Goal: Task Accomplishment & Management: Use online tool/utility

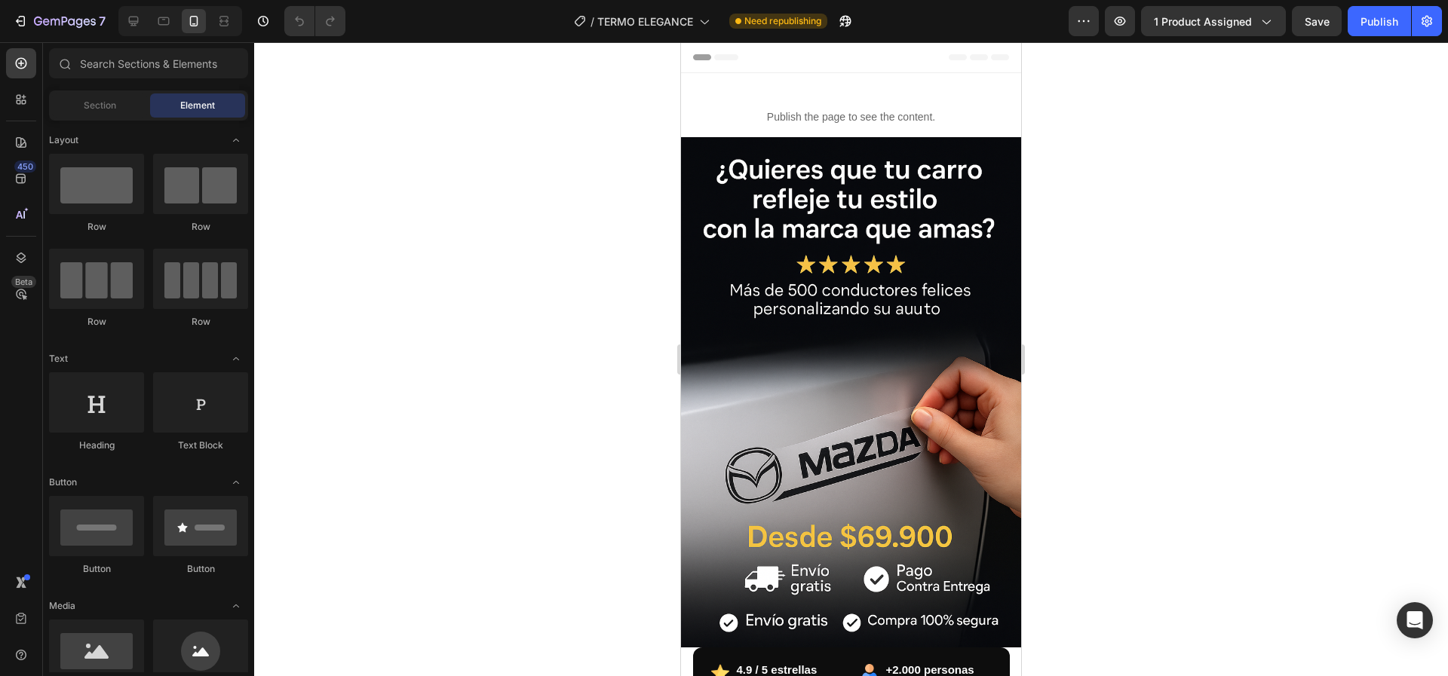
click at [839, 352] on img at bounding box center [851, 392] width 340 height 510
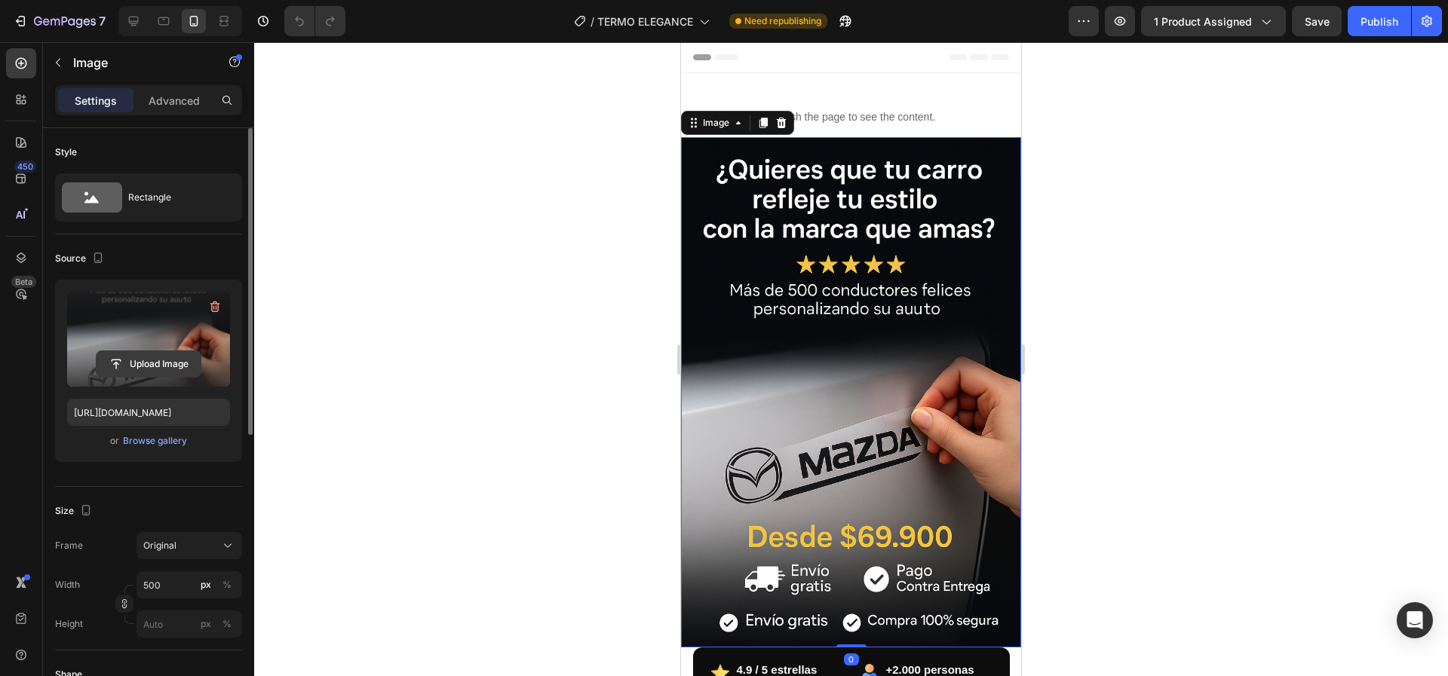
click at [126, 364] on input "file" at bounding box center [149, 364] width 104 height 26
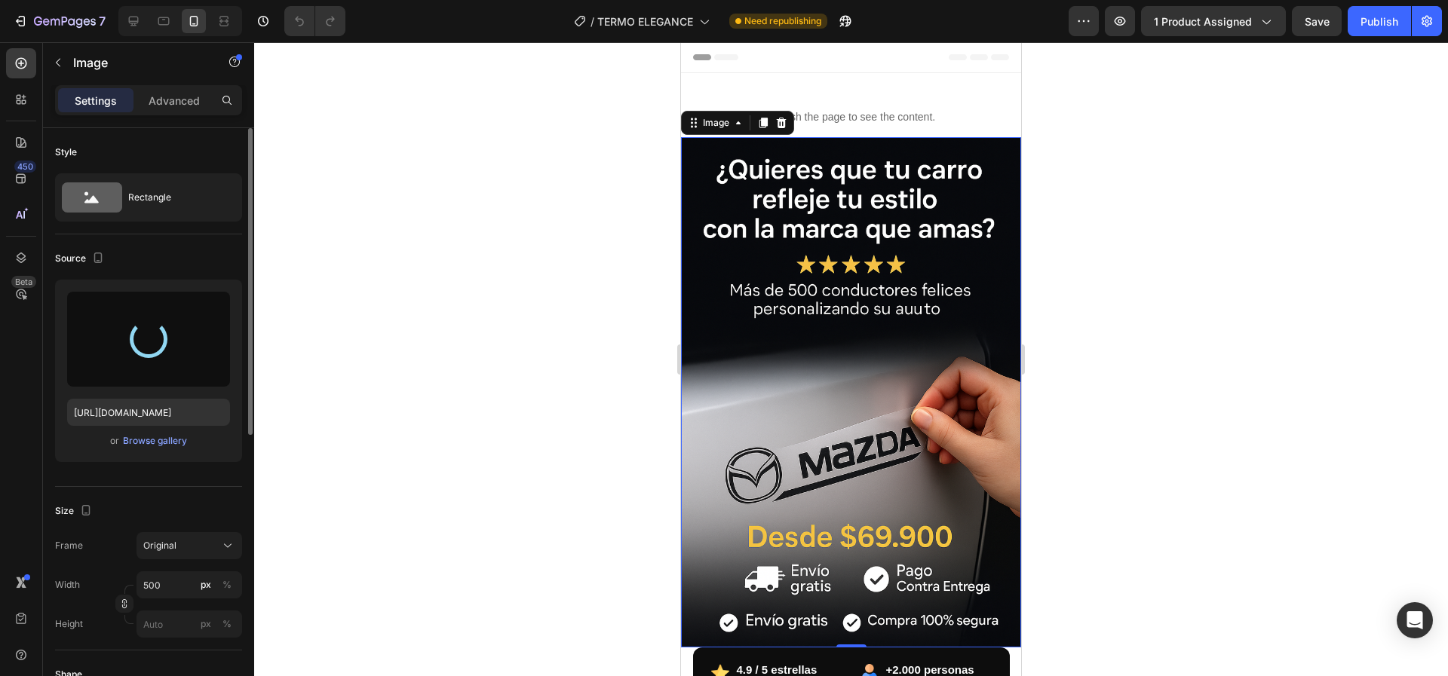
type input "https://cdn.shopify.com/s/files/1/0780/6002/8146/files/gempages_583578434282718…"
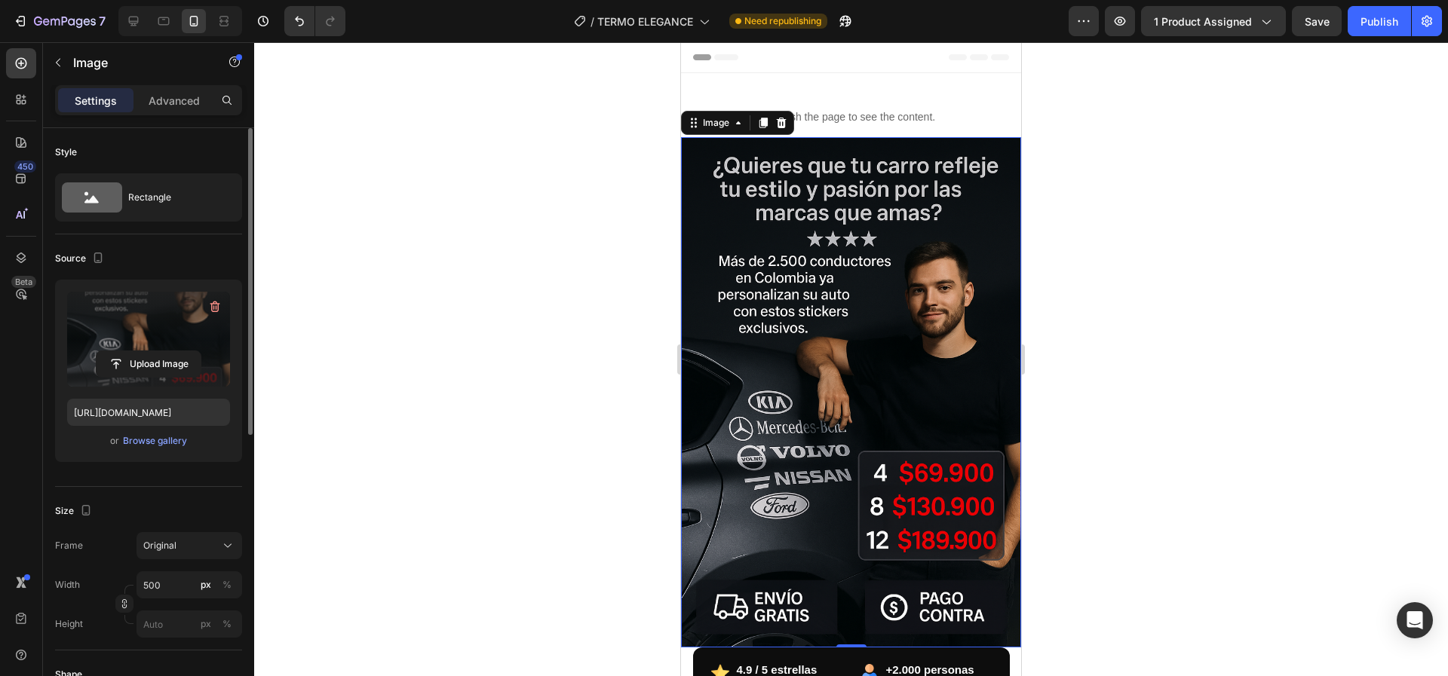
click at [1220, 372] on div at bounding box center [851, 359] width 1194 height 634
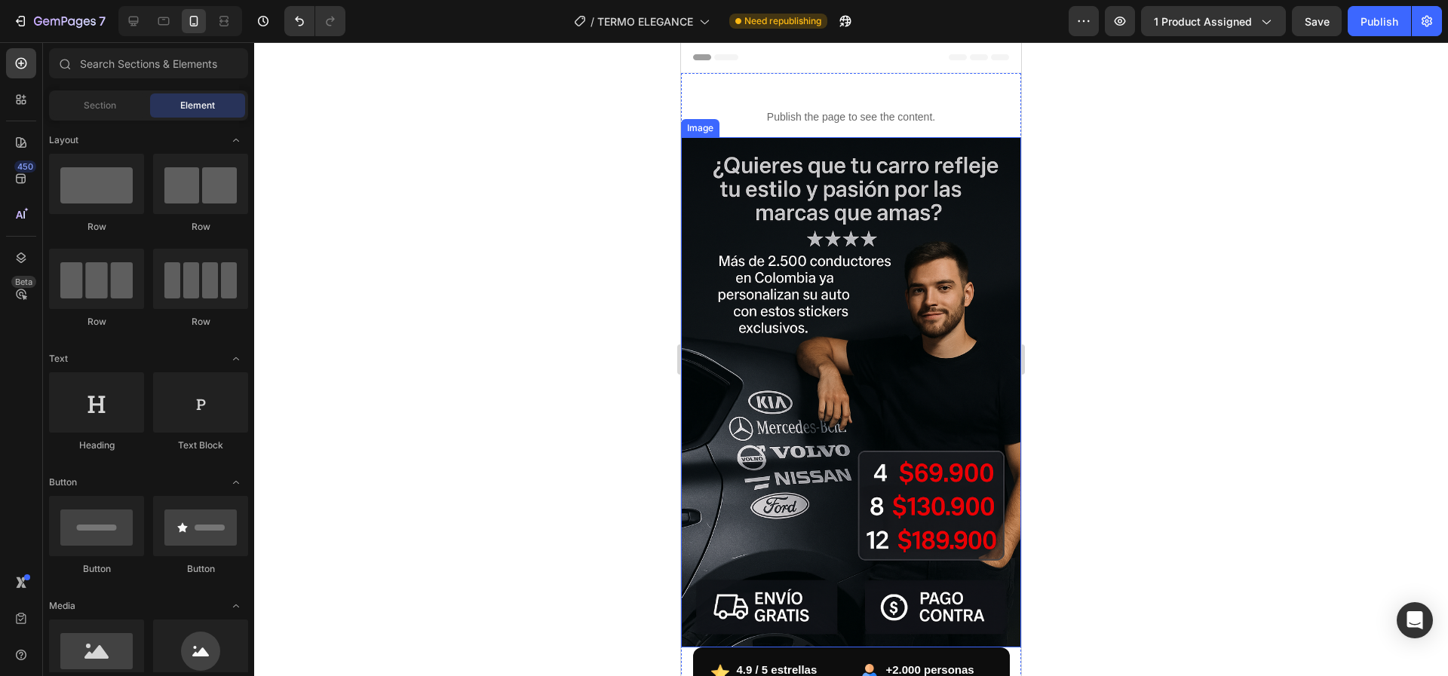
click at [862, 291] on img at bounding box center [851, 392] width 340 height 510
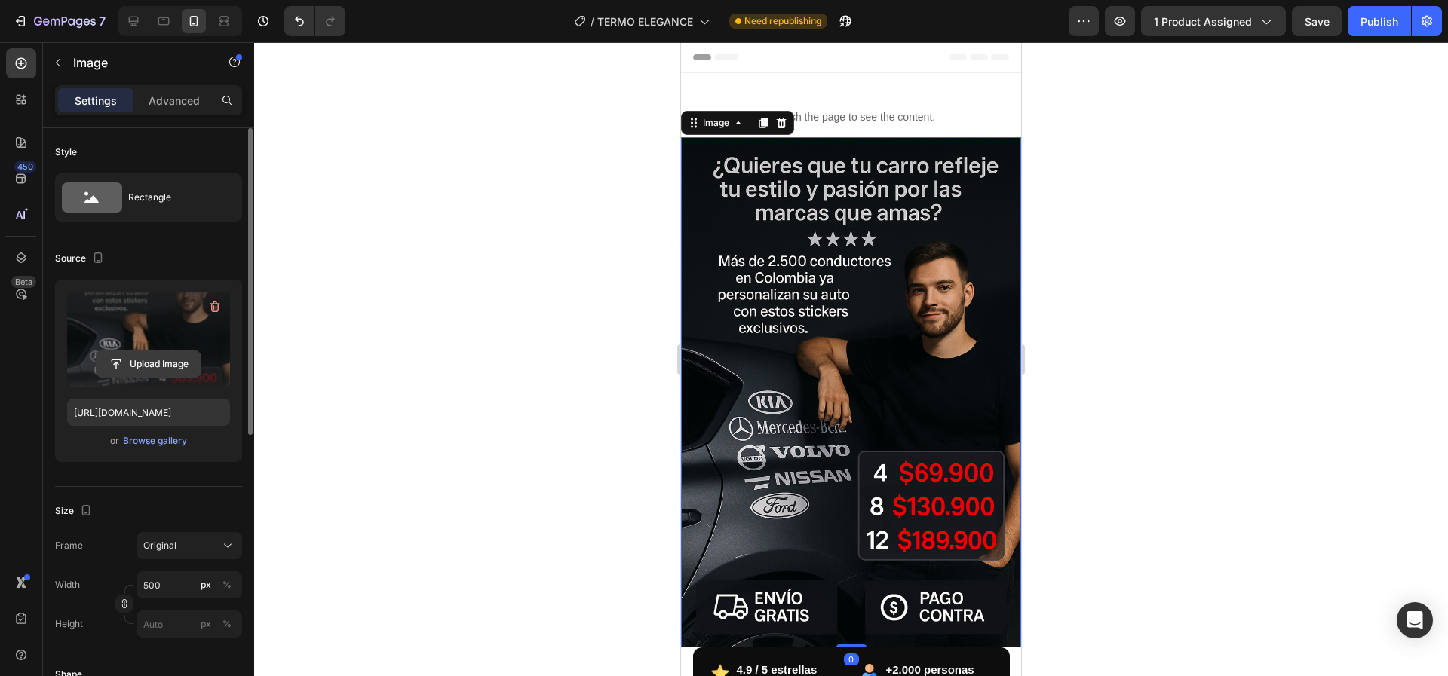
click at [157, 366] on input "file" at bounding box center [149, 364] width 104 height 26
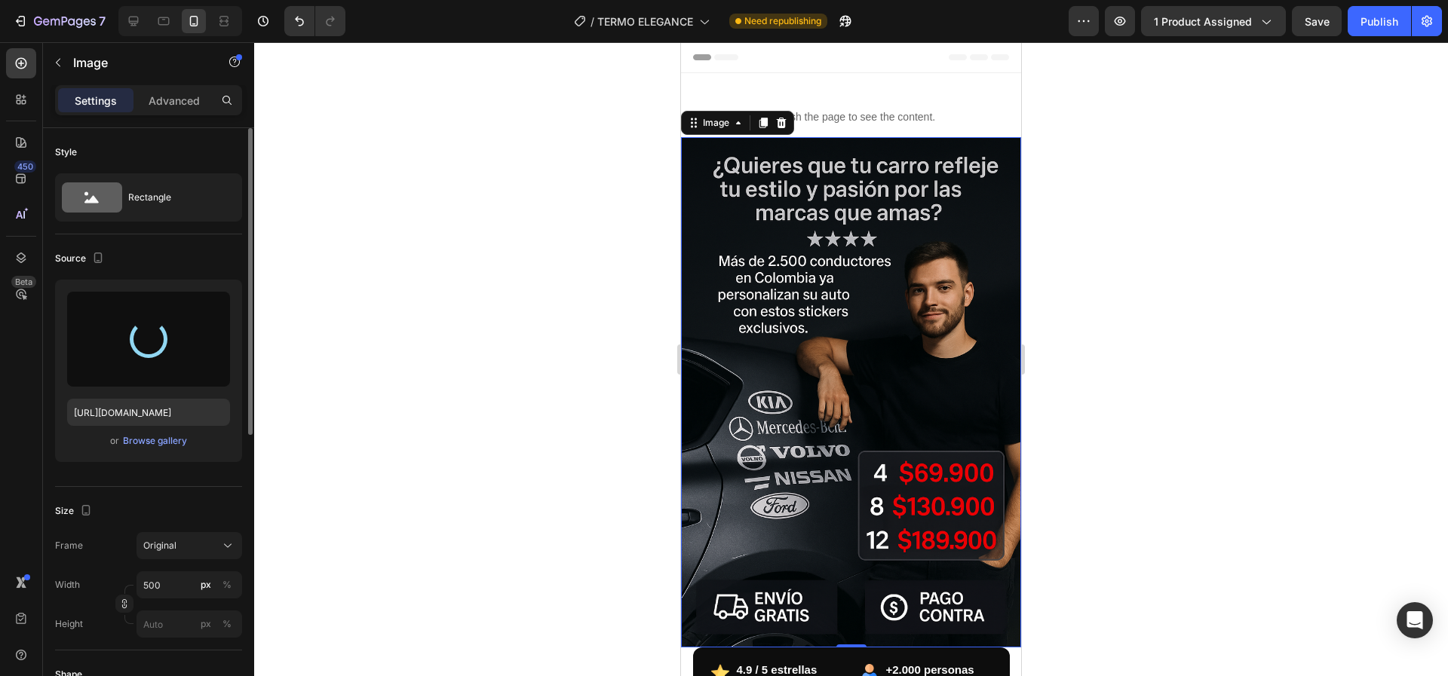
type input "https://cdn.shopify.com/s/files/1/0780/6002/8146/files/gempages_583578434282718…"
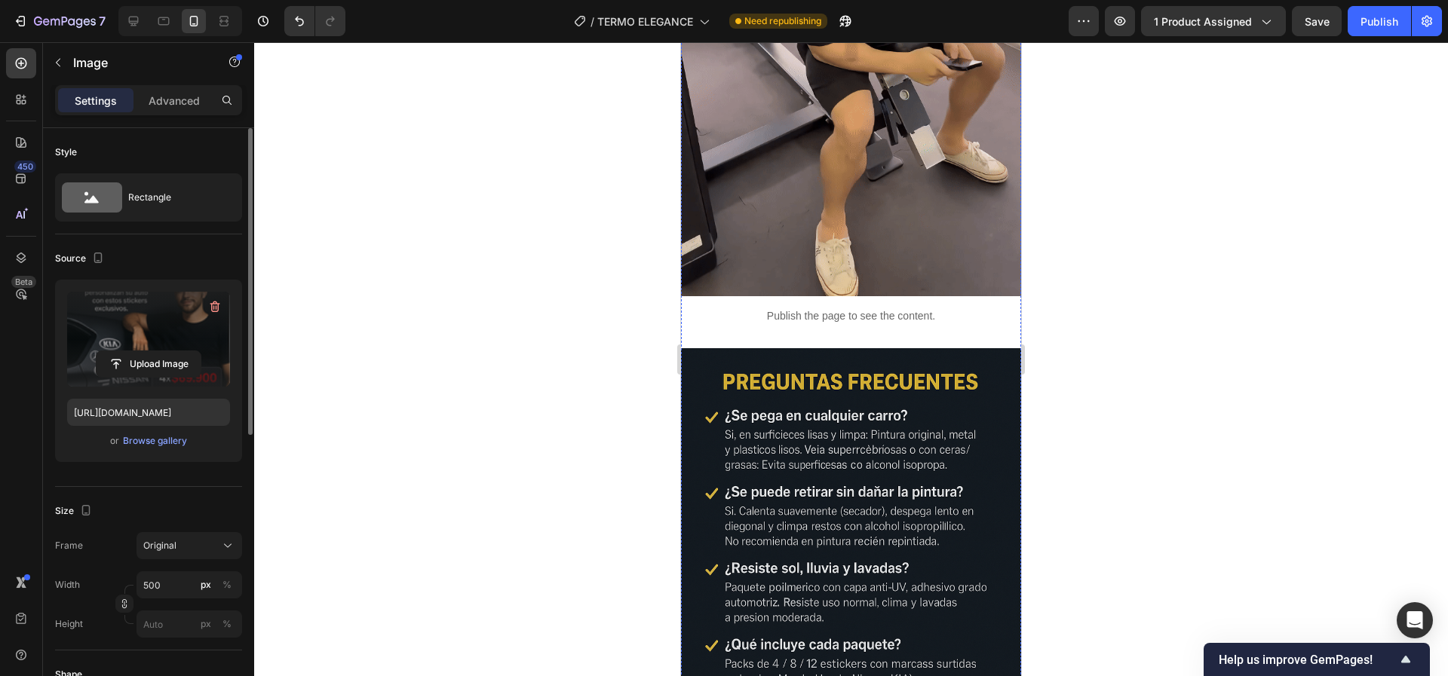
scroll to position [3280, 0]
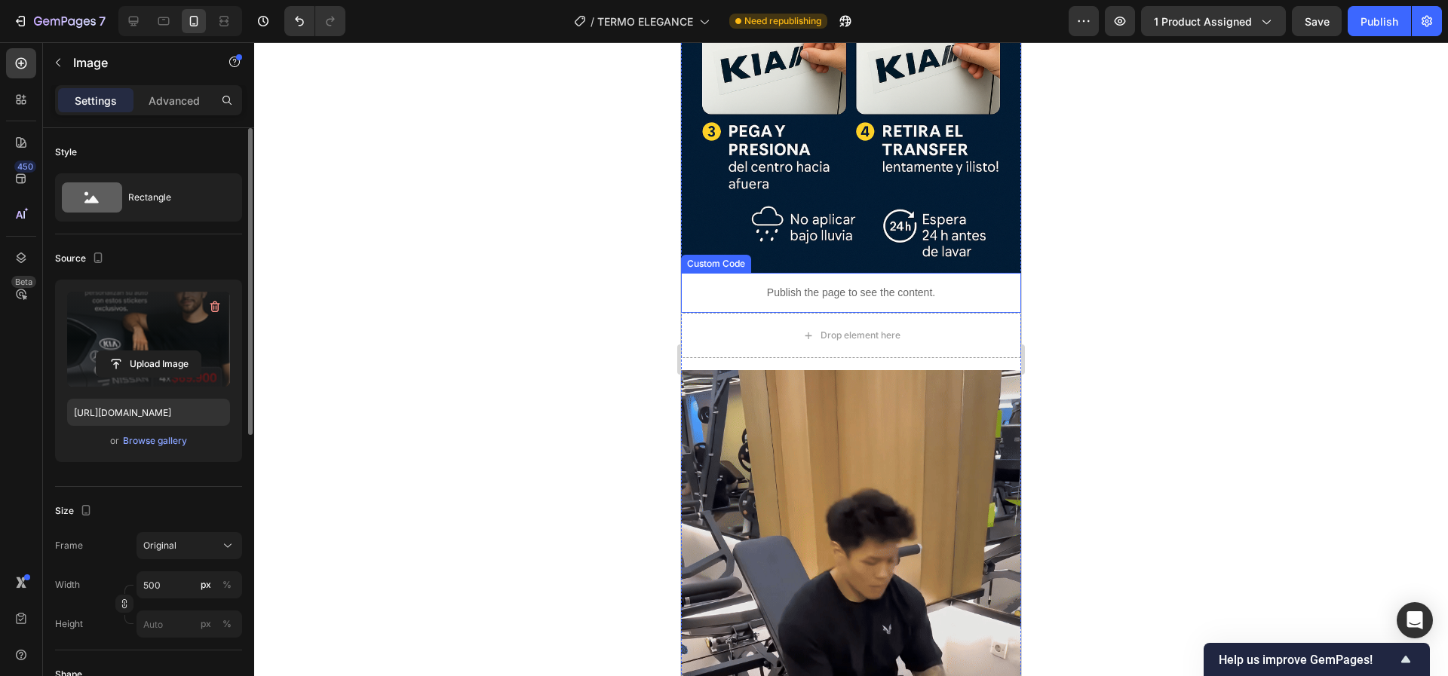
click at [793, 273] on div "Publish the page to see the content." at bounding box center [851, 293] width 340 height 40
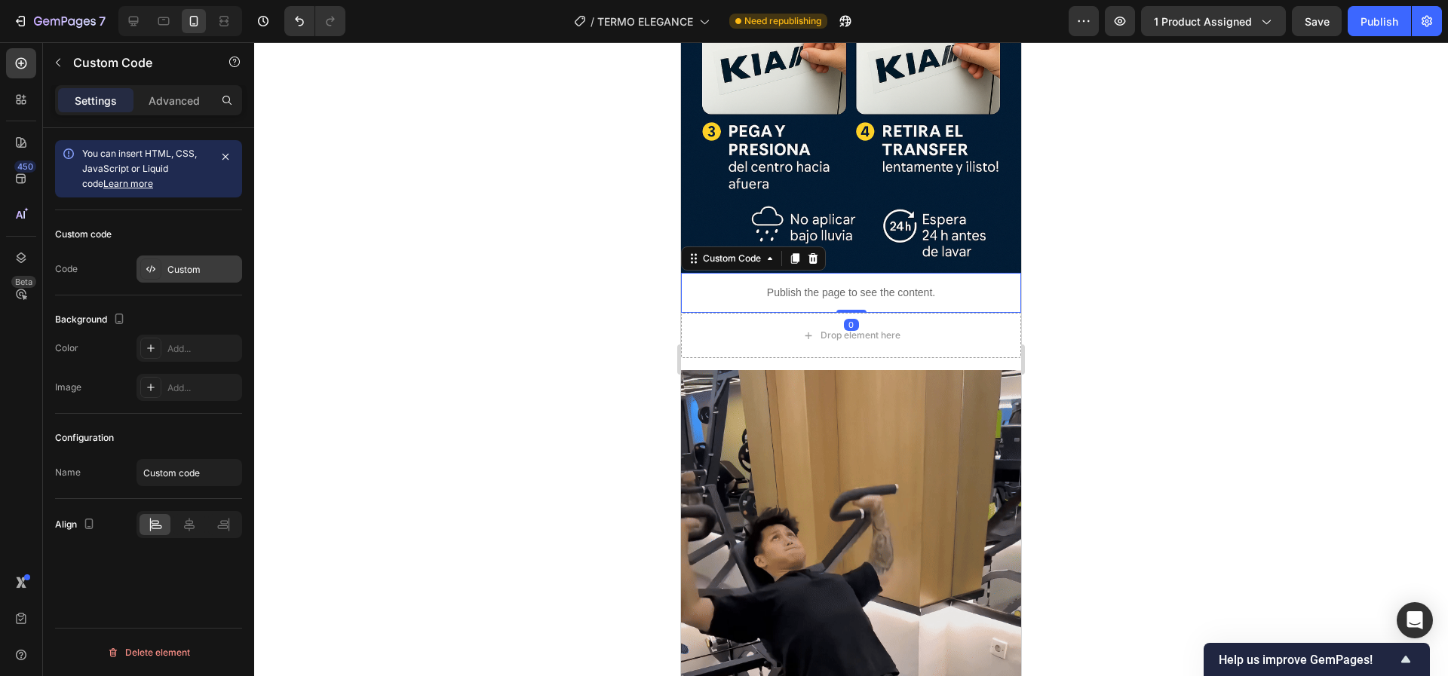
click at [195, 272] on div "Custom" at bounding box center [202, 270] width 71 height 14
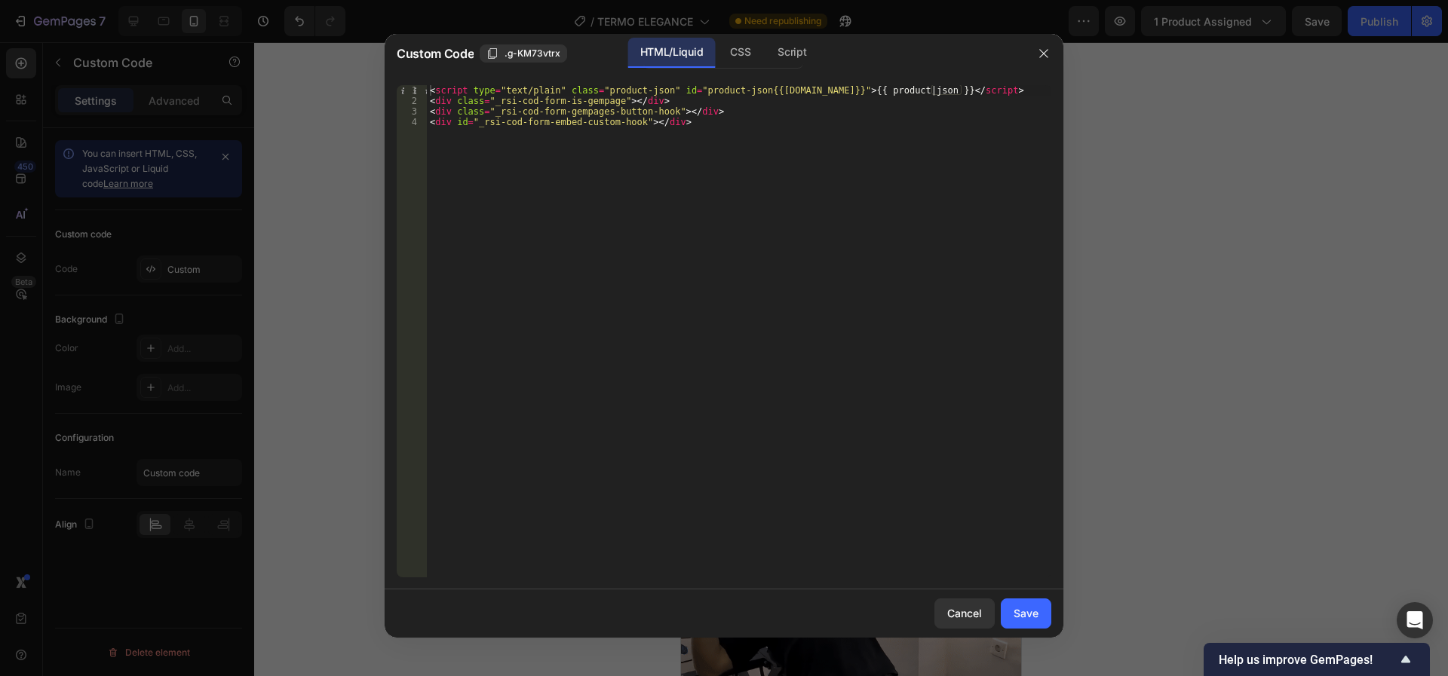
click at [1164, 346] on div at bounding box center [724, 338] width 1448 height 676
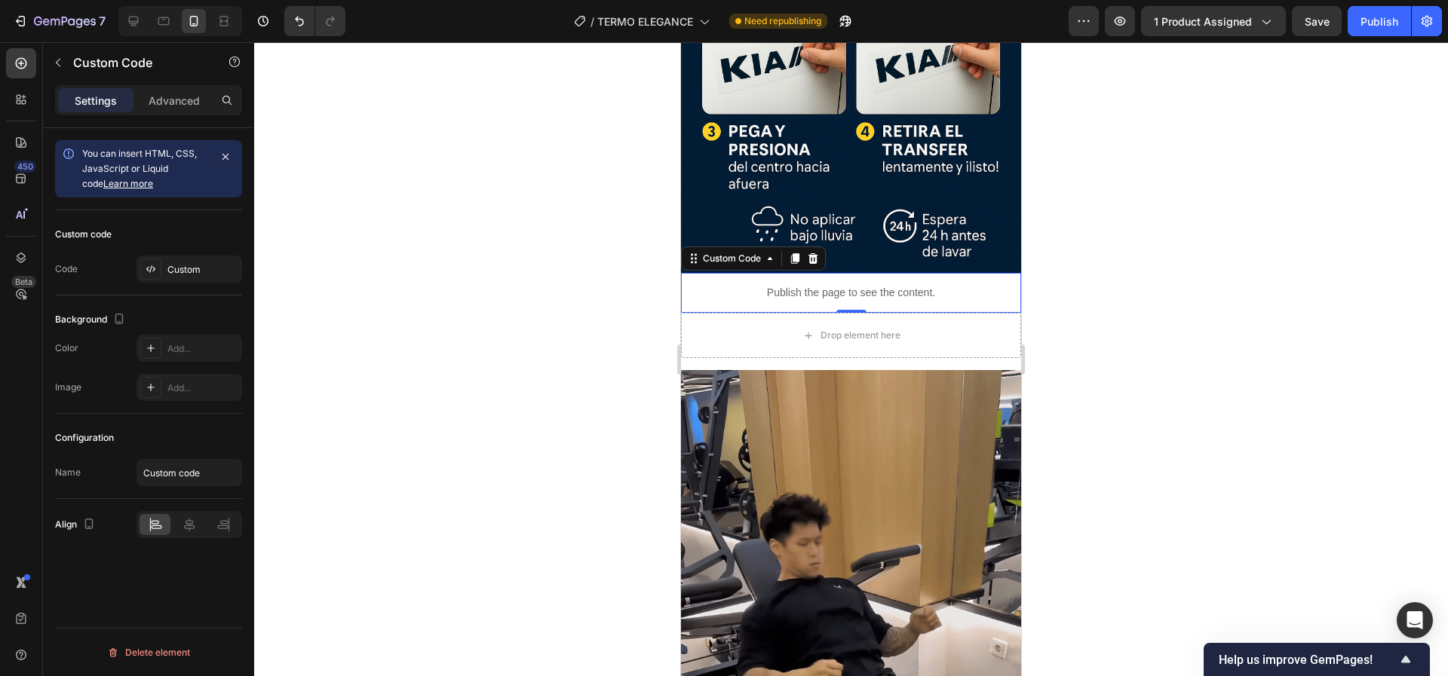
click at [1087, 341] on div at bounding box center [851, 359] width 1194 height 634
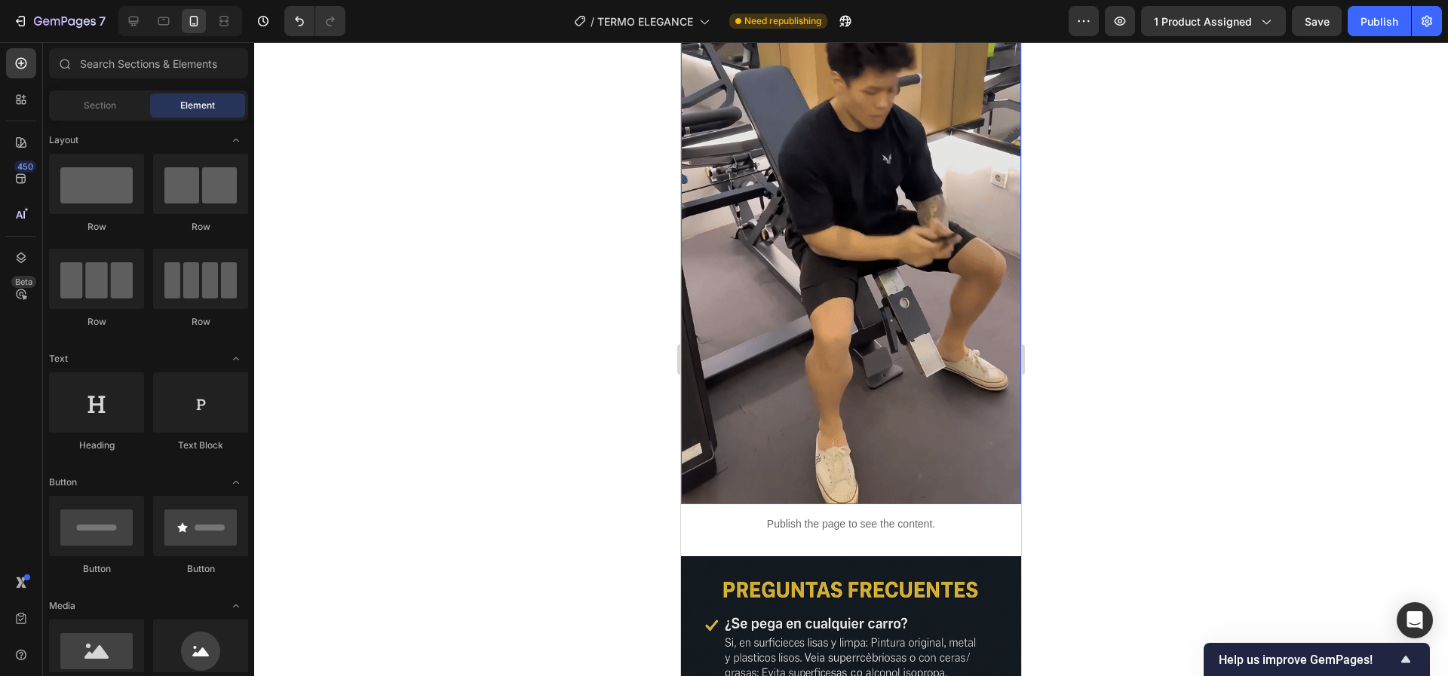
scroll to position [3846, 0]
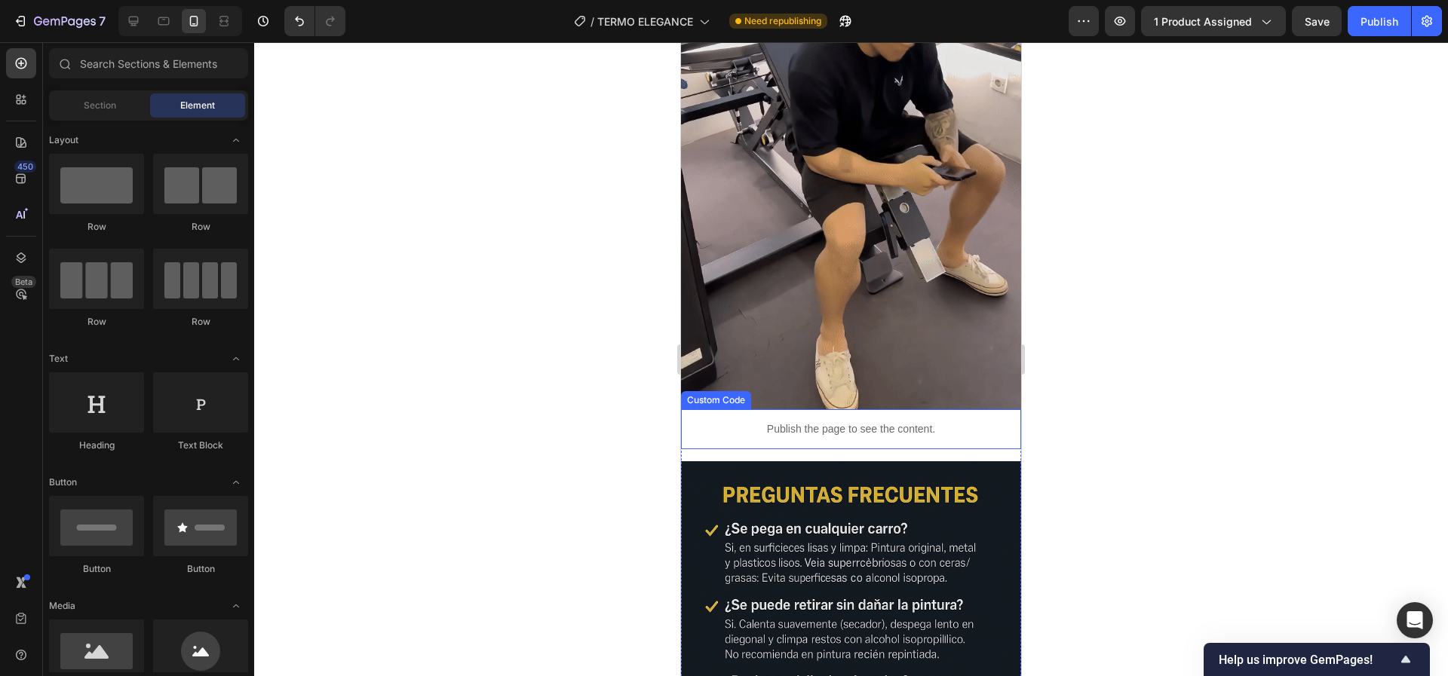
click at [805, 409] on div "Publish the page to see the content." at bounding box center [851, 429] width 340 height 40
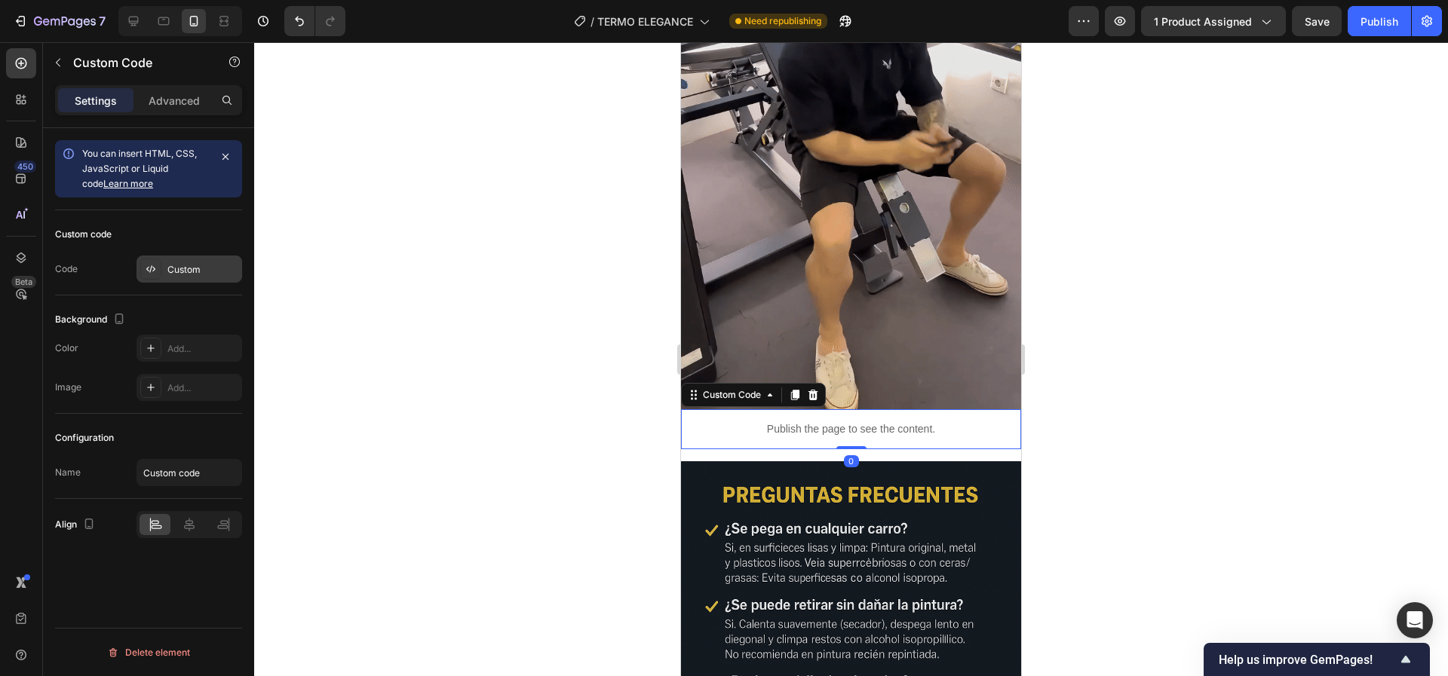
click at [189, 278] on div "Custom" at bounding box center [189, 269] width 106 height 27
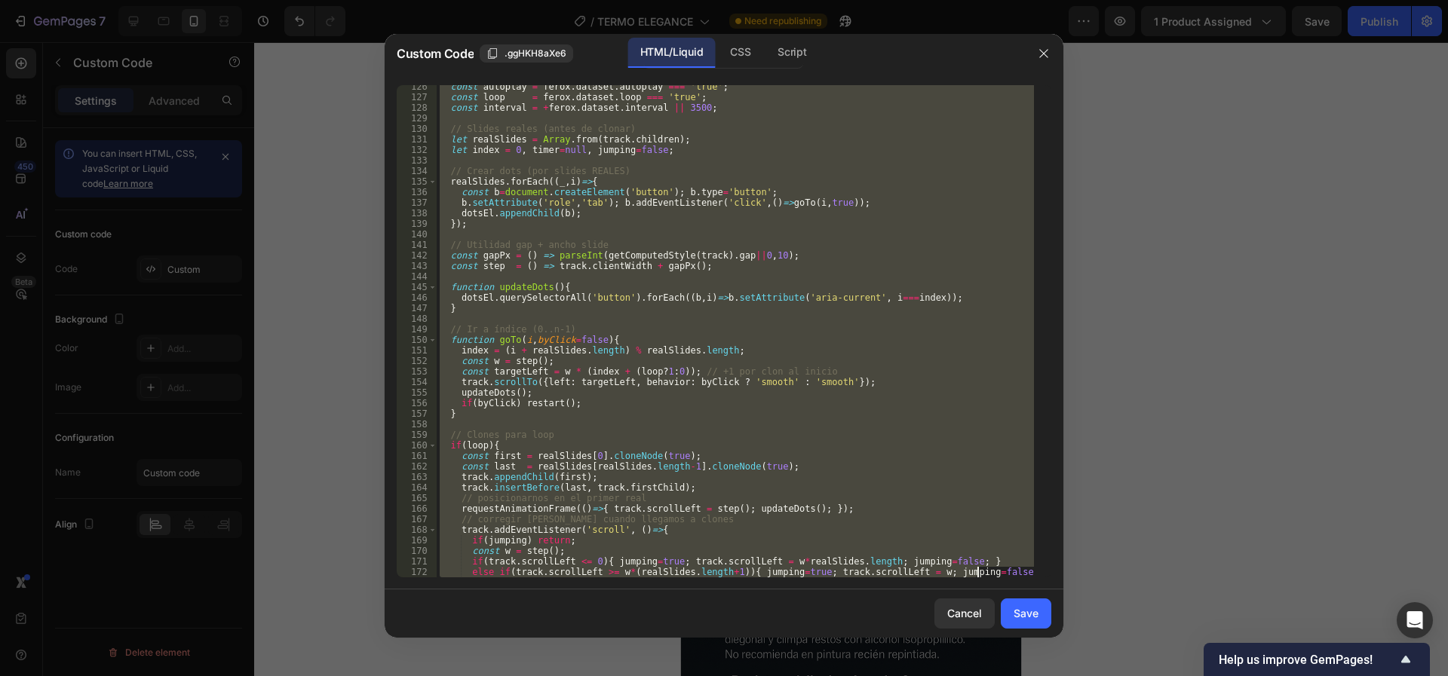
drag, startPoint x: 517, startPoint y: 157, endPoint x: 1016, endPoint y: 676, distance: 720.5
click at [1016, 0] on html "7 / TERMO ELEGANCE Need republishing Preview 1 product assigned Save Publish 45…" at bounding box center [724, 0] width 1448 height 0
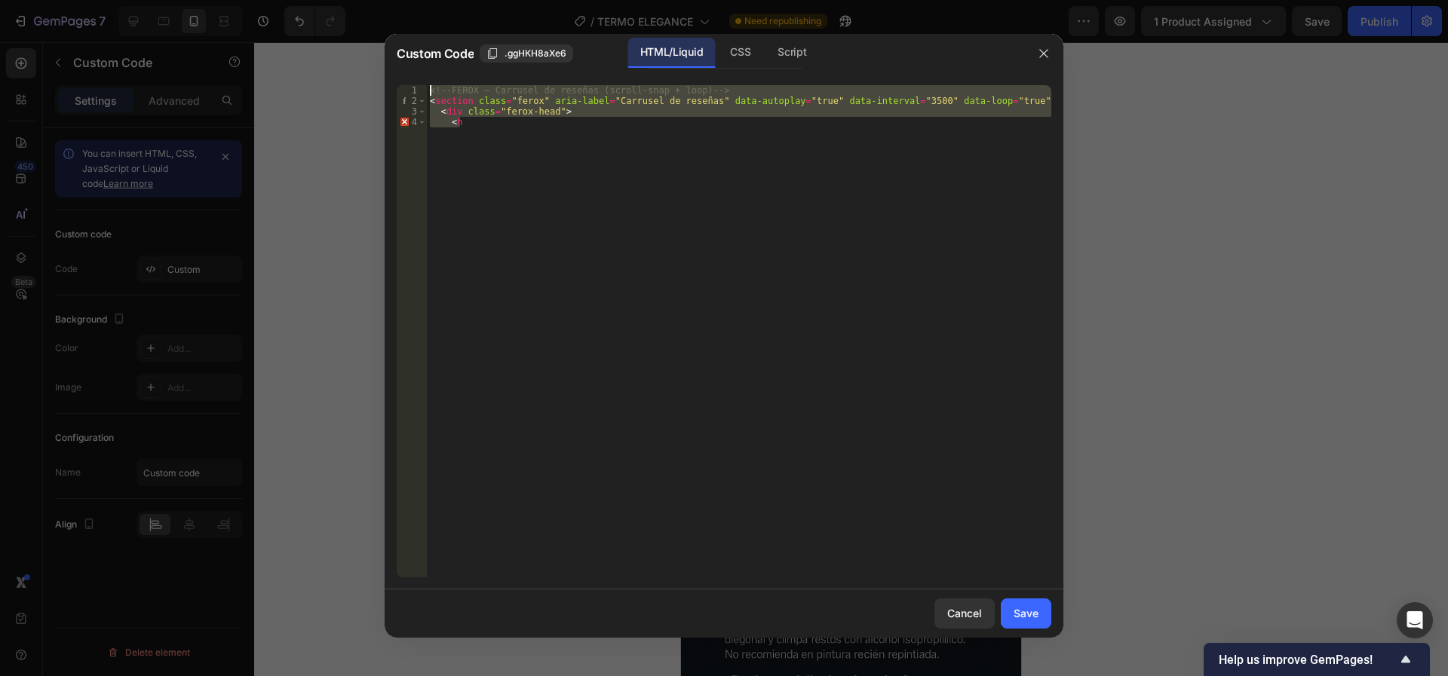
drag, startPoint x: 805, startPoint y: 249, endPoint x: 283, endPoint y: -45, distance: 598.9
click at [283, 0] on html "7 / TERMO ELEGANCE Need republishing Preview 1 product assigned Save Publish 45…" at bounding box center [724, 0] width 1448 height 0
type textarea "<!-- FEROX – Carrusel de reseñas (scroll-snap + loop) --> <section class="ferox…"
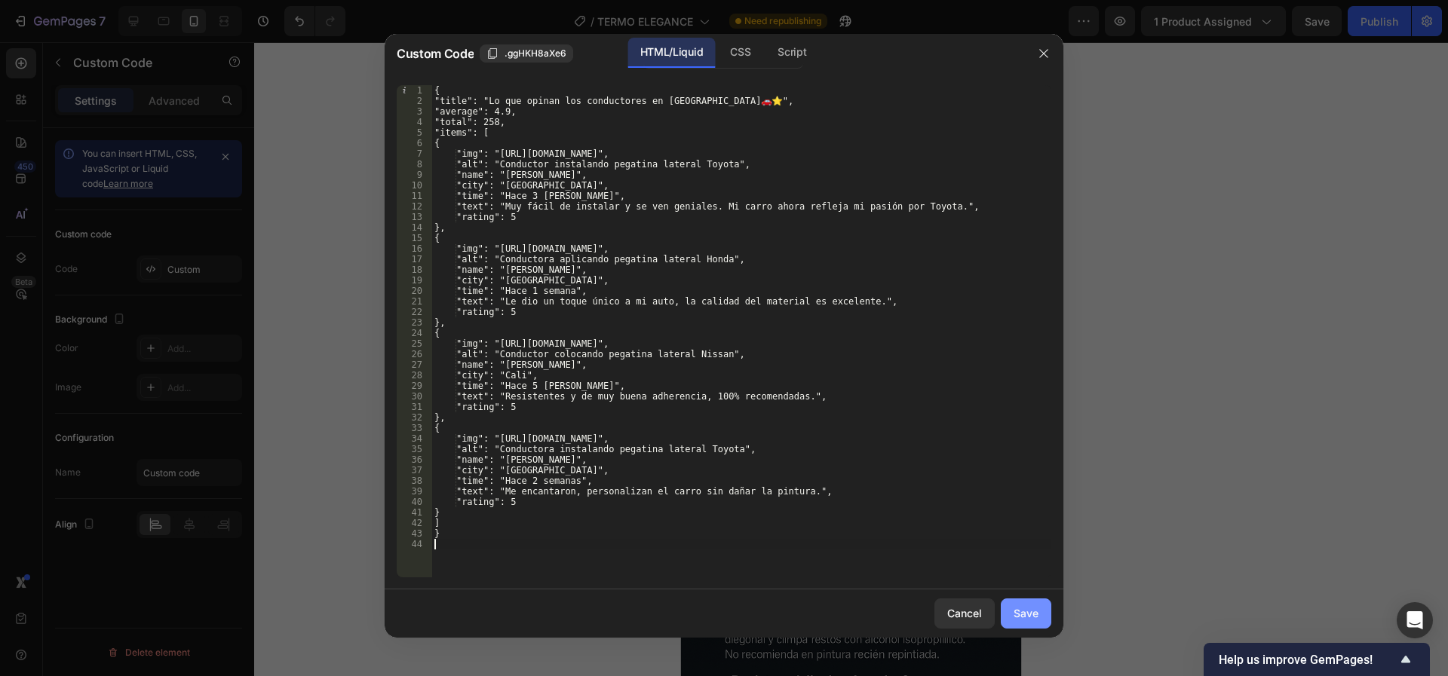
click at [1044, 614] on button "Save" at bounding box center [1026, 614] width 51 height 30
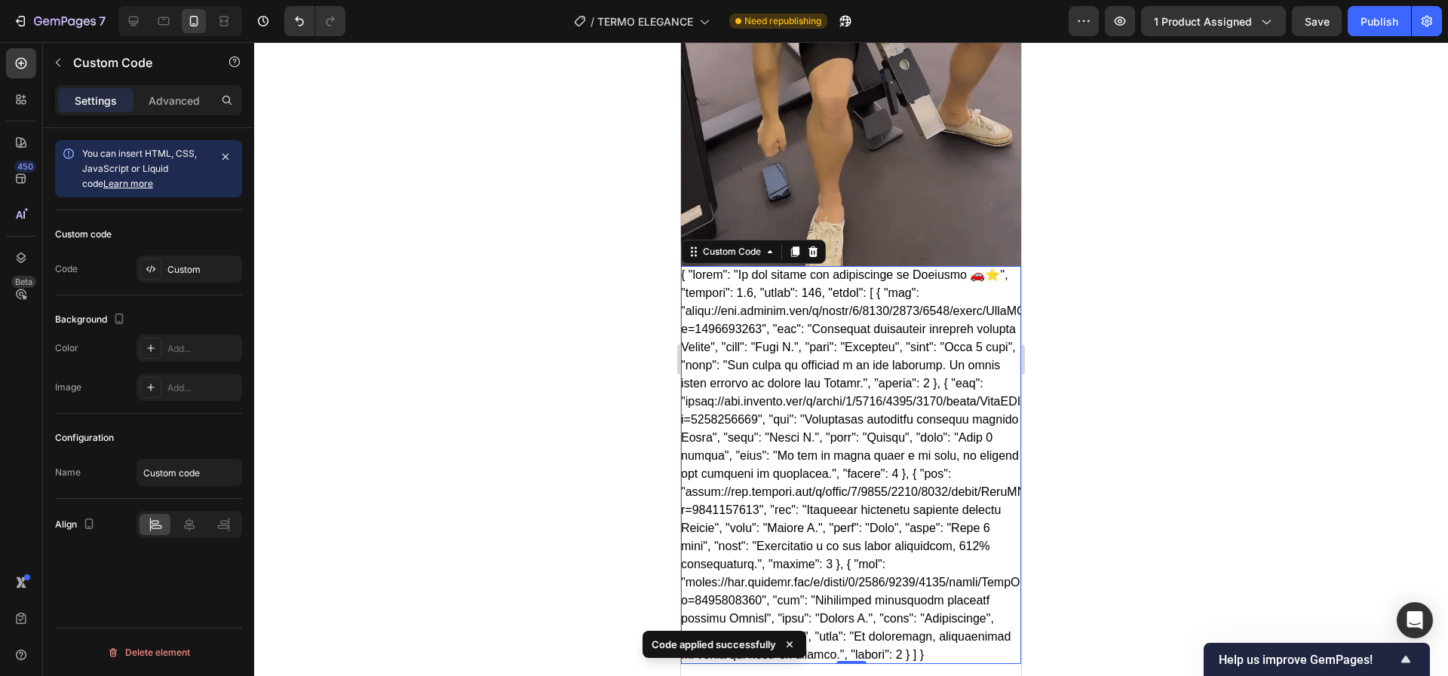
scroll to position [3846, 0]
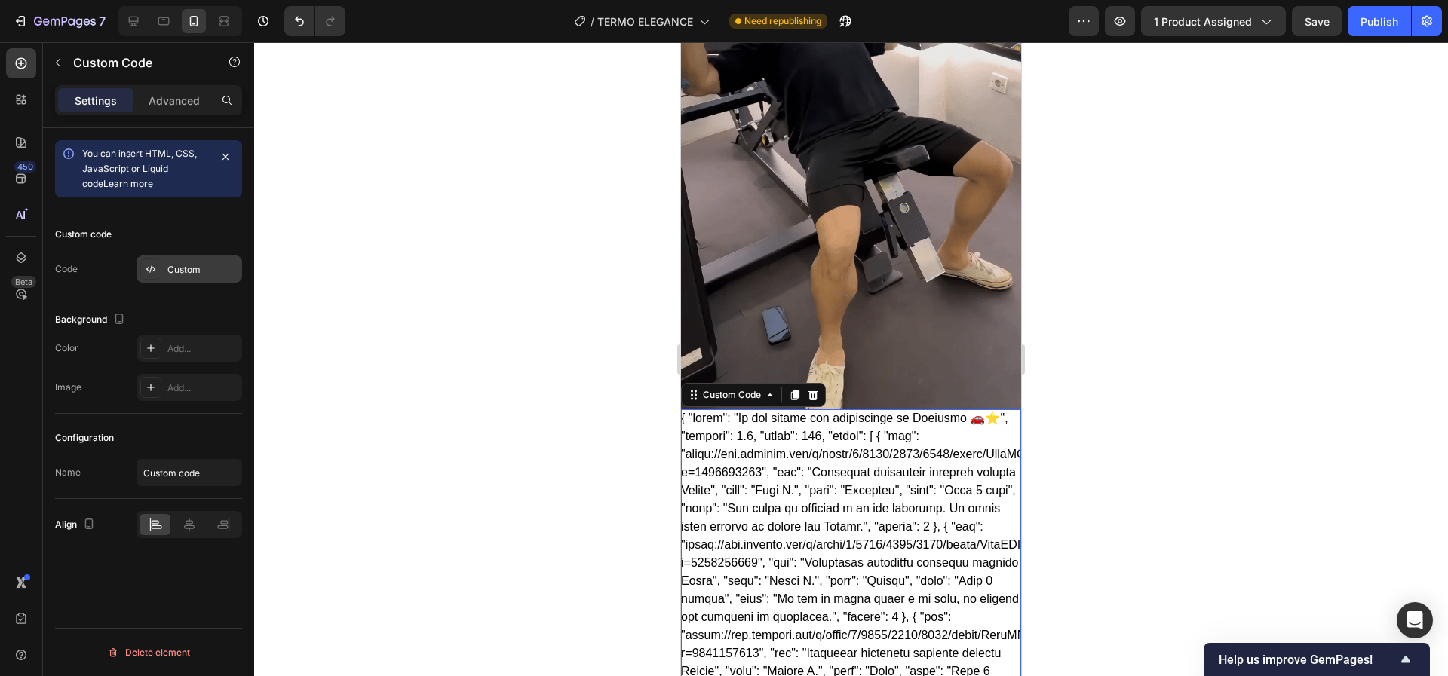
click at [187, 271] on div "Custom" at bounding box center [202, 270] width 71 height 14
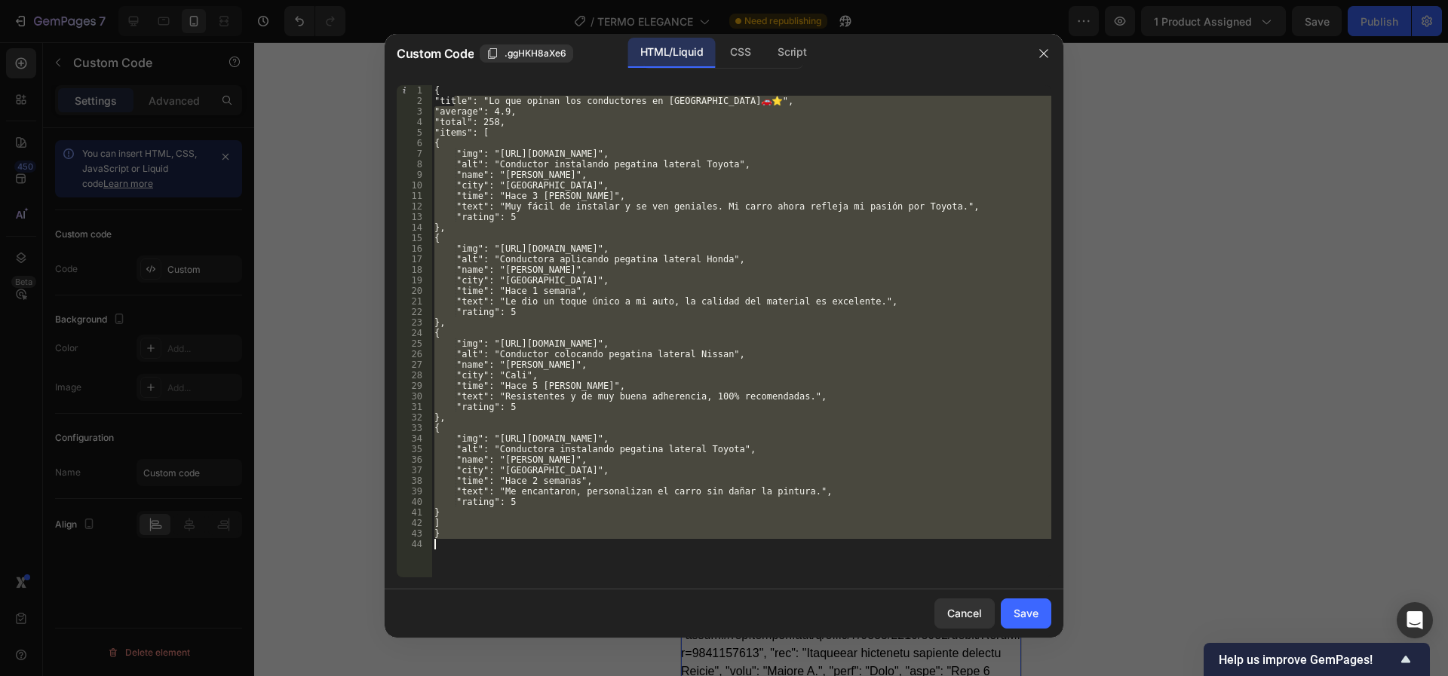
drag, startPoint x: 458, startPoint y: 106, endPoint x: 976, endPoint y: 676, distance: 770.3
click at [976, 0] on html "7 / TERMO ELEGANCE Need republishing Preview 1 product assigned Save Publish 45…" at bounding box center [724, 0] width 1448 height 0
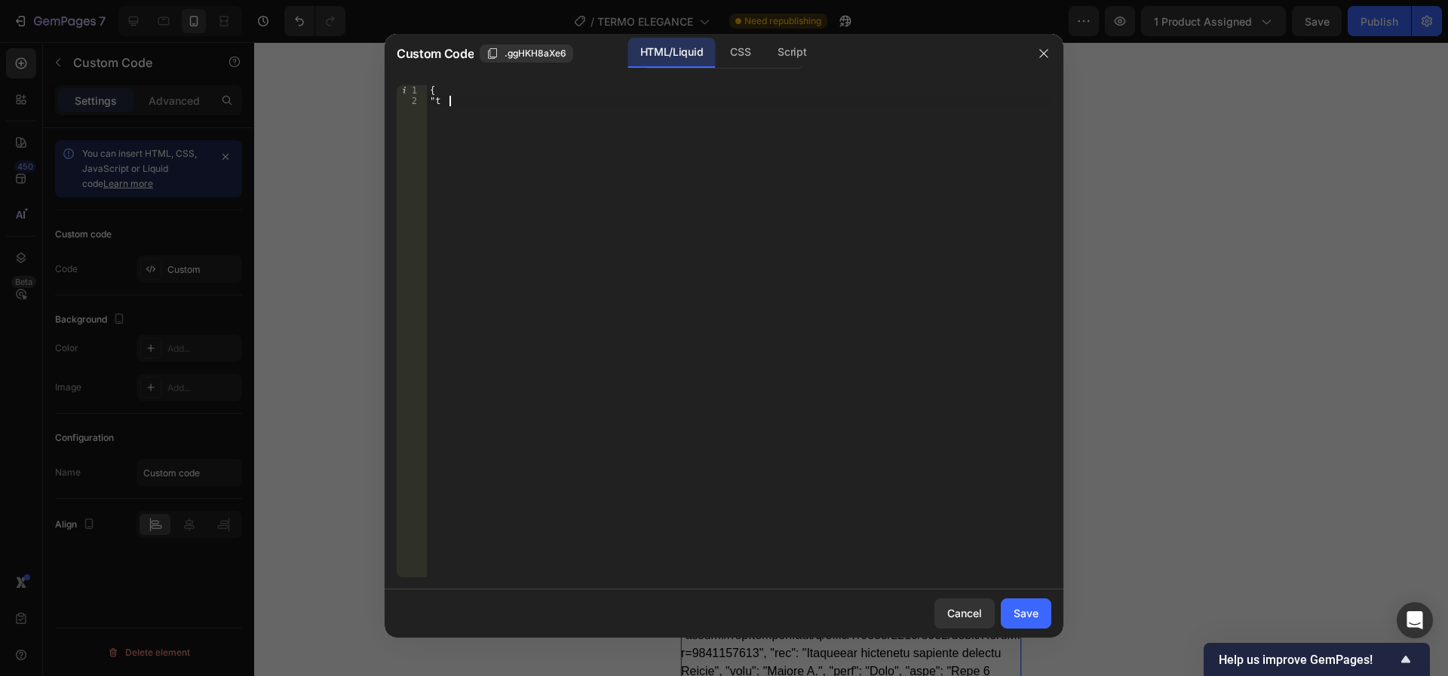
drag, startPoint x: 526, startPoint y: 128, endPoint x: 360, endPoint y: 5, distance: 206.9
click at [360, 5] on div "Custom Code .ggHKH8aXe6 HTML/Liquid CSS Script "t 1 2 { "t הההההההההההההההההההה…" at bounding box center [724, 338] width 1448 height 676
type textarea "{ "t"
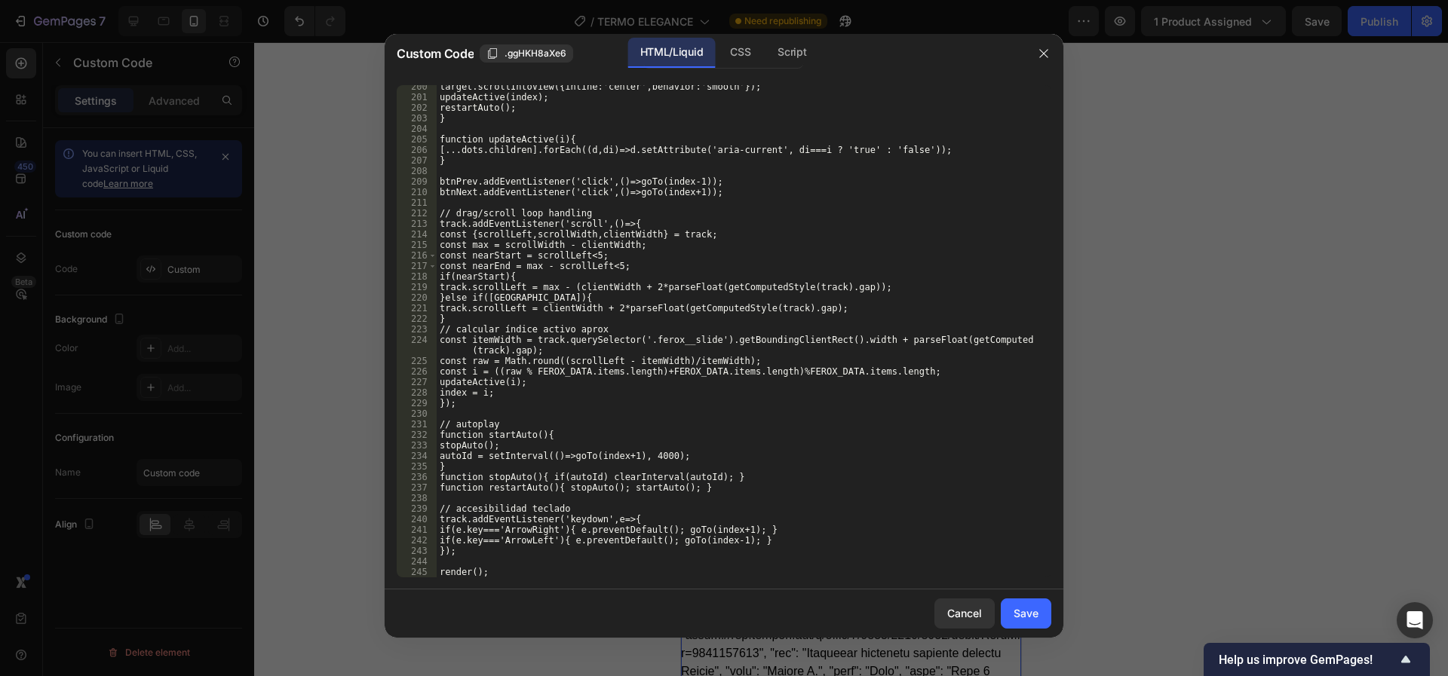
scroll to position [2210, 0]
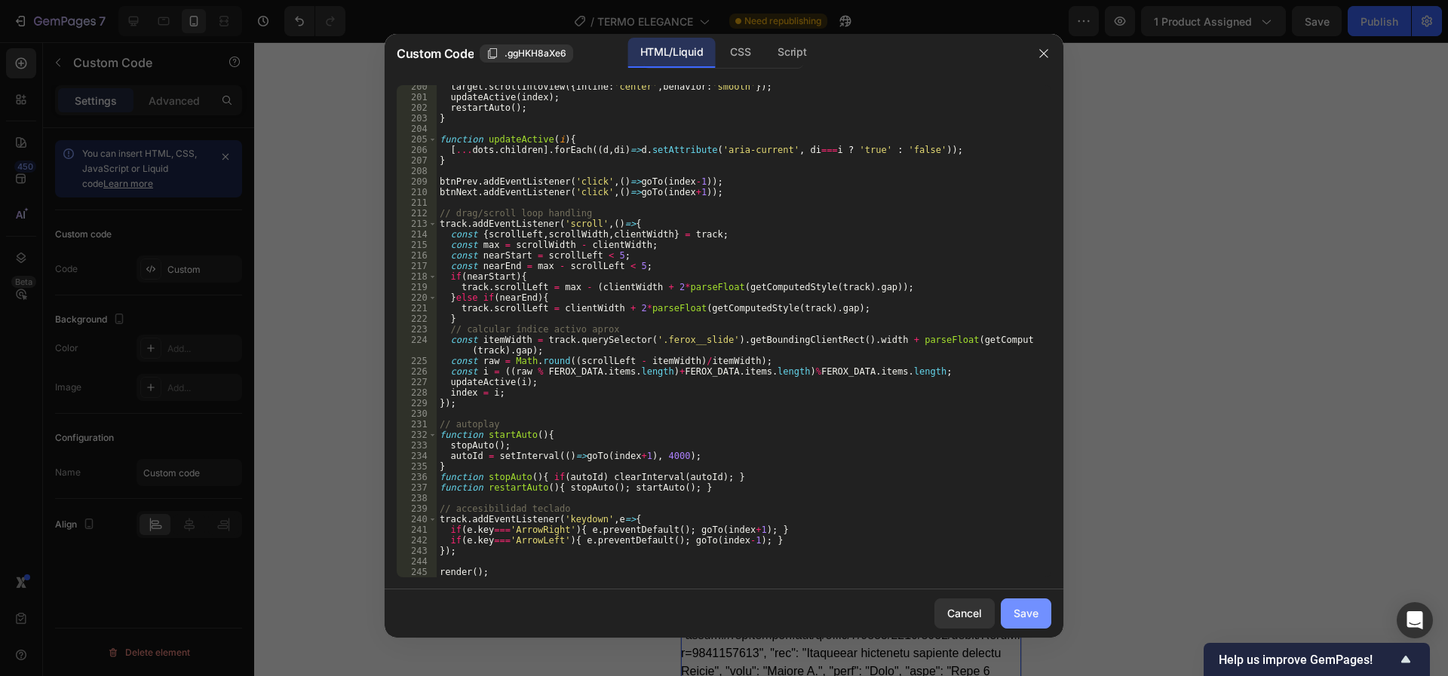
click at [1035, 611] on div "Save" at bounding box center [1025, 613] width 25 height 16
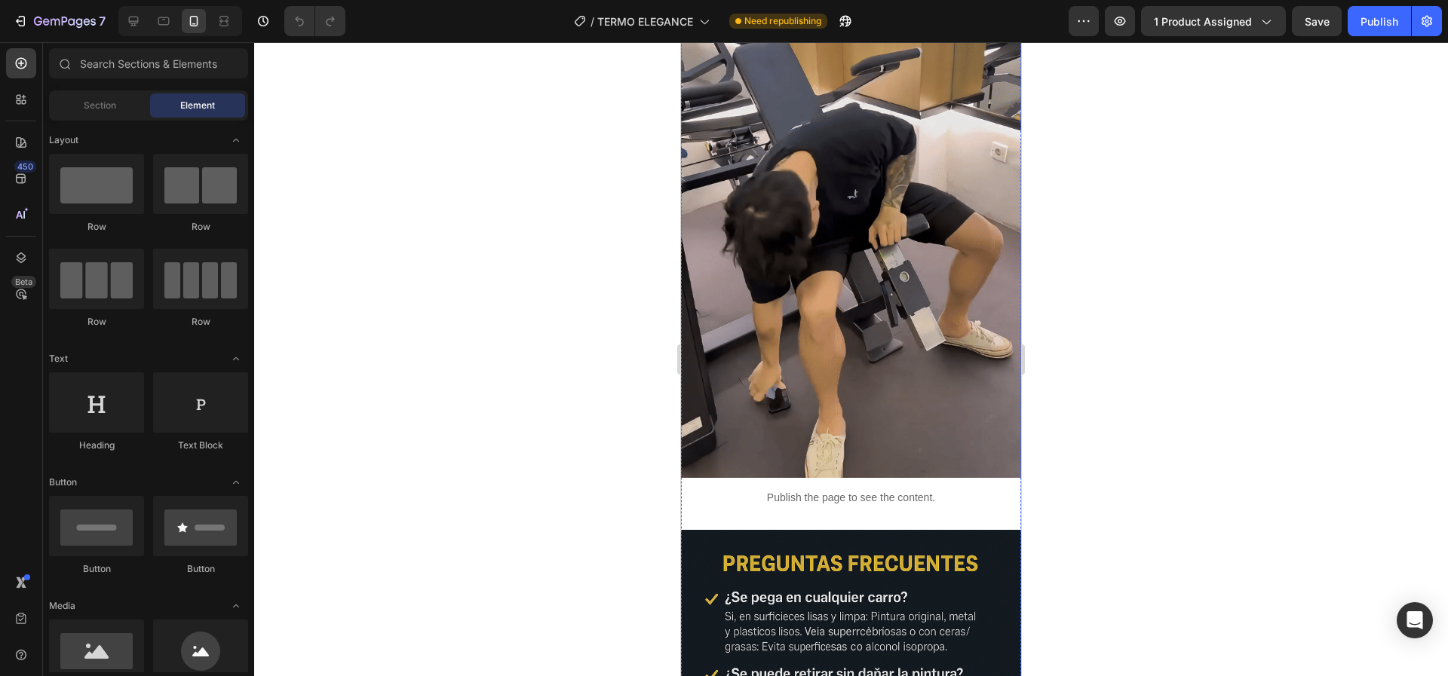
scroll to position [3846, 0]
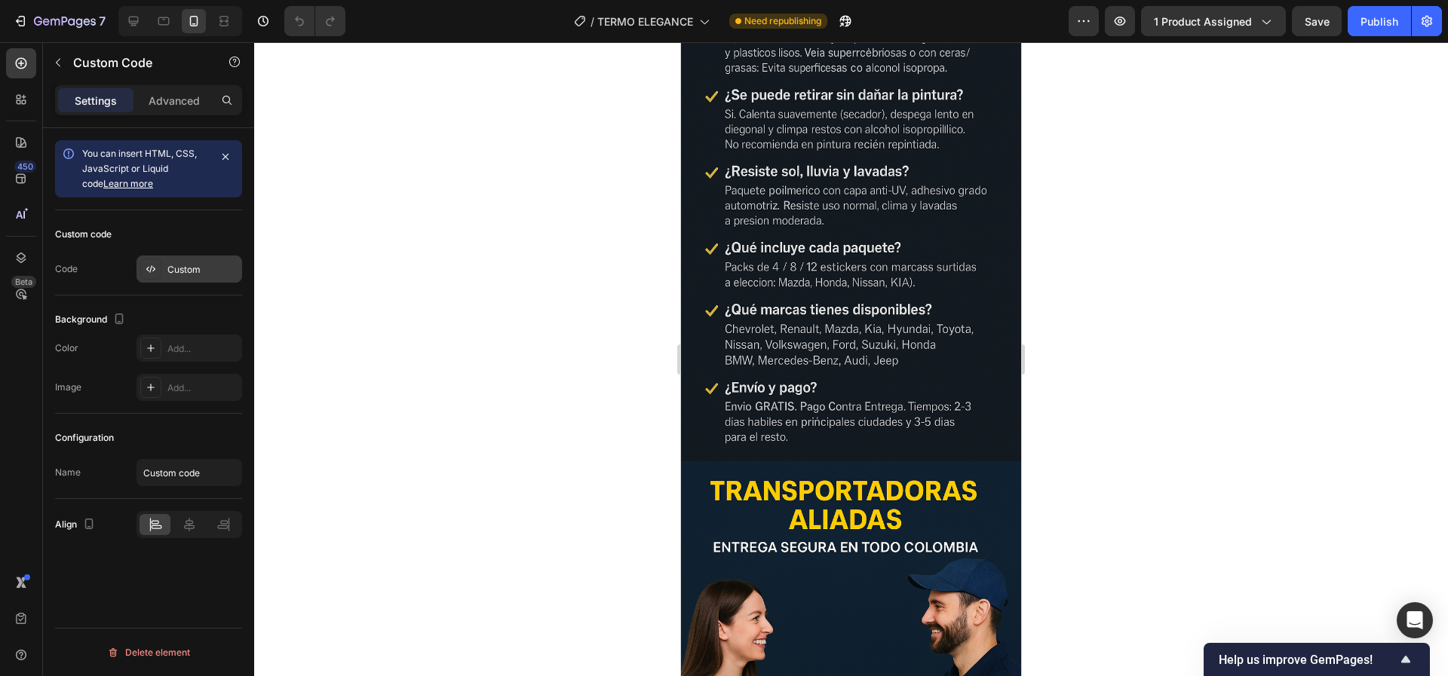
click at [184, 270] on div "Custom" at bounding box center [202, 270] width 71 height 14
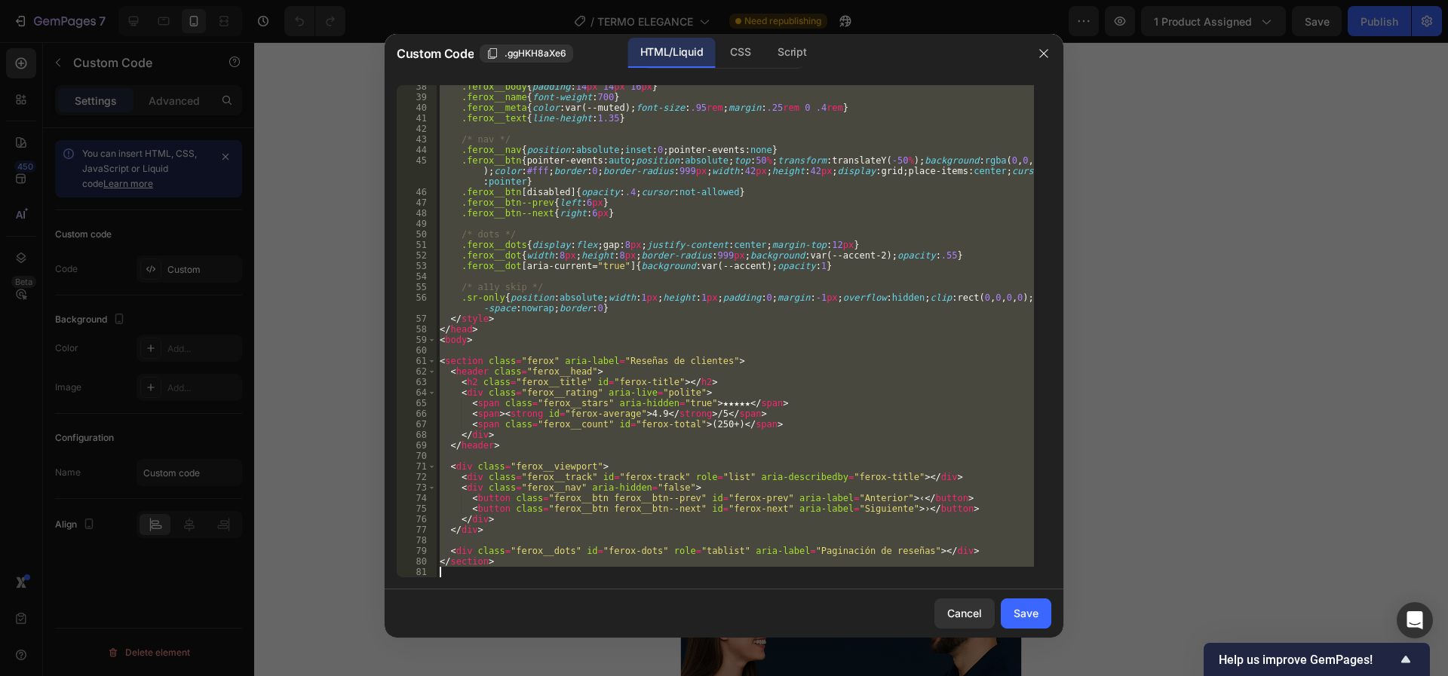
drag, startPoint x: 474, startPoint y: 100, endPoint x: 991, endPoint y: 676, distance: 773.7
click at [991, 0] on html "7 / TERMO ELEGANCE Need republishing Preview 1 product assigned Save Publish 45…" at bounding box center [724, 0] width 1448 height 0
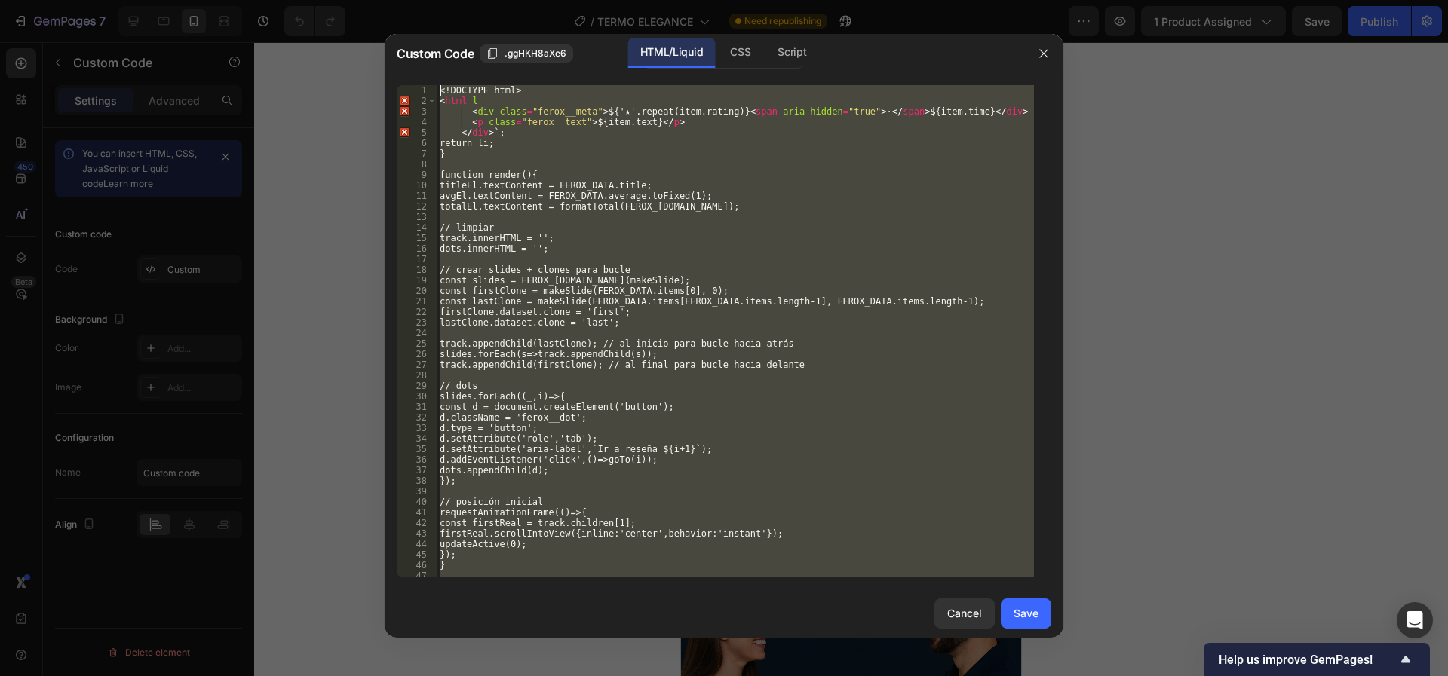
scroll to position [0, 0]
drag, startPoint x: 794, startPoint y: 574, endPoint x: 358, endPoint y: -137, distance: 834.0
click at [358, 0] on html "7 / TERMO ELEGANCE Need republishing Preview 1 product assigned Save Publish 45…" at bounding box center [724, 0] width 1448 height 0
type textarea "<!DOCTYPE html> <html l"
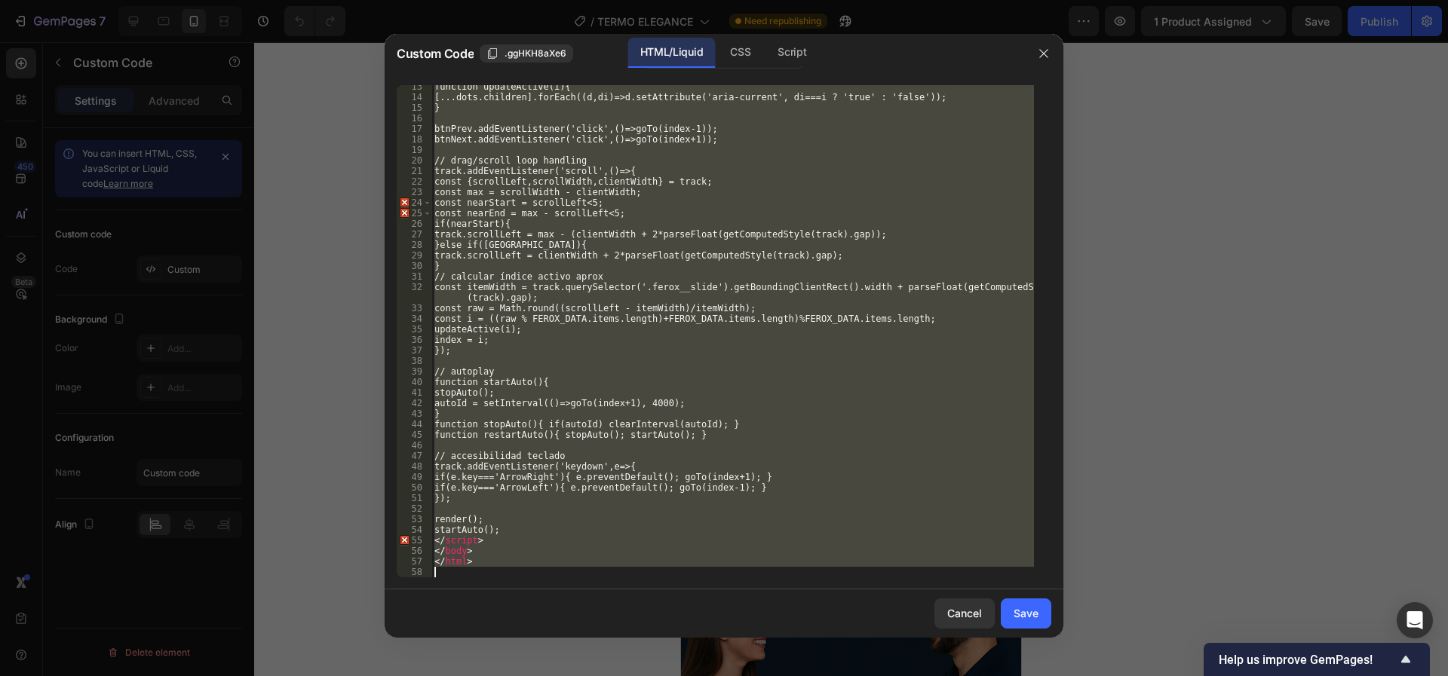
scroll to position [130, 0]
drag, startPoint x: 460, startPoint y: 85, endPoint x: 905, endPoint y: 676, distance: 739.8
click at [905, 0] on html "7 / TERMO ELEGANCE Need republishing Preview 1 product assigned Save Publish 45…" at bounding box center [724, 0] width 1448 height 0
type textarea "</html>"
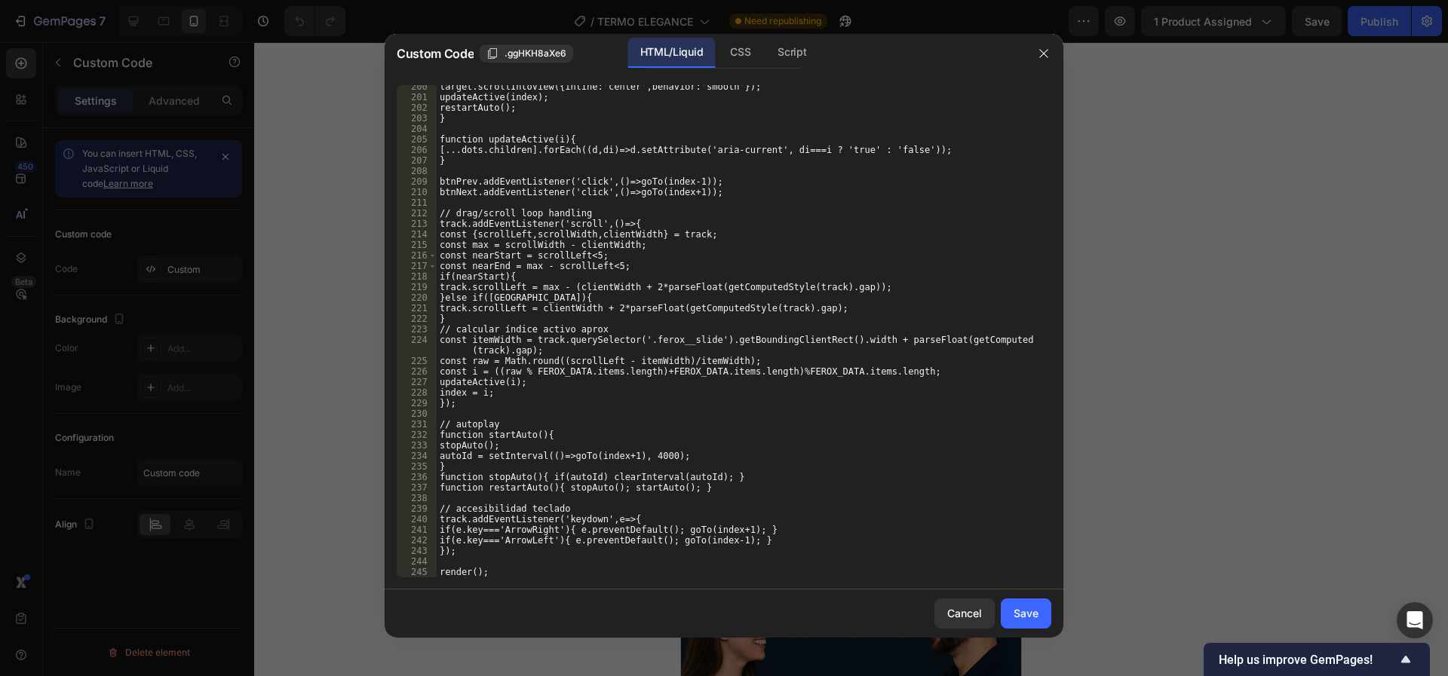
scroll to position [2210, 0]
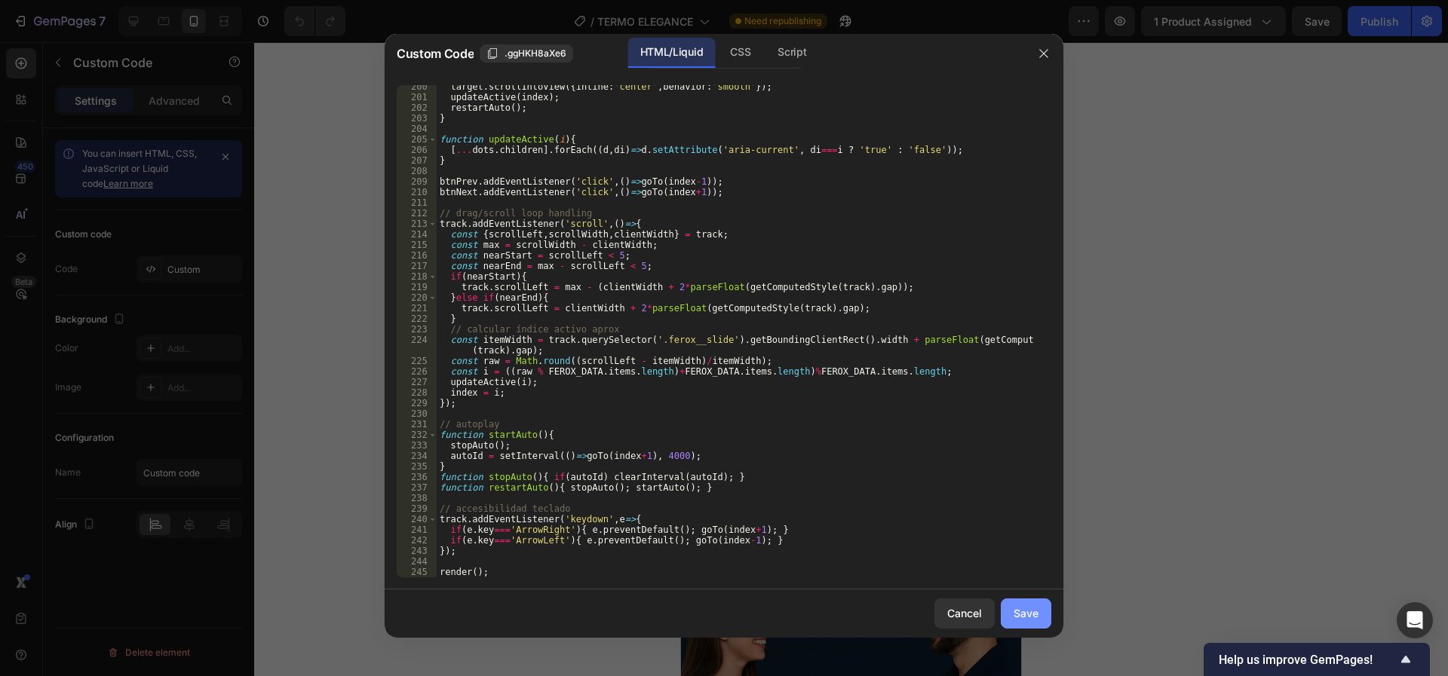
click at [1029, 615] on div "Save" at bounding box center [1025, 613] width 25 height 16
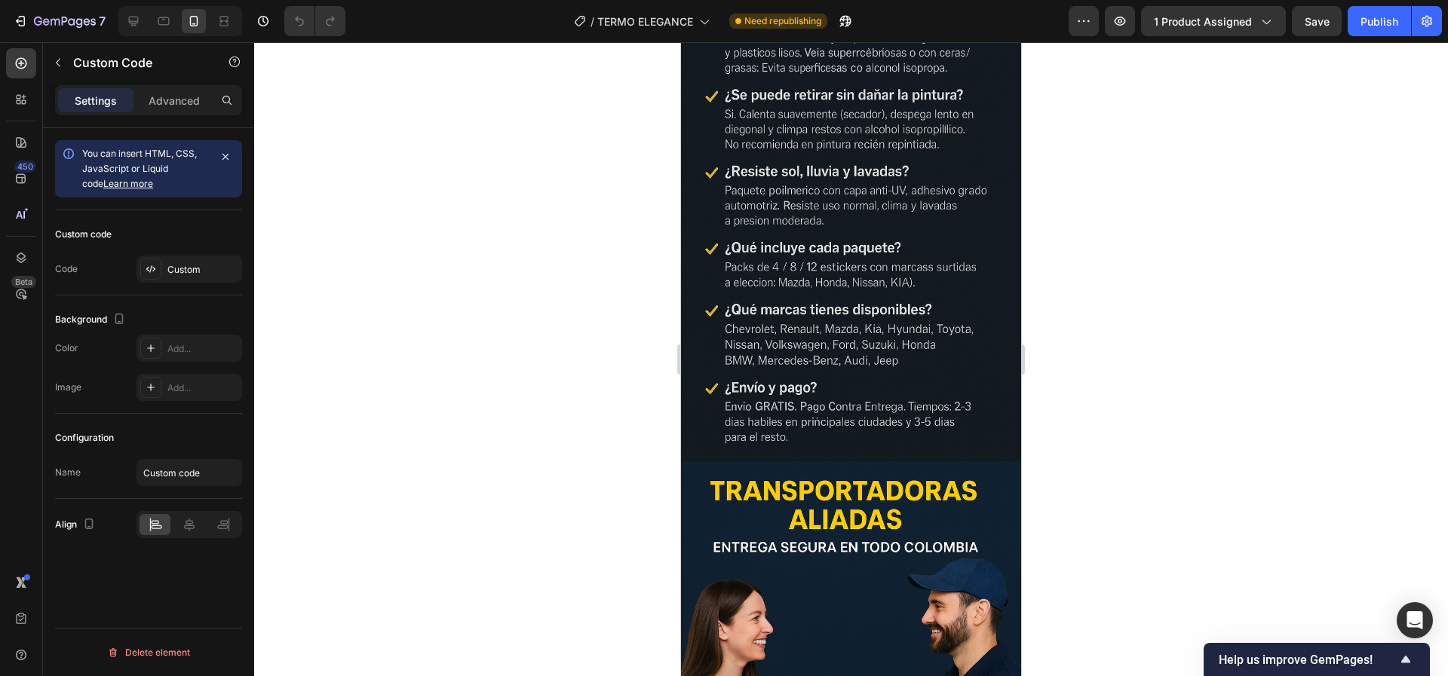
click at [1132, 303] on div at bounding box center [851, 359] width 1194 height 634
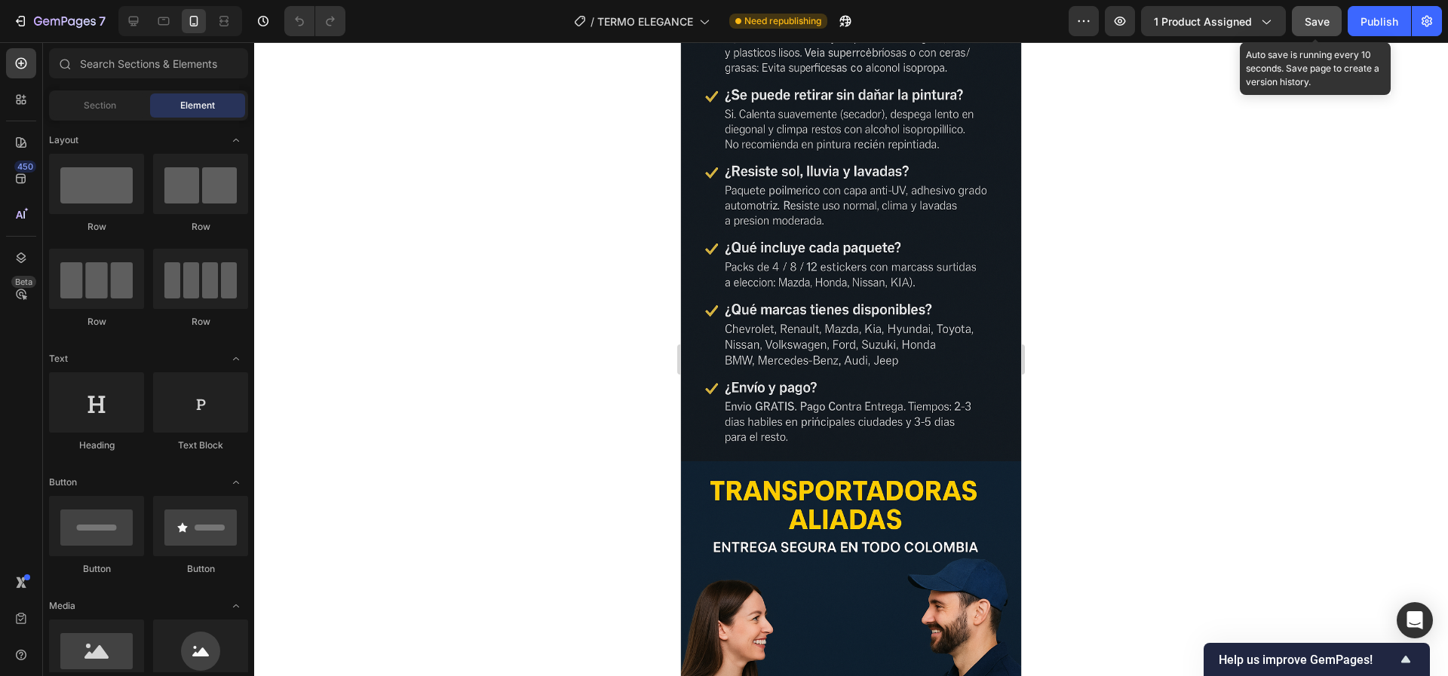
click at [1308, 12] on button "Save" at bounding box center [1317, 21] width 50 height 30
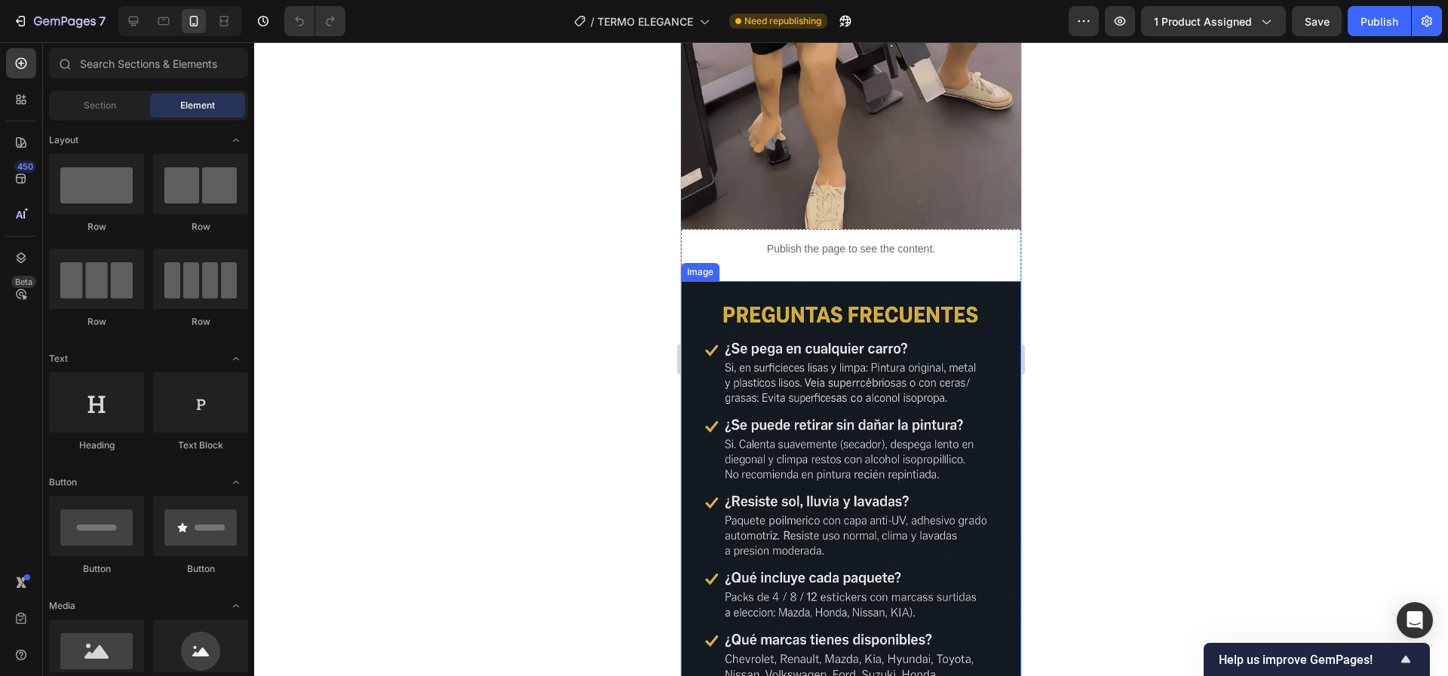
scroll to position [3628, 0]
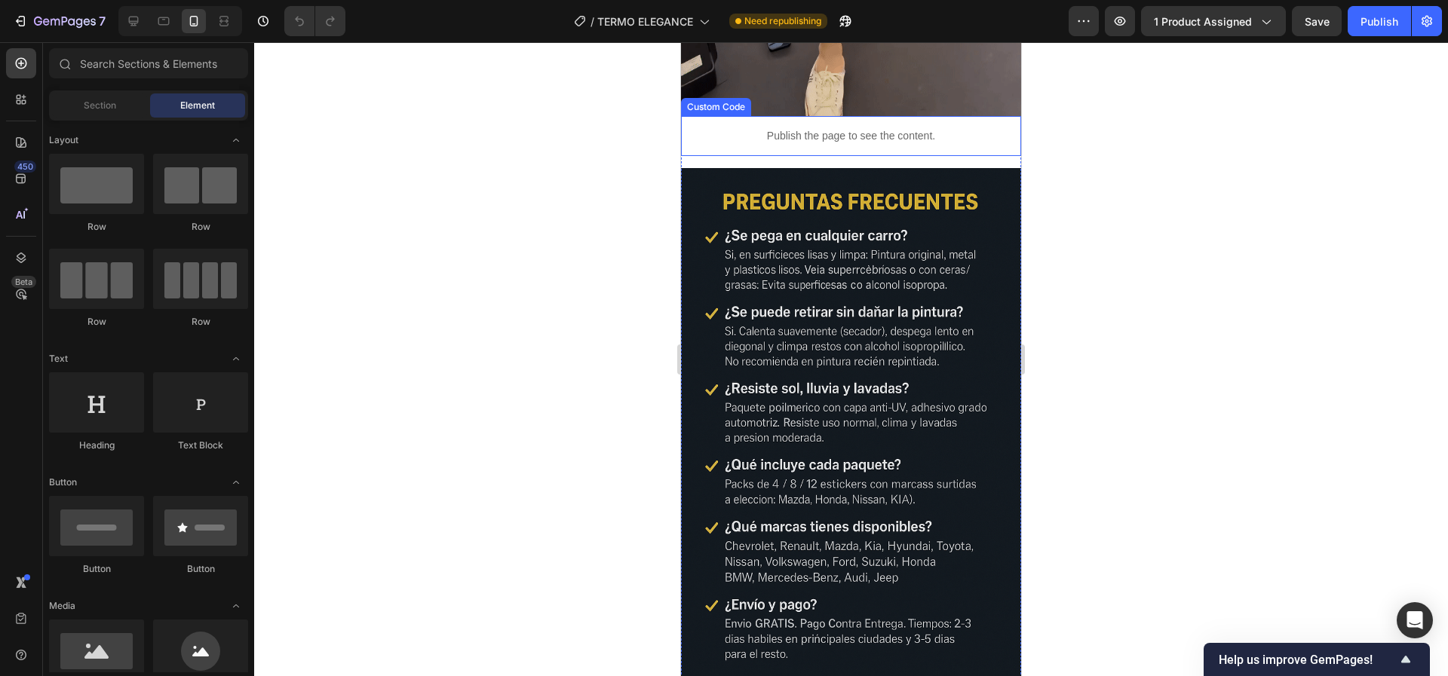
click at [830, 144] on p "Publish the page to see the content." at bounding box center [851, 136] width 340 height 16
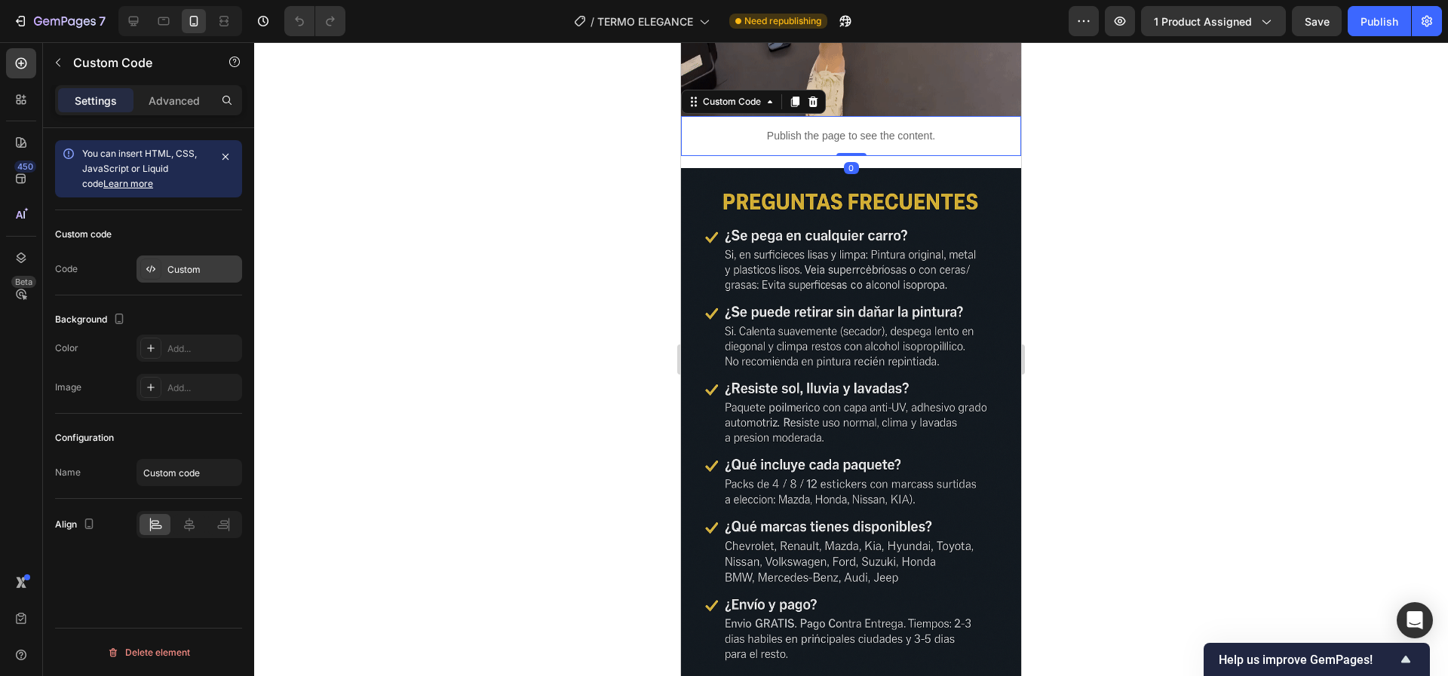
click at [219, 263] on div "Custom" at bounding box center [202, 270] width 71 height 14
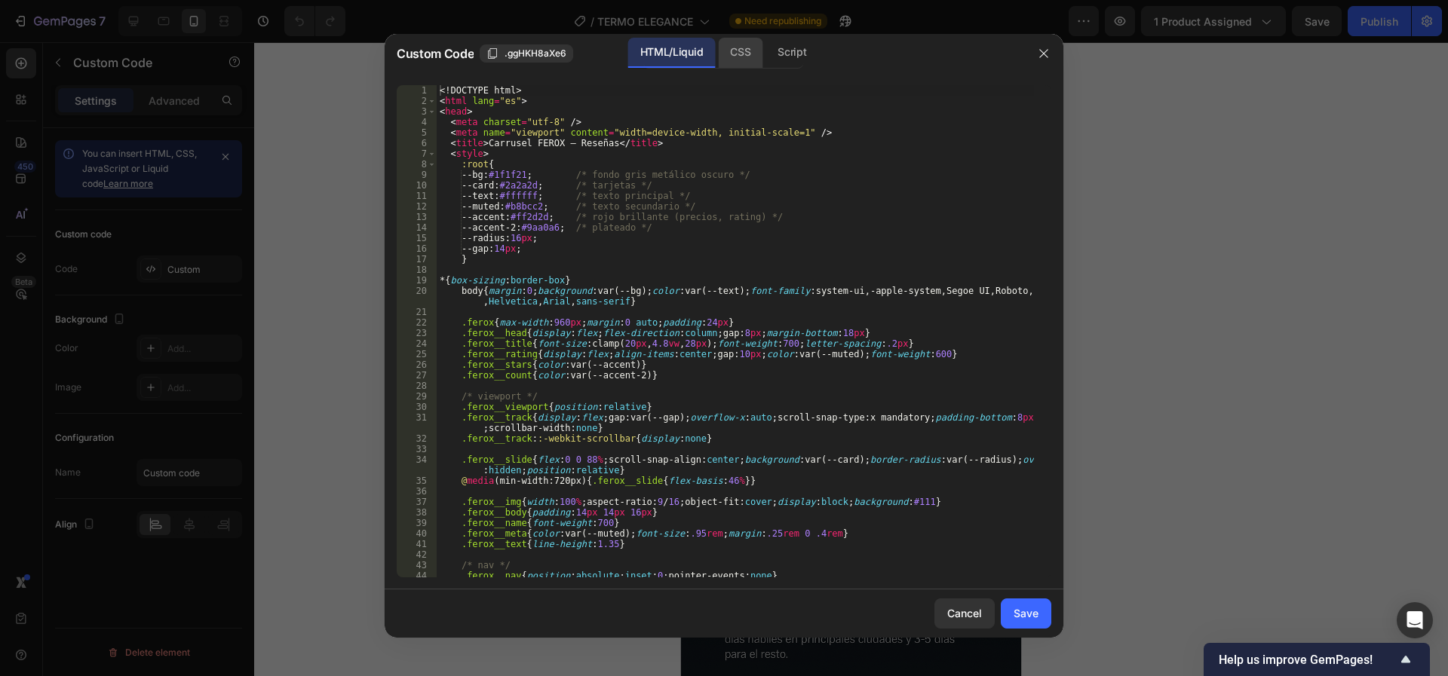
click at [743, 41] on div "CSS" at bounding box center [740, 53] width 44 height 30
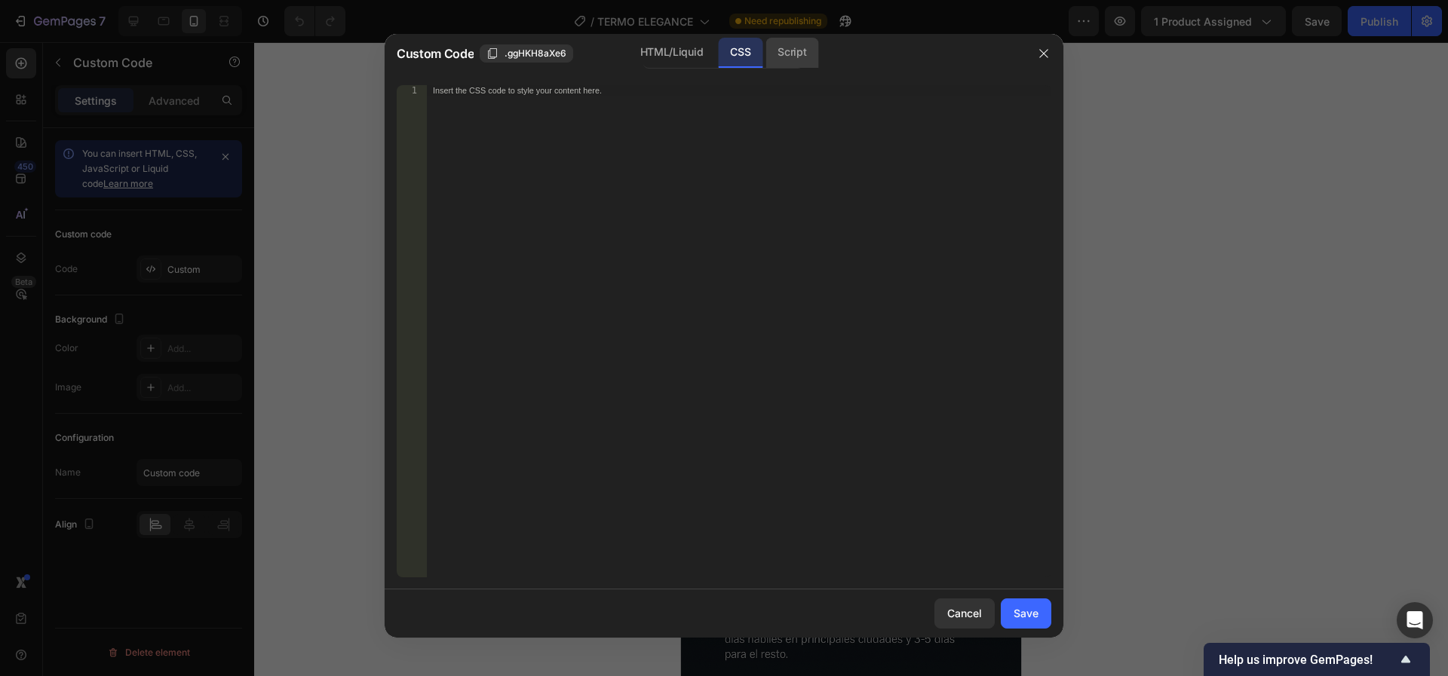
click at [789, 38] on div "Script" at bounding box center [791, 53] width 53 height 30
click at [689, 57] on div "HTML/Liquid" at bounding box center [671, 53] width 87 height 30
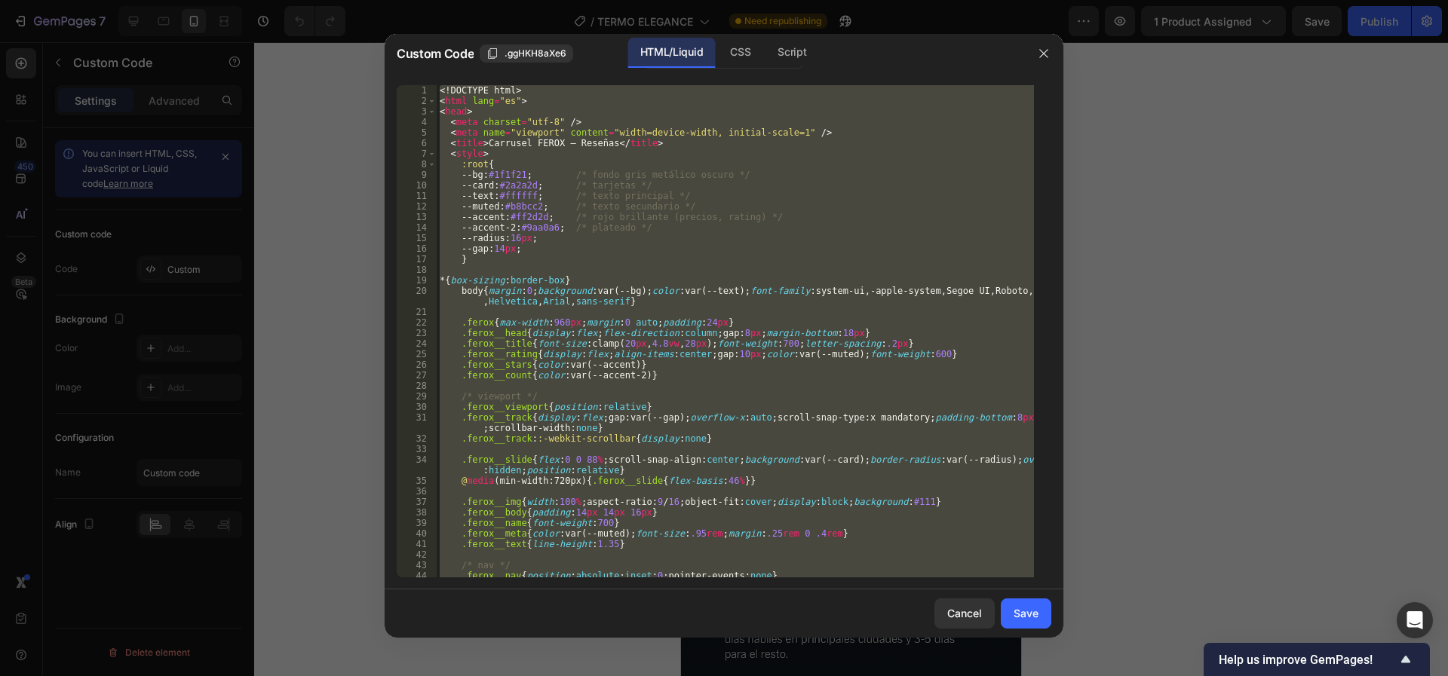
click at [615, 205] on div "<! DOCTYPE html > < html lang = "es" > < head > < meta charset = "utf-8" /> < m…" at bounding box center [735, 331] width 597 height 492
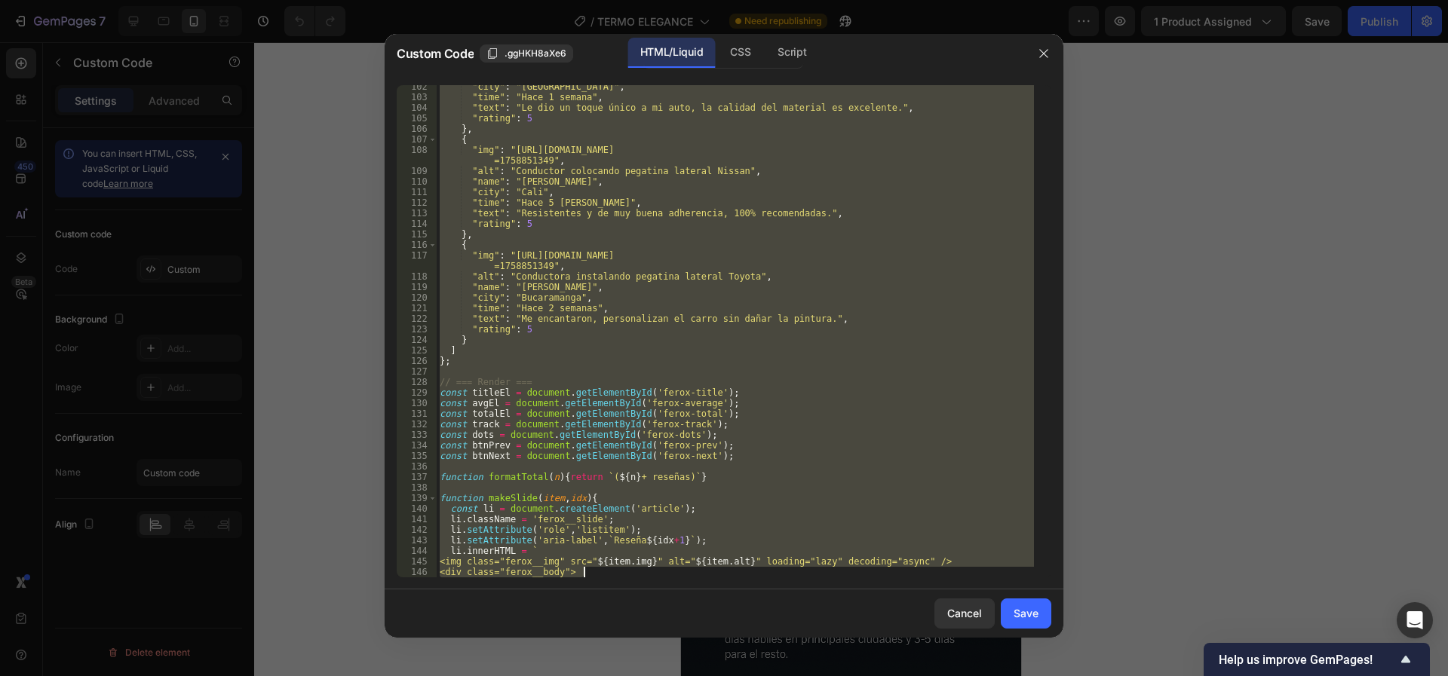
drag, startPoint x: 786, startPoint y: 466, endPoint x: 1246, endPoint y: 676, distance: 505.8
click at [1246, 0] on html "7 / TERMO ELEGANCE Need republishing Preview 1 product assigned Save Publish 45…" at bounding box center [724, 0] width 1448 height 0
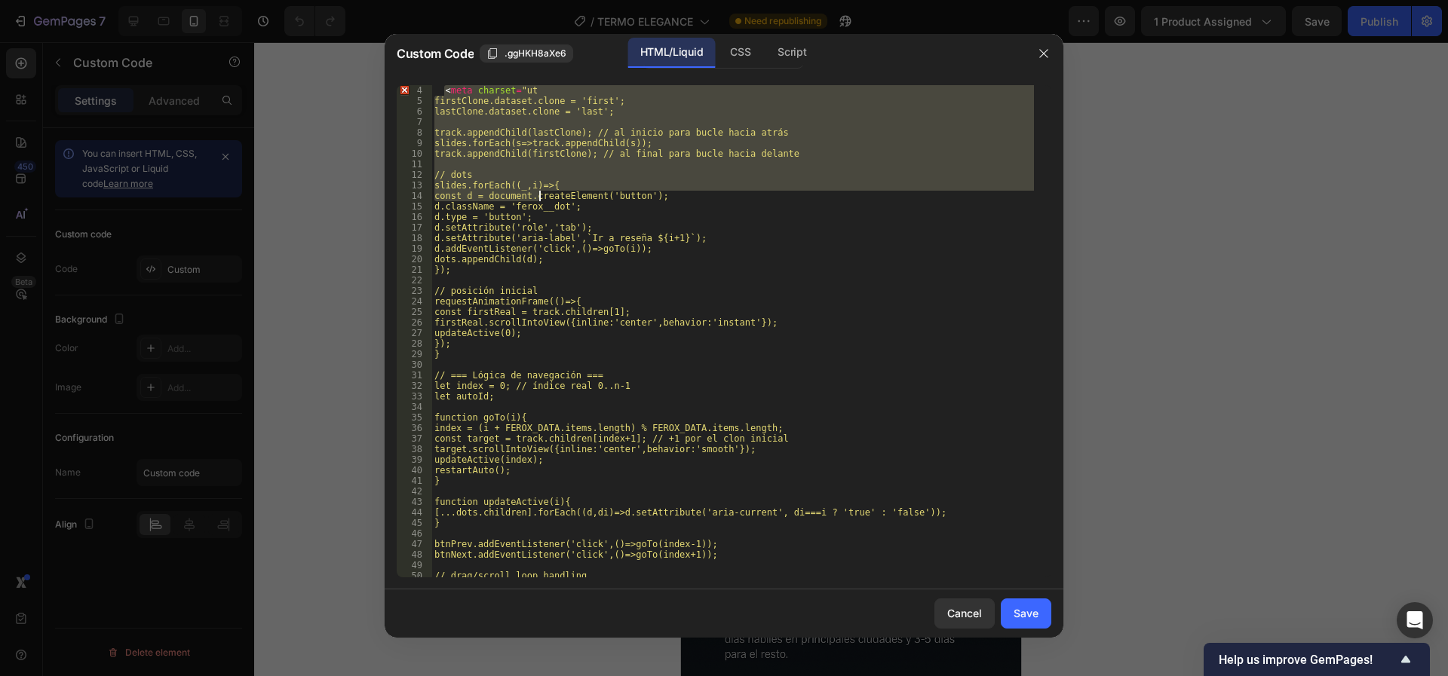
scroll to position [447, 0]
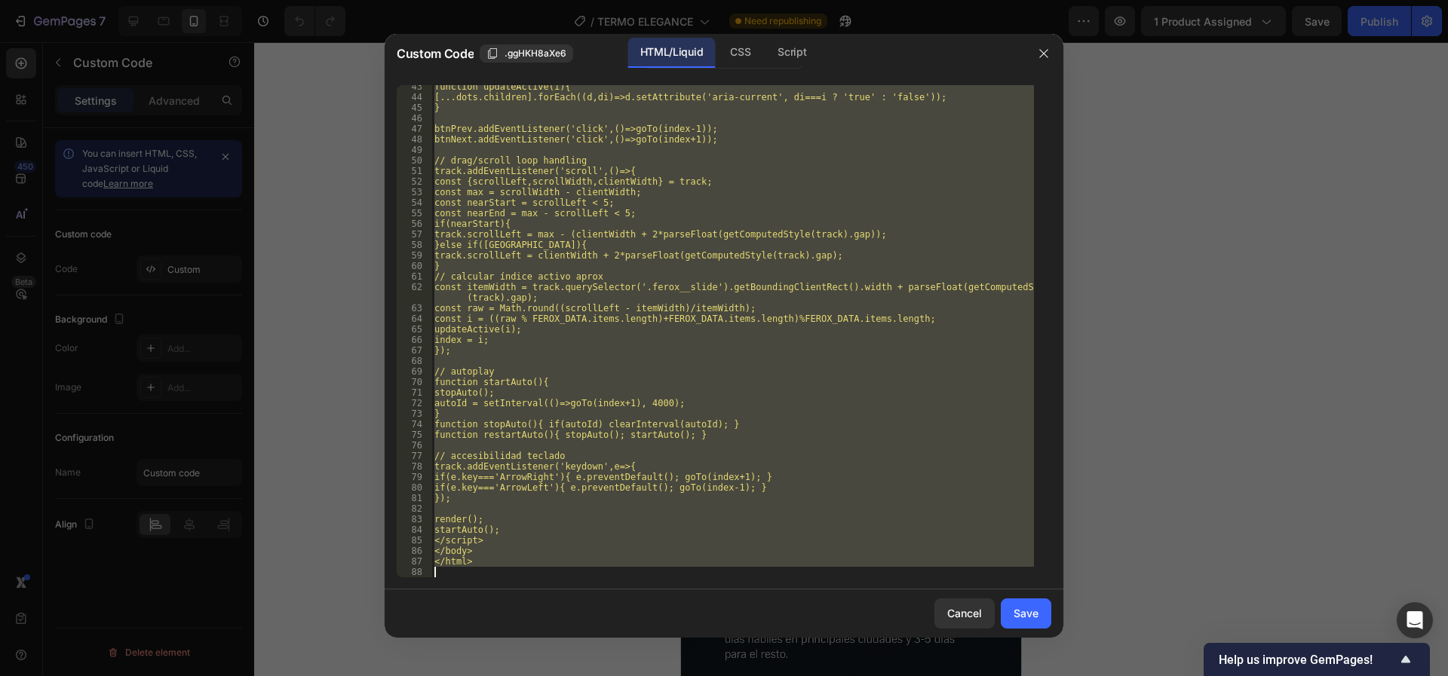
drag, startPoint x: 443, startPoint y: 87, endPoint x: 933, endPoint y: 676, distance: 766.3
click at [933, 0] on html "7 / TERMO ELEGANCE Need republishing Preview 1 product assigned Save Publish 45…" at bounding box center [724, 0] width 1448 height 0
type textarea "</html>"
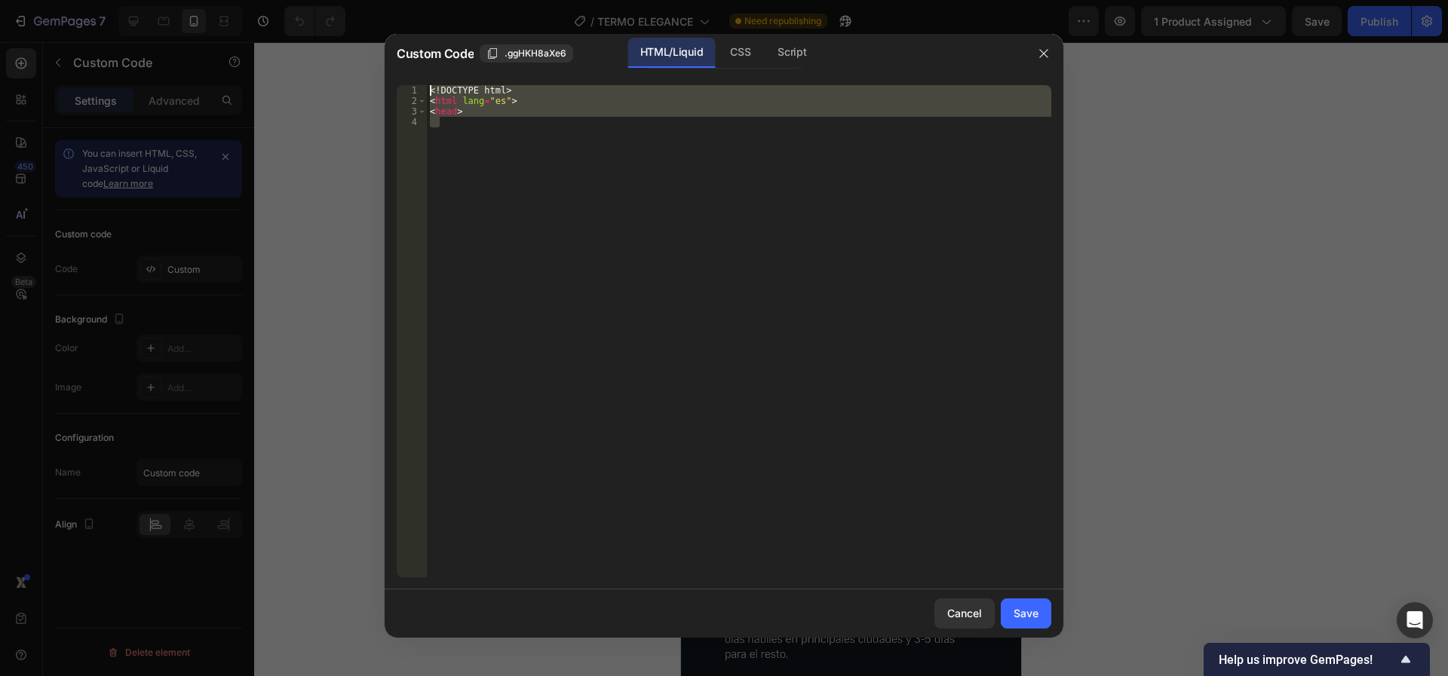
drag, startPoint x: 497, startPoint y: 111, endPoint x: 444, endPoint y: 14, distance: 110.7
click at [444, 14] on div "Custom Code .ggHKH8aXe6 HTML/Liquid CSS Script 1 2 3 4 <! DOCTYPE html > < html…" at bounding box center [724, 338] width 1448 height 676
type textarea "<!DOCTYPE html> <html lang="es">"
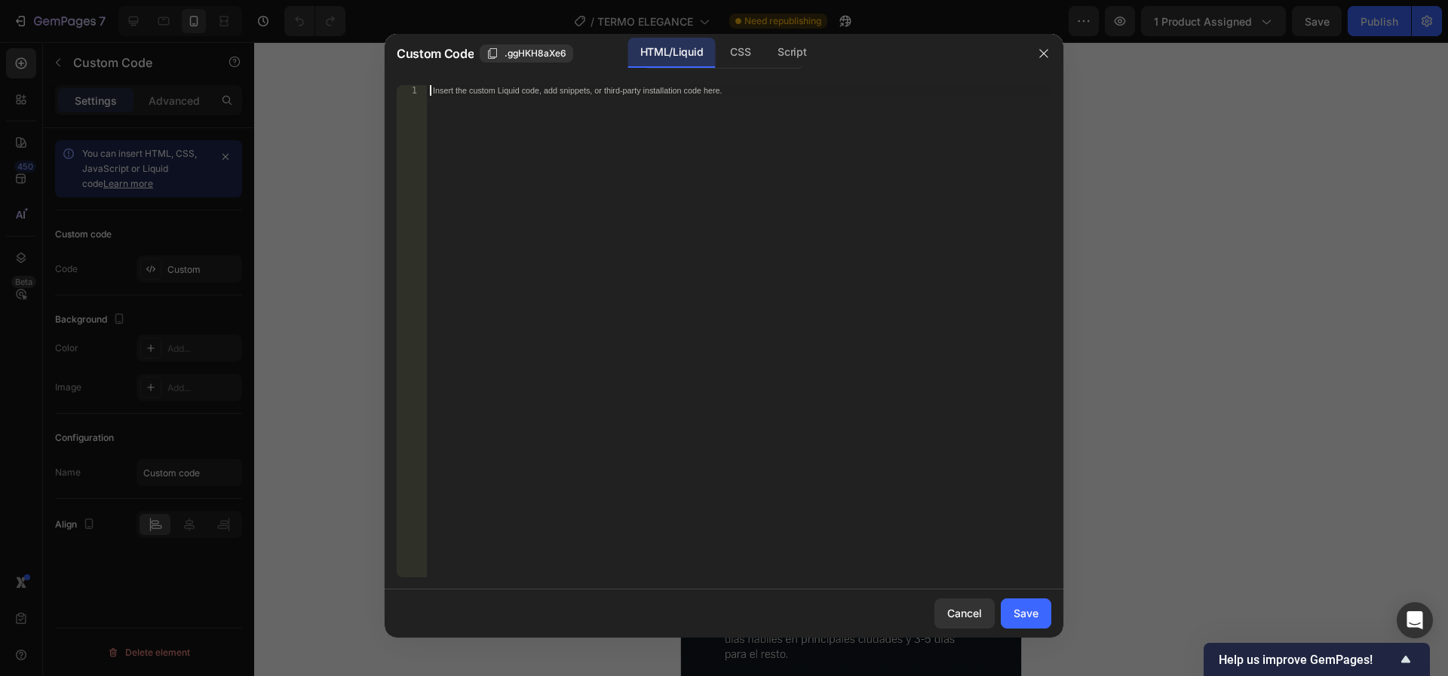
scroll to position [1724, 0]
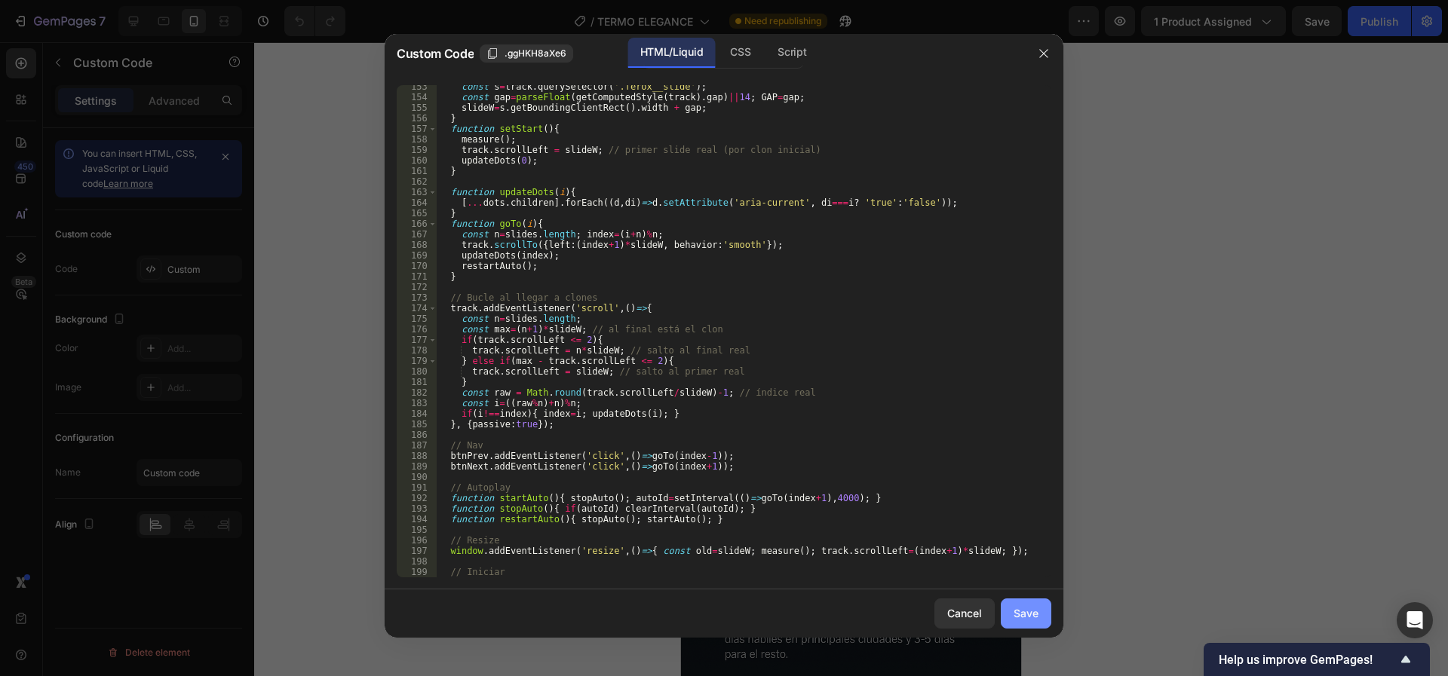
click at [1020, 609] on div "Save" at bounding box center [1025, 613] width 25 height 16
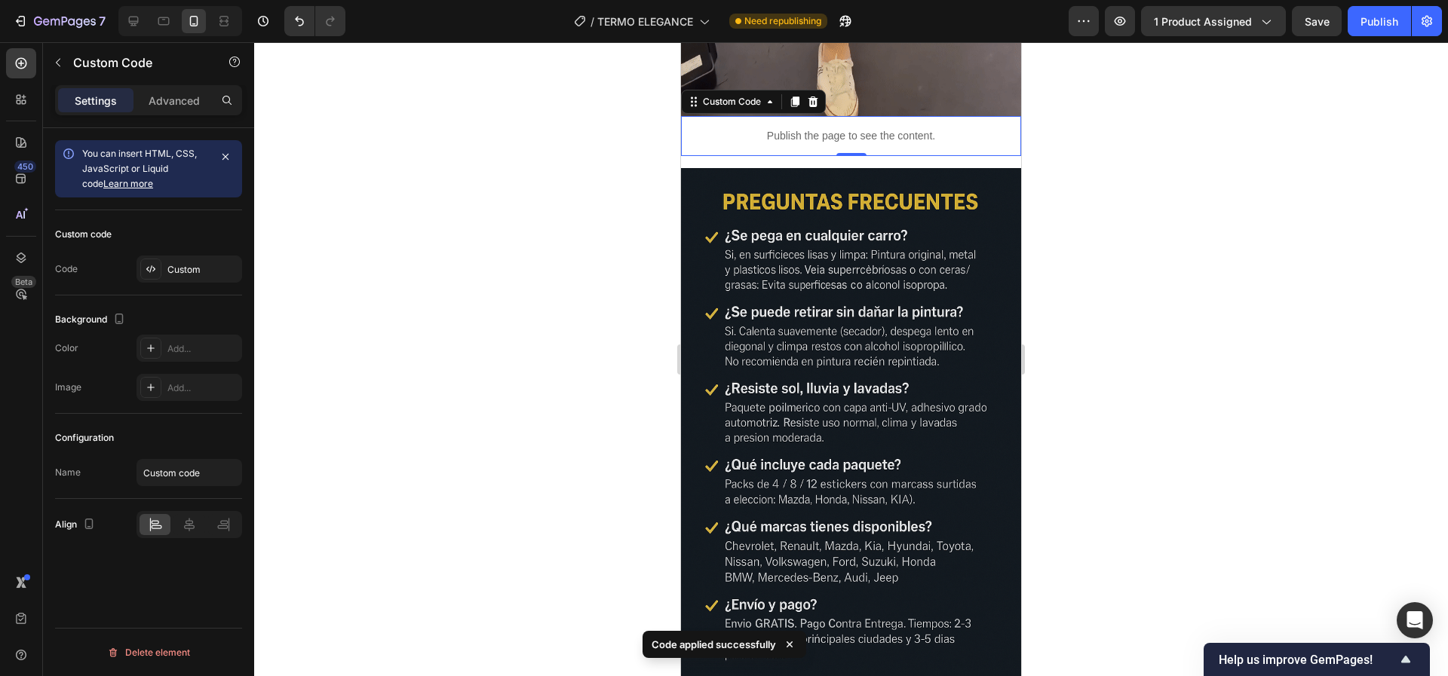
click at [561, 386] on div at bounding box center [851, 359] width 1194 height 634
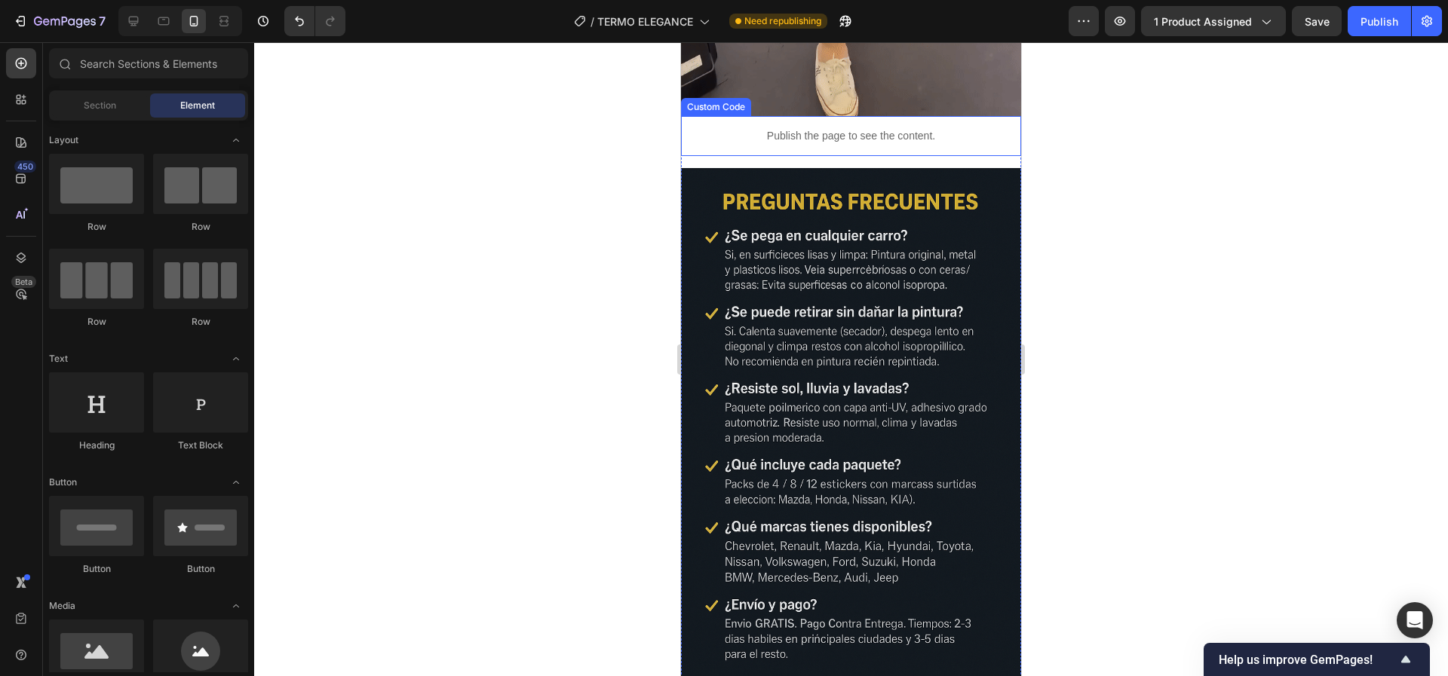
click at [854, 144] on p "Publish the page to see the content." at bounding box center [851, 136] width 340 height 16
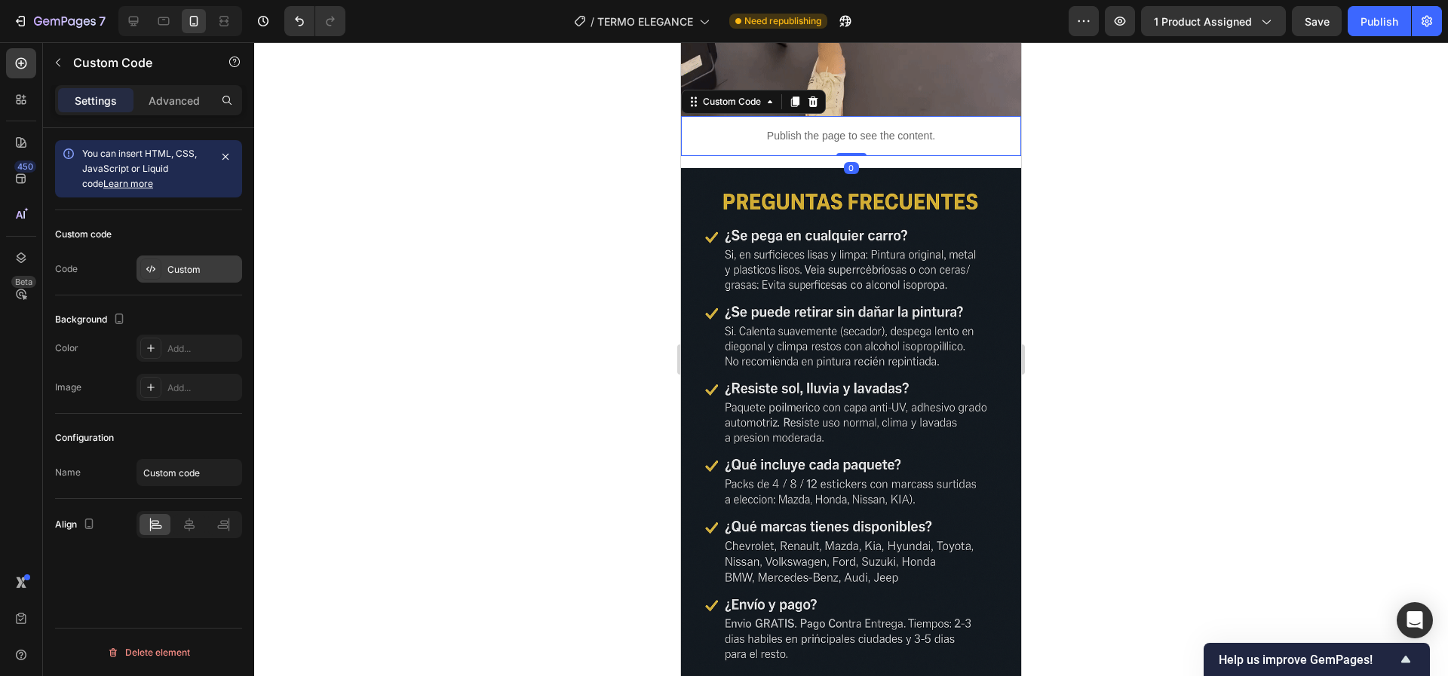
click at [188, 277] on div "Custom" at bounding box center [189, 269] width 106 height 27
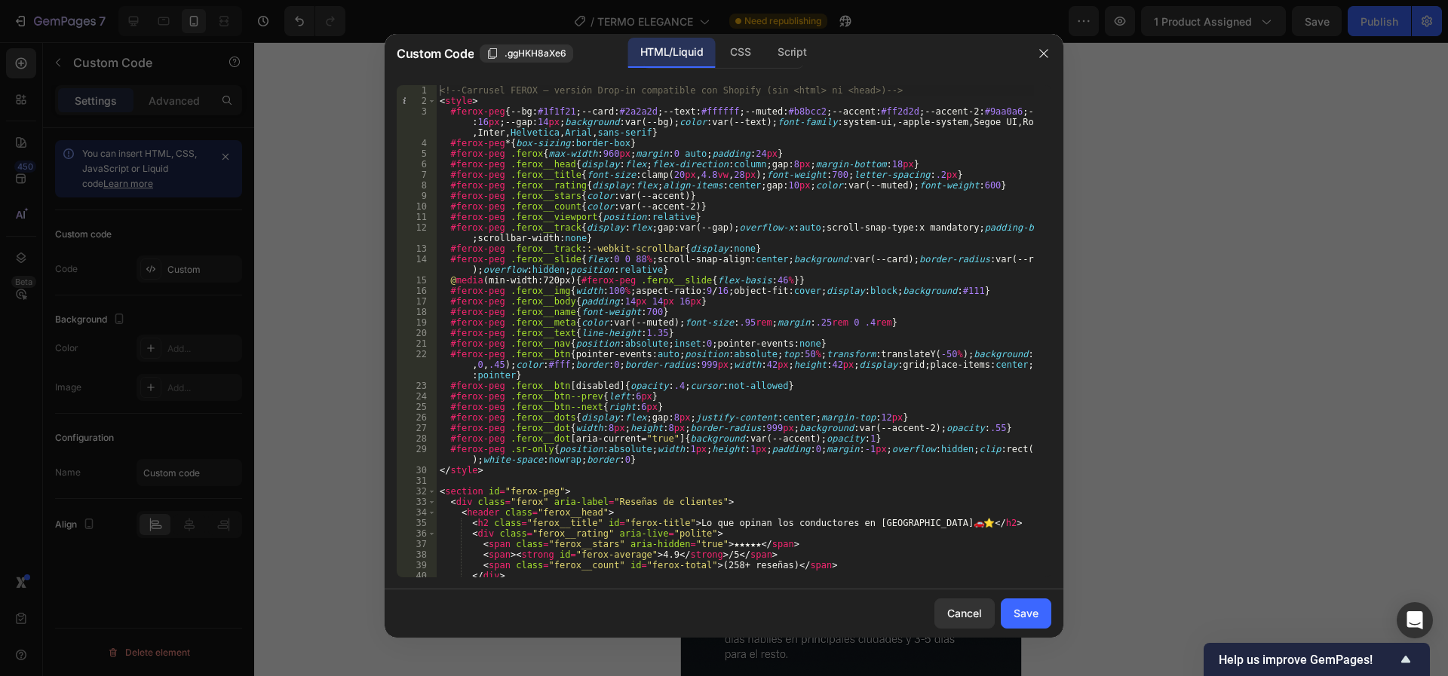
click at [443, 92] on div "<!-- Carrusel FEROX – versión Drop‑in compatible con Shopify (sin <html> ni <he…" at bounding box center [735, 341] width 597 height 513
type textarea "<!-- Carrusel FEROX – versión Drop‑in compatible con Shopify (sin <html> ni <he…"
click at [1019, 612] on div "Save" at bounding box center [1025, 613] width 25 height 16
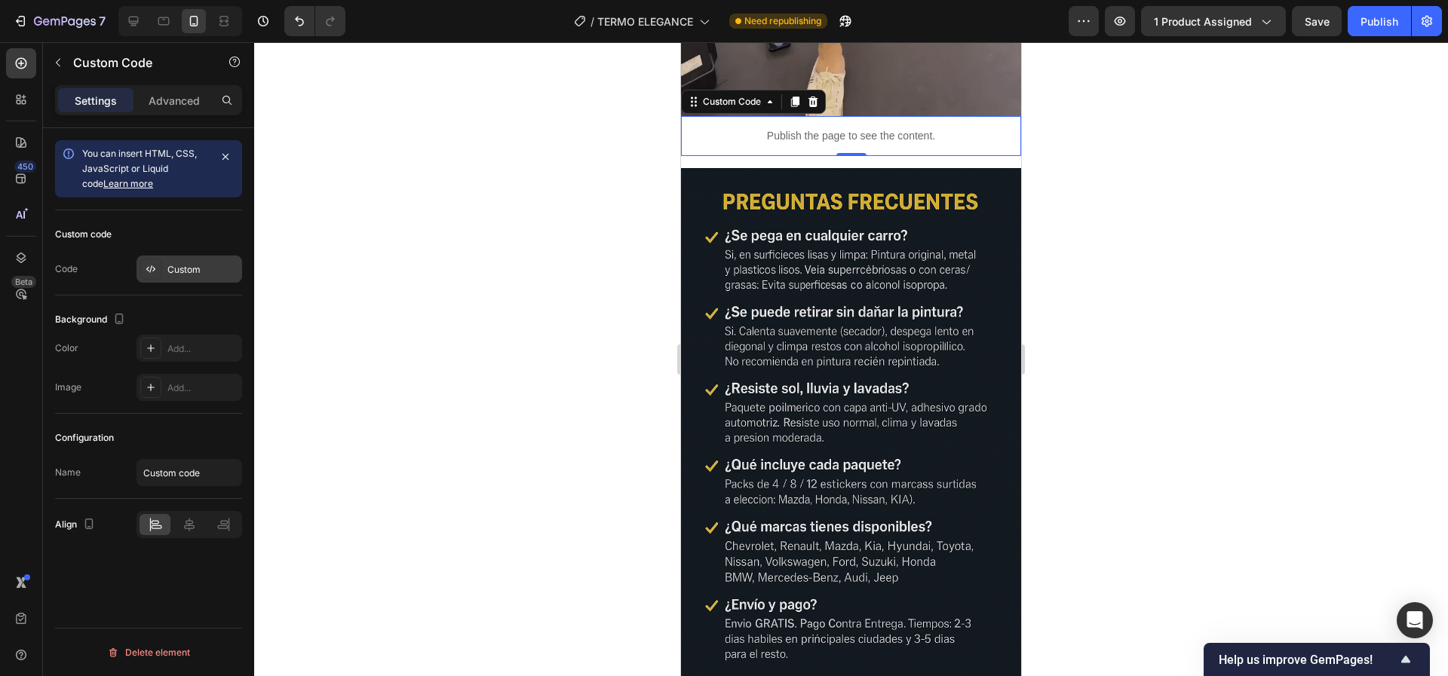
click at [166, 269] on div "Custom" at bounding box center [189, 269] width 106 height 27
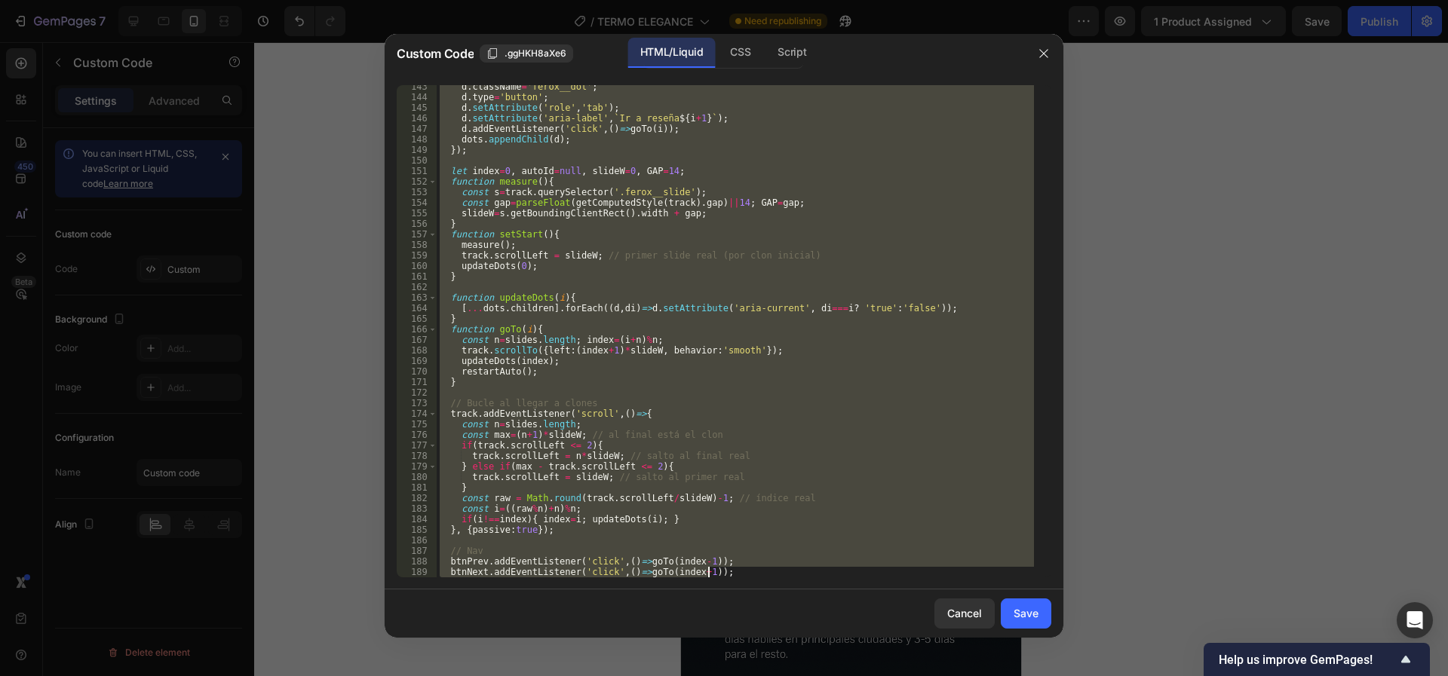
scroll to position [1777, 0]
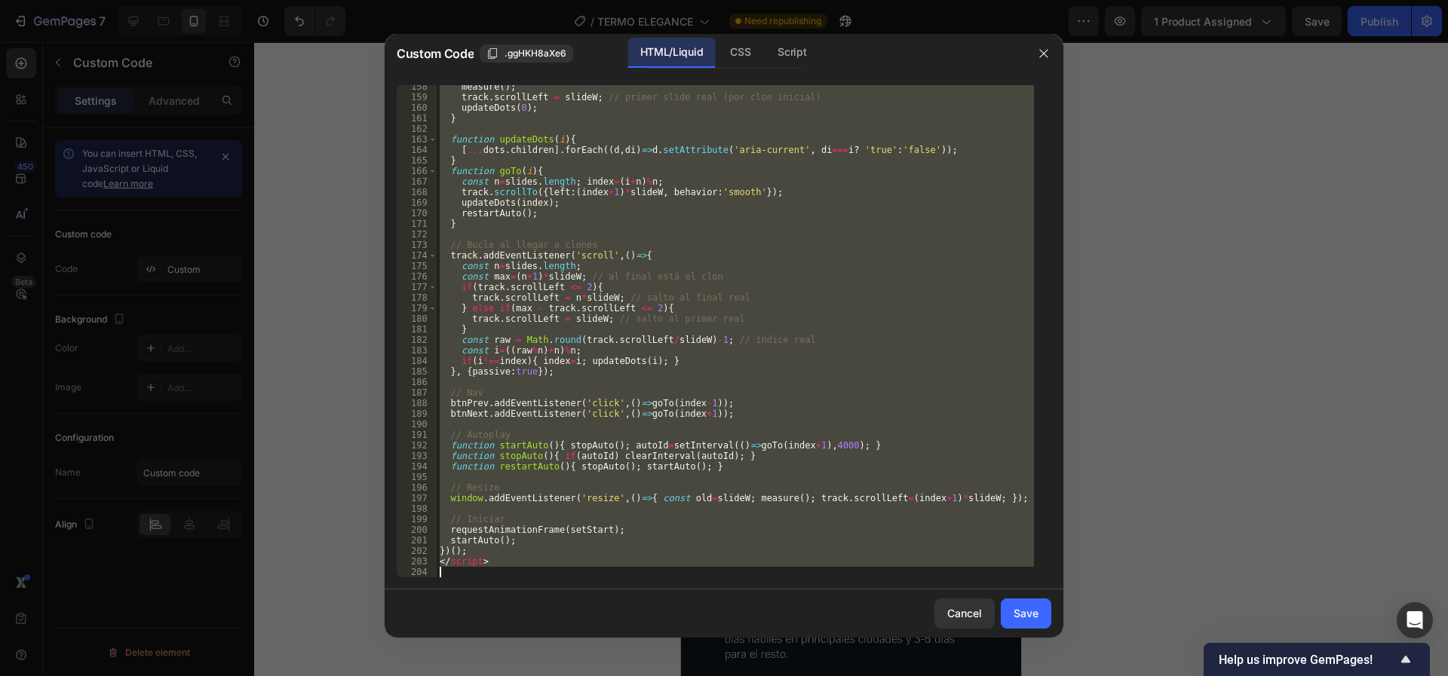
drag, startPoint x: 565, startPoint y: 263, endPoint x: 1136, endPoint y: 676, distance: 705.3
click at [1136, 0] on html "7 / TERMO ELEGANCE Need republishing Preview 1 product assigned Save Publish 45…" at bounding box center [724, 0] width 1448 height 0
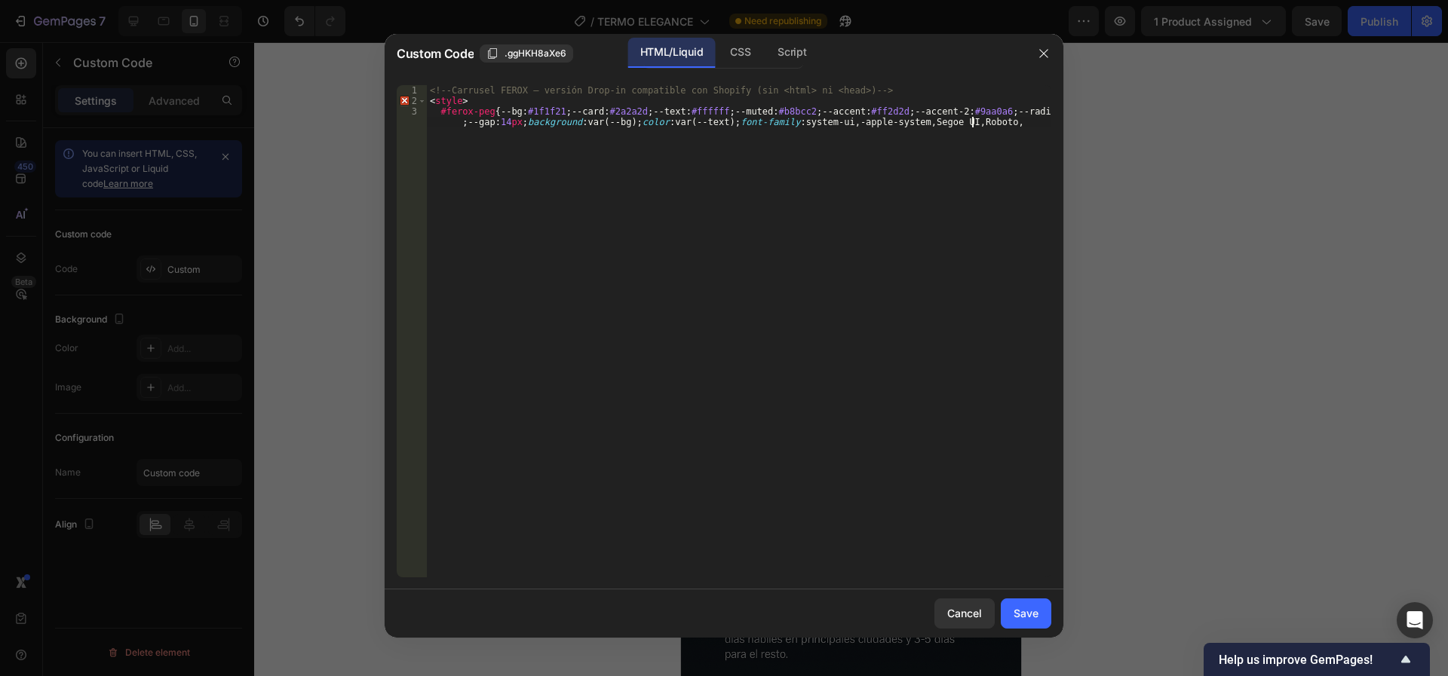
drag, startPoint x: 745, startPoint y: 400, endPoint x: 277, endPoint y: 2, distance: 614.5
click at [278, 5] on div "Custom Code .ggHKH8aXe6 HTML/Liquid CSS Script #ferox-peg{--bg:#1f1f21;--card:#…" at bounding box center [724, 338] width 1448 height 676
type textarea "<!-- Carrusel FEROX – versión Drop‑in compatible con Shopify (sin <html> ni <he…"
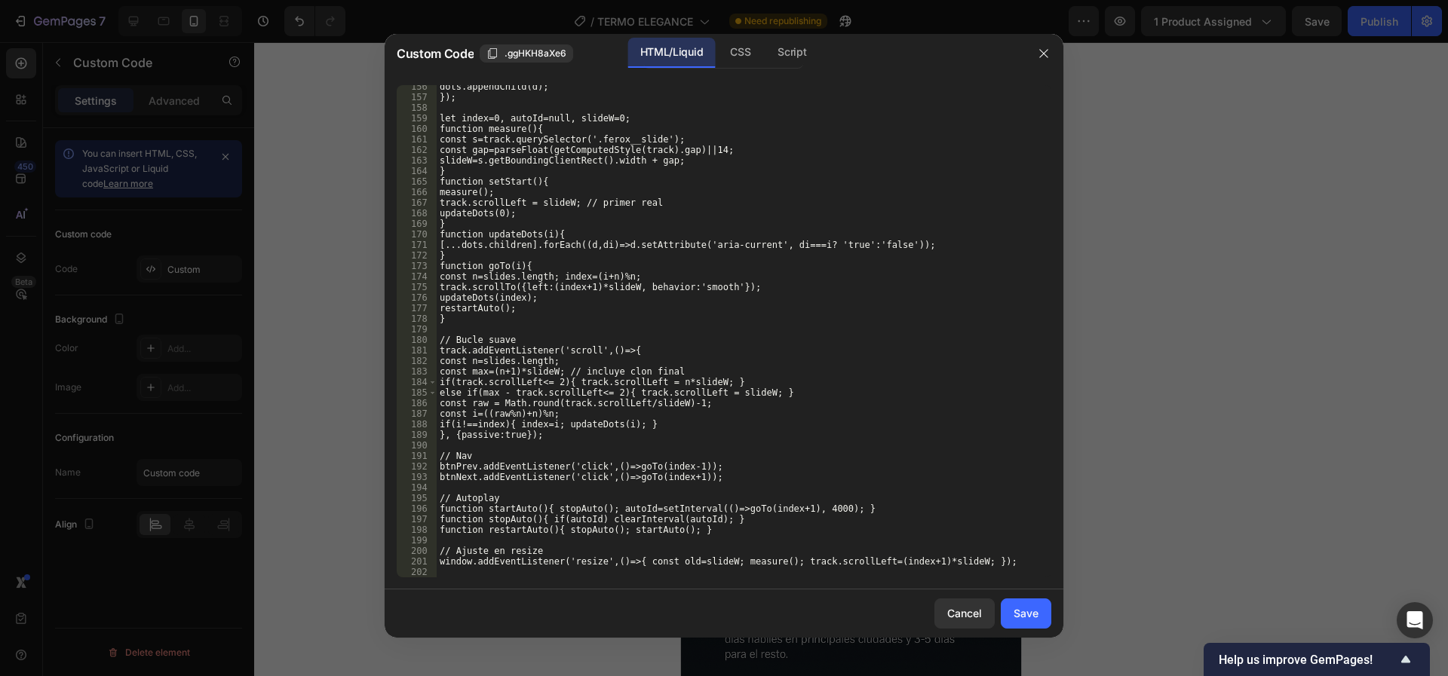
scroll to position [1767, 0]
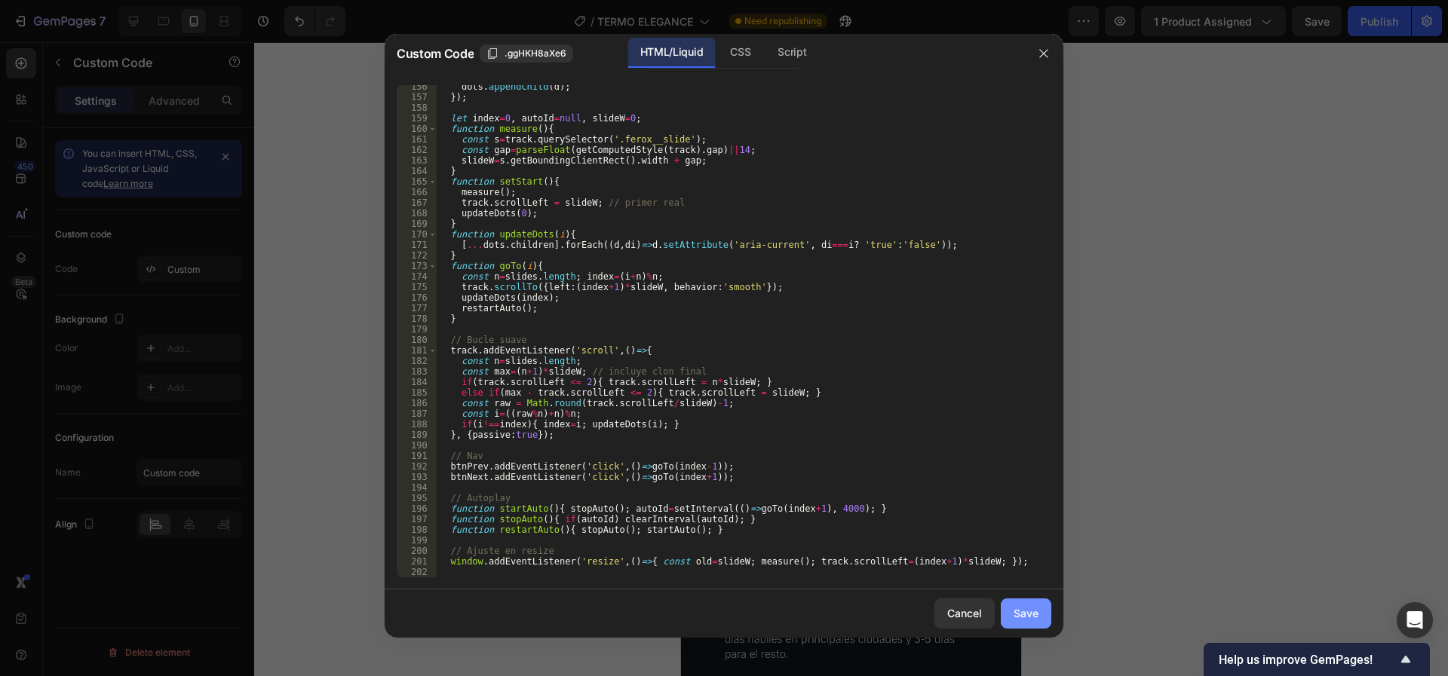
click at [1031, 614] on div "Save" at bounding box center [1025, 613] width 25 height 16
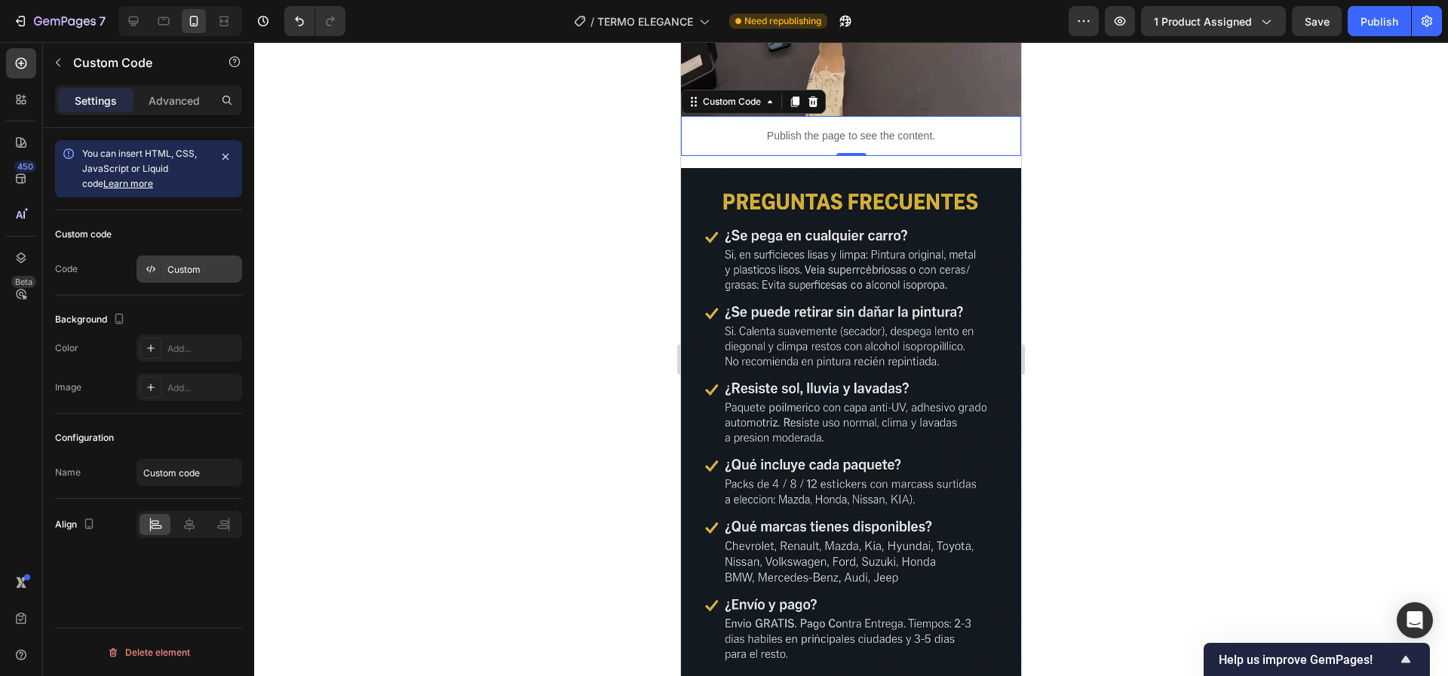
click at [196, 263] on div "Custom" at bounding box center [202, 270] width 71 height 14
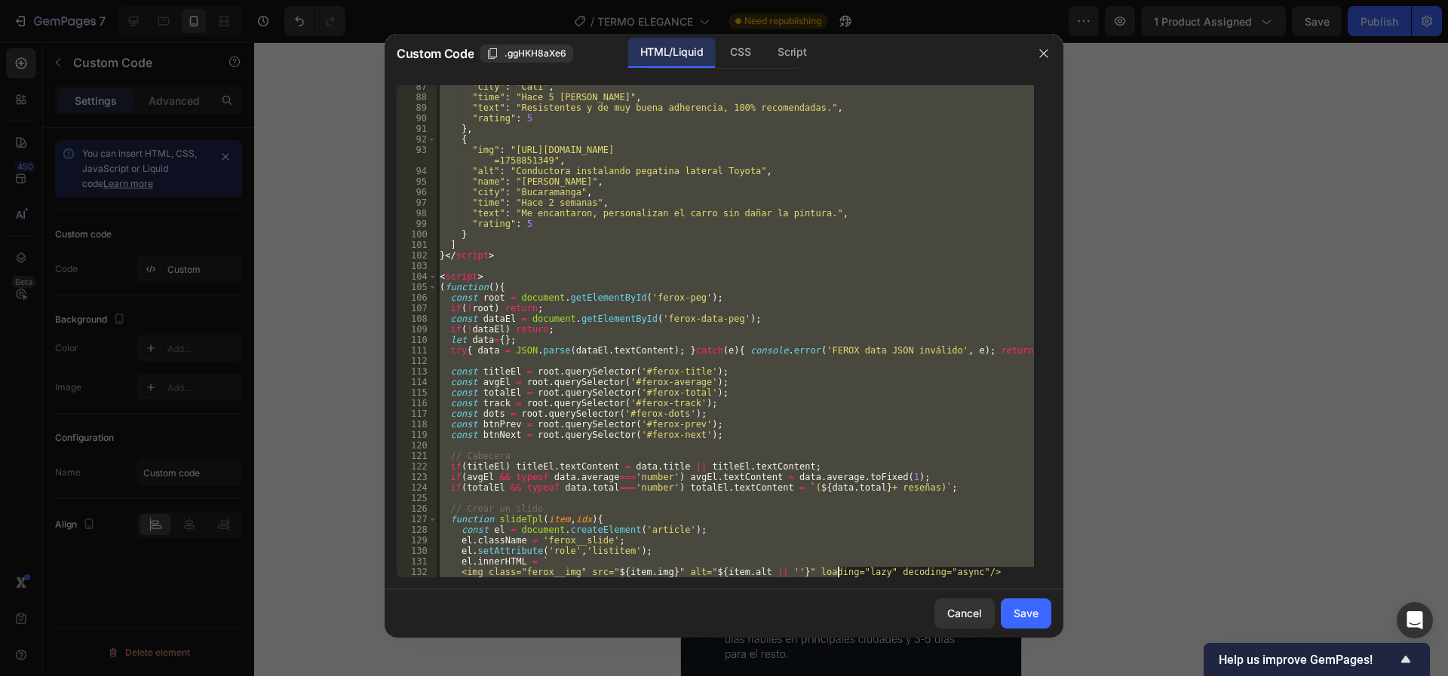
drag, startPoint x: 502, startPoint y: 133, endPoint x: 878, endPoint y: 676, distance: 660.1
click at [878, 0] on html "7 / TERMO ELEGANCE Need republishing Preview 1 product assigned Save Publish 45…" at bounding box center [724, 0] width 1448 height 0
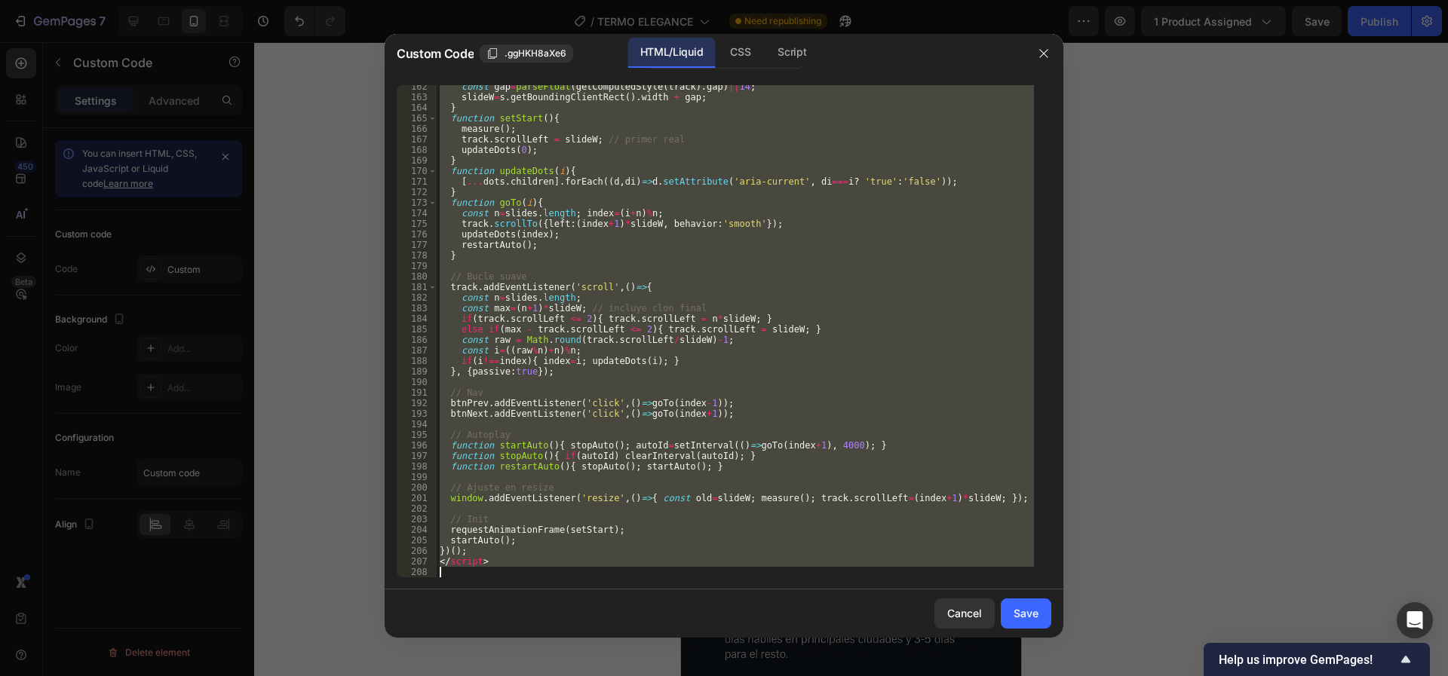
scroll to position [1830, 0]
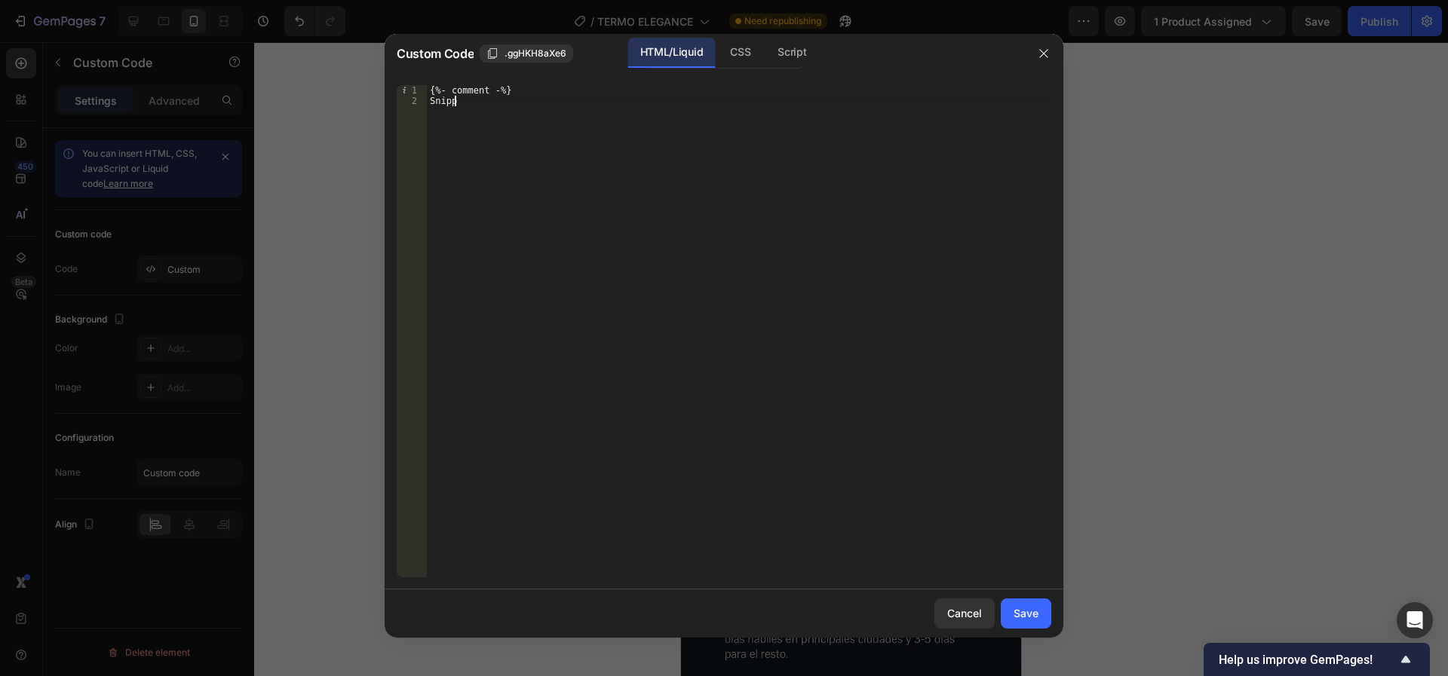
type textarea "S"
type textarea "{"
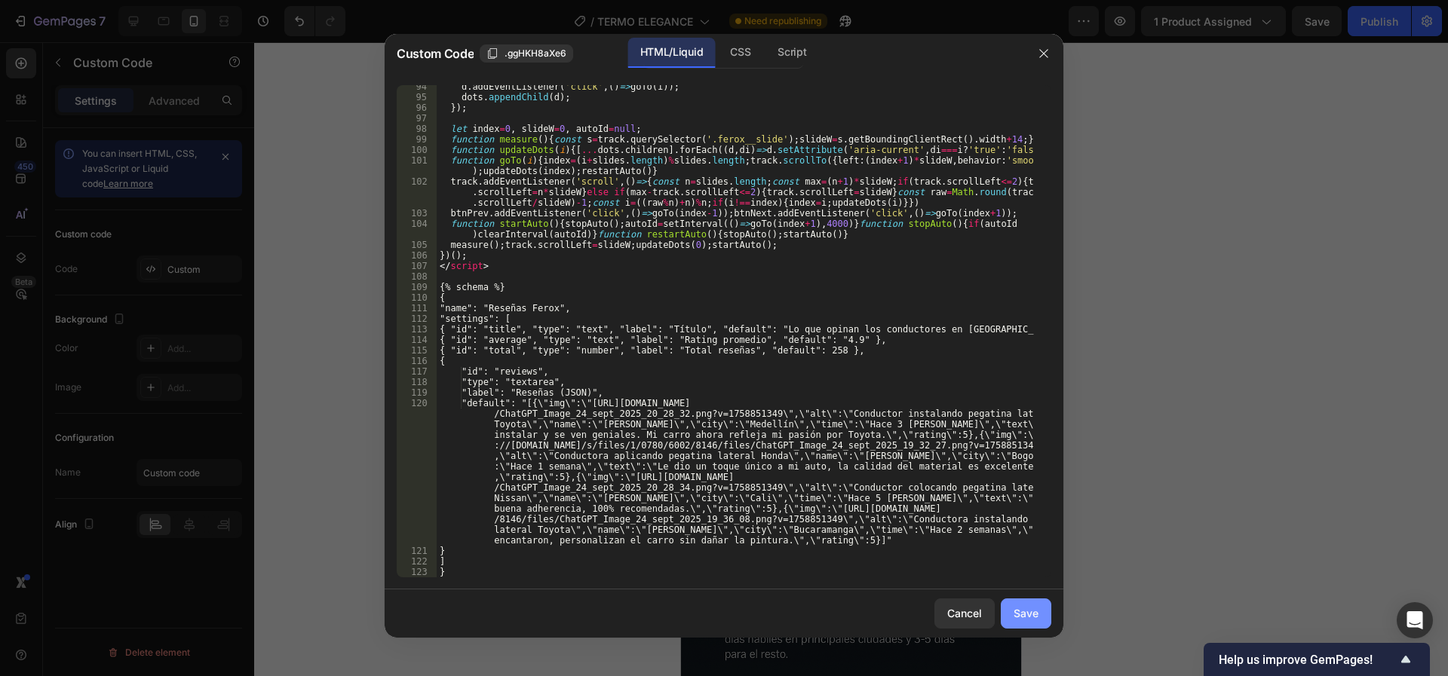
click at [1026, 606] on div "Save" at bounding box center [1025, 613] width 25 height 16
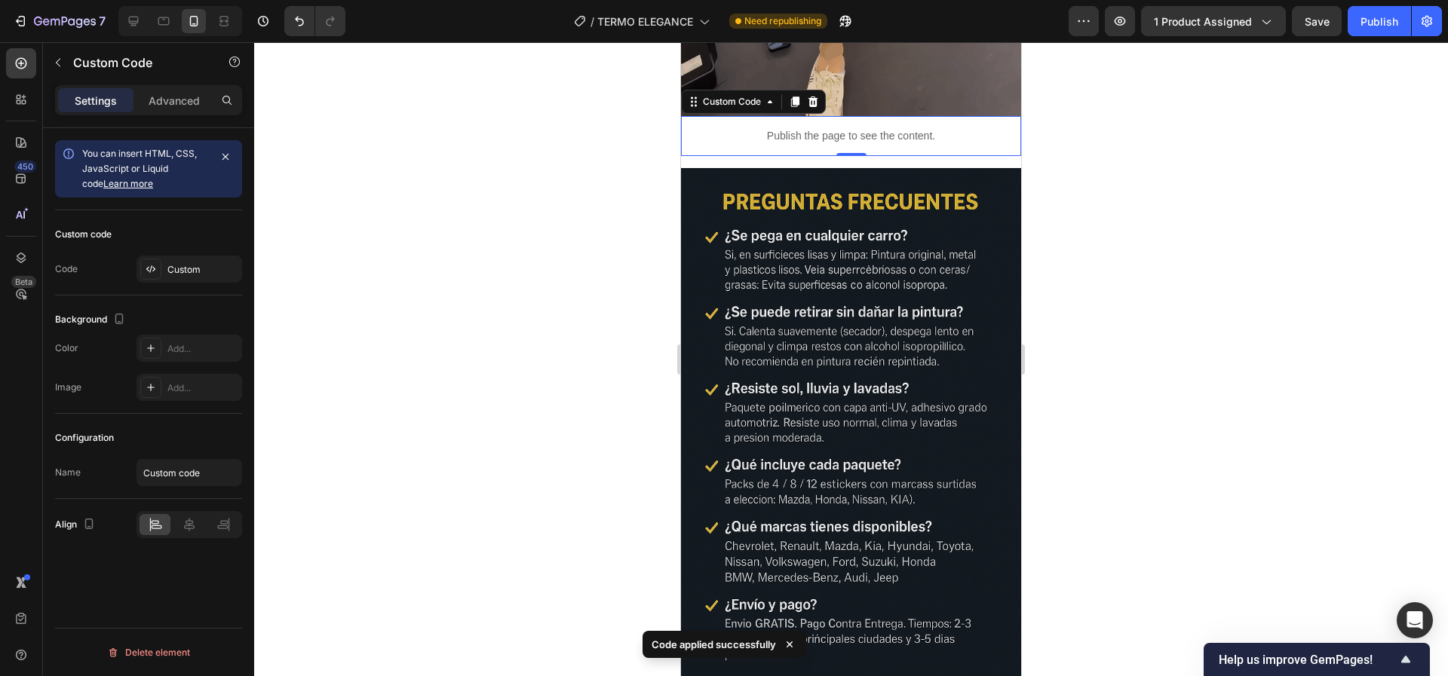
click at [544, 302] on div at bounding box center [851, 359] width 1194 height 634
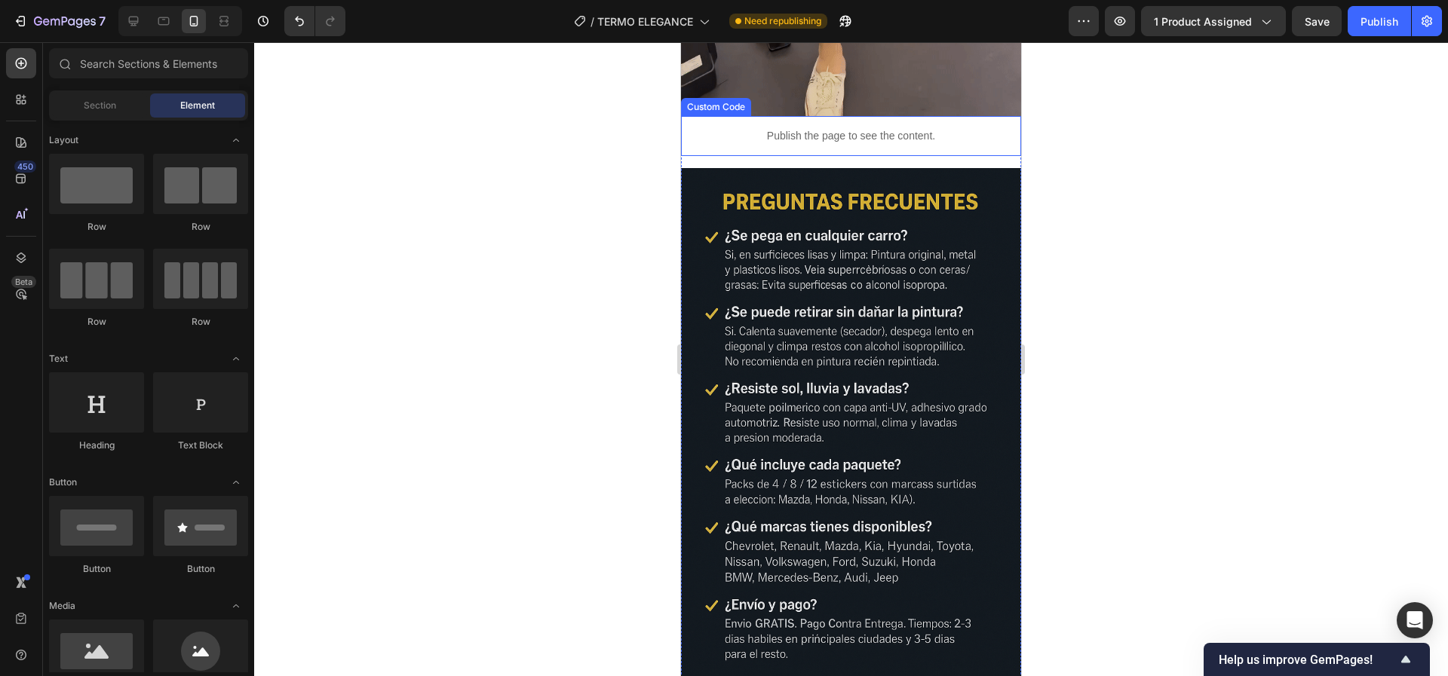
click at [894, 144] on p "Publish the page to see the content." at bounding box center [851, 136] width 340 height 16
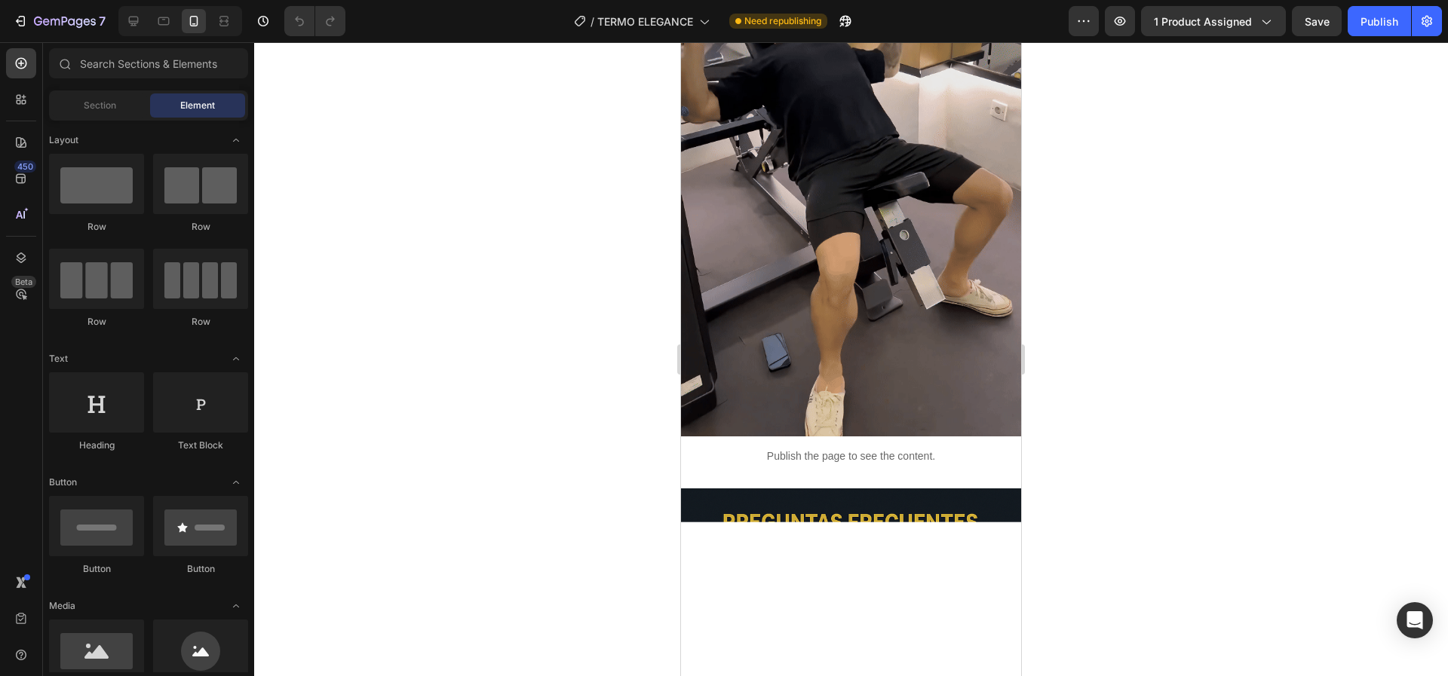
scroll to position [3846, 0]
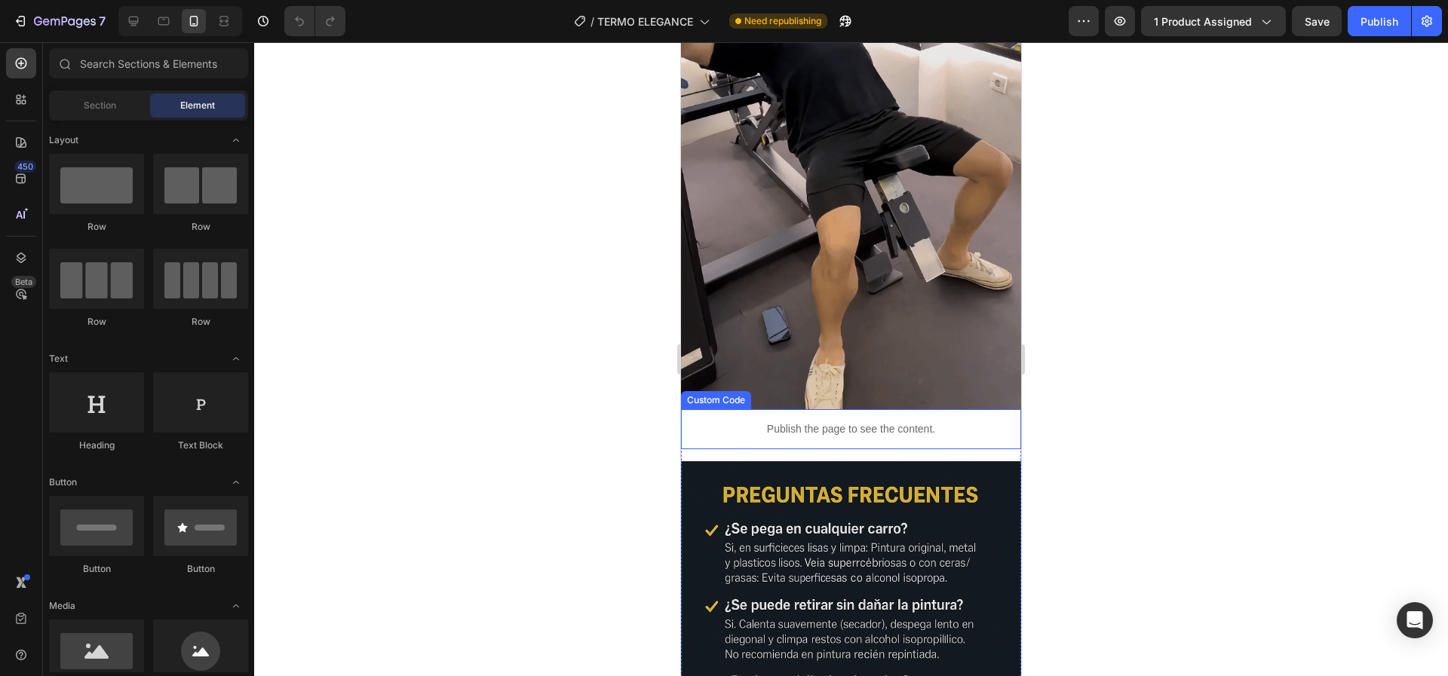
click at [844, 409] on div "Publish the page to see the content." at bounding box center [851, 429] width 340 height 40
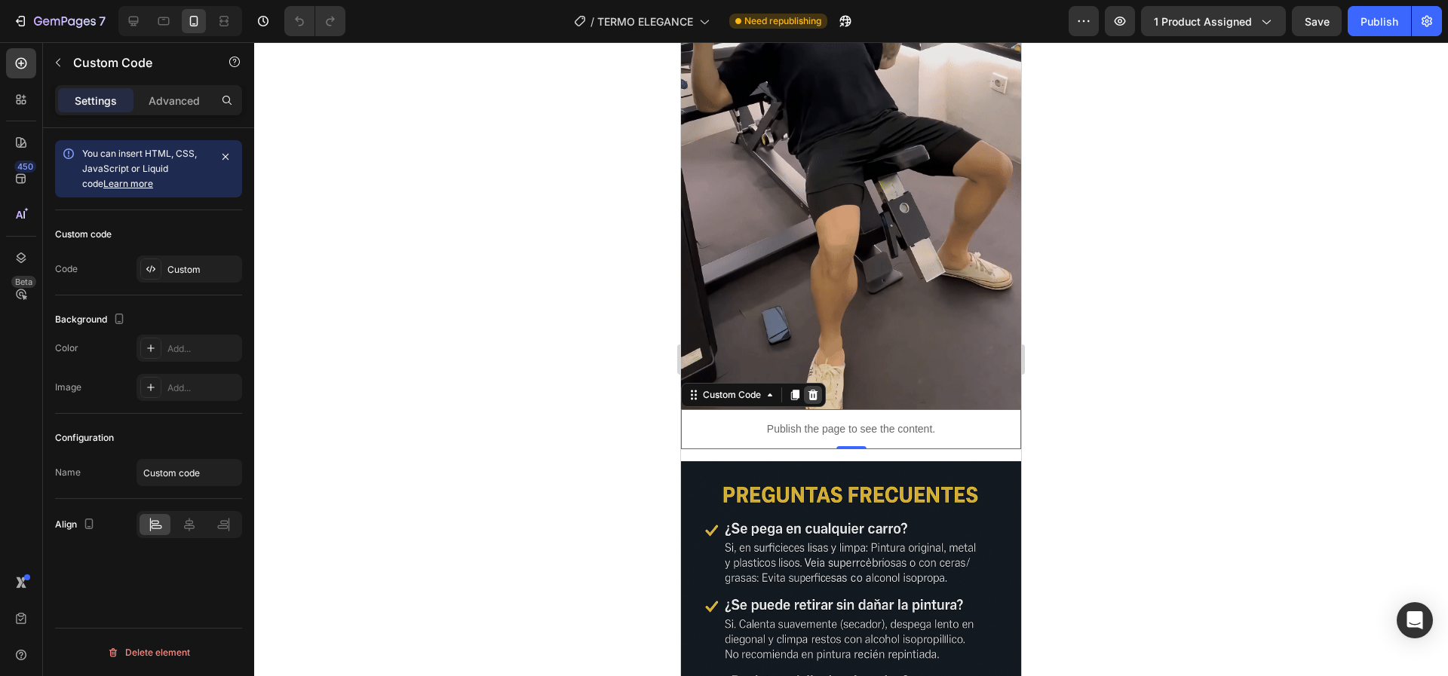
click at [814, 386] on div at bounding box center [813, 395] width 18 height 18
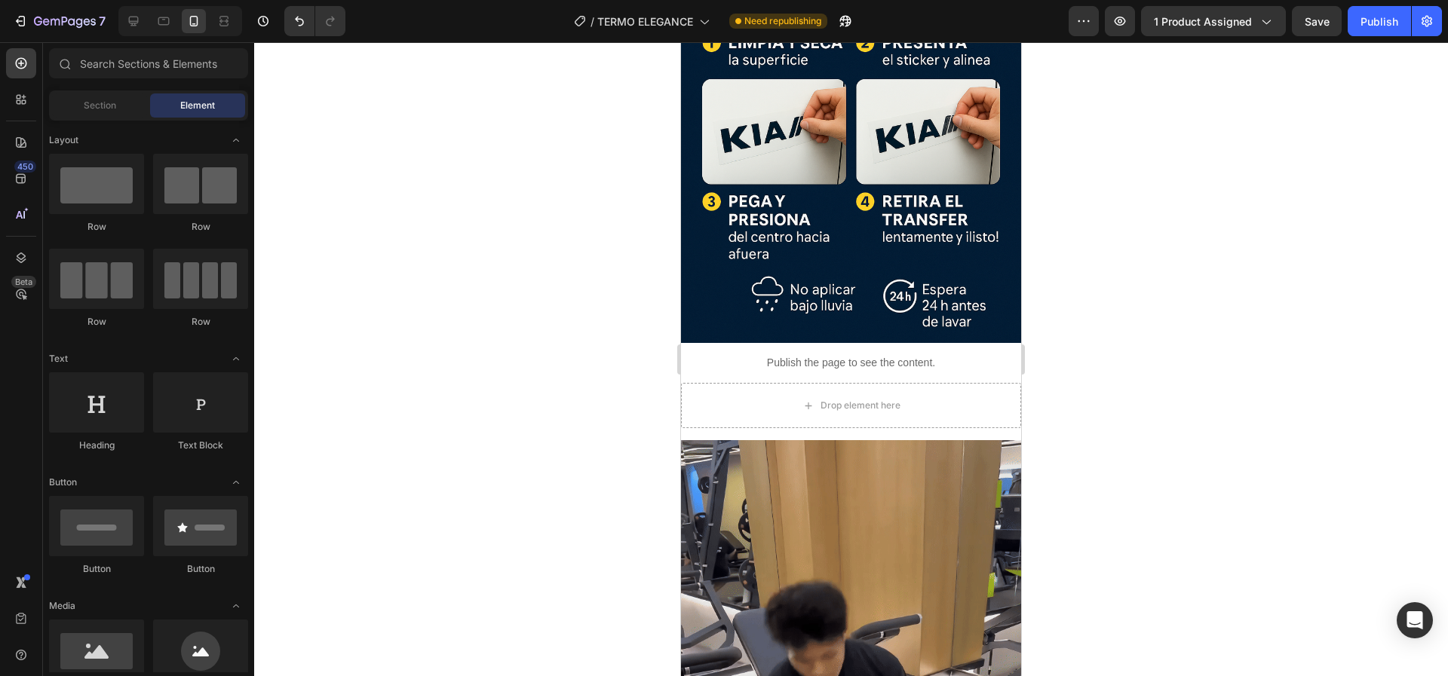
scroll to position [3167, 0]
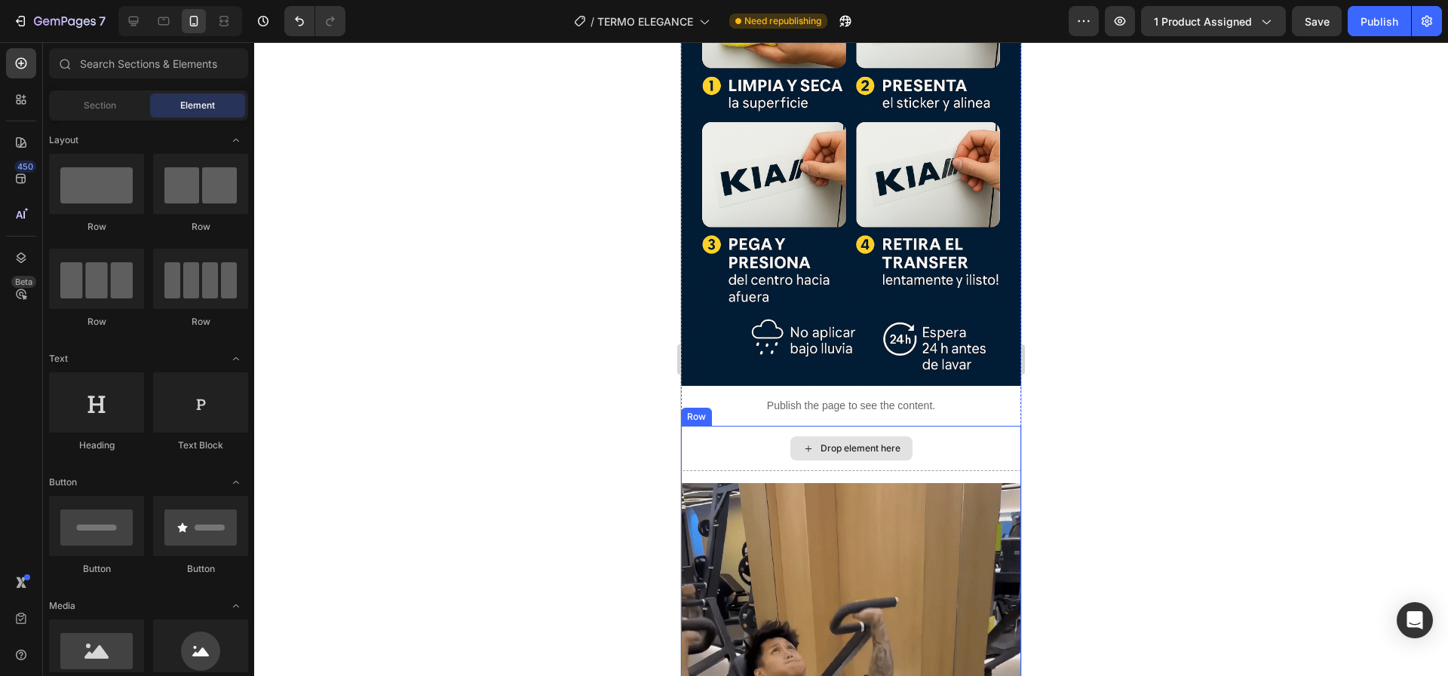
click at [870, 443] on div "Drop element here" at bounding box center [860, 449] width 80 height 12
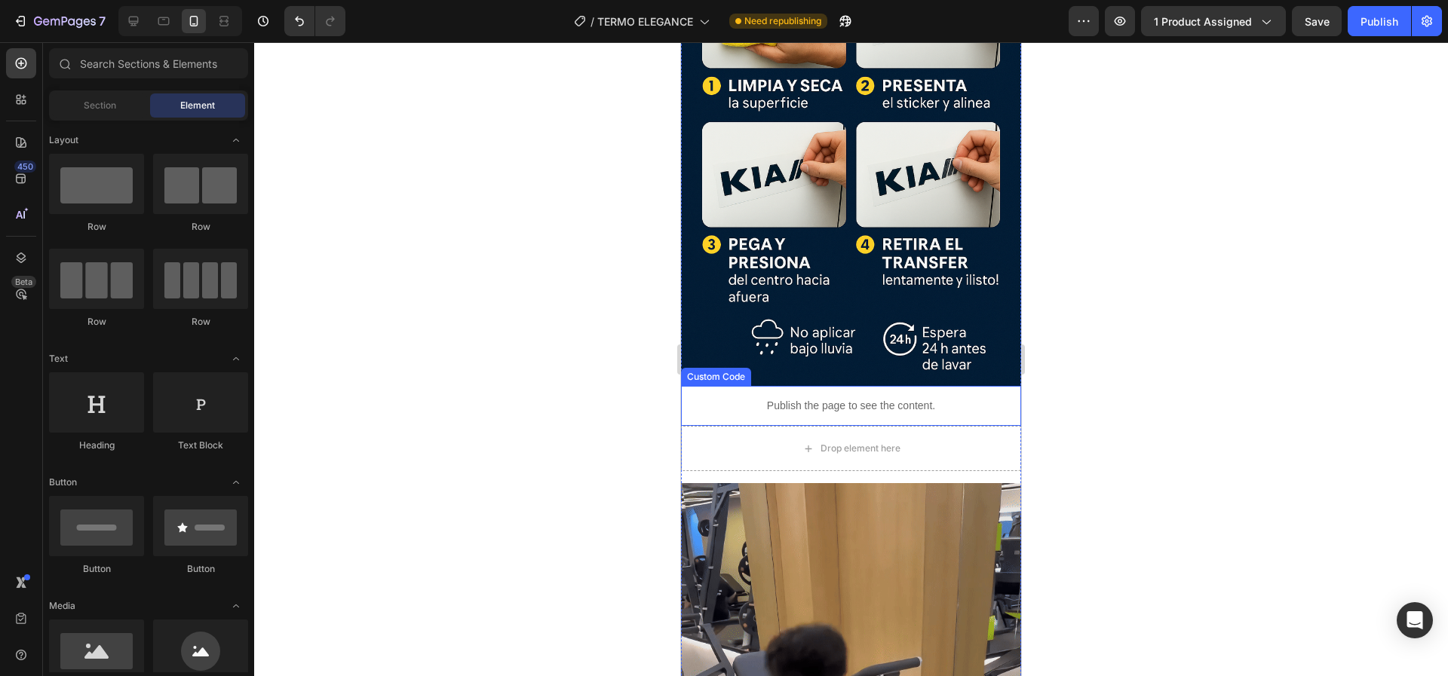
click at [840, 398] on p "Publish the page to see the content." at bounding box center [851, 406] width 340 height 16
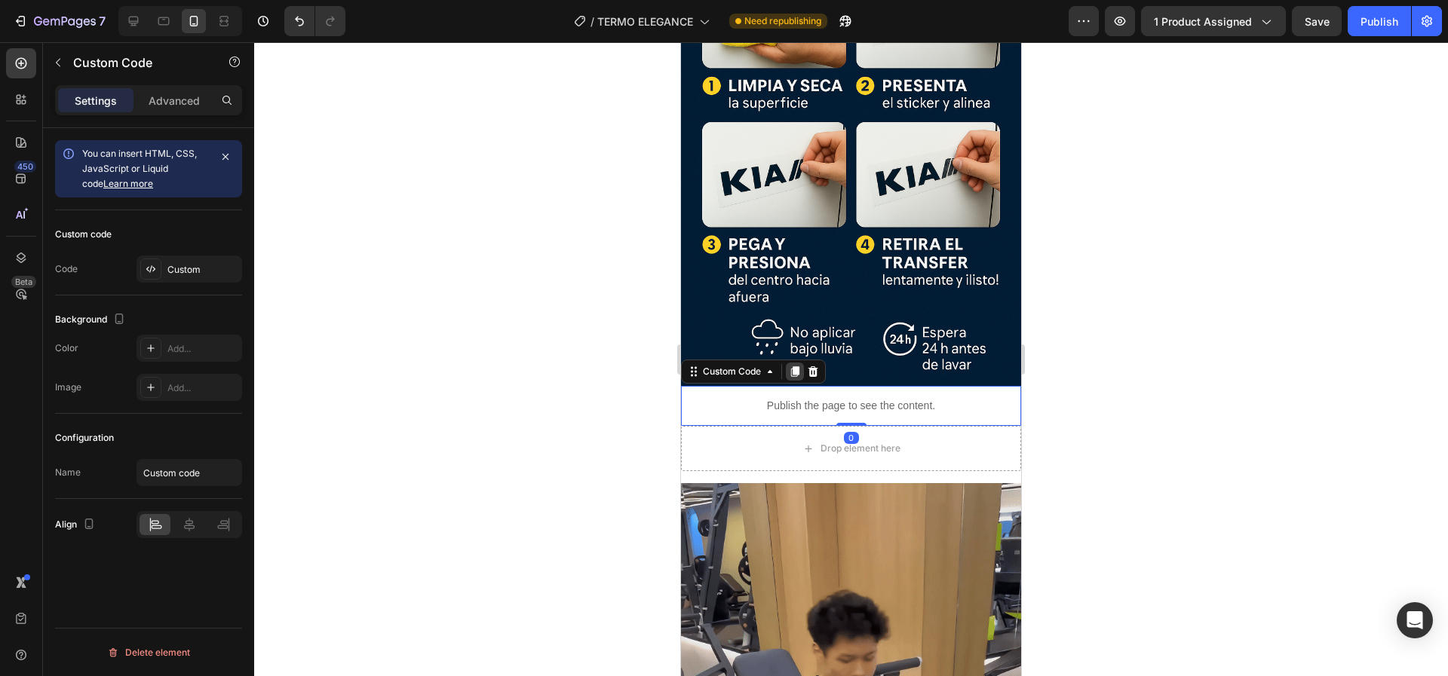
click at [797, 366] on icon at bounding box center [795, 371] width 8 height 11
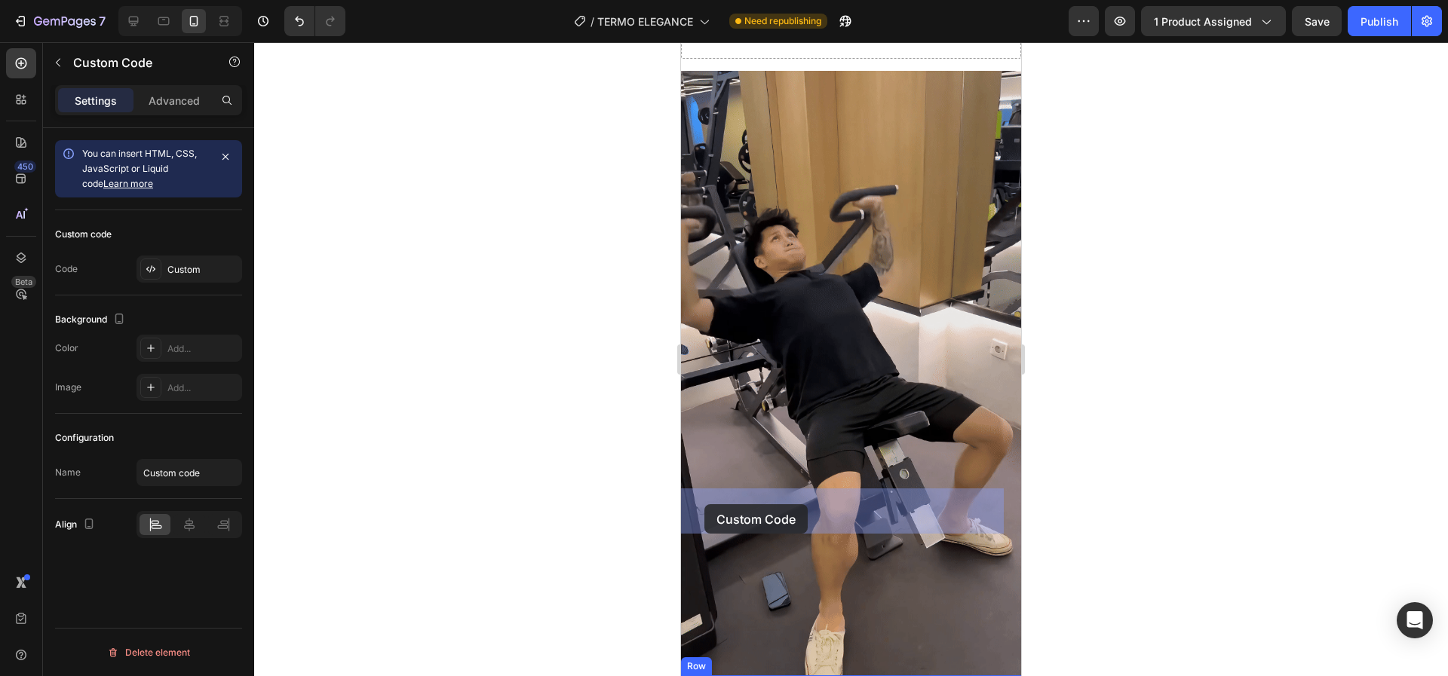
drag, startPoint x: 690, startPoint y: 259, endPoint x: 700, endPoint y: 506, distance: 247.5
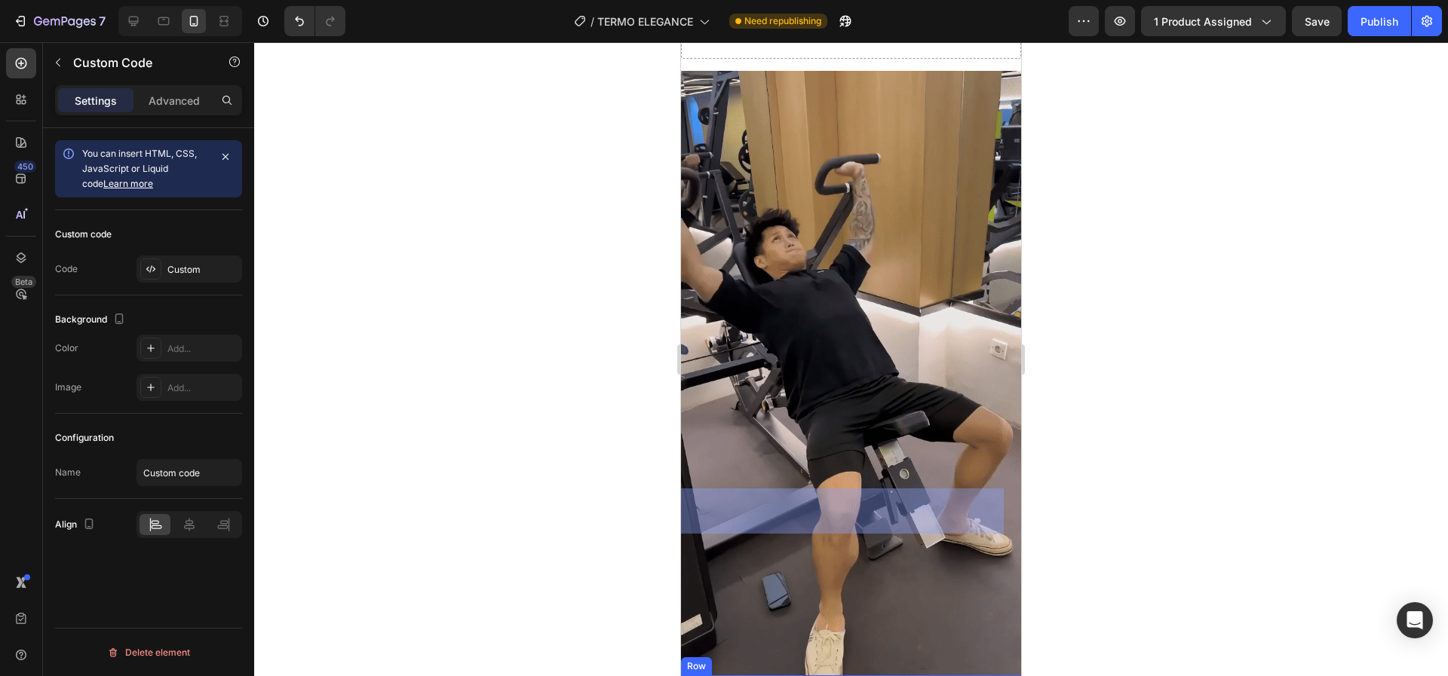
scroll to position [3579, 0]
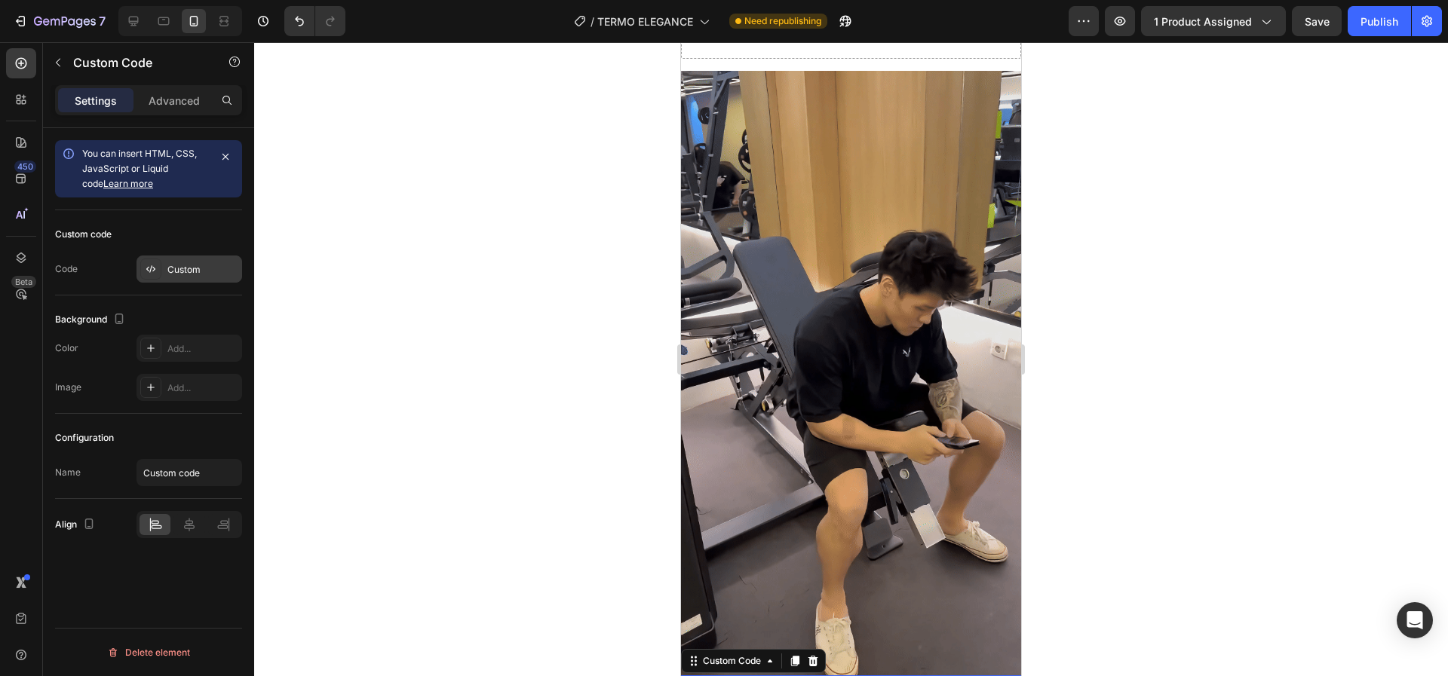
click at [189, 269] on div "Custom" at bounding box center [202, 270] width 71 height 14
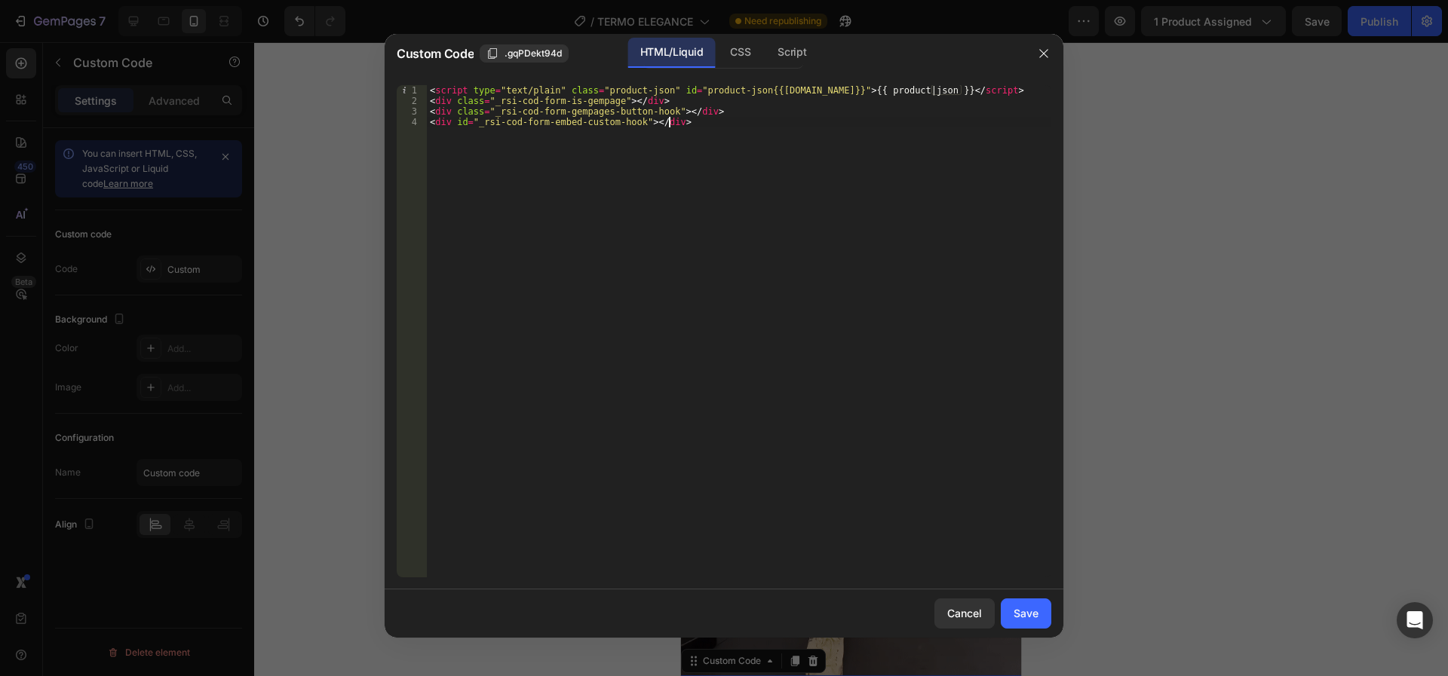
drag, startPoint x: 701, startPoint y: 136, endPoint x: 185, endPoint y: 63, distance: 520.9
click at [185, 63] on div "Custom Code .gqPDekt94d HTML/Liquid CSS Script <div id="_rsi-cod-form-embed-cus…" at bounding box center [724, 338] width 1448 height 676
type textarea "<script type="text/plain" class="product-json" id="product-json{{[DOMAIN_NAME]}…"
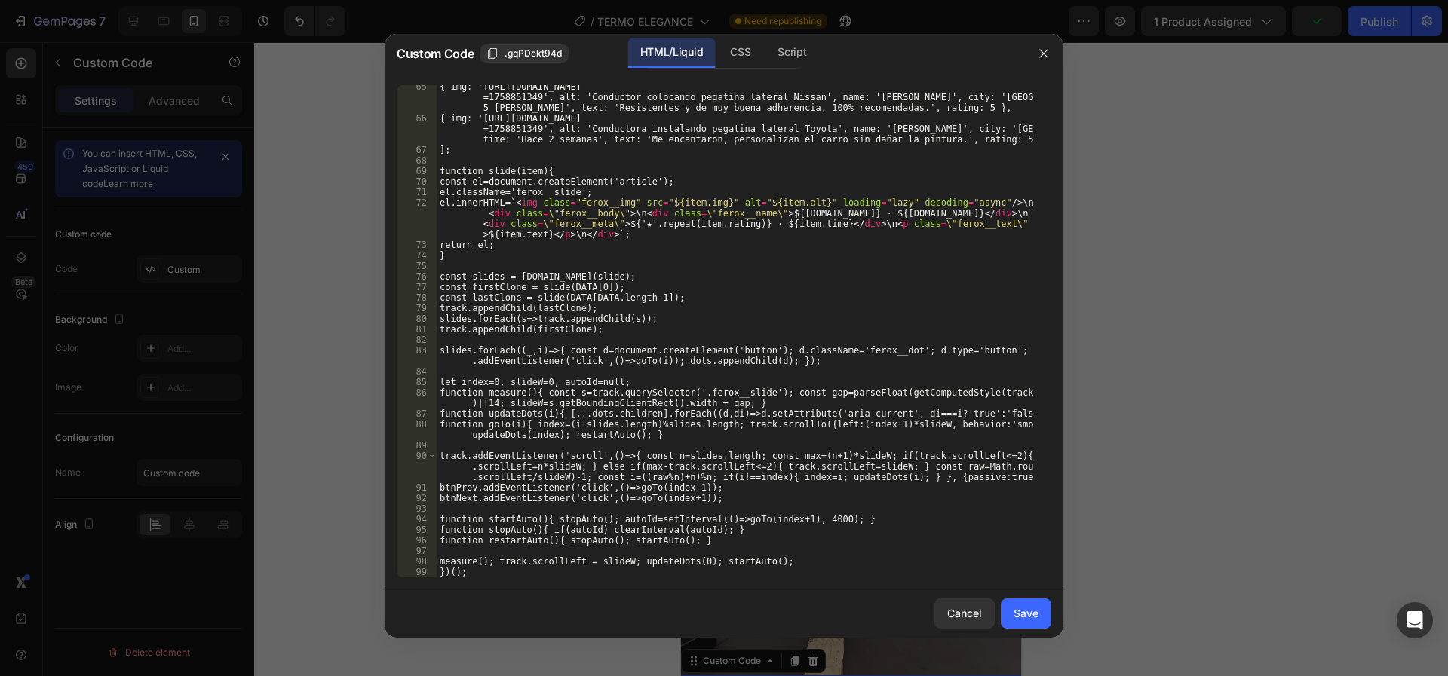
scroll to position [795, 0]
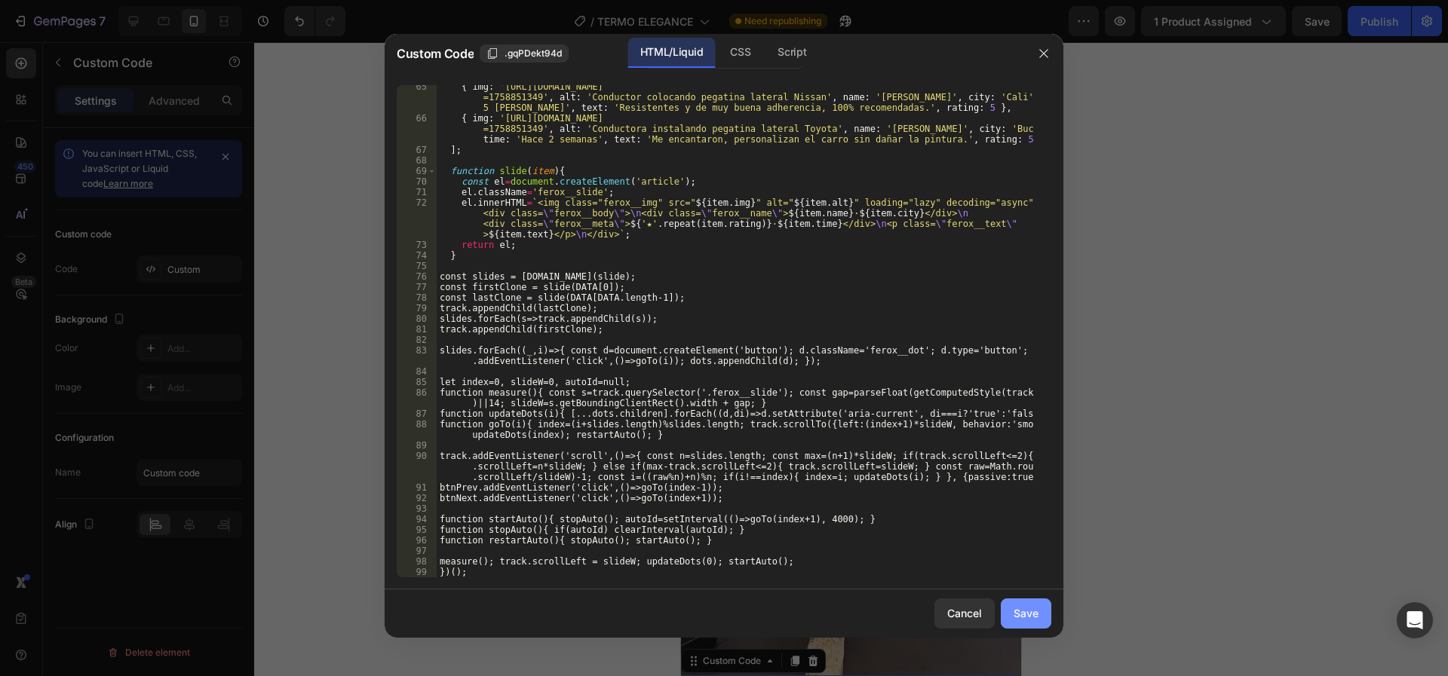
click at [1023, 616] on div "Save" at bounding box center [1025, 613] width 25 height 16
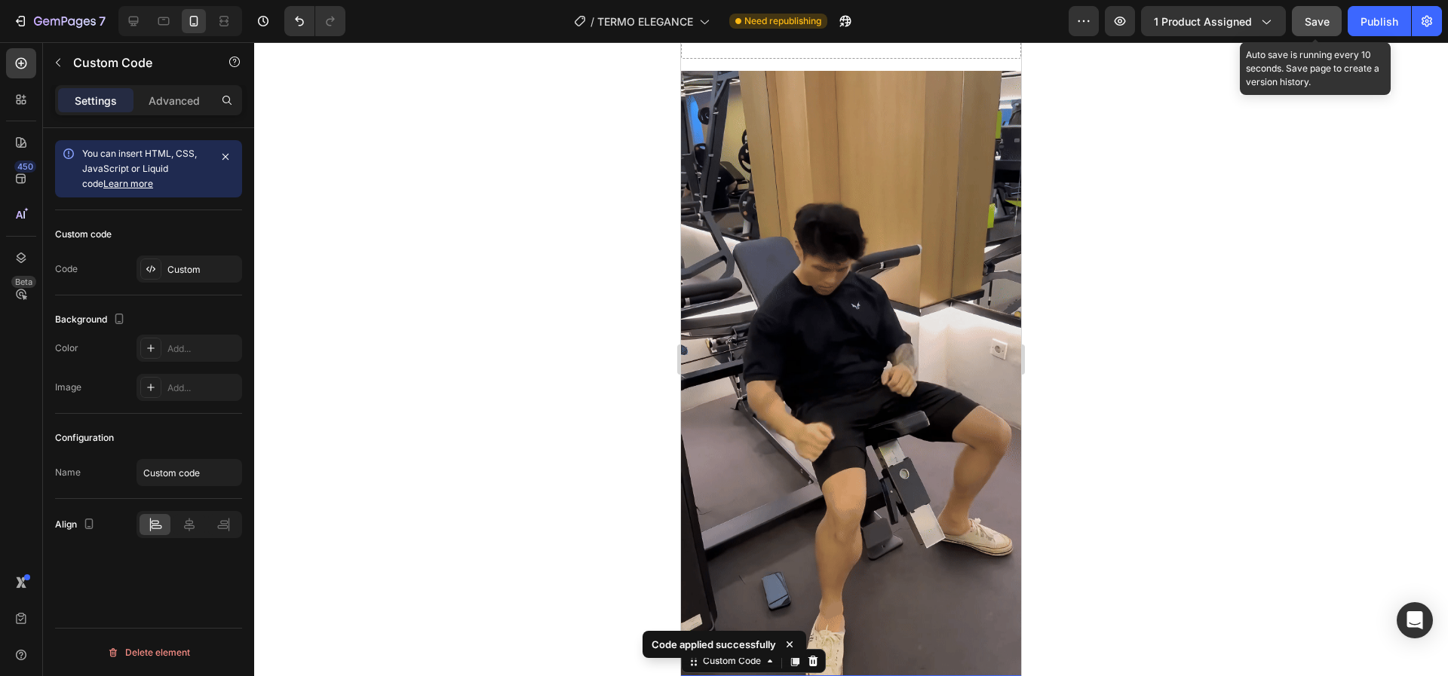
click at [1317, 20] on span "Save" at bounding box center [1316, 21] width 25 height 13
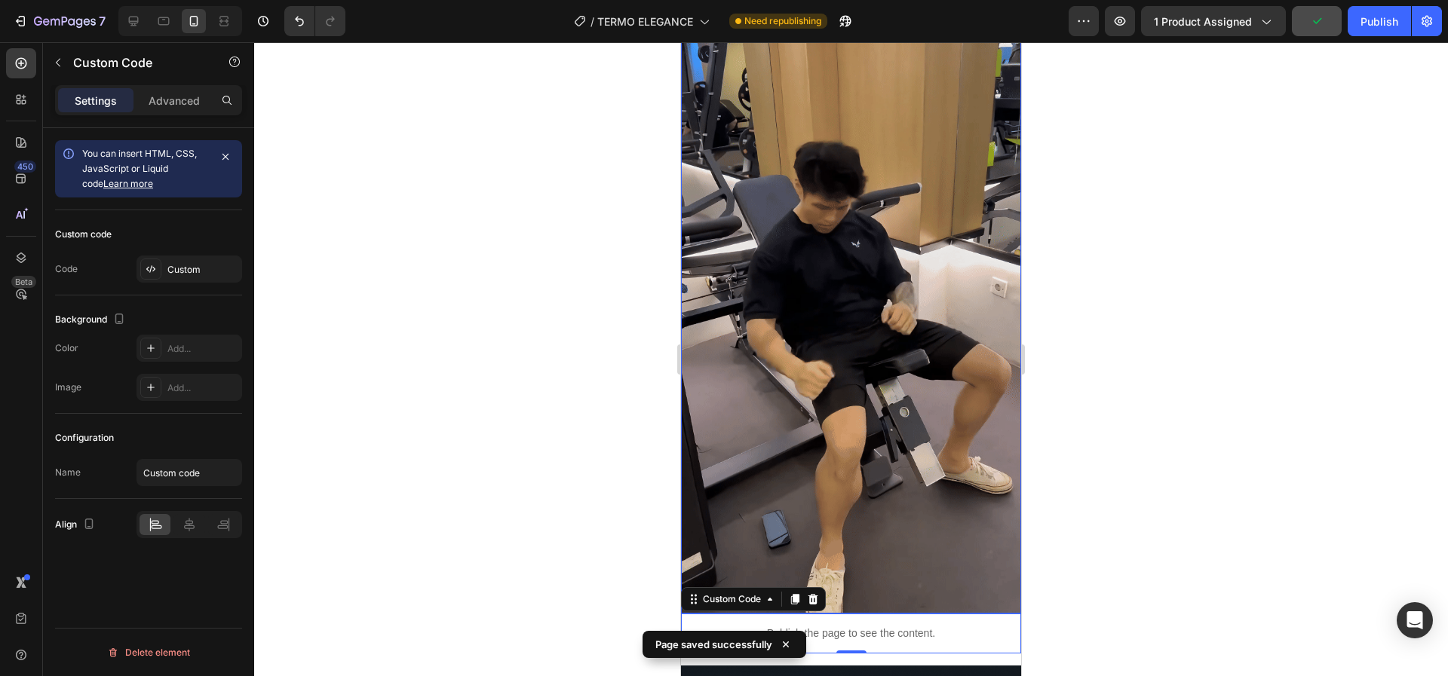
scroll to position [3806, 0]
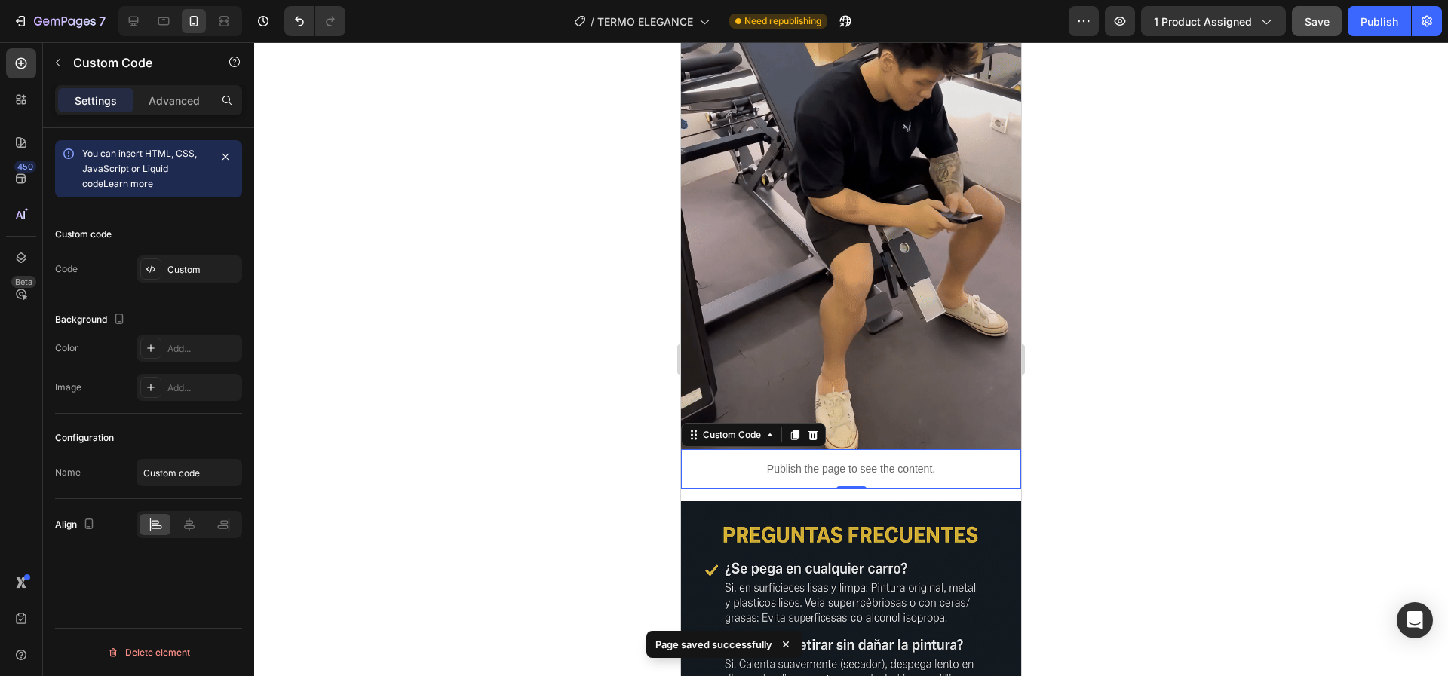
click at [860, 449] on div "Publish the page to see the content." at bounding box center [851, 469] width 340 height 40
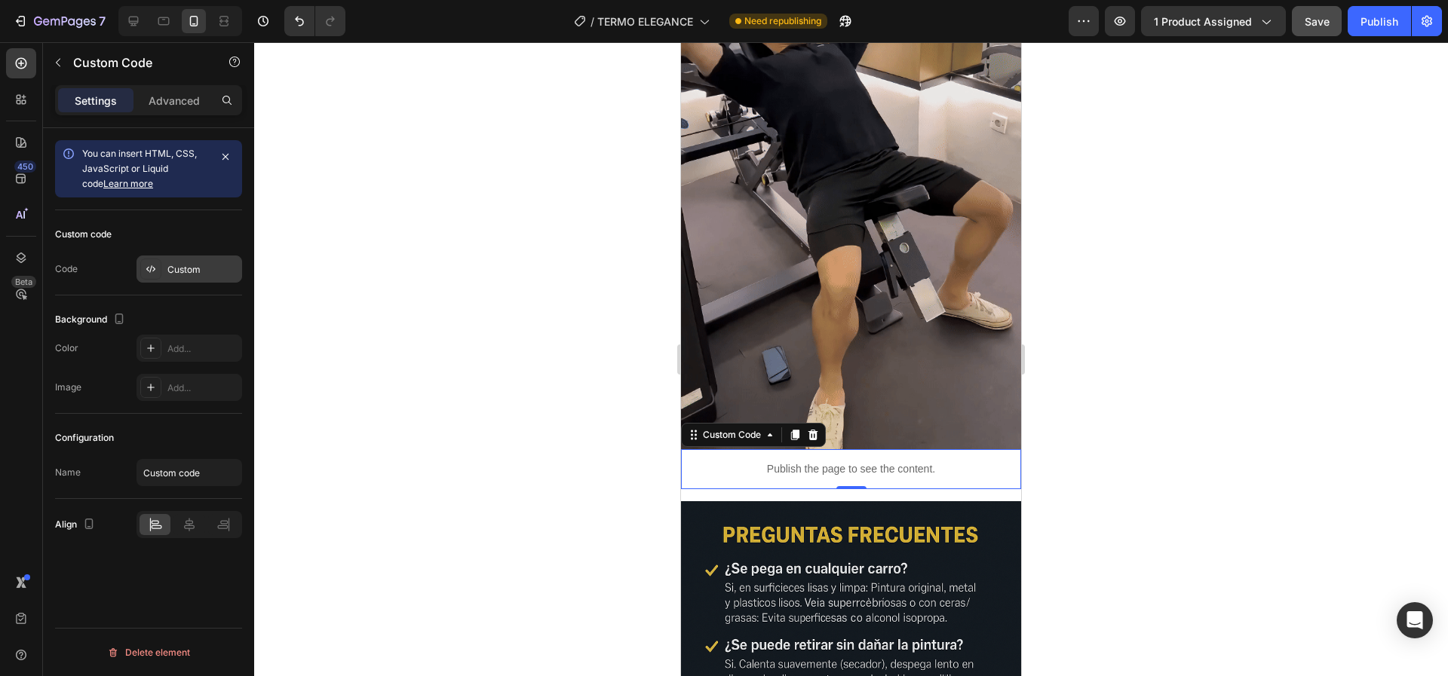
click at [178, 268] on div "Custom" at bounding box center [202, 270] width 71 height 14
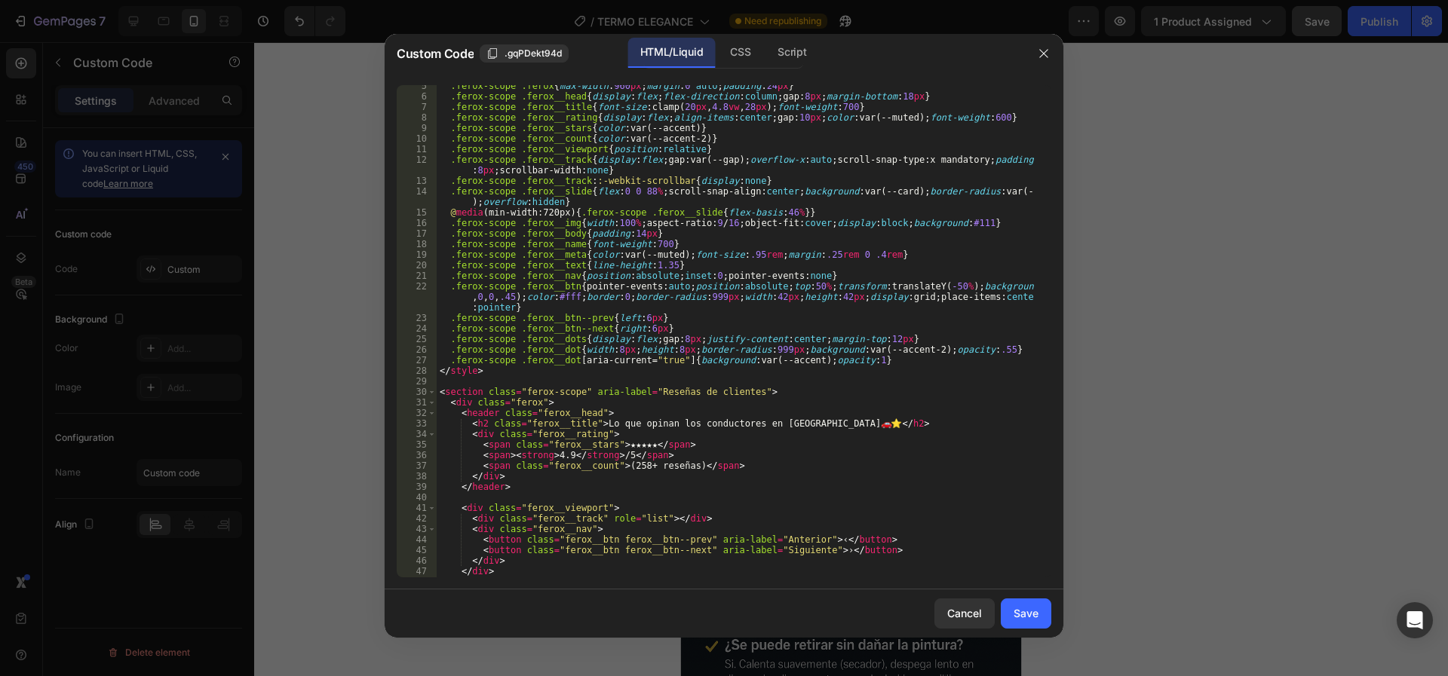
scroll to position [0, 0]
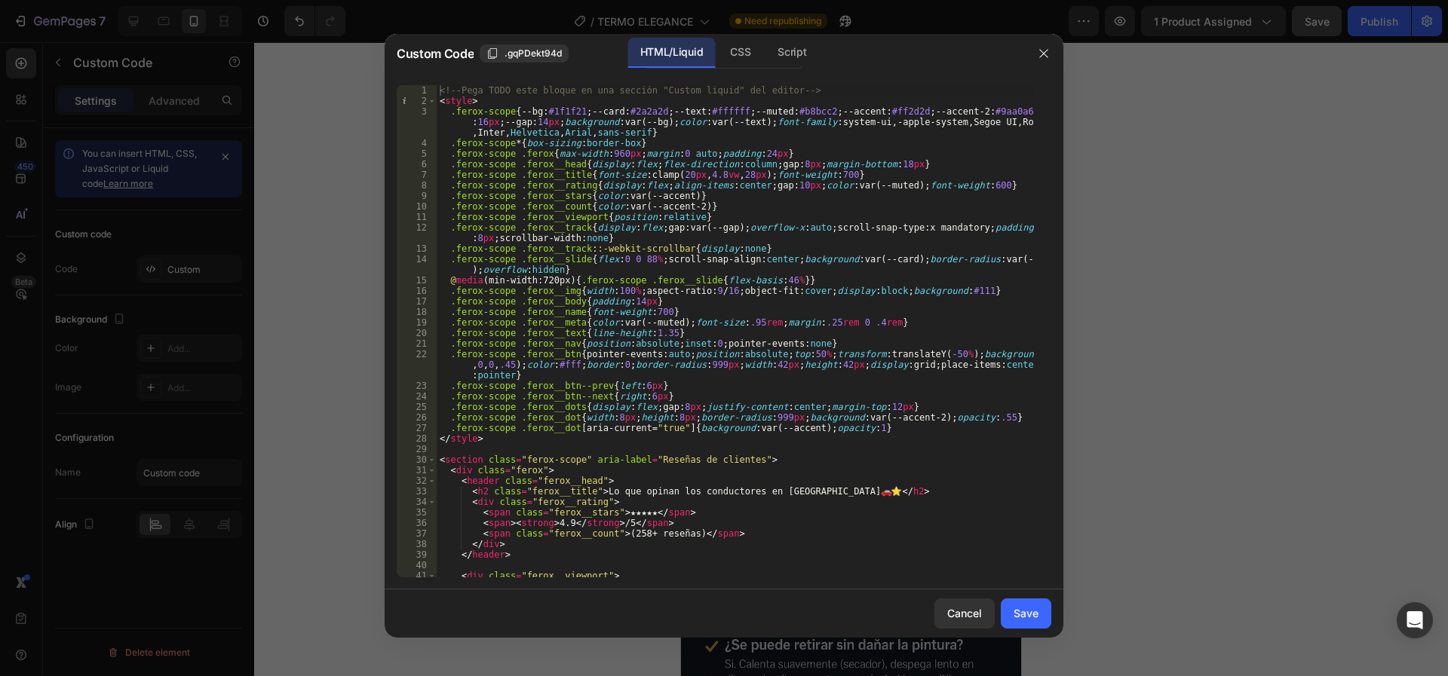
type textarea "<!-- Pega TODO este bloque en una sección "Custom liquid" del editor -->"
drag, startPoint x: 799, startPoint y: 92, endPoint x: 408, endPoint y: 78, distance: 390.8
click at [408, 78] on div "<!-- Pega TODO este bloque en una sección "Custom liquid" del editor --> 1 2 3 …" at bounding box center [724, 331] width 679 height 517
click at [1035, 611] on div "Save" at bounding box center [1025, 613] width 25 height 16
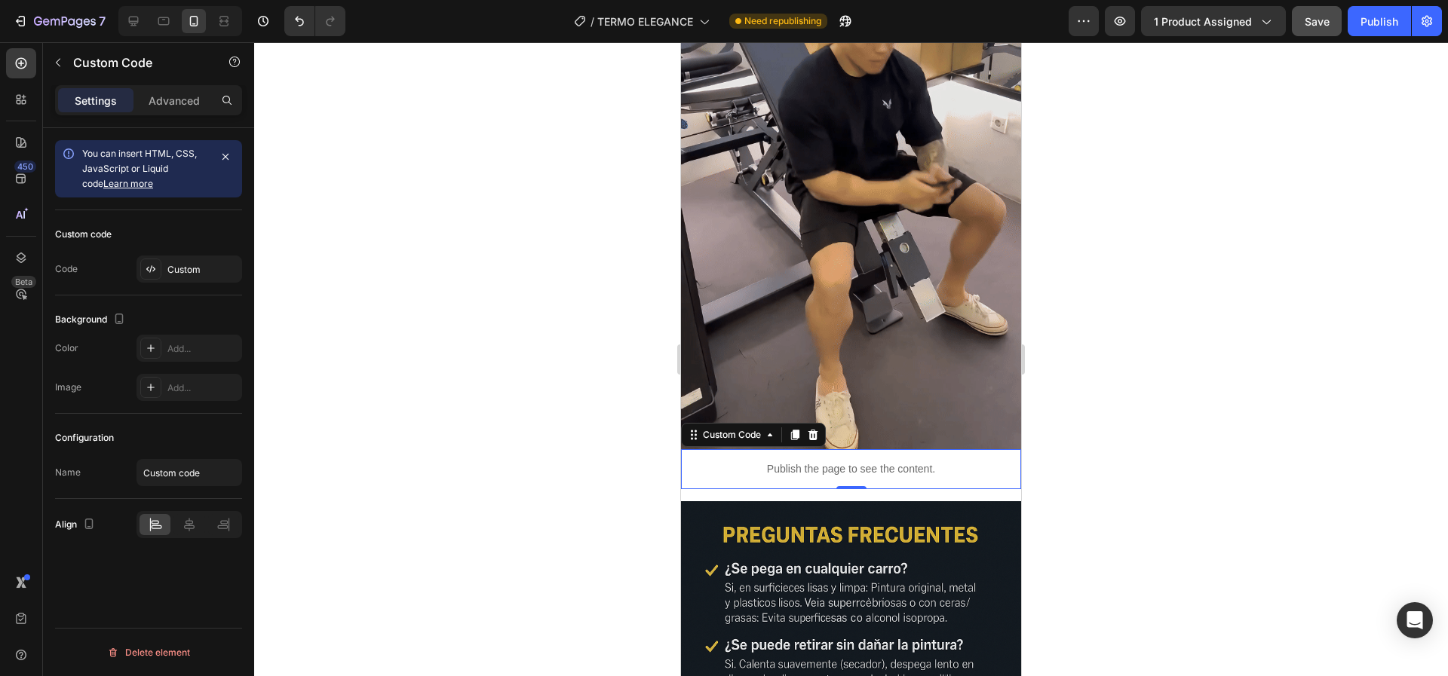
click at [143, 165] on span "You can insert HTML, CSS, JavaScript or Liquid code Learn more" at bounding box center [139, 168] width 115 height 41
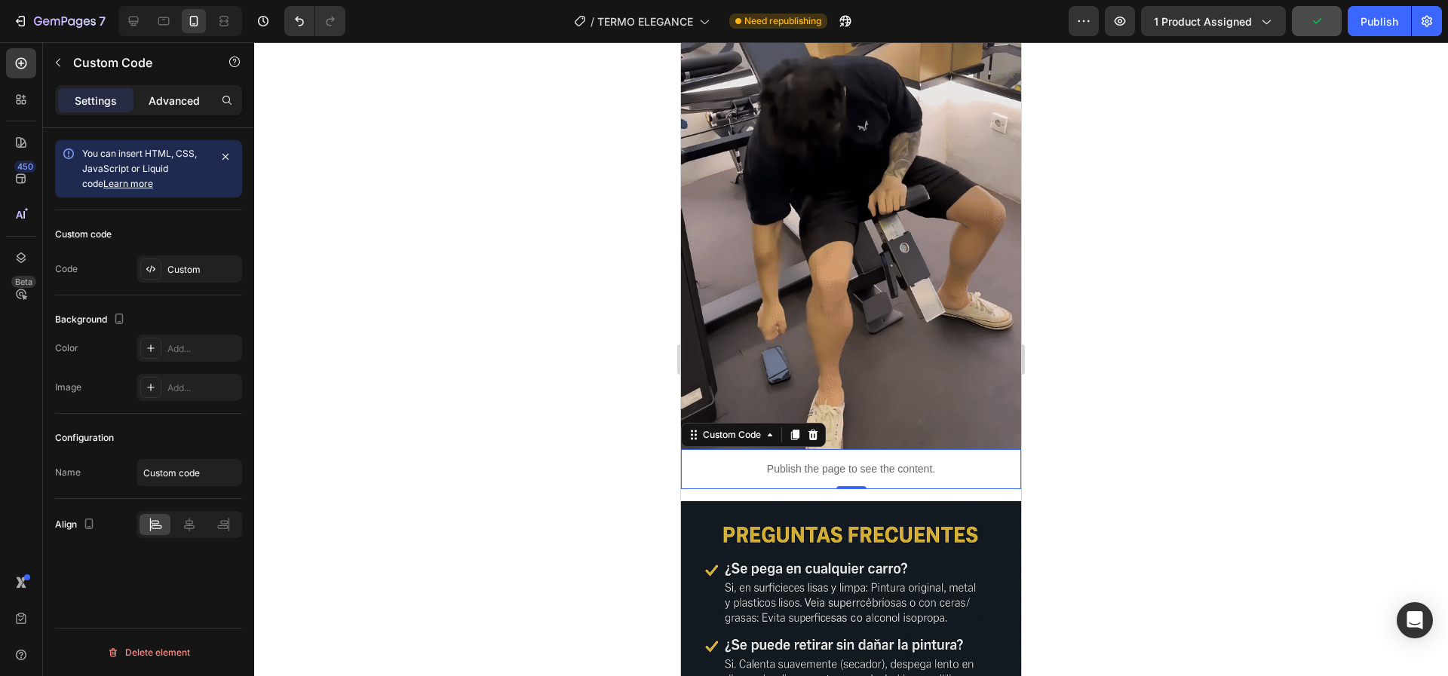
click at [176, 106] on p "Advanced" at bounding box center [174, 101] width 51 height 16
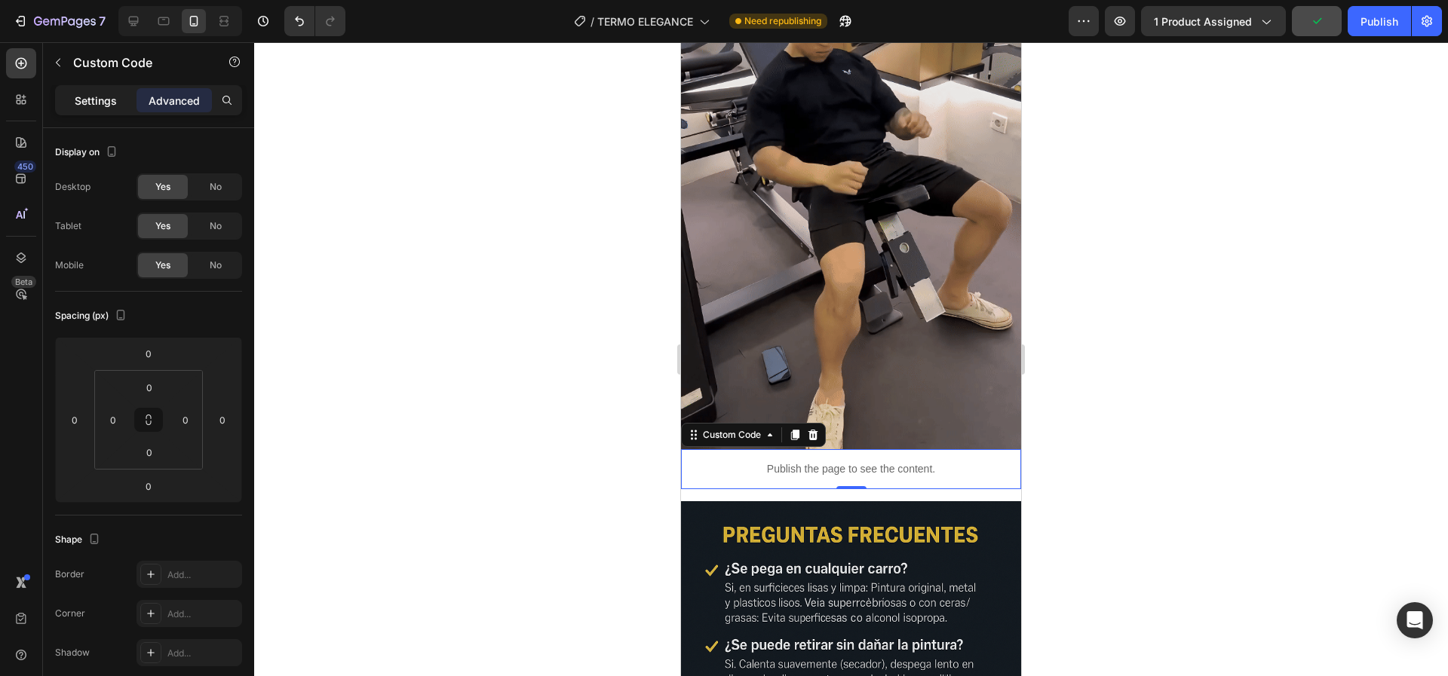
click at [93, 103] on p "Settings" at bounding box center [96, 101] width 42 height 16
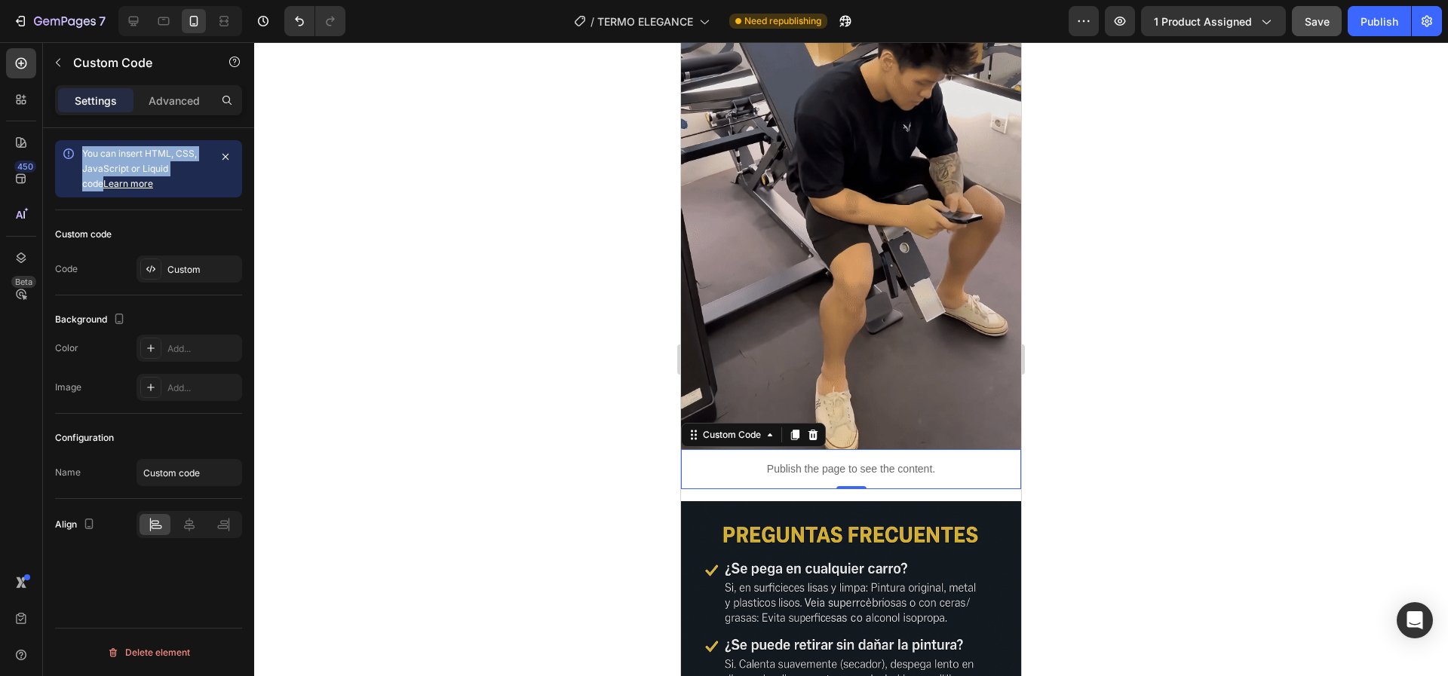
drag, startPoint x: 82, startPoint y: 153, endPoint x: 194, endPoint y: 173, distance: 113.4
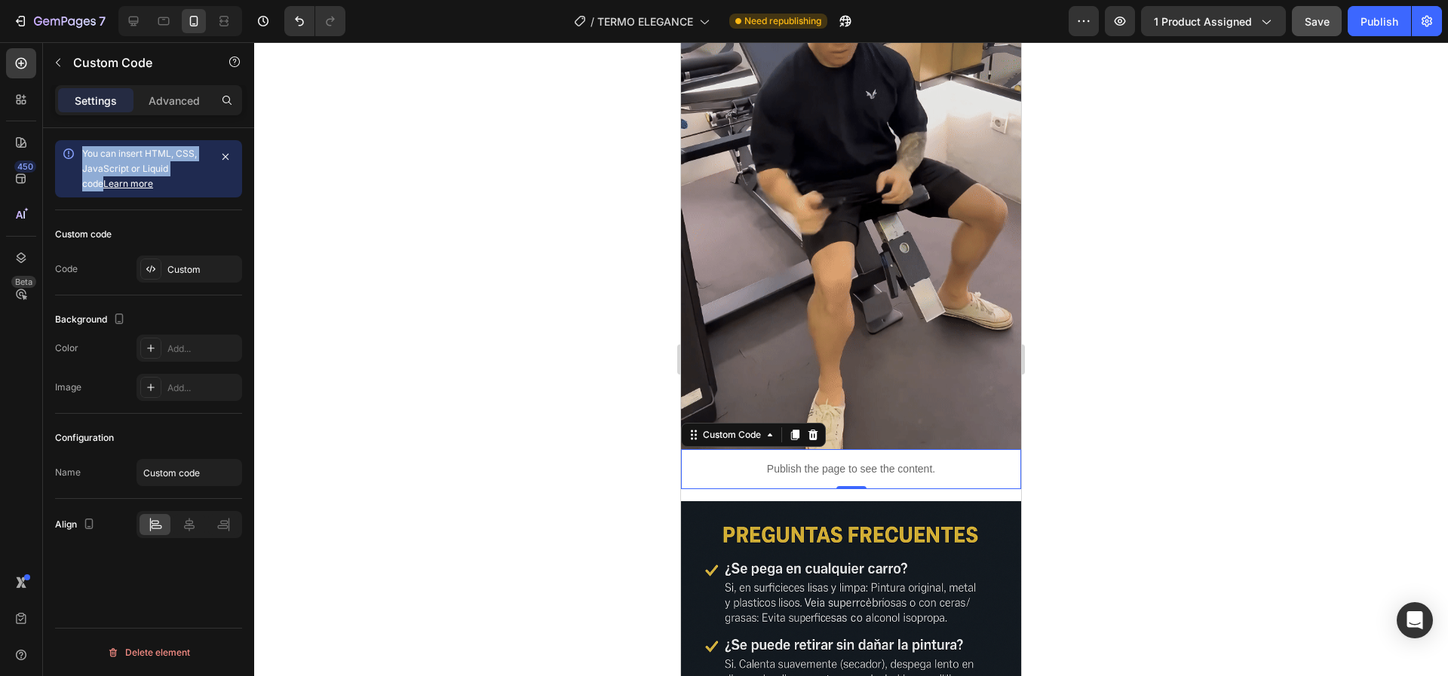
click at [194, 173] on div "You can insert HTML, CSS, JavaScript or Liquid code Learn more" at bounding box center [145, 168] width 127 height 45
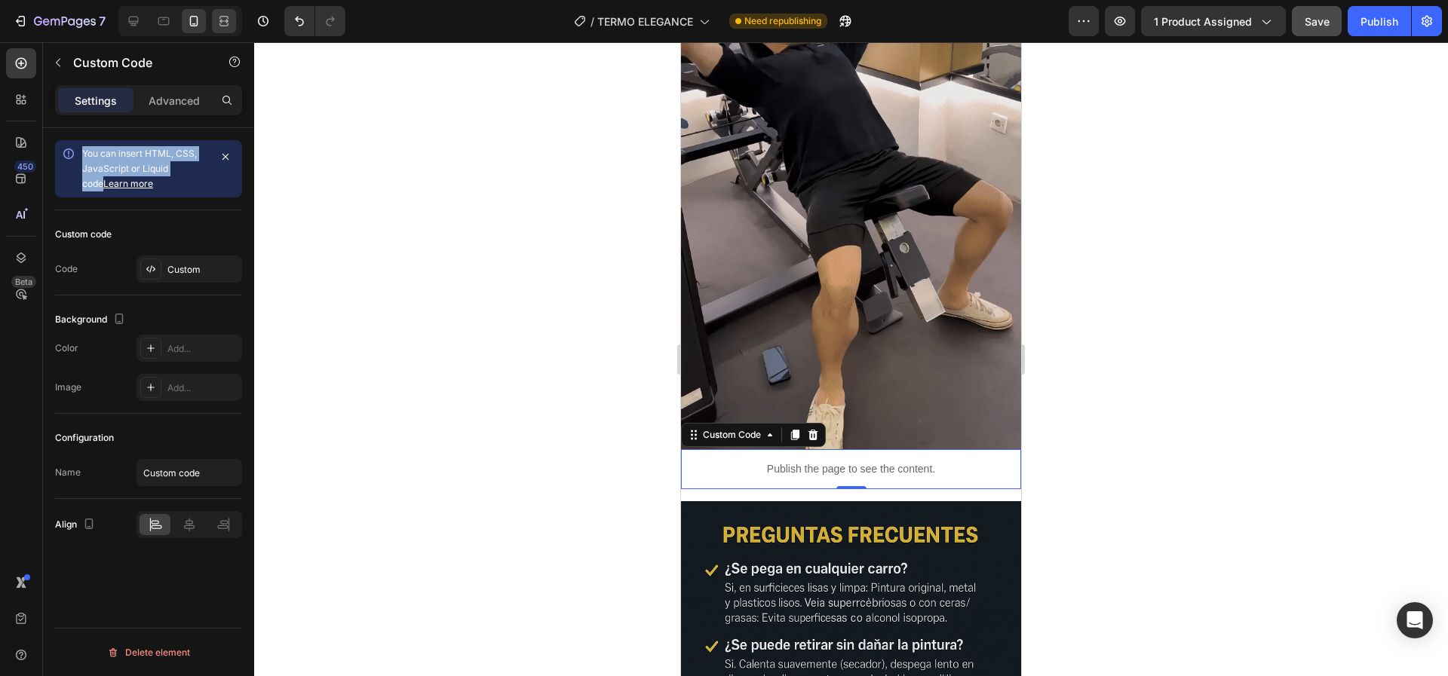
copy span "You can insert HTML, CSS, JavaScript or Liquid code"
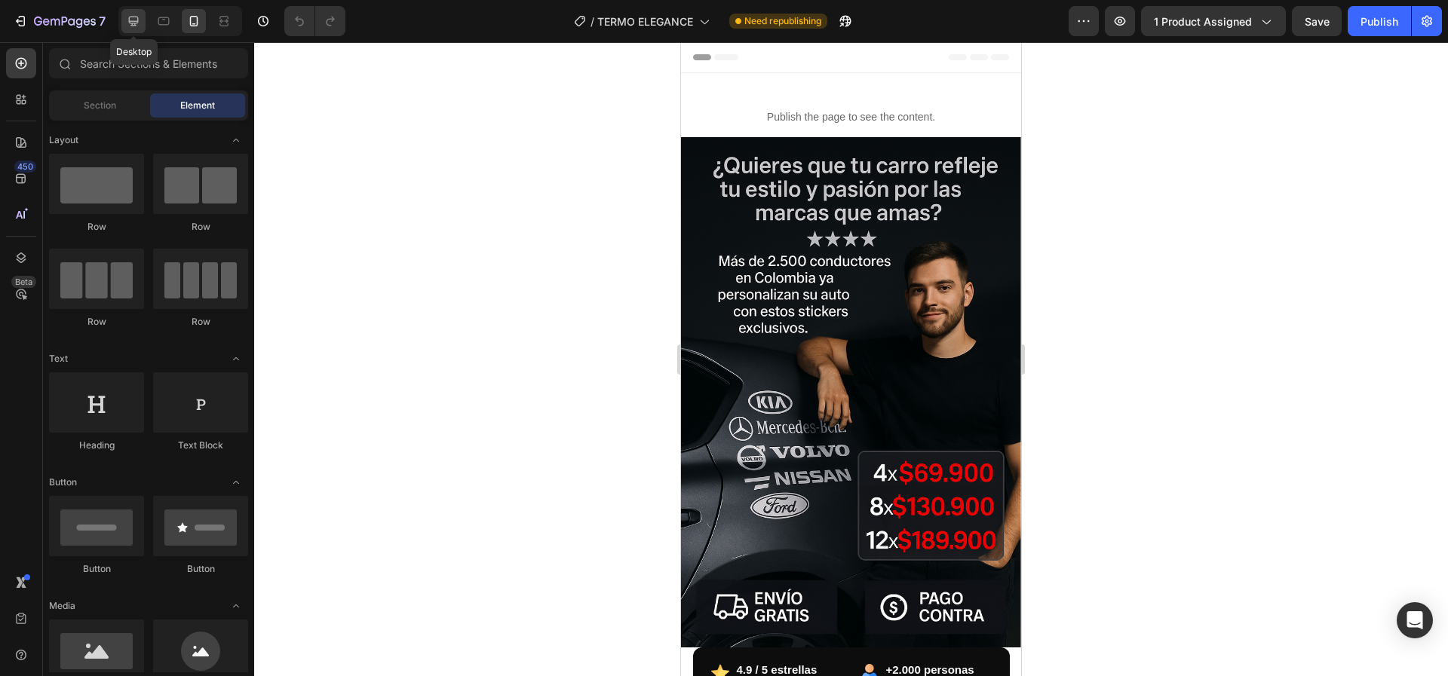
click at [146, 23] on div at bounding box center [133, 21] width 24 height 24
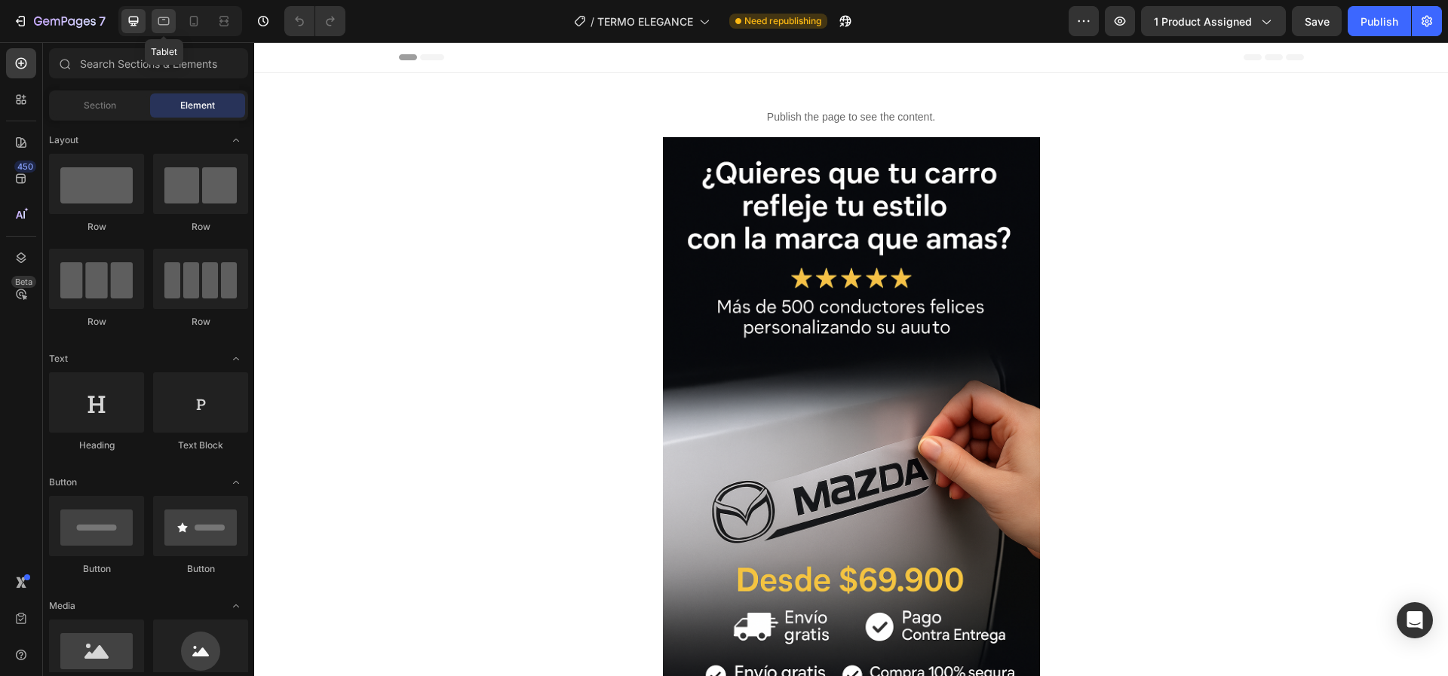
click at [170, 32] on div at bounding box center [164, 21] width 24 height 24
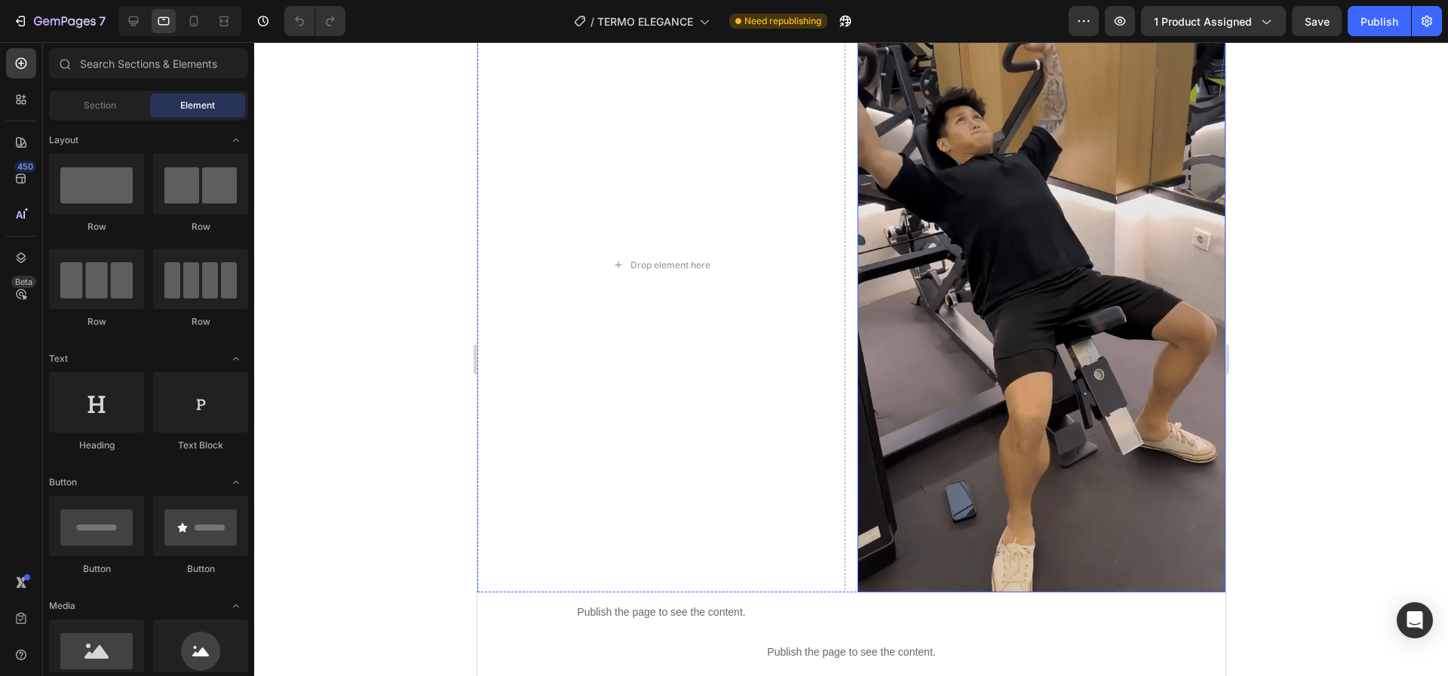
scroll to position [3576, 0]
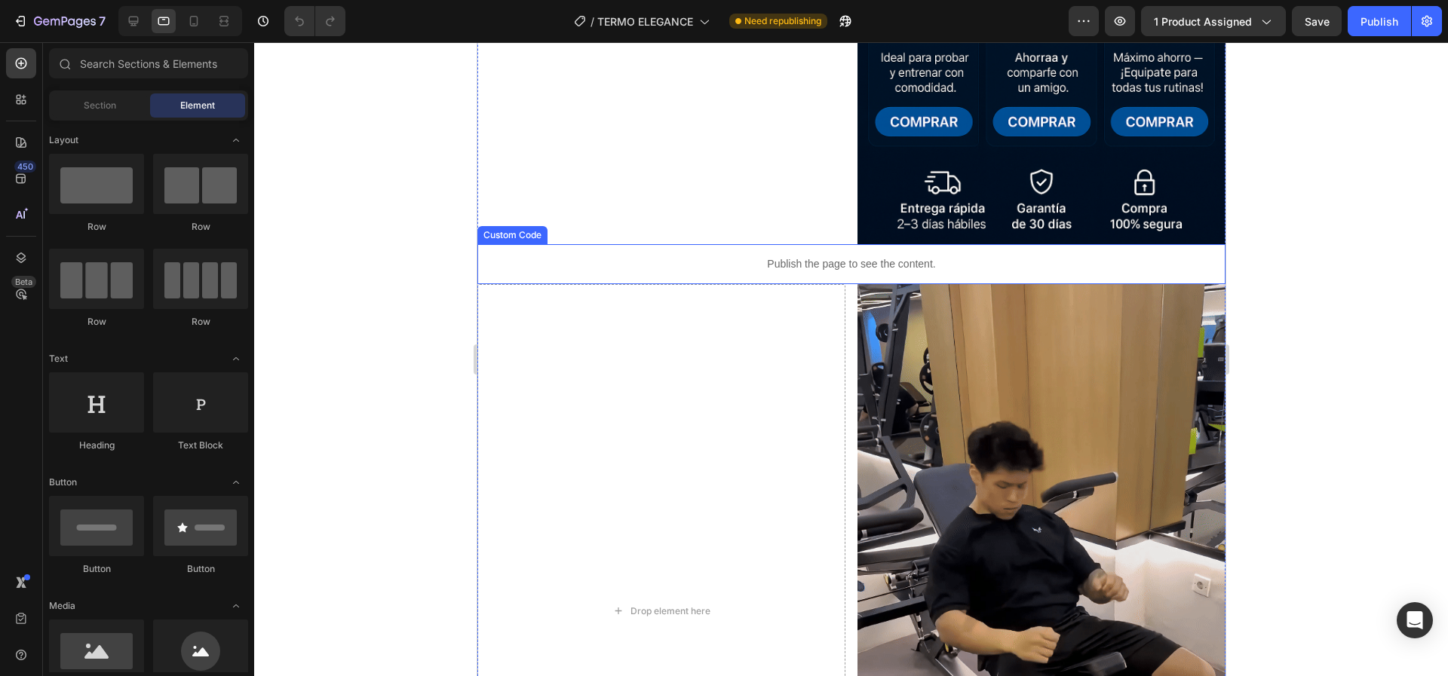
click at [863, 256] on p "Publish the page to see the content." at bounding box center [851, 264] width 748 height 16
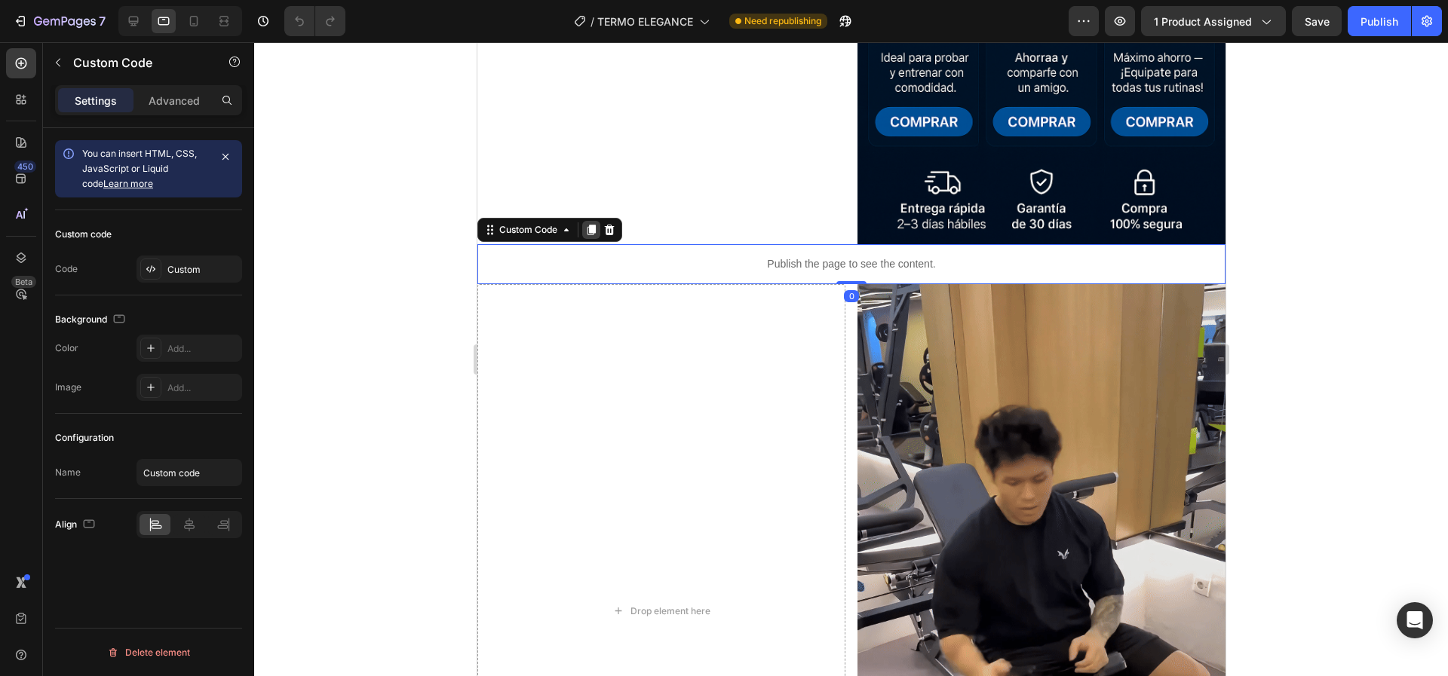
click at [597, 221] on div at bounding box center [590, 230] width 18 height 18
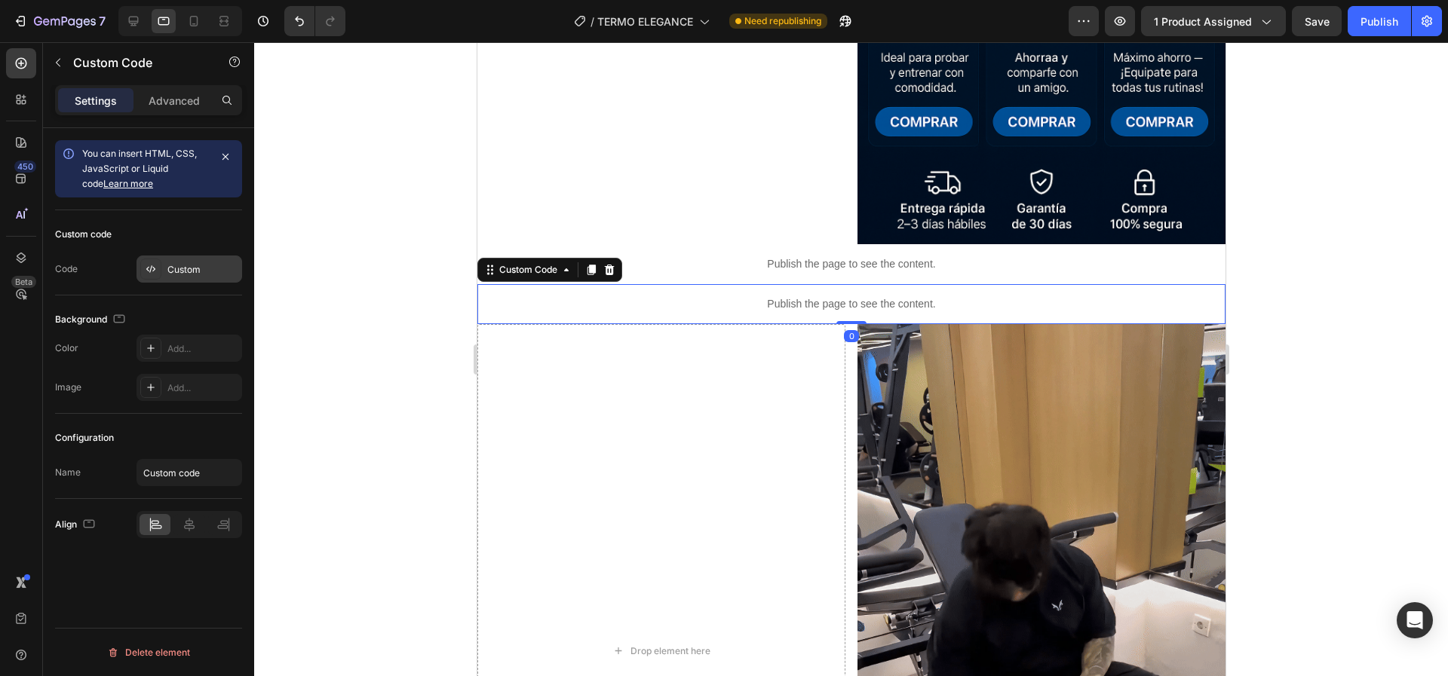
click at [199, 274] on div "Custom" at bounding box center [202, 270] width 71 height 14
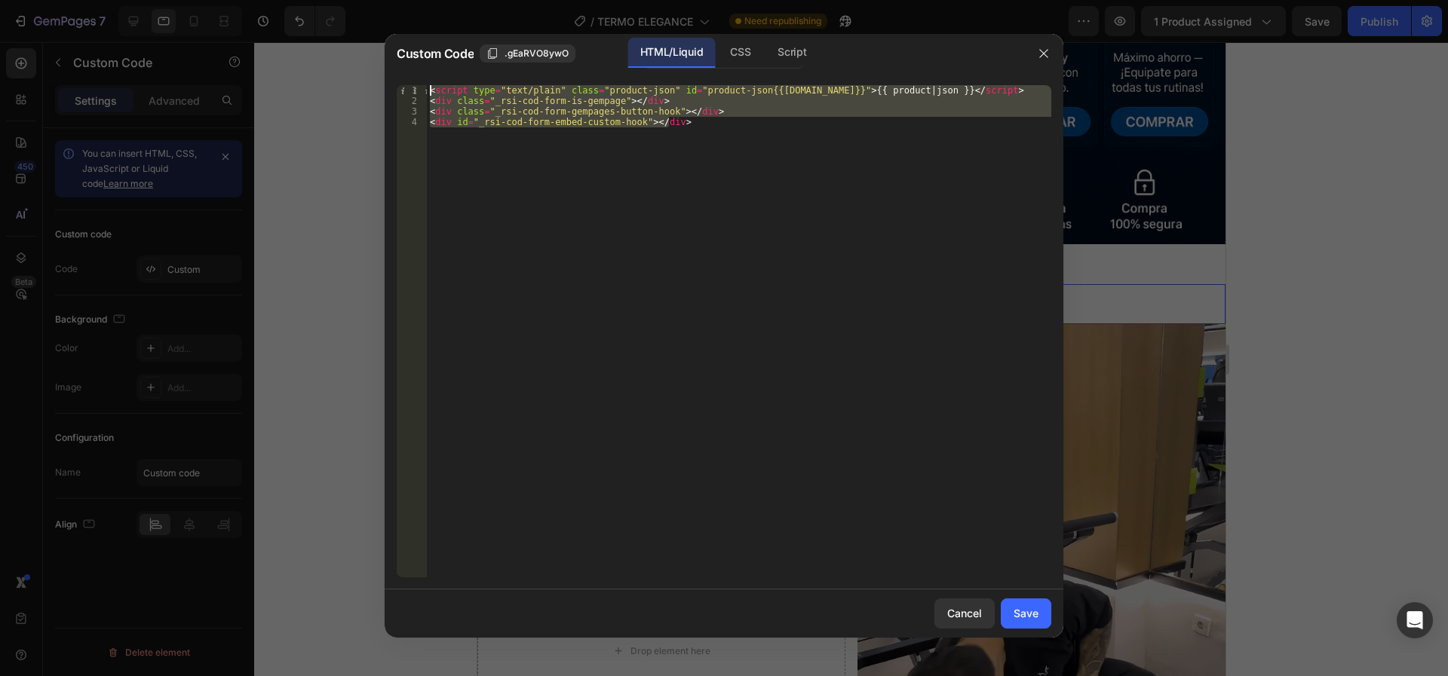
drag, startPoint x: 751, startPoint y: 195, endPoint x: 383, endPoint y: 65, distance: 390.4
click at [383, 65] on div "Custom Code .gEaRVO8ywO HTML/Liquid CSS Script <div id="_rsi-cod-form-embed-cus…" at bounding box center [724, 338] width 1448 height 676
type textarea "<script type="text/plain" class="product-json" id="product-json{{product.id}}">…"
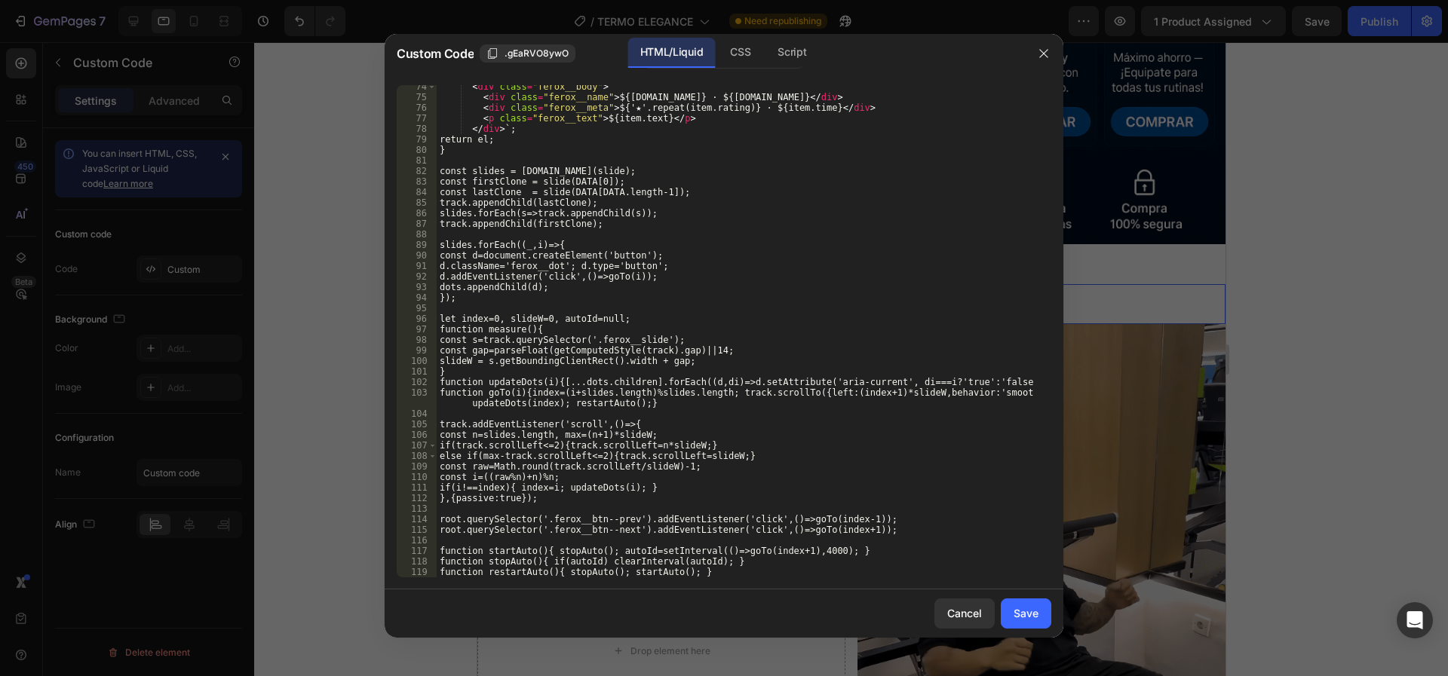
scroll to position [964, 0]
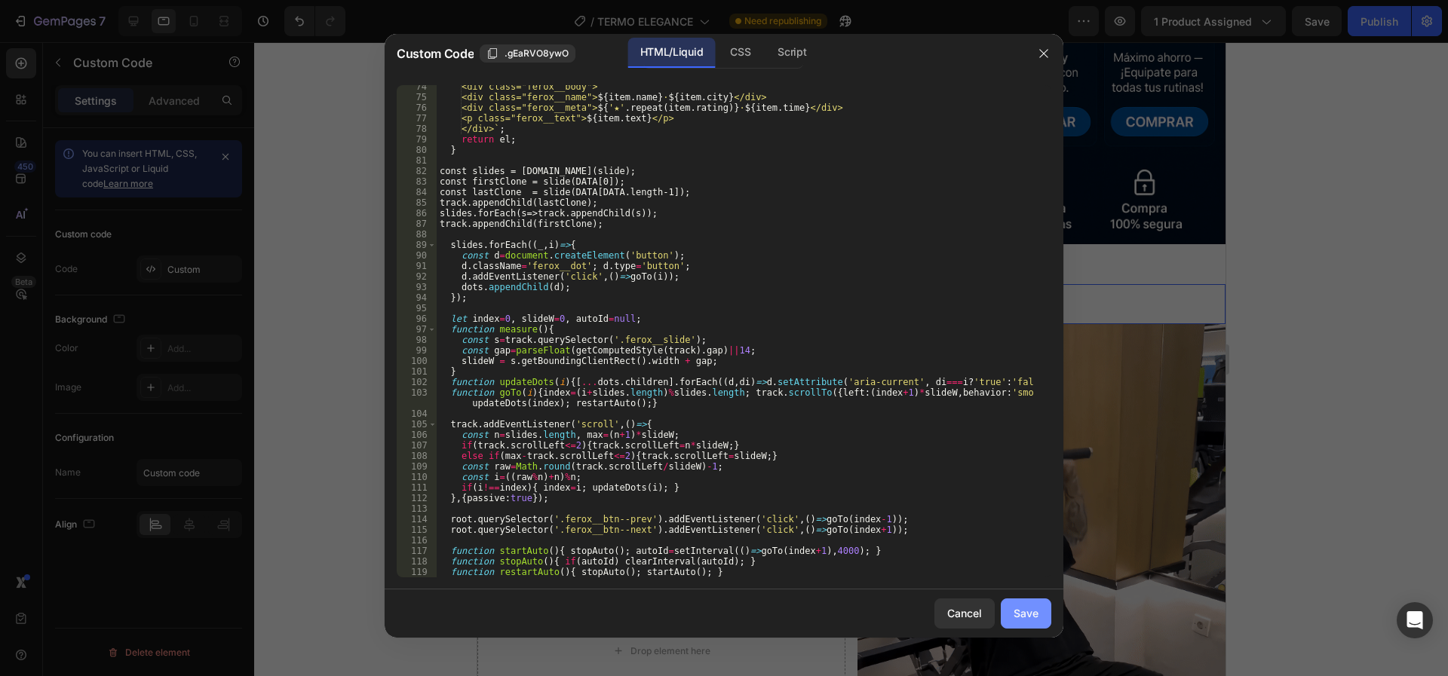
click at [1031, 612] on div "Save" at bounding box center [1025, 613] width 25 height 16
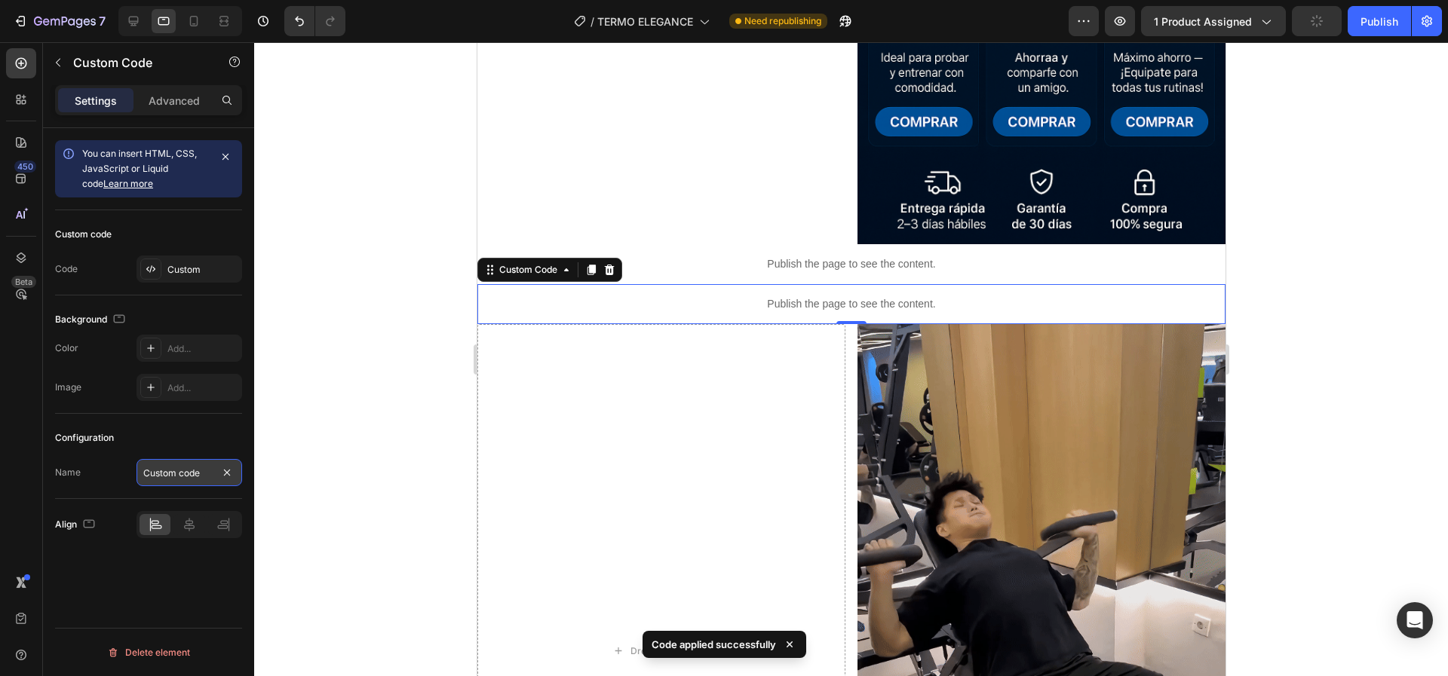
click at [179, 472] on input "Custom code" at bounding box center [189, 472] width 106 height 27
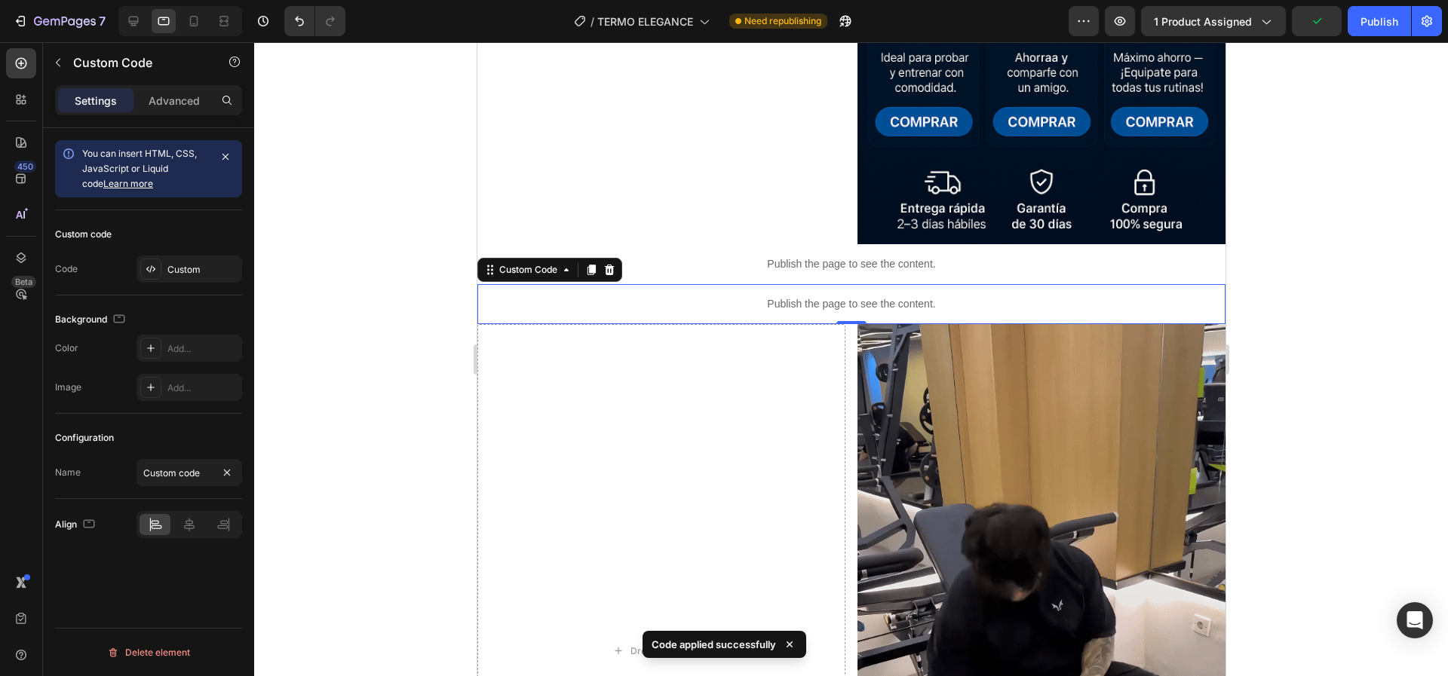
click at [182, 446] on div "Configuration" at bounding box center [148, 438] width 187 height 24
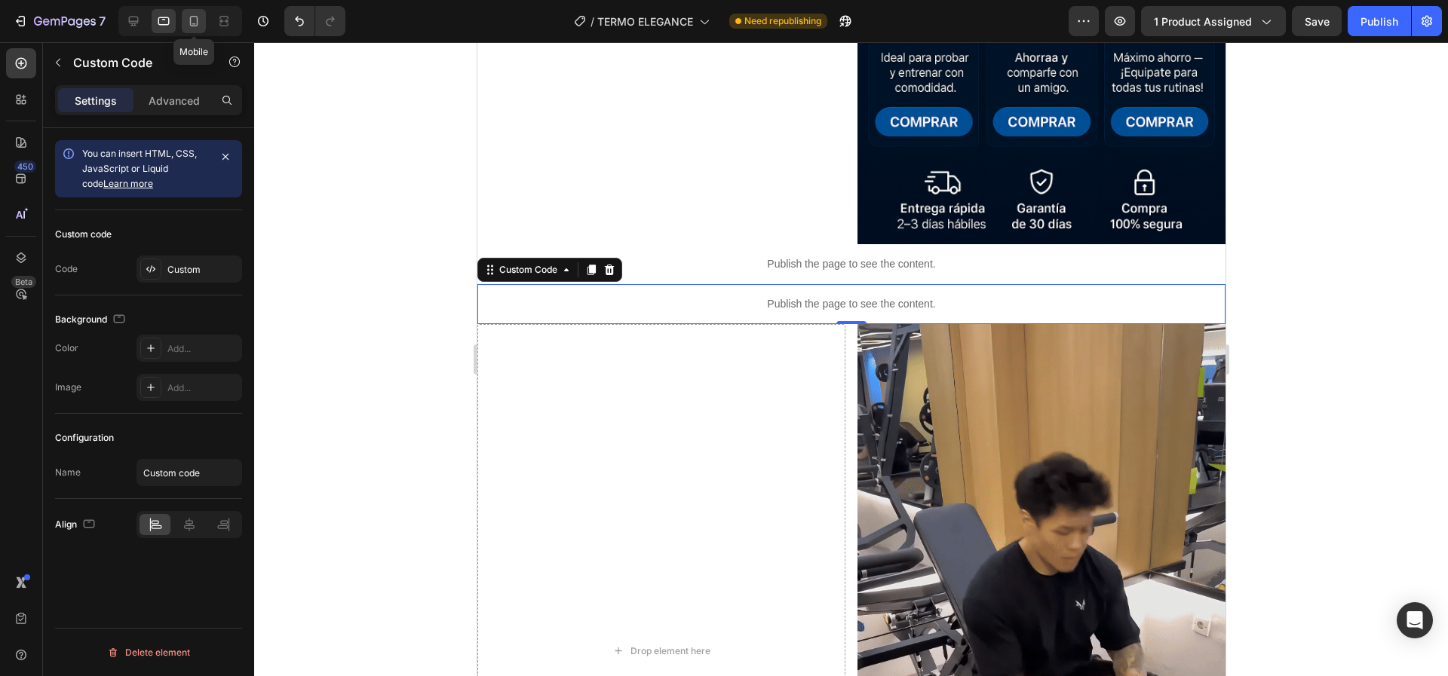
click at [200, 17] on icon at bounding box center [193, 21] width 15 height 15
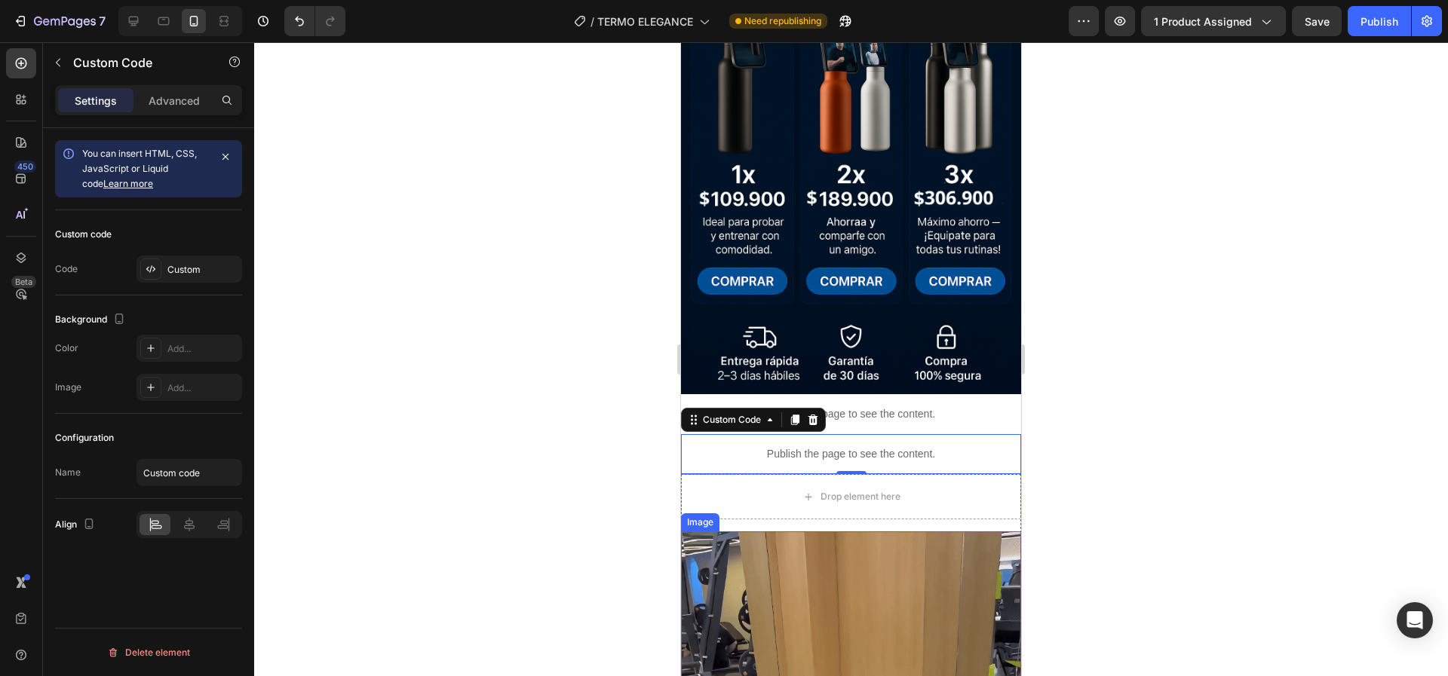
scroll to position [3116, 0]
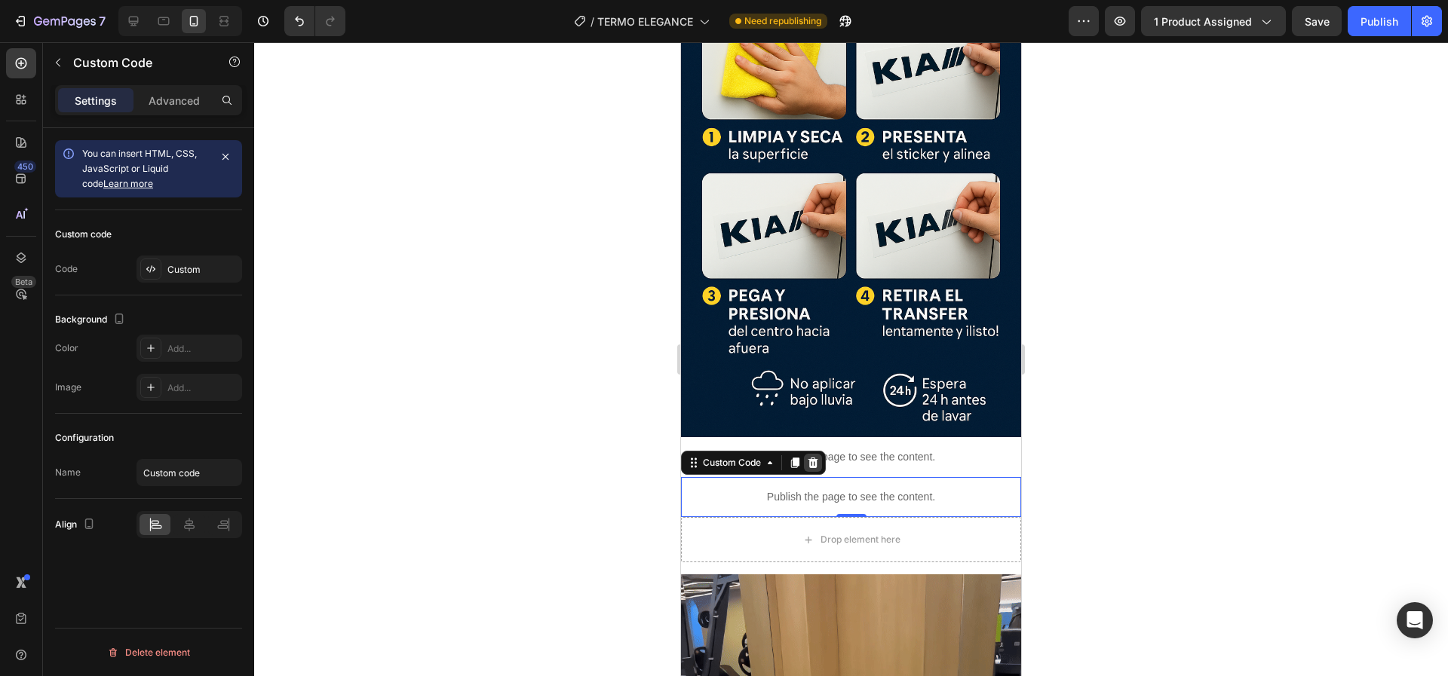
click at [815, 457] on icon at bounding box center [813, 463] width 12 height 12
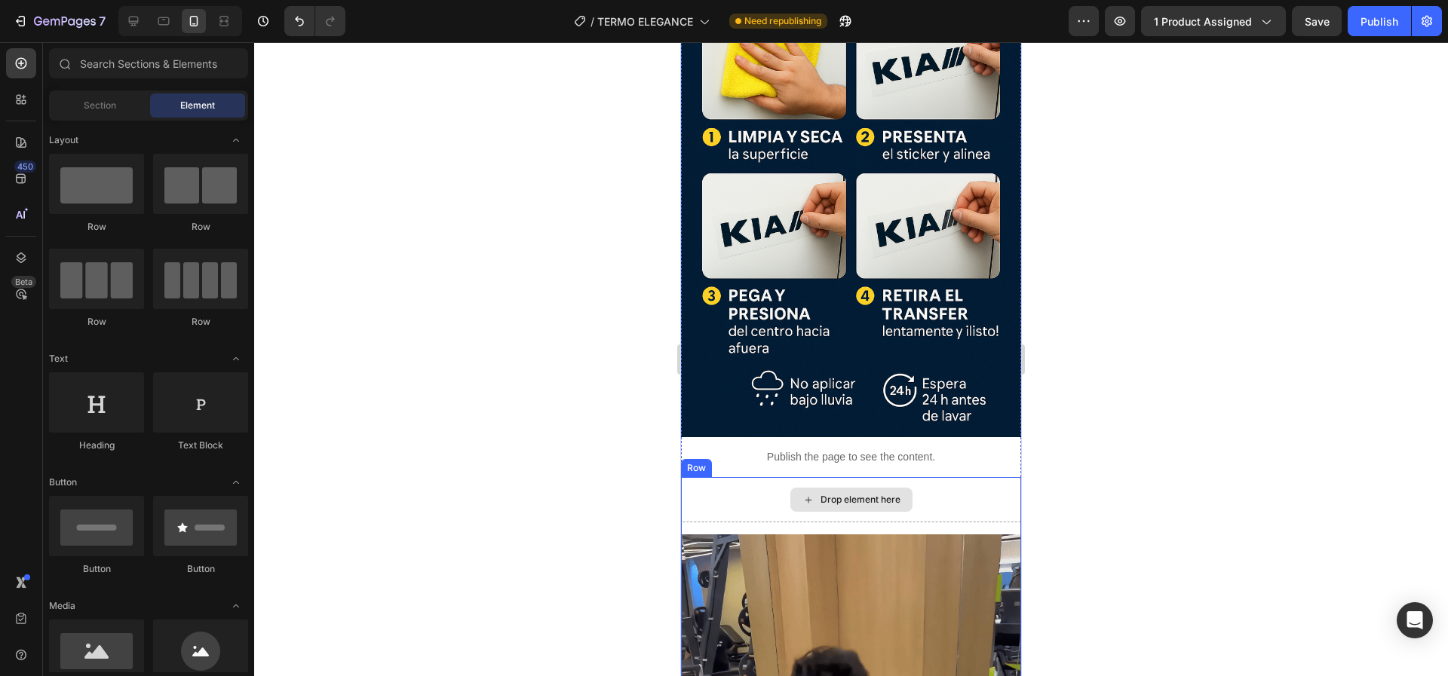
click at [805, 488] on div "Drop element here" at bounding box center [851, 500] width 122 height 24
click at [575, 354] on div at bounding box center [851, 359] width 1194 height 634
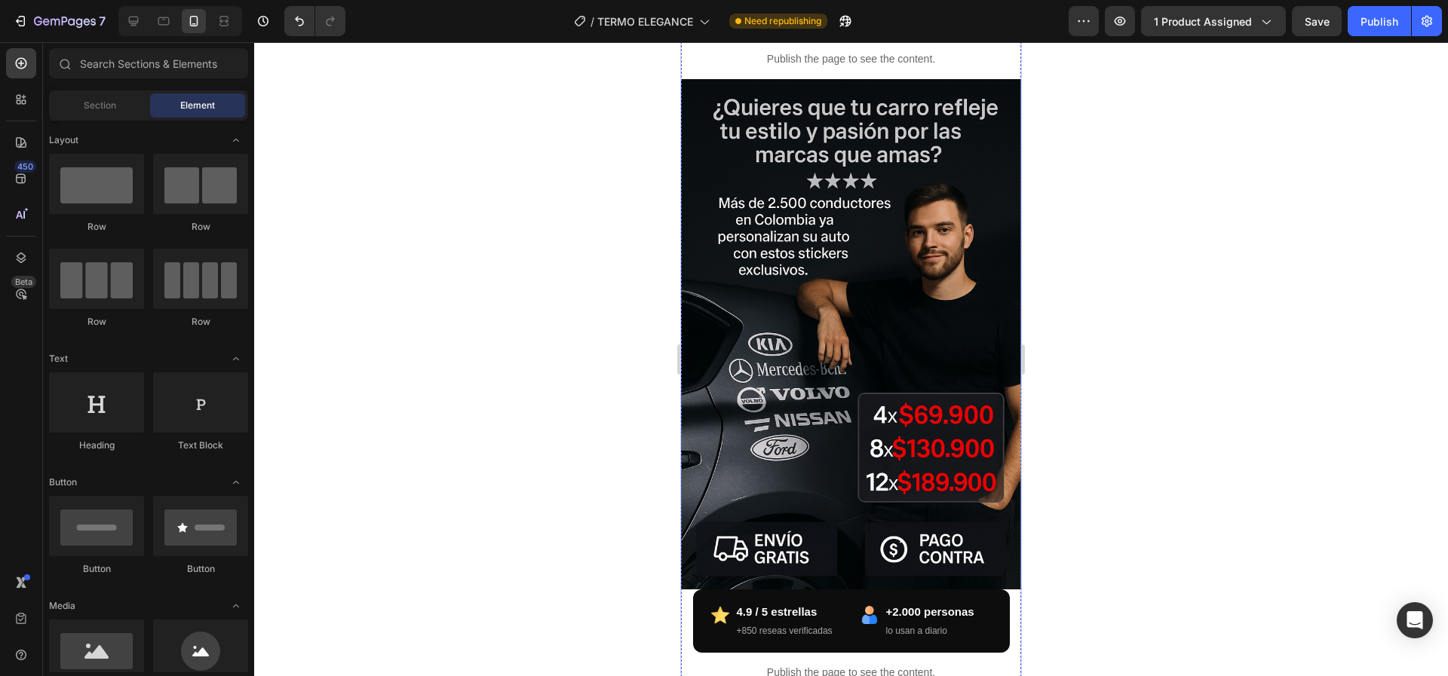
scroll to position [0, 0]
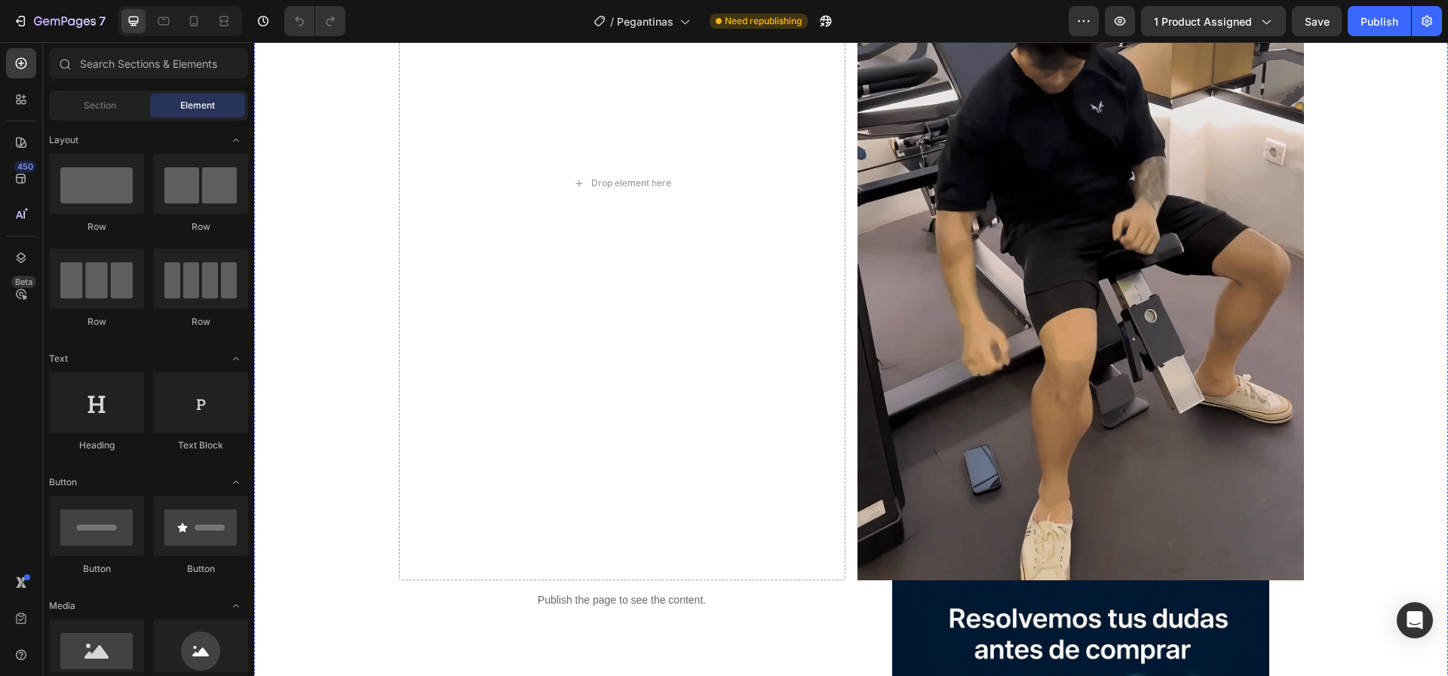
scroll to position [3784, 0]
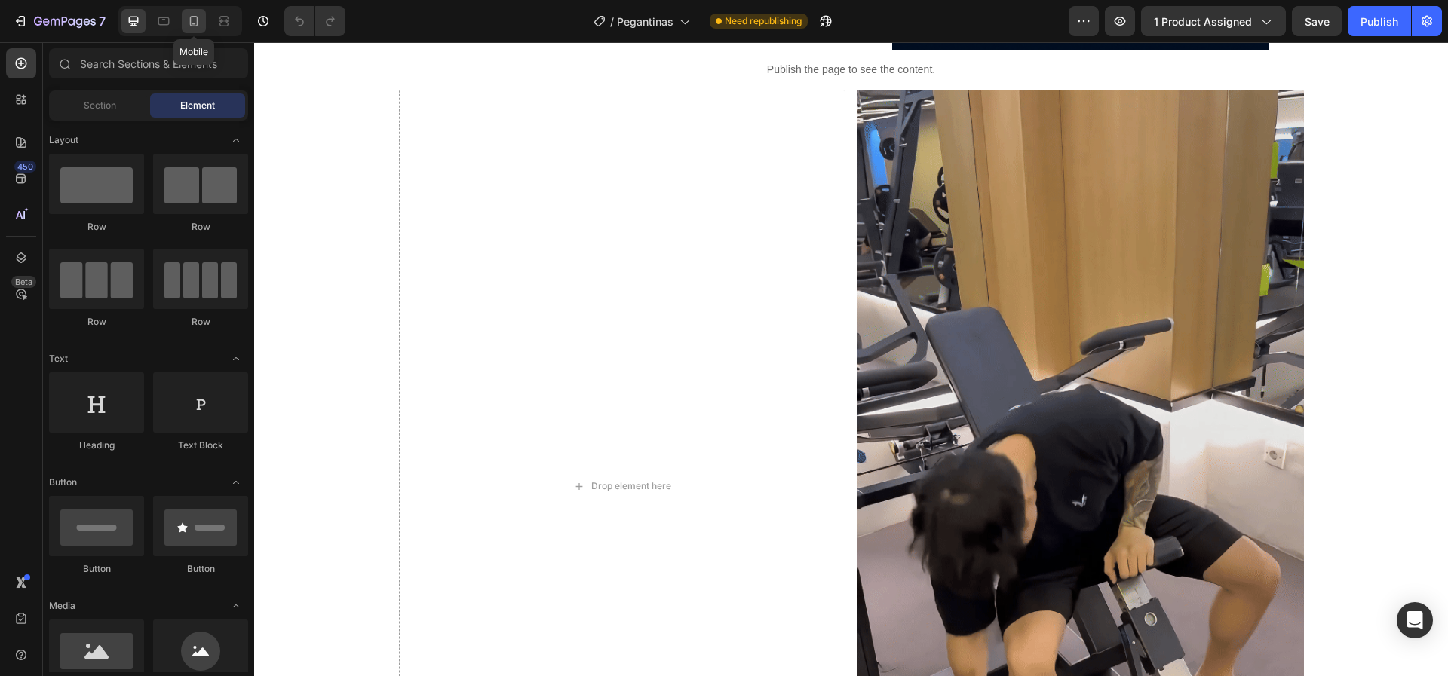
click at [194, 21] on icon at bounding box center [193, 21] width 15 height 15
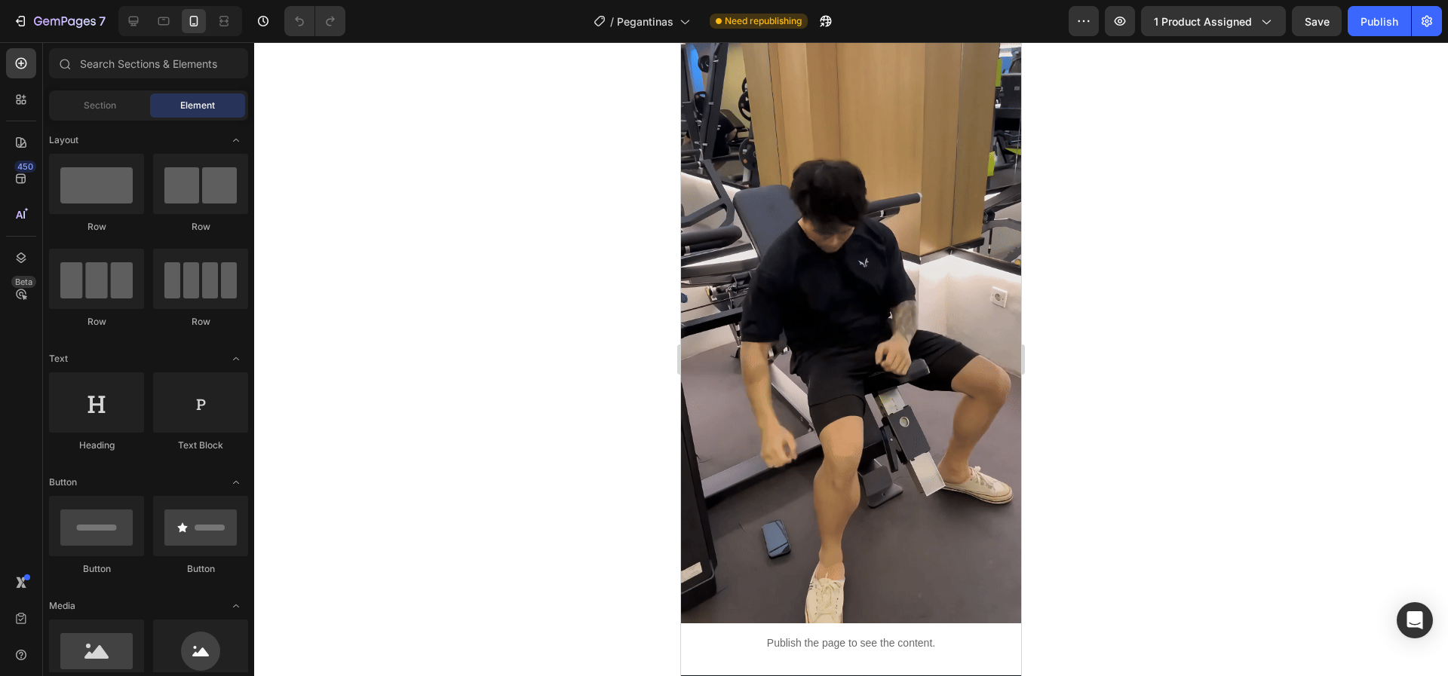
scroll to position [3377, 0]
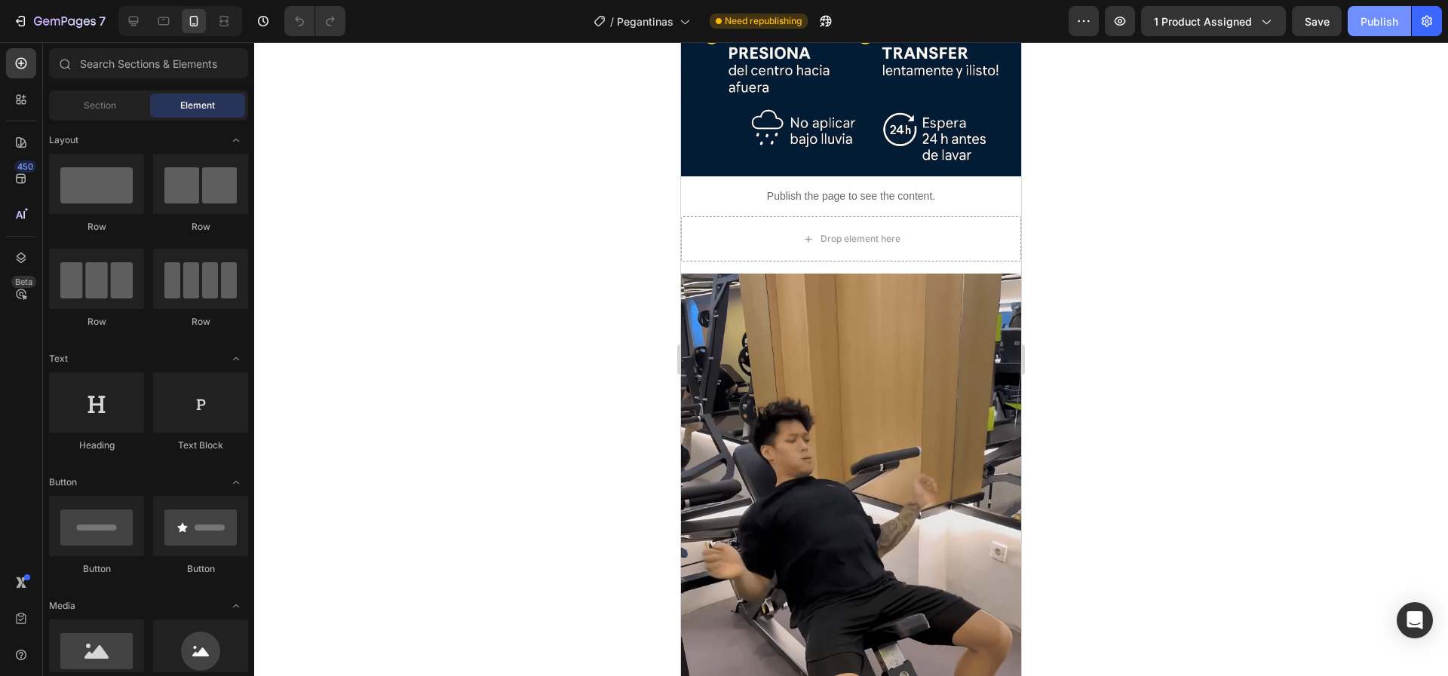
click at [1374, 25] on div "Publish" at bounding box center [1379, 22] width 38 height 16
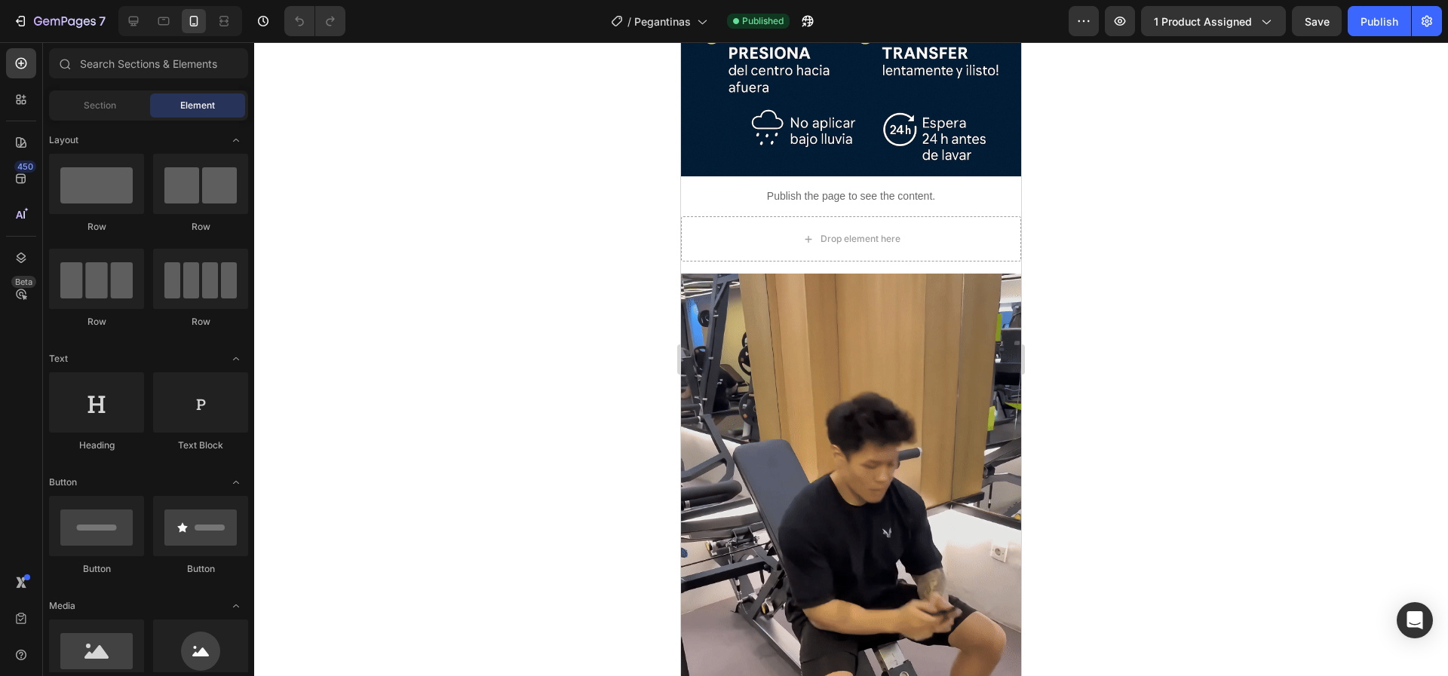
click at [486, 409] on div at bounding box center [851, 359] width 1194 height 634
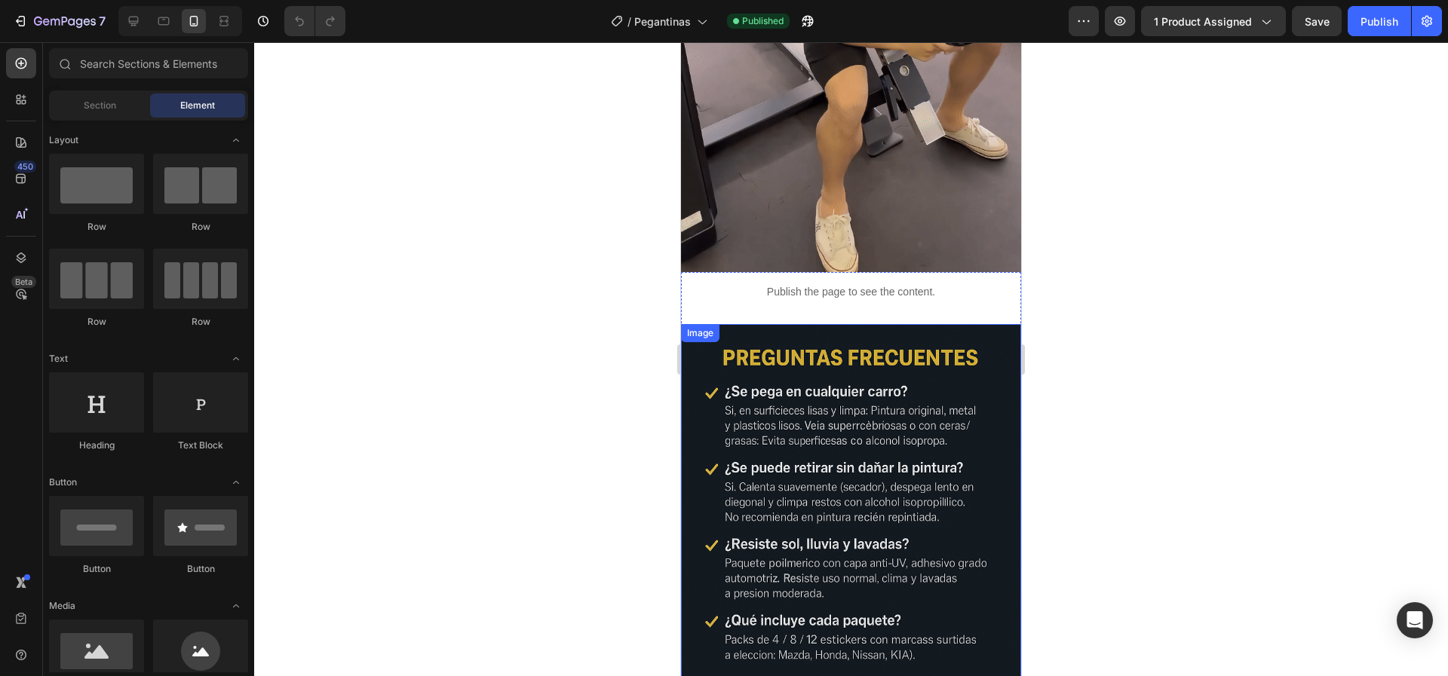
scroll to position [3942, 0]
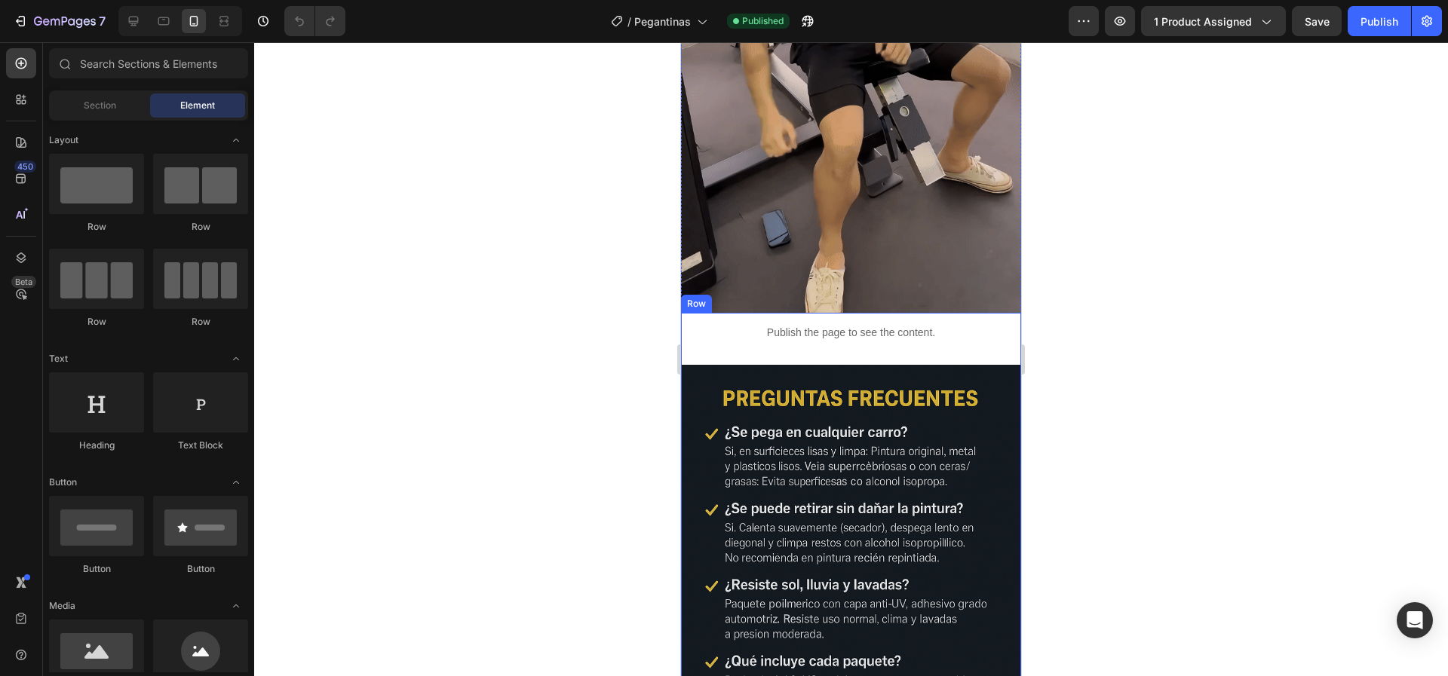
click at [800, 313] on div "Publish the page to see the content." at bounding box center [851, 333] width 340 height 40
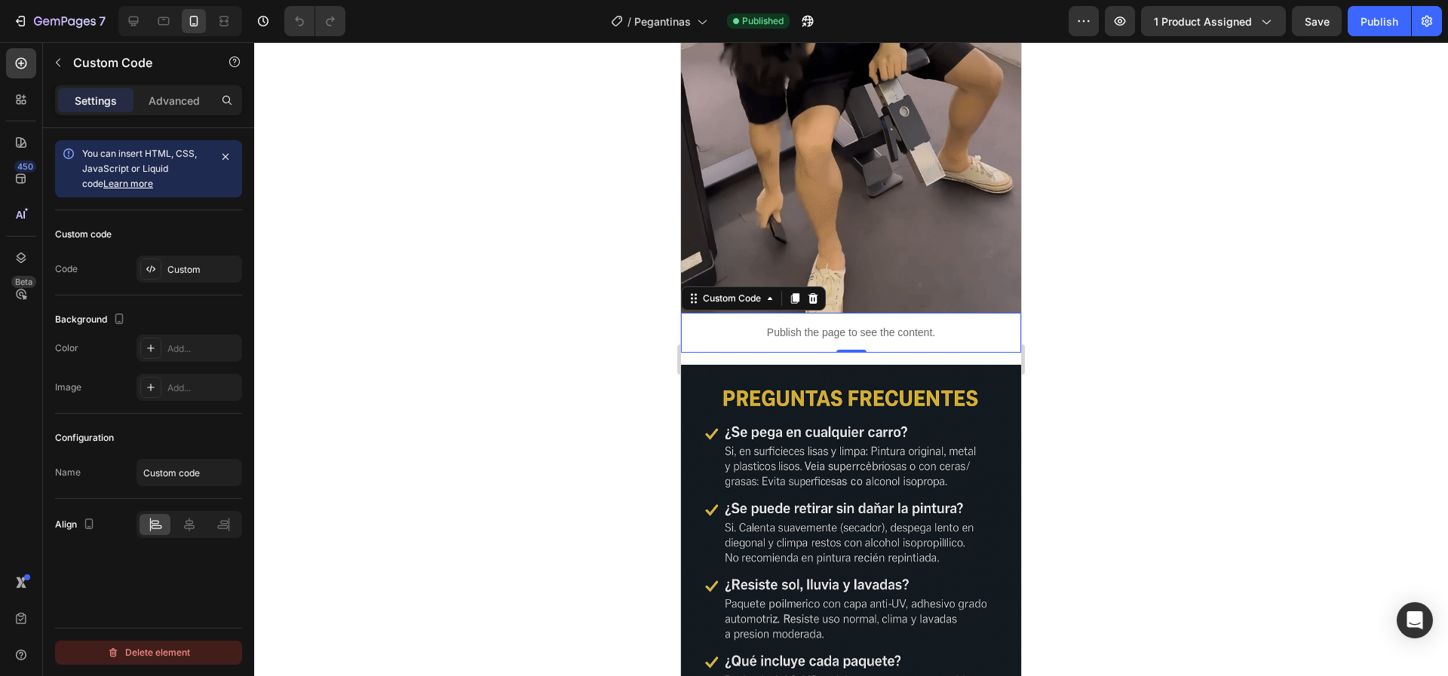
click at [175, 654] on div "Delete element" at bounding box center [148, 653] width 83 height 18
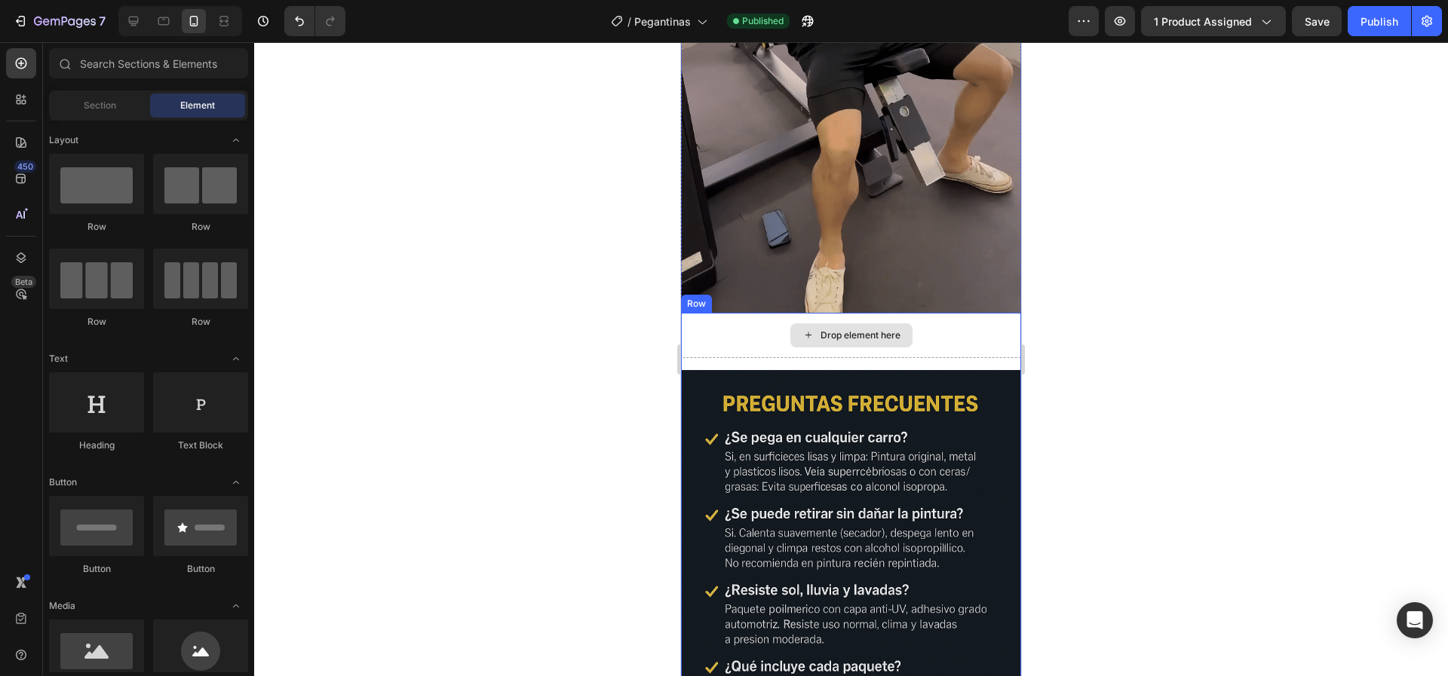
click at [826, 323] on div "Drop element here" at bounding box center [851, 335] width 122 height 24
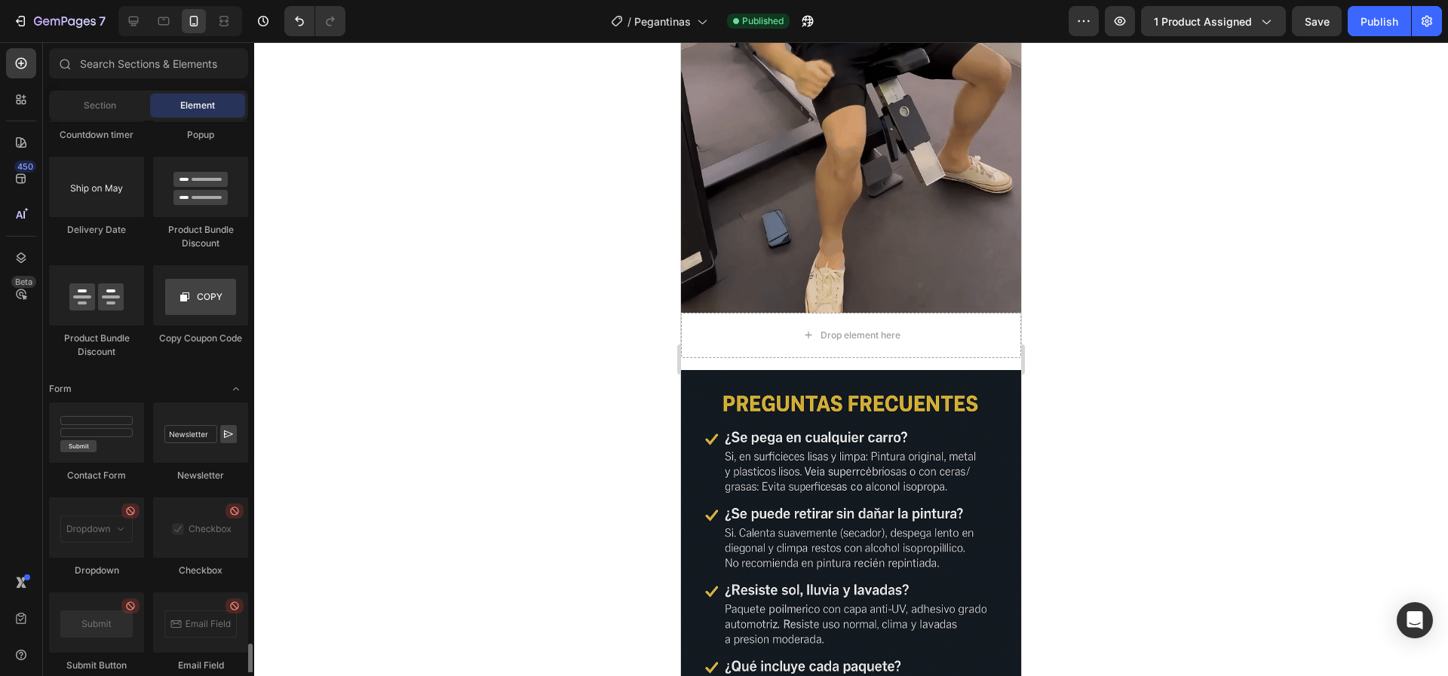
scroll to position [4016, 0]
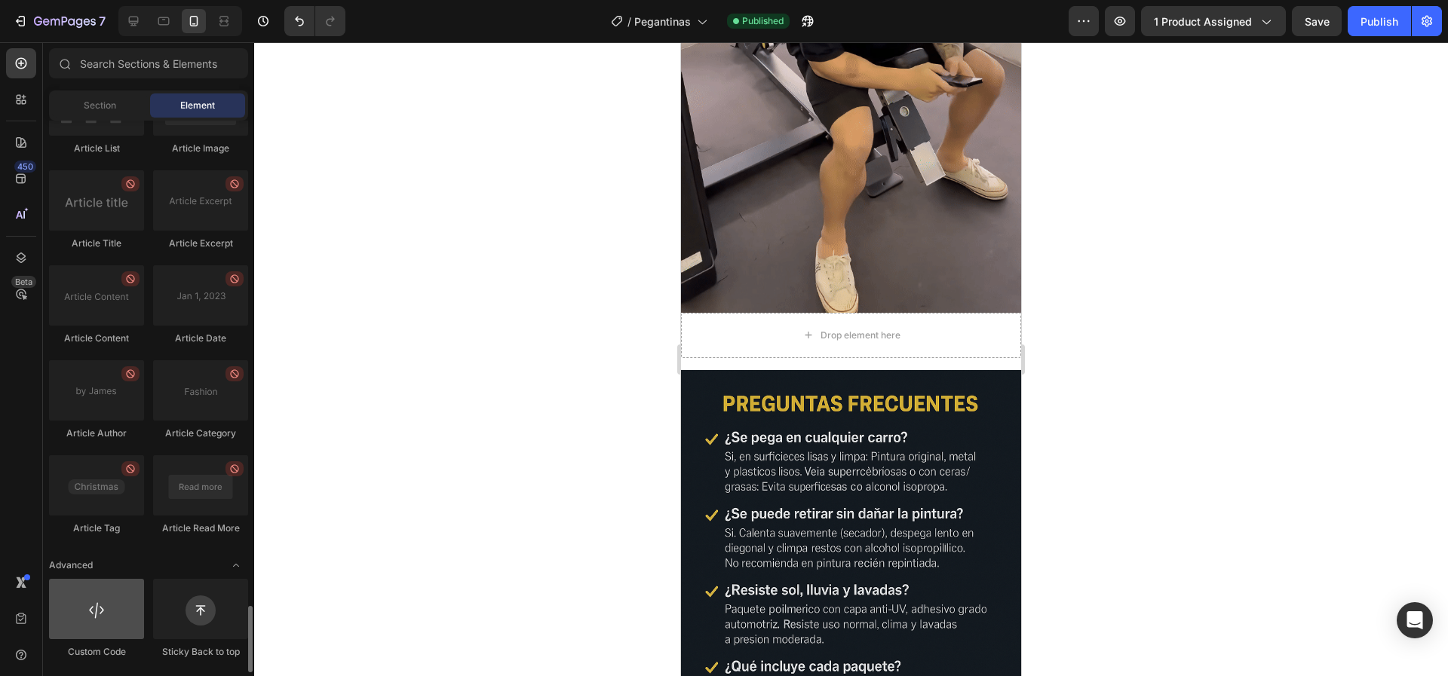
click at [109, 604] on div at bounding box center [96, 609] width 95 height 60
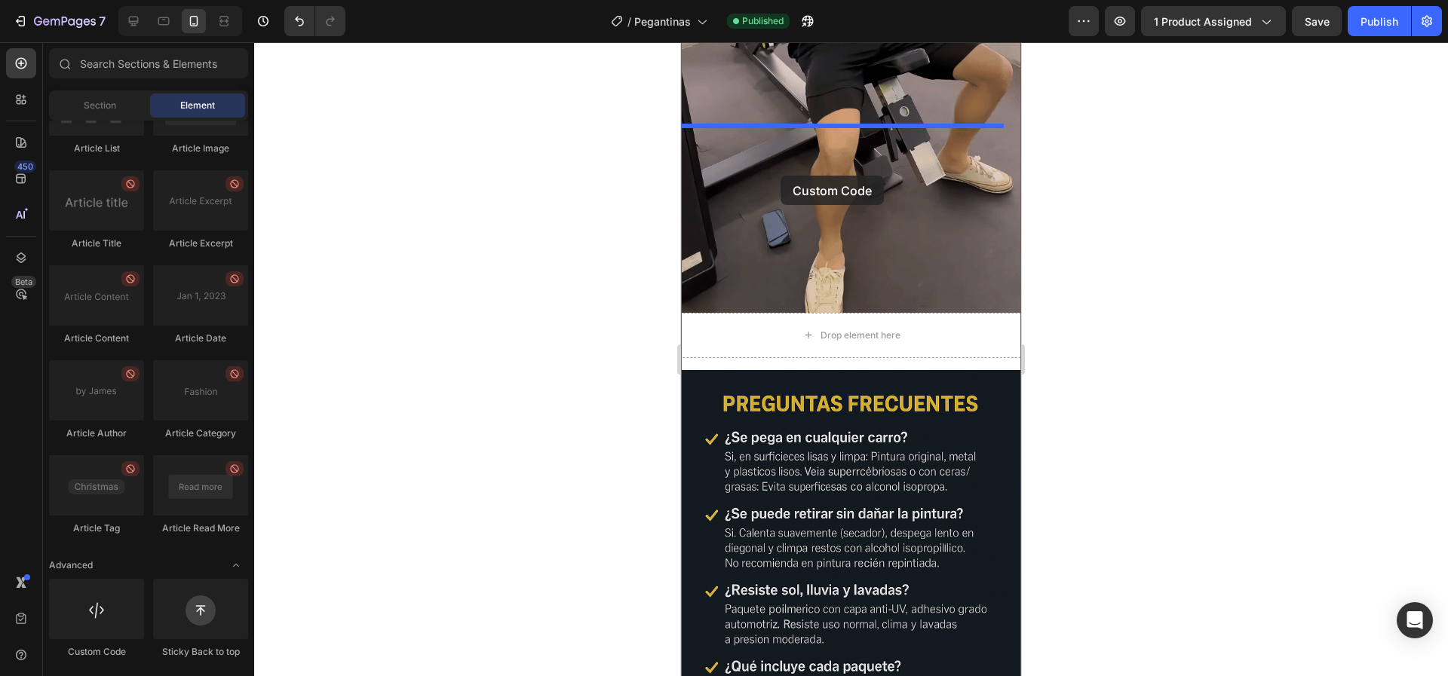
drag, startPoint x: 766, startPoint y: 653, endPoint x: 779, endPoint y: 173, distance: 479.7
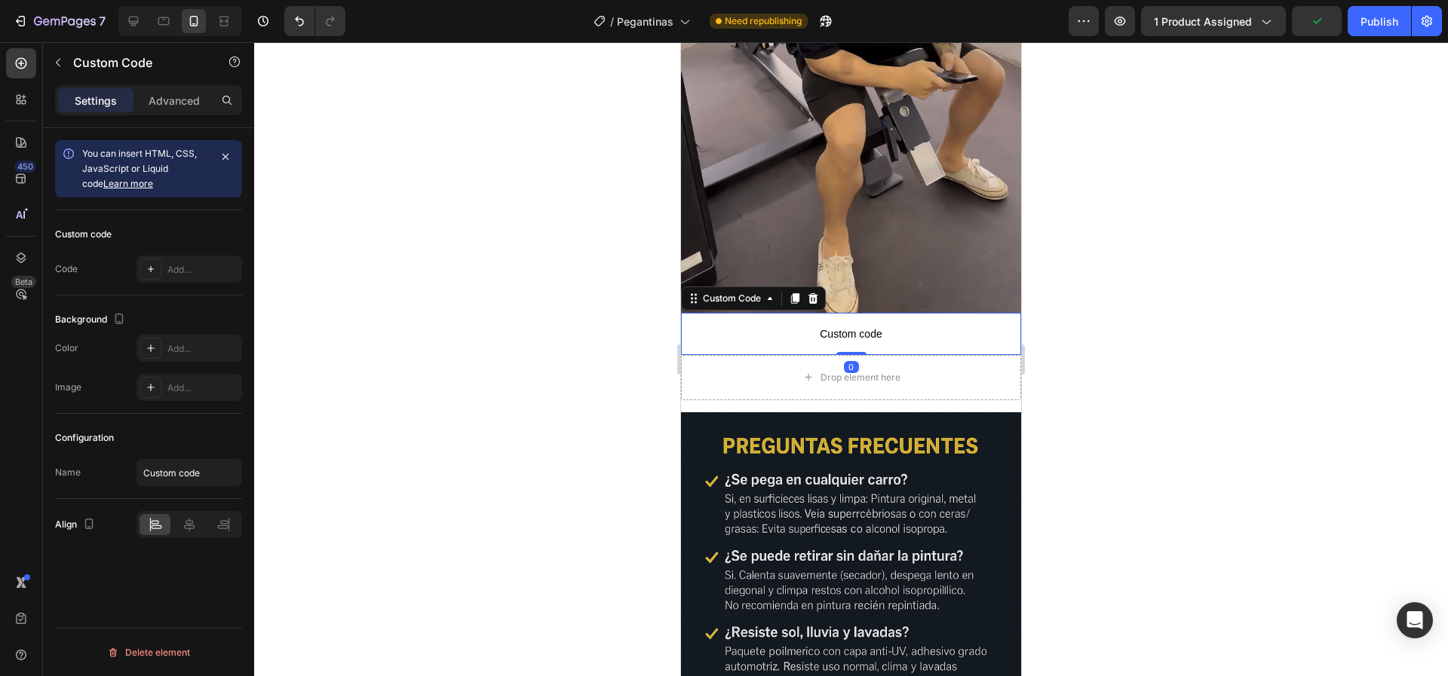
click at [848, 313] on p "Custom code" at bounding box center [851, 334] width 340 height 42
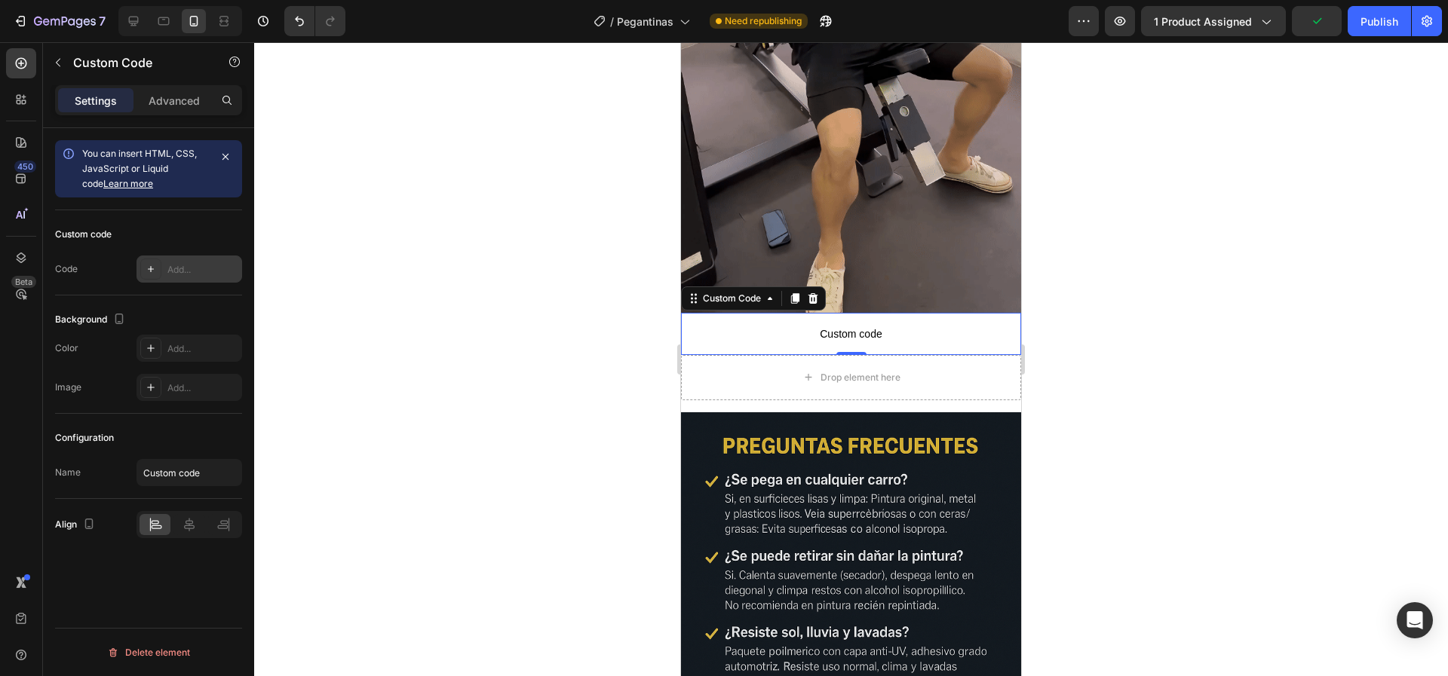
click at [146, 272] on icon at bounding box center [151, 269] width 12 height 12
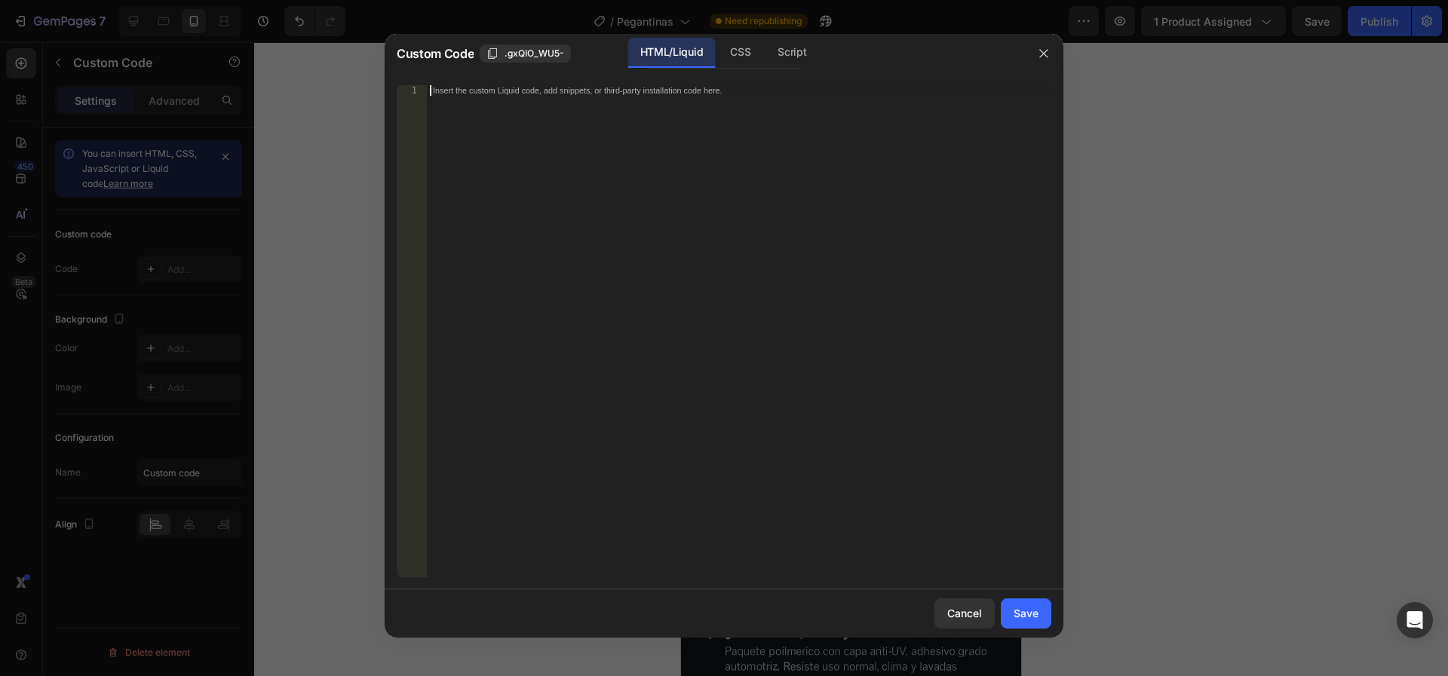
click at [590, 183] on div "Insert the custom Liquid code, add snippets, or third-party installation code h…" at bounding box center [739, 341] width 624 height 513
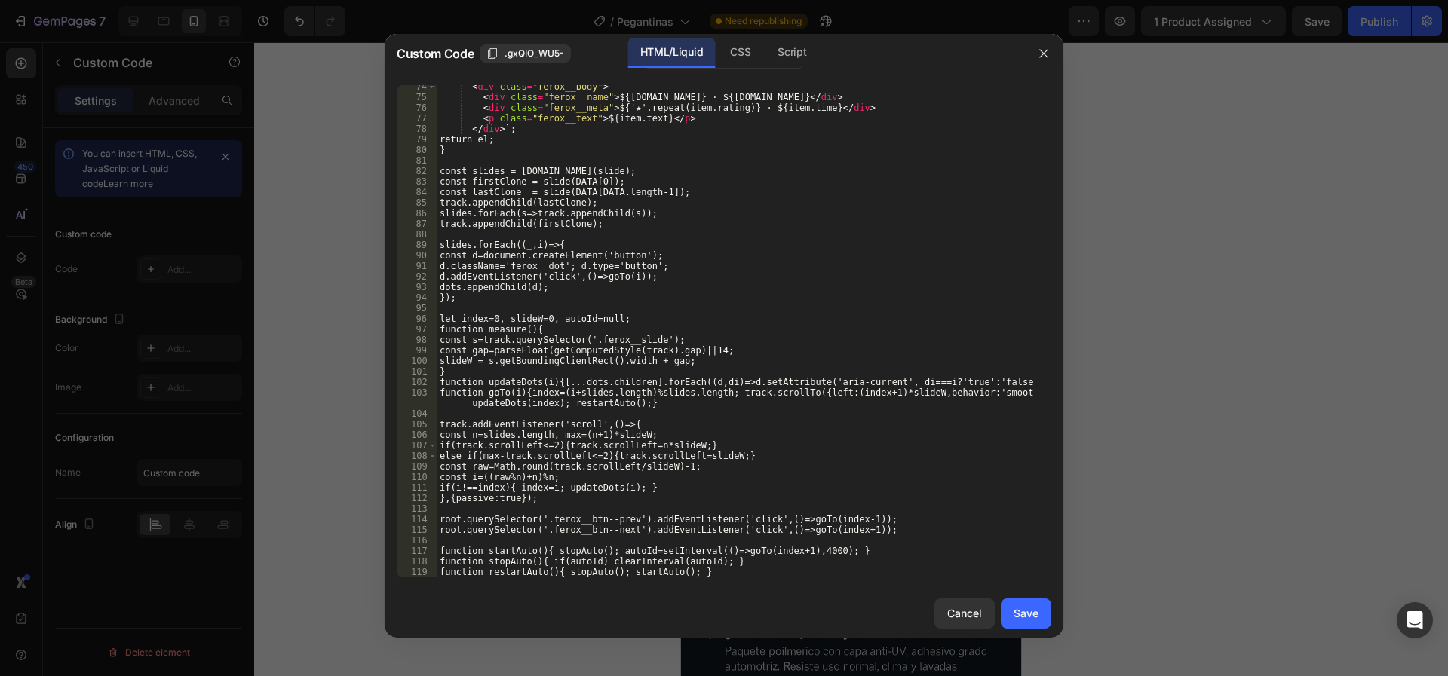
scroll to position [964, 0]
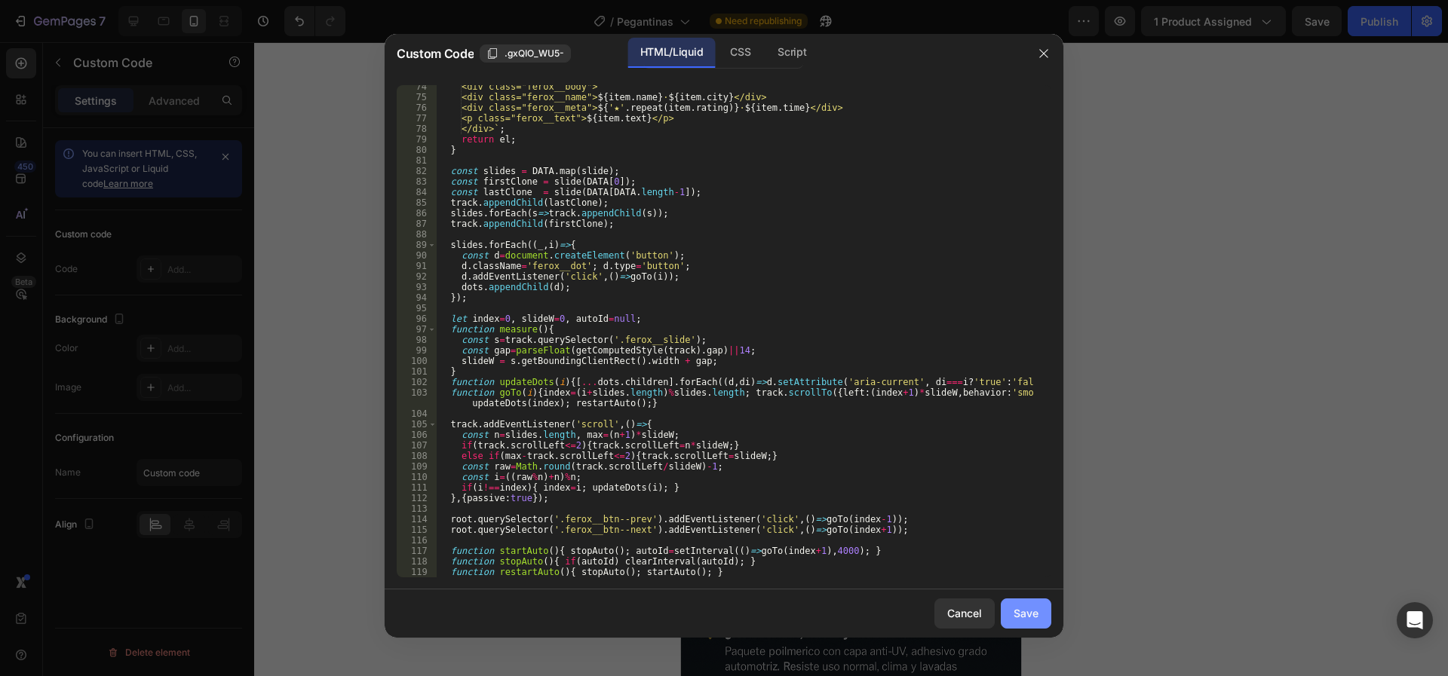
click at [1034, 609] on div "Save" at bounding box center [1025, 613] width 25 height 16
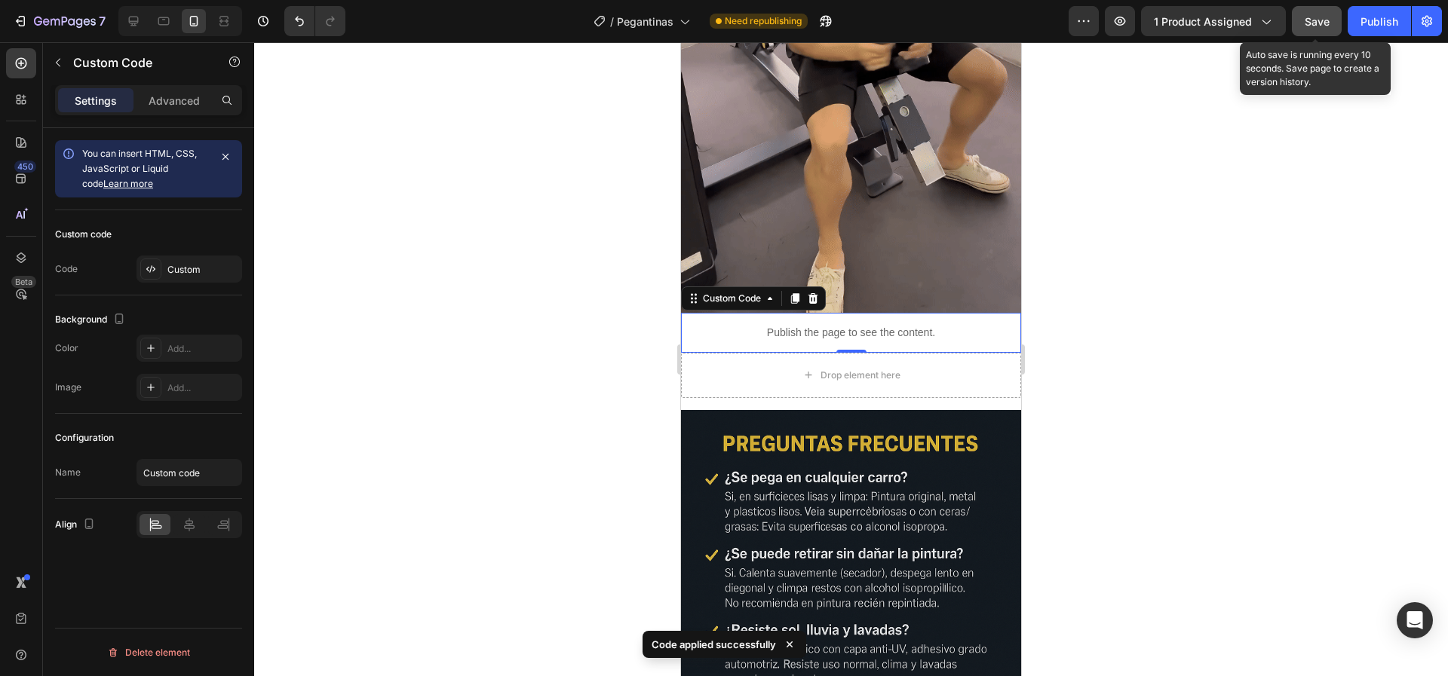
click at [1319, 25] on span "Save" at bounding box center [1316, 21] width 25 height 13
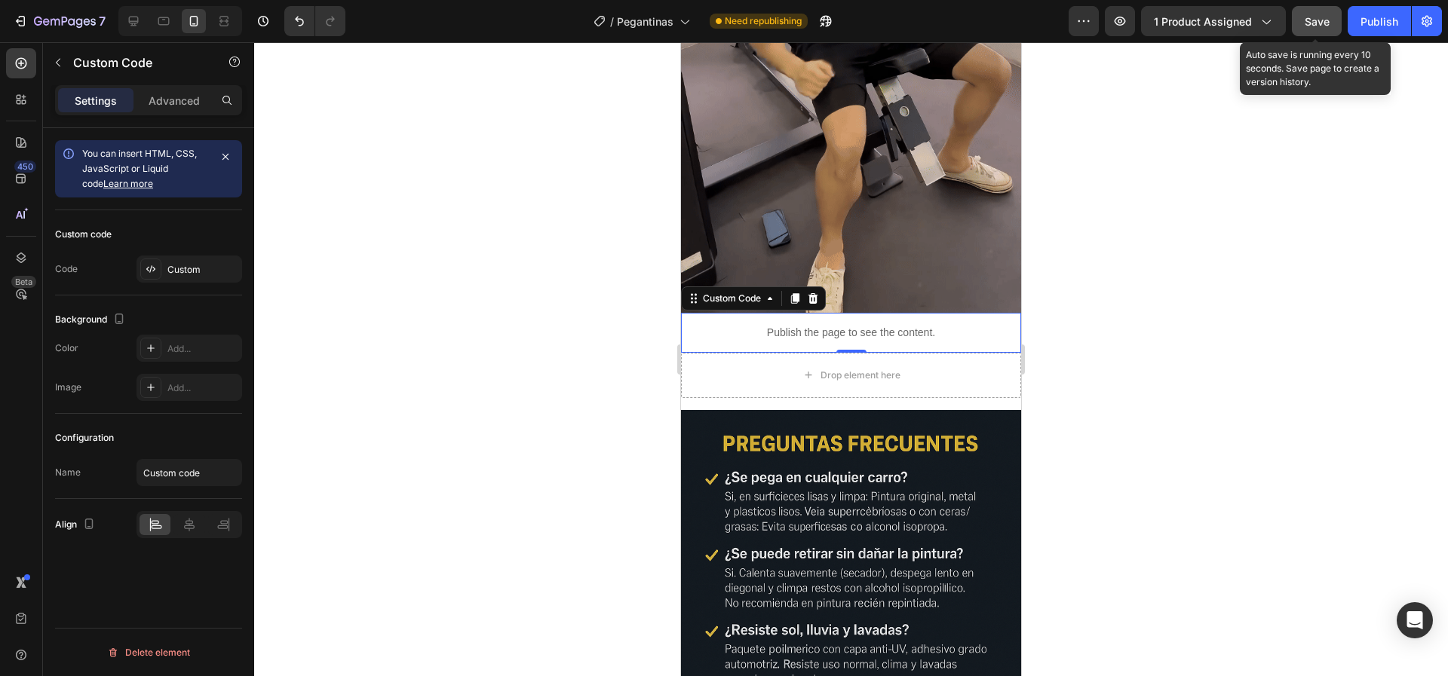
click at [877, 325] on p "Publish the page to see the content." at bounding box center [851, 333] width 340 height 16
click at [179, 110] on div "Advanced" at bounding box center [173, 100] width 75 height 24
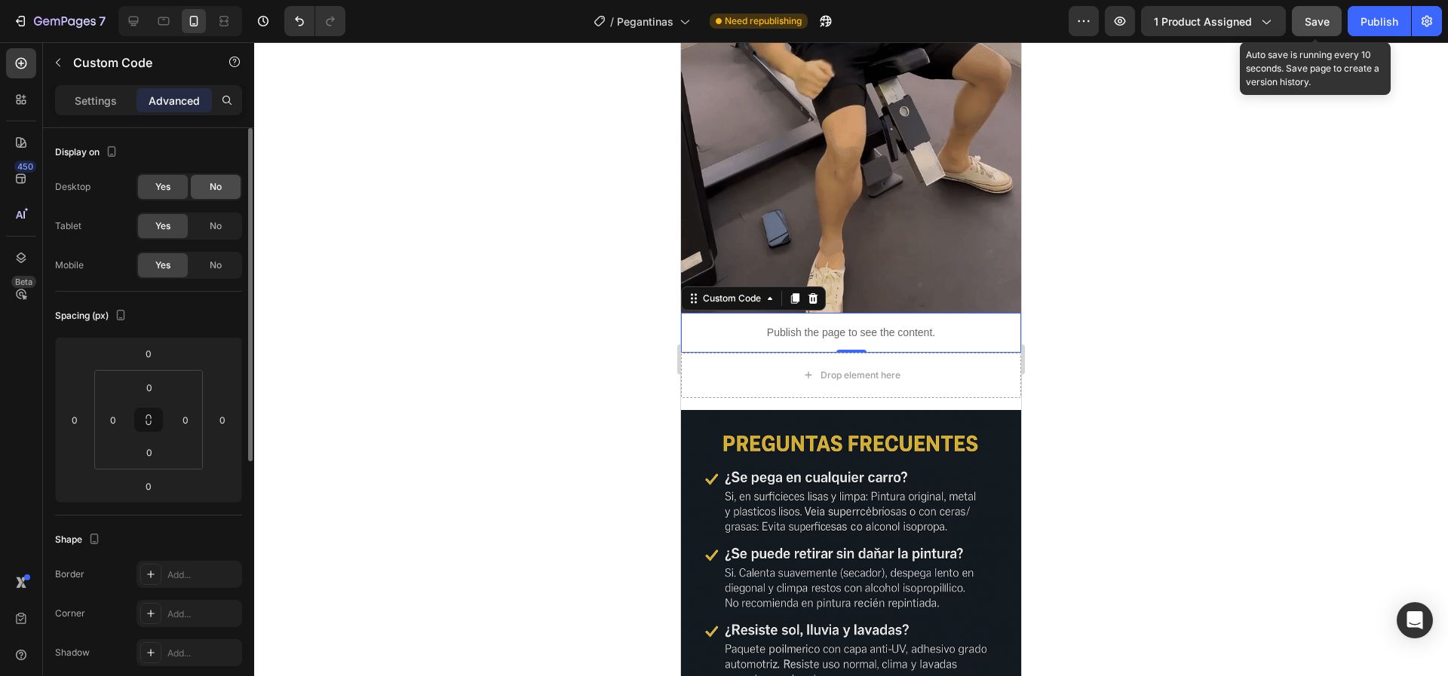
click at [207, 191] on div "No" at bounding box center [216, 187] width 50 height 24
click at [164, 190] on span "Yes" at bounding box center [162, 187] width 15 height 14
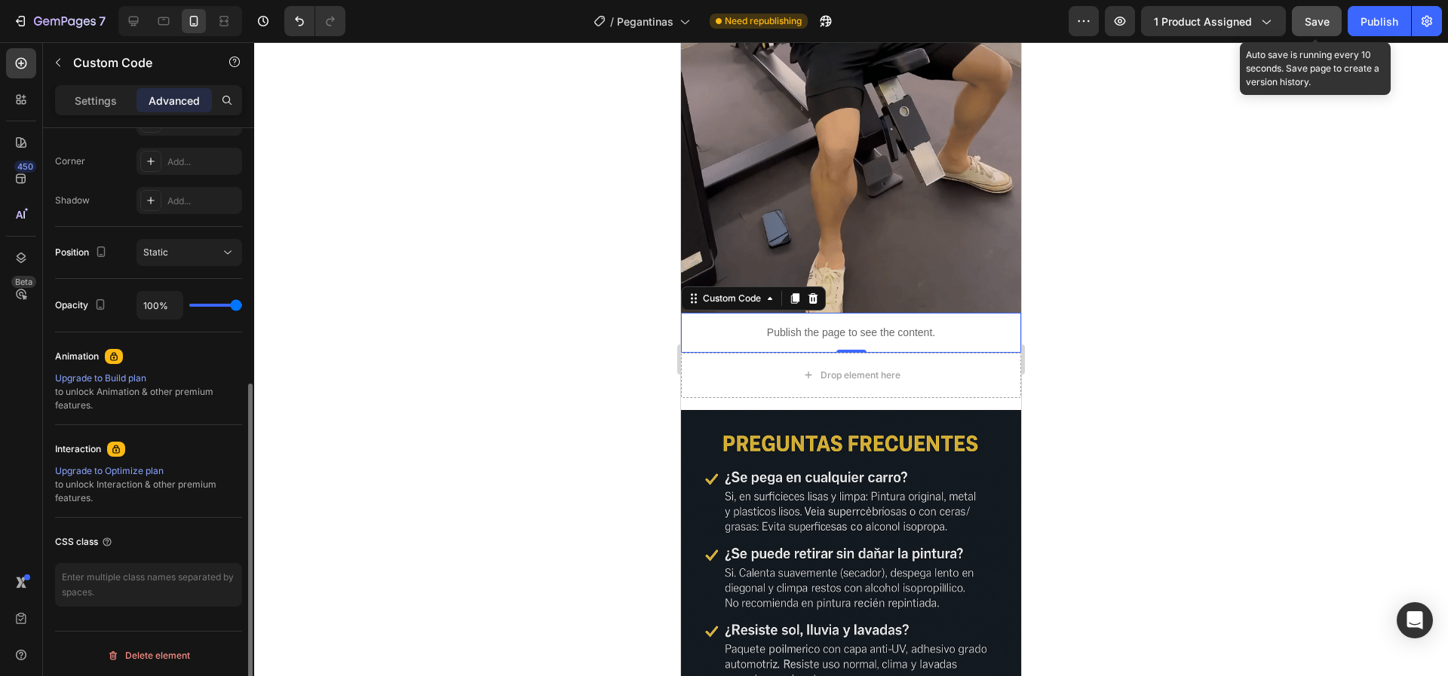
scroll to position [455, 0]
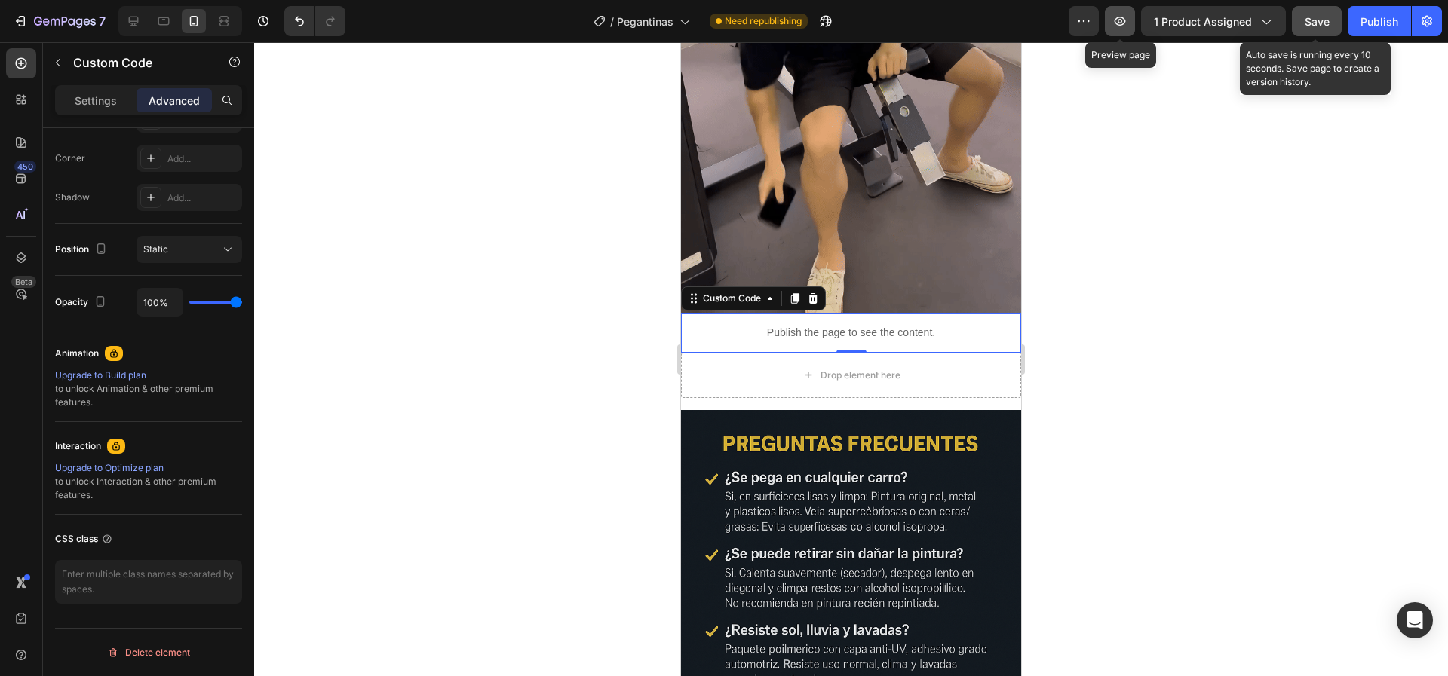
click at [1124, 20] on icon "button" at bounding box center [1119, 21] width 15 height 15
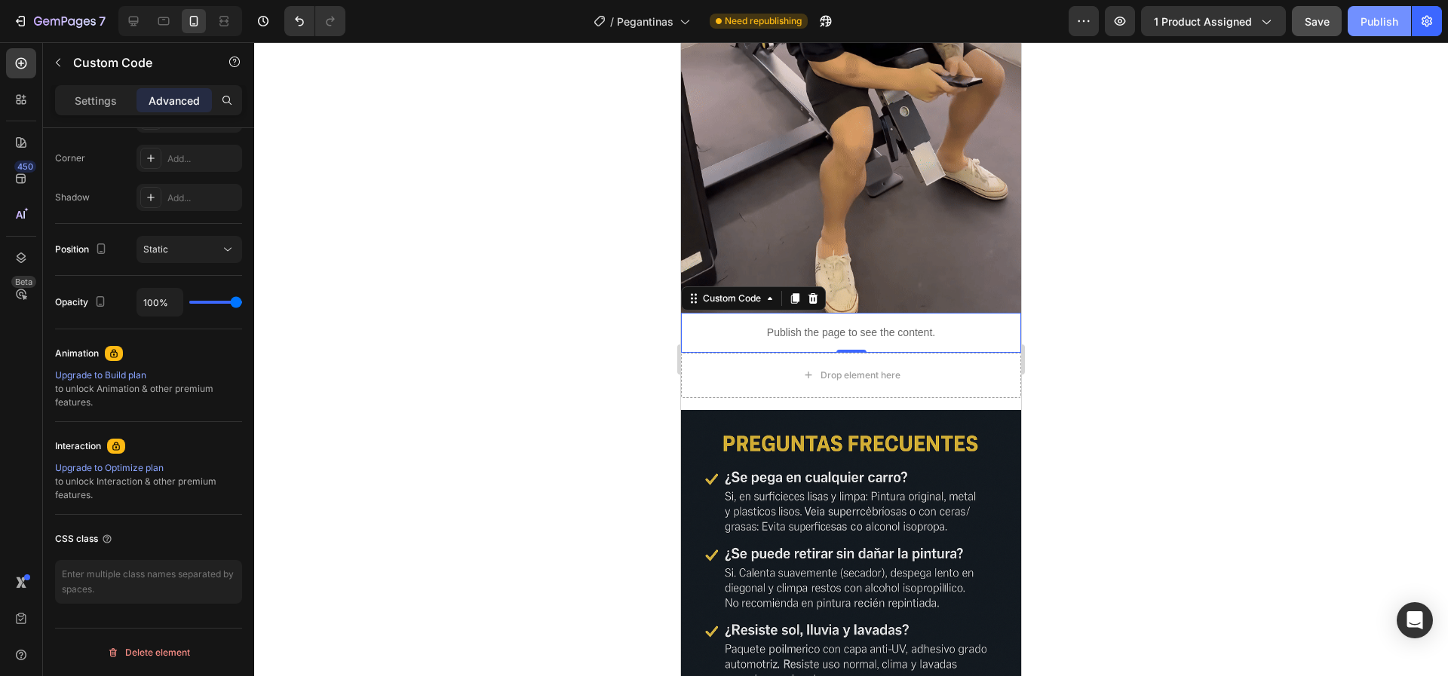
click at [1393, 26] on div "Publish" at bounding box center [1379, 22] width 38 height 16
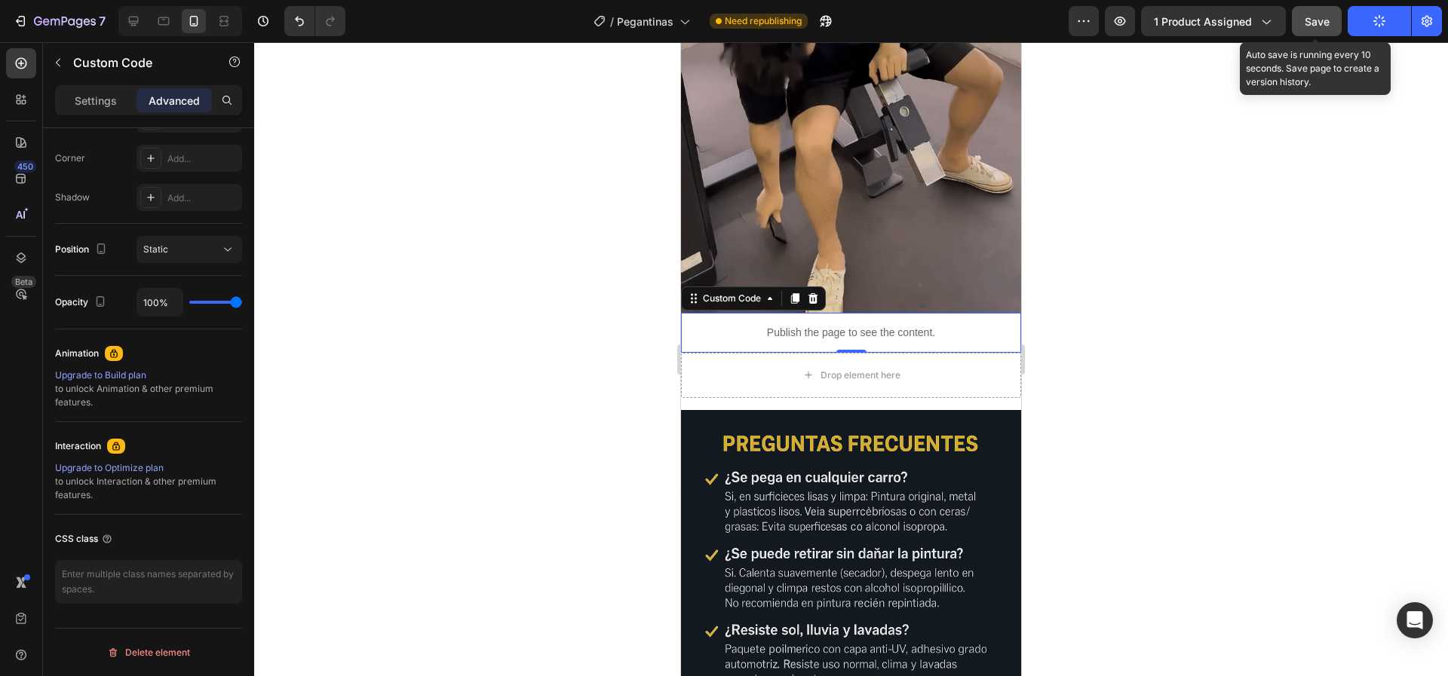
click at [1320, 29] on button "Save" at bounding box center [1317, 21] width 50 height 30
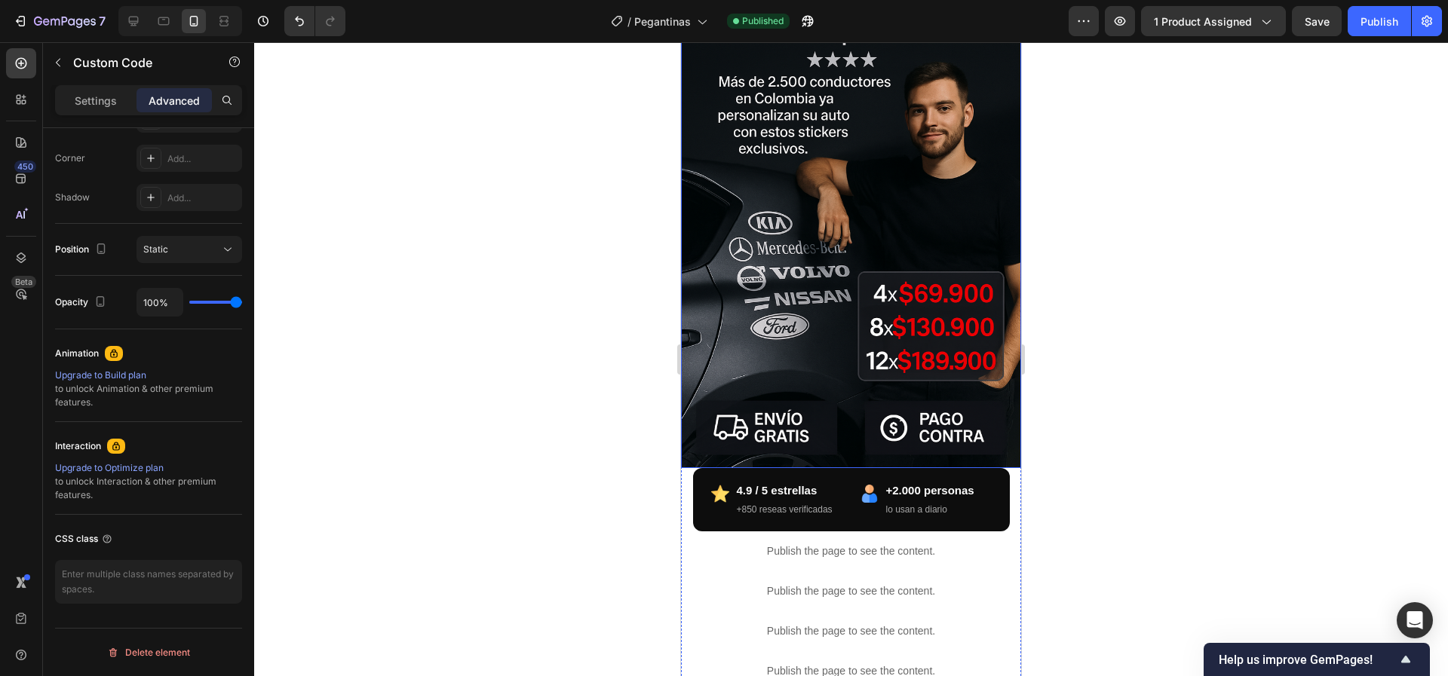
scroll to position [566, 0]
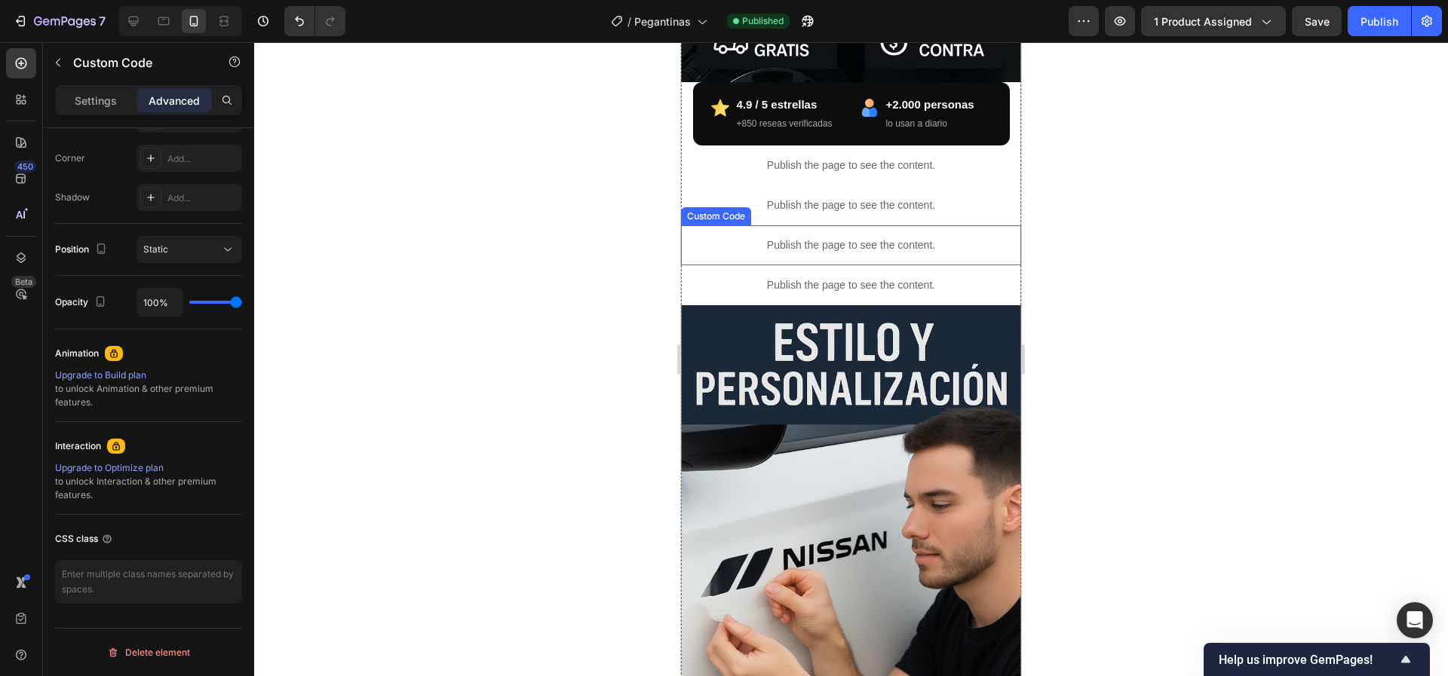
click at [818, 238] on p "Publish the page to see the content." at bounding box center [851, 246] width 340 height 16
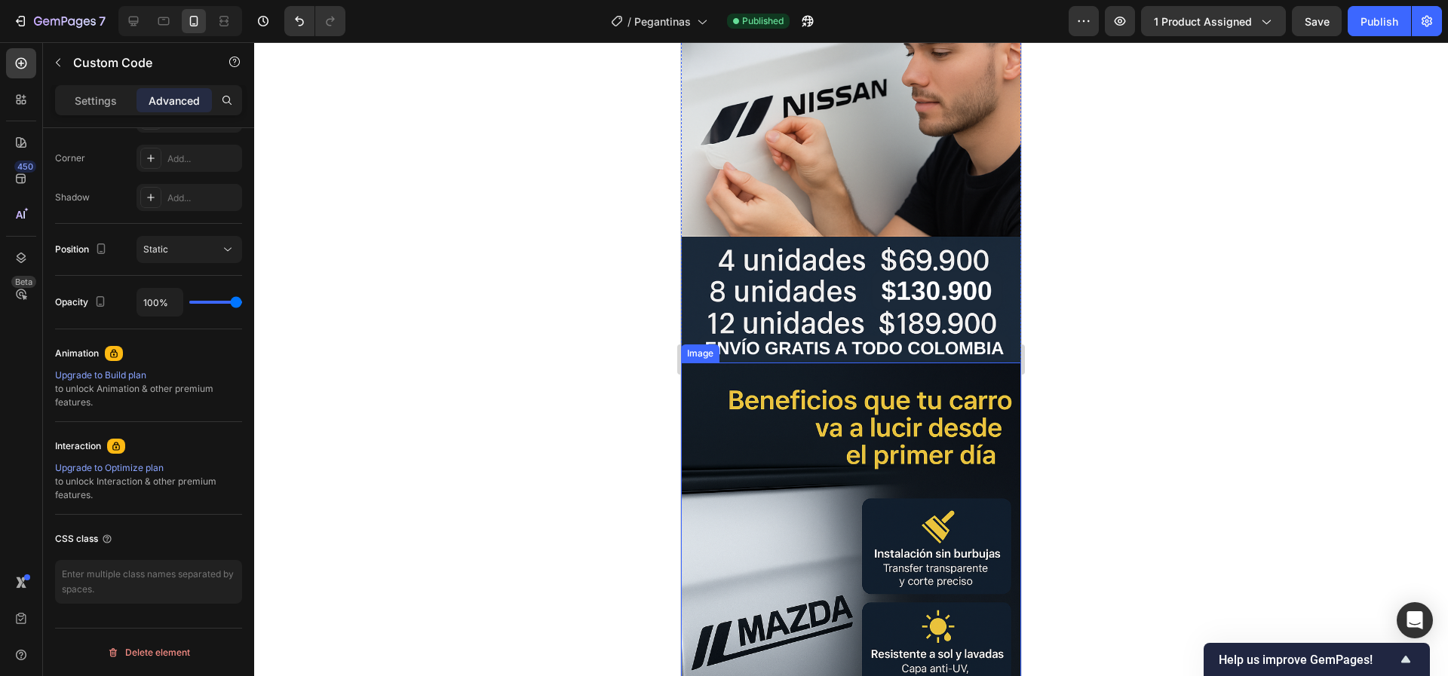
scroll to position [1583, 0]
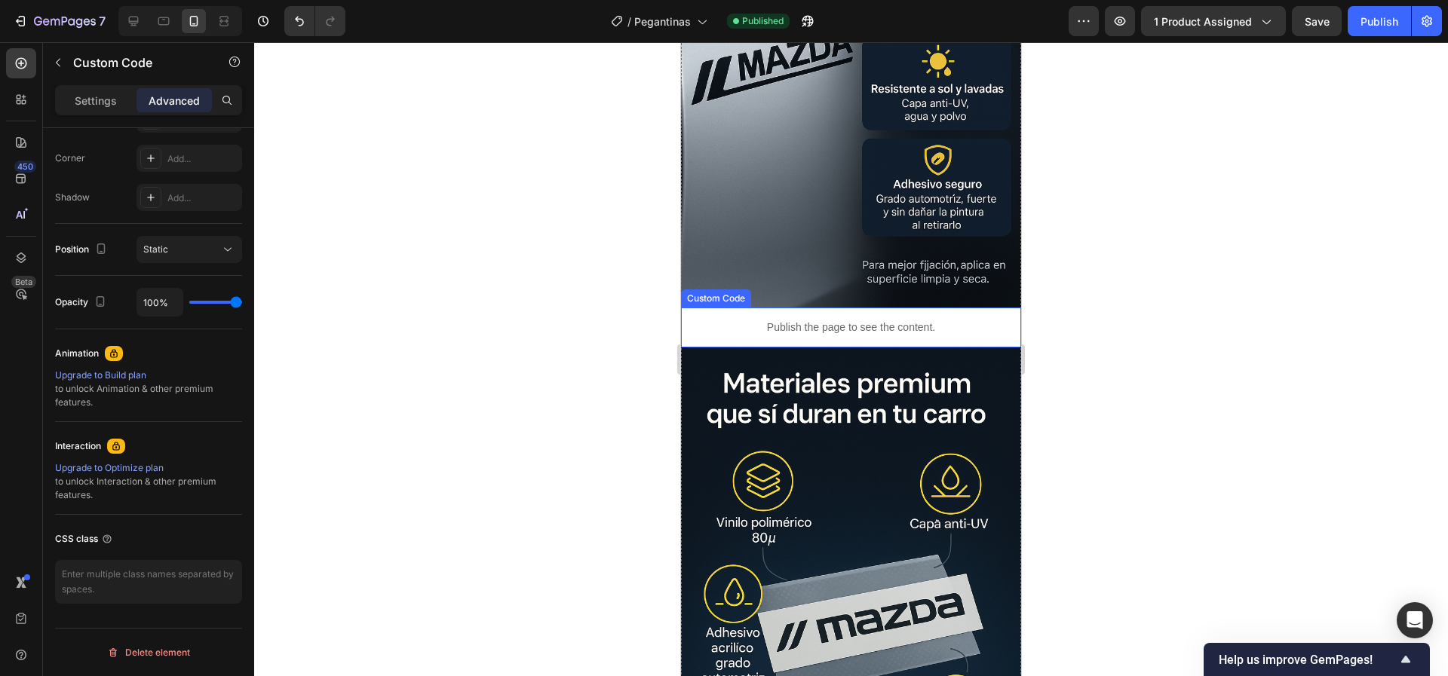
click at [792, 320] on p "Publish the page to see the content." at bounding box center [851, 328] width 340 height 16
click at [795, 284] on div at bounding box center [795, 293] width 18 height 18
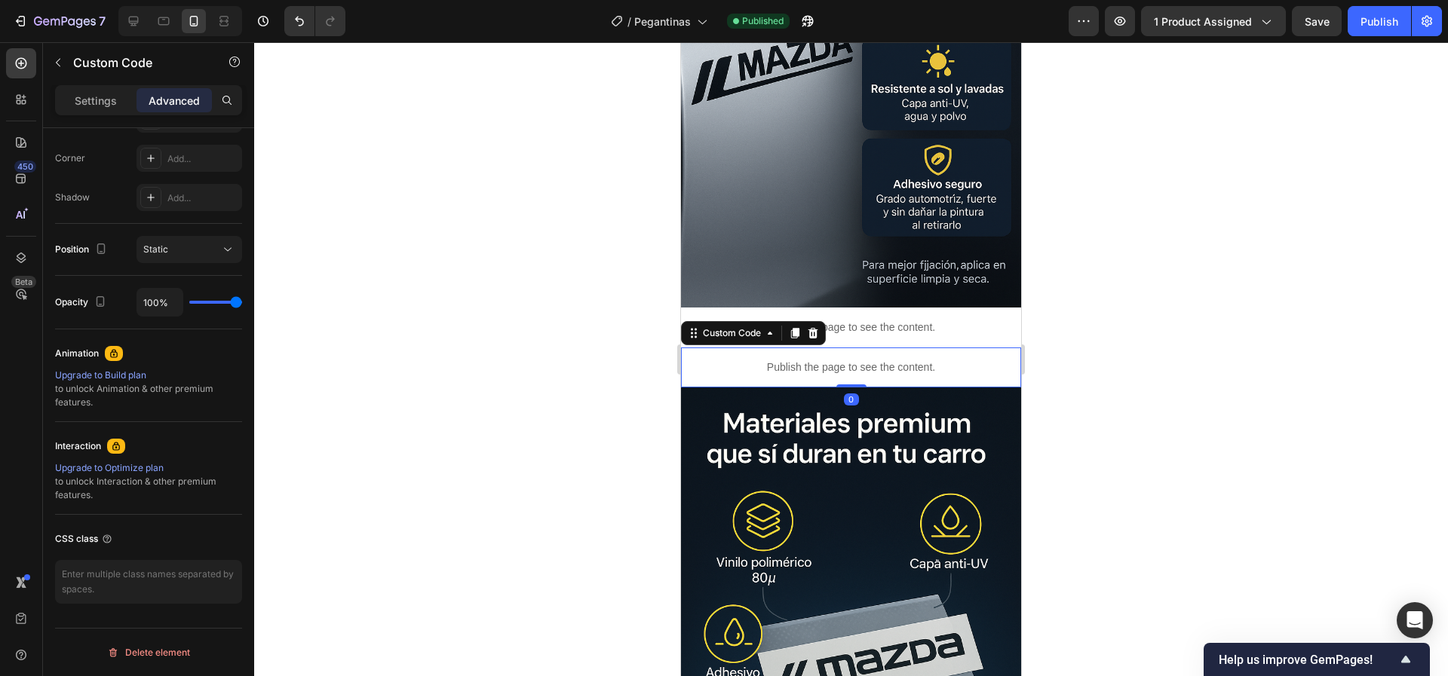
click at [829, 360] on p "Publish the page to see the content." at bounding box center [851, 368] width 340 height 16
click at [121, 97] on div "Settings" at bounding box center [95, 100] width 75 height 24
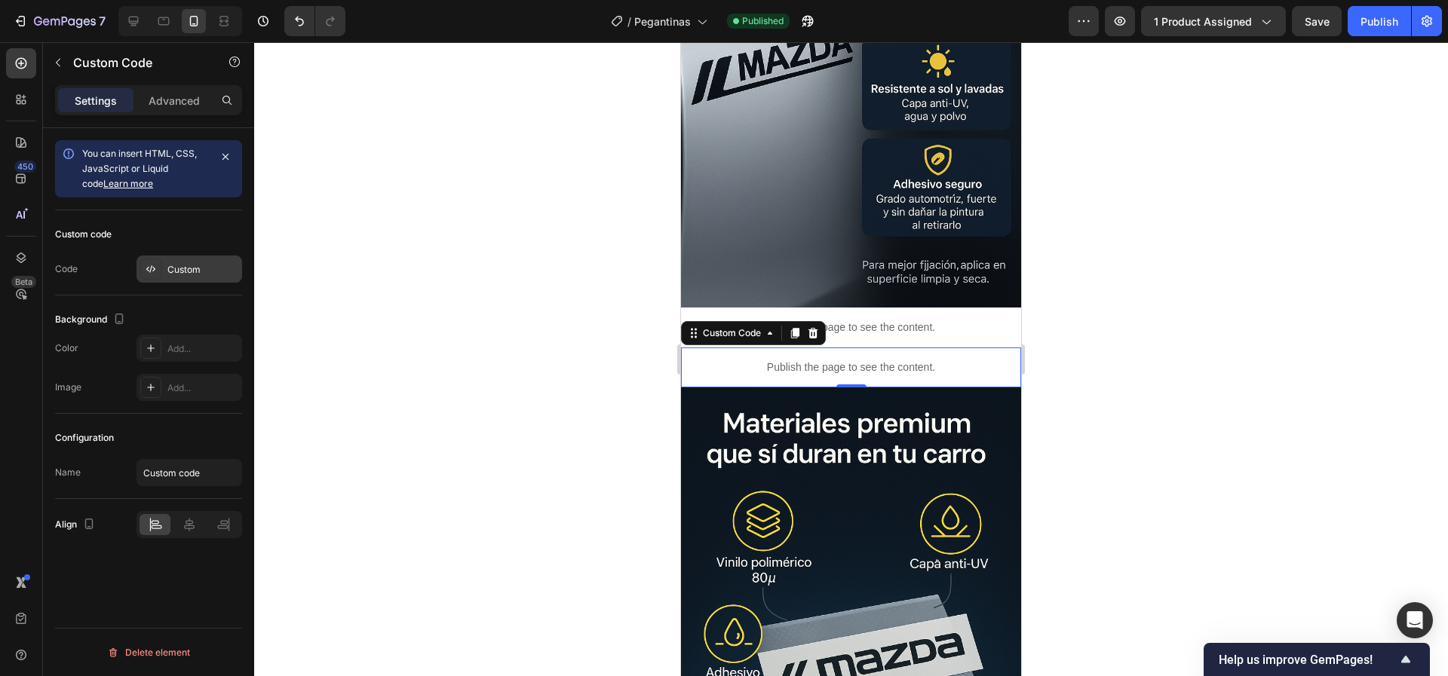
click at [190, 264] on div "Custom" at bounding box center [202, 270] width 71 height 14
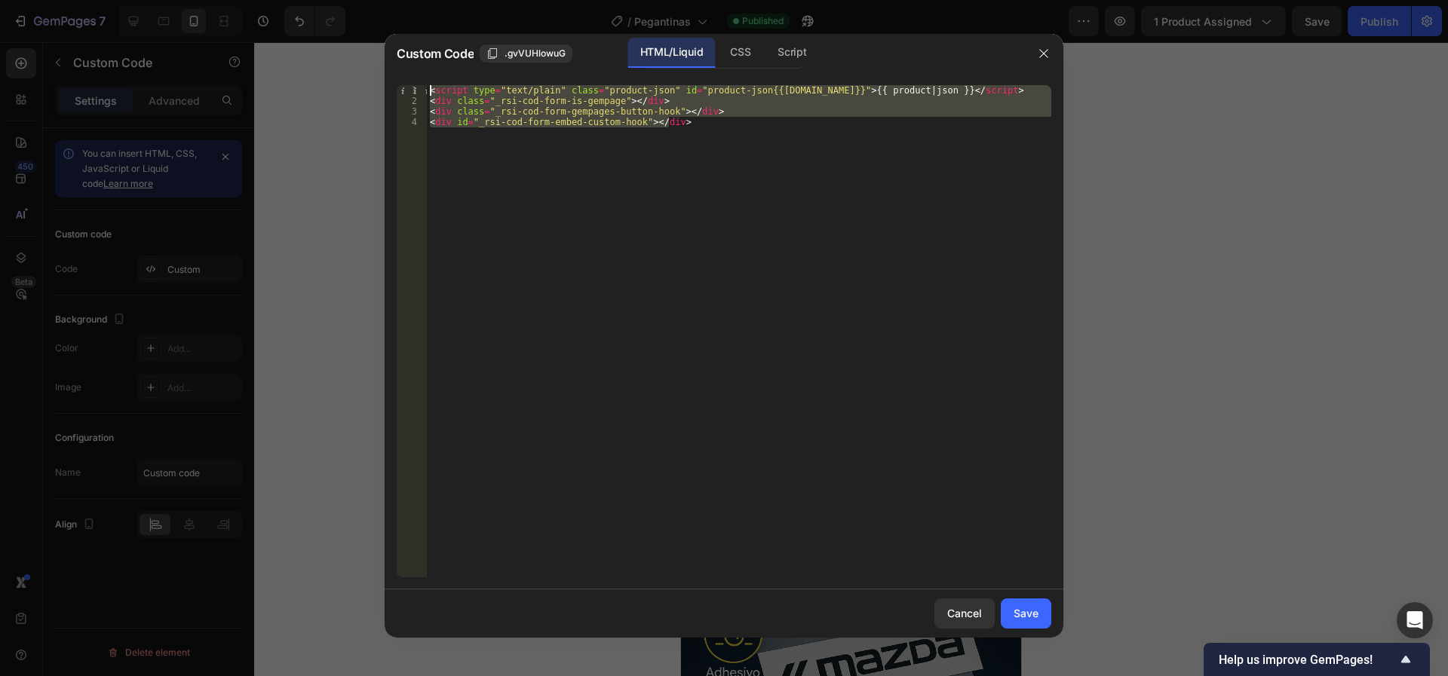
drag, startPoint x: 714, startPoint y: 143, endPoint x: 351, endPoint y: 38, distance: 378.0
click at [351, 38] on div "Custom Code .gvVUHlowuG HTML/Liquid CSS Script <div id="_rsi-cod-form-embed-cus…" at bounding box center [724, 338] width 1448 height 676
type textarea "<script type="text/plain" class="product-json" id="product-json{{[DOMAIN_NAME]}…"
paste textarea
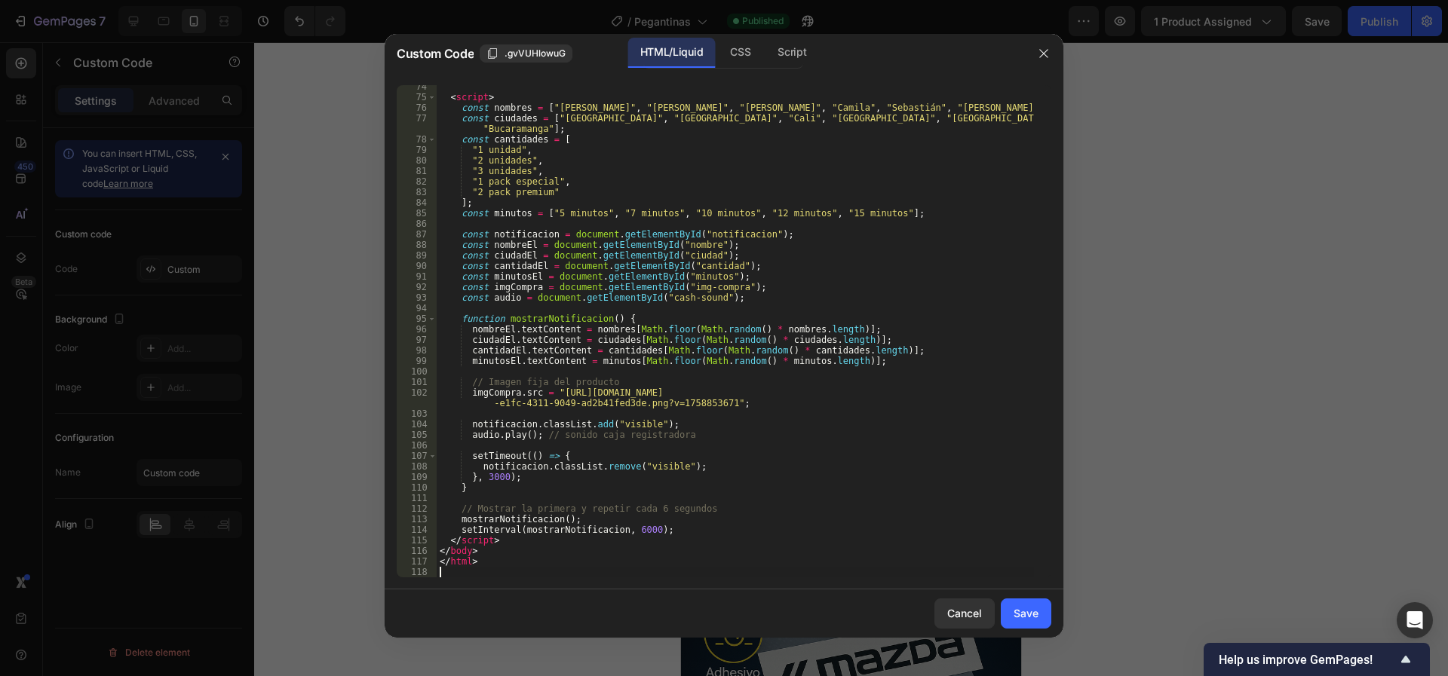
scroll to position [795, 0]
click at [1027, 615] on div "Save" at bounding box center [1025, 613] width 25 height 16
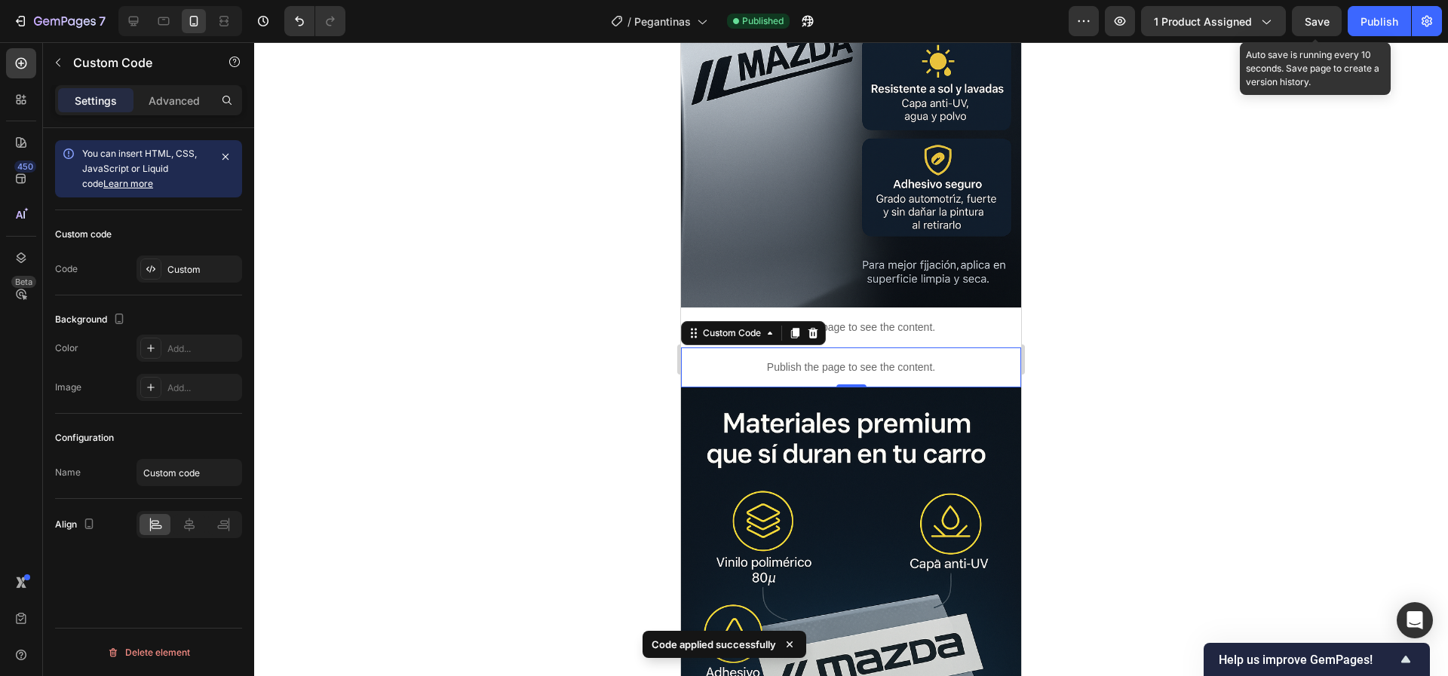
click at [1311, 26] on span "Save" at bounding box center [1316, 21] width 25 height 13
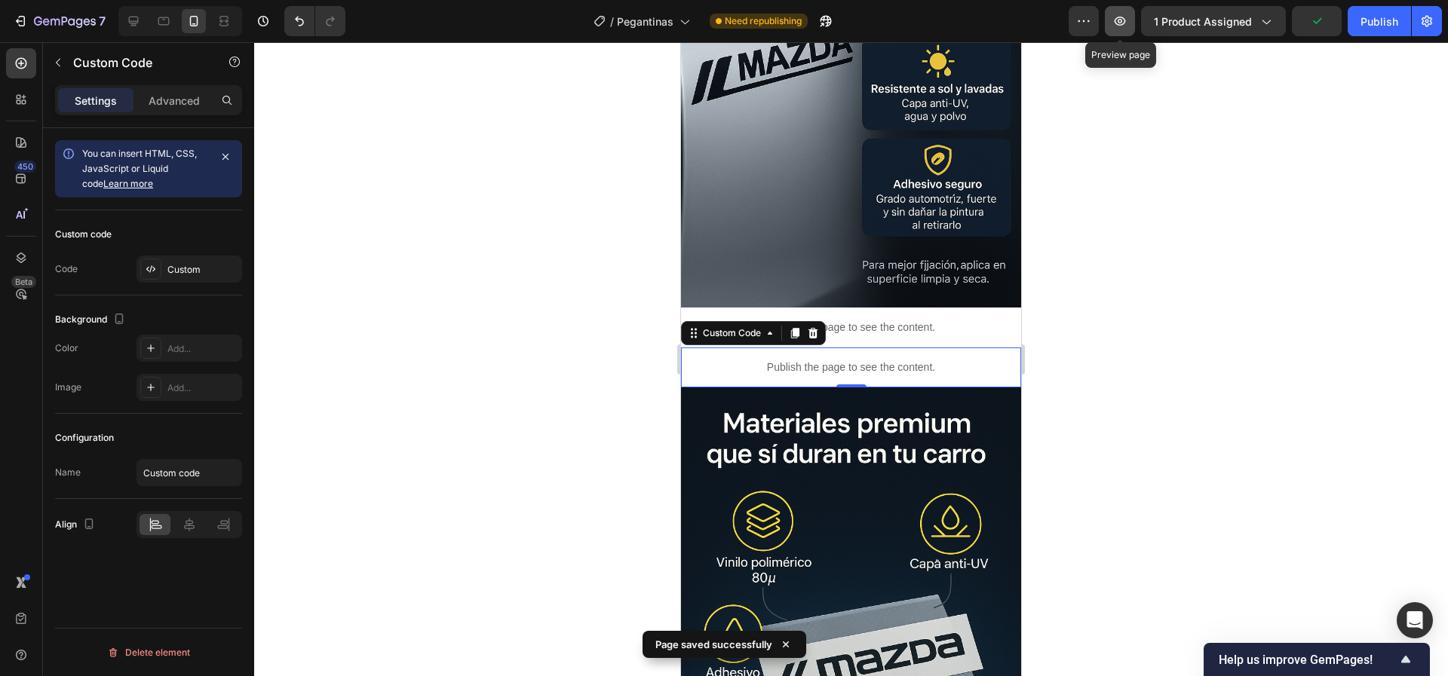
click at [1126, 21] on icon "button" at bounding box center [1119, 21] width 11 height 9
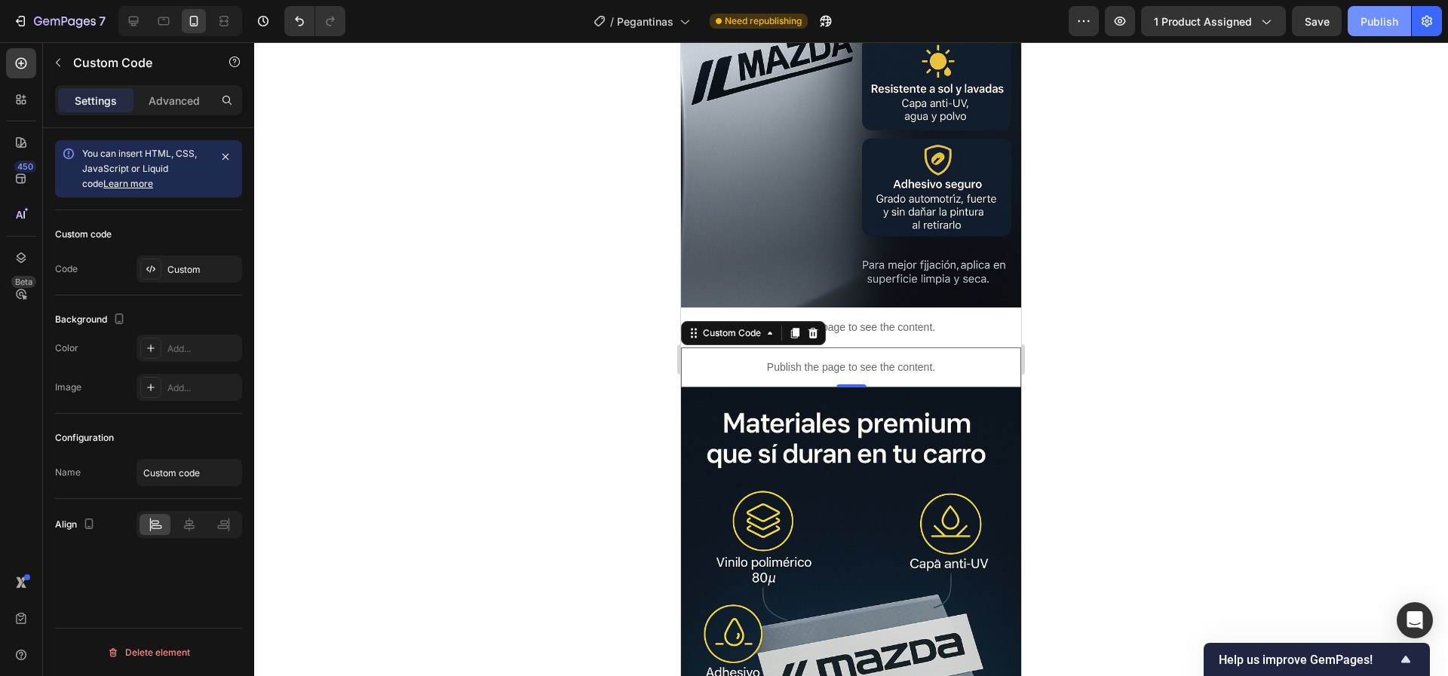
click at [1371, 20] on div "Publish" at bounding box center [1379, 22] width 38 height 16
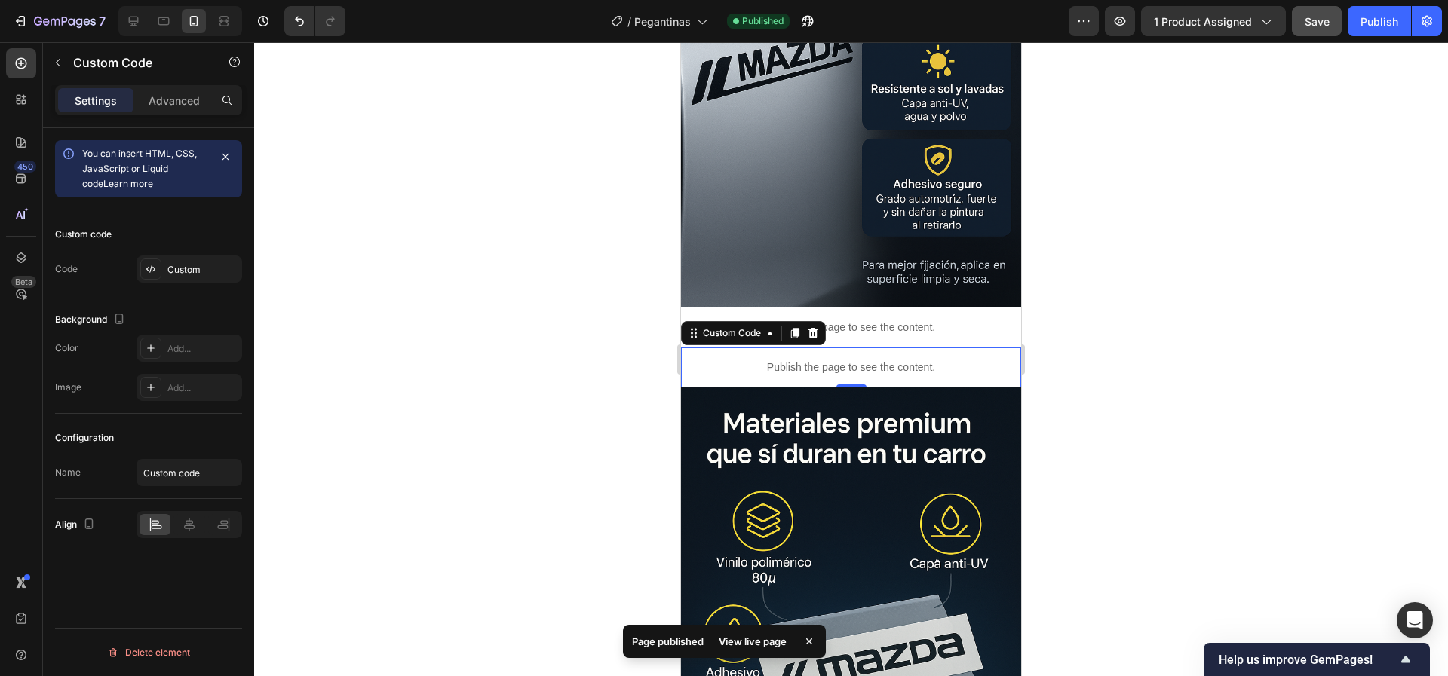
click at [1310, 29] on button "Save" at bounding box center [1317, 21] width 50 height 30
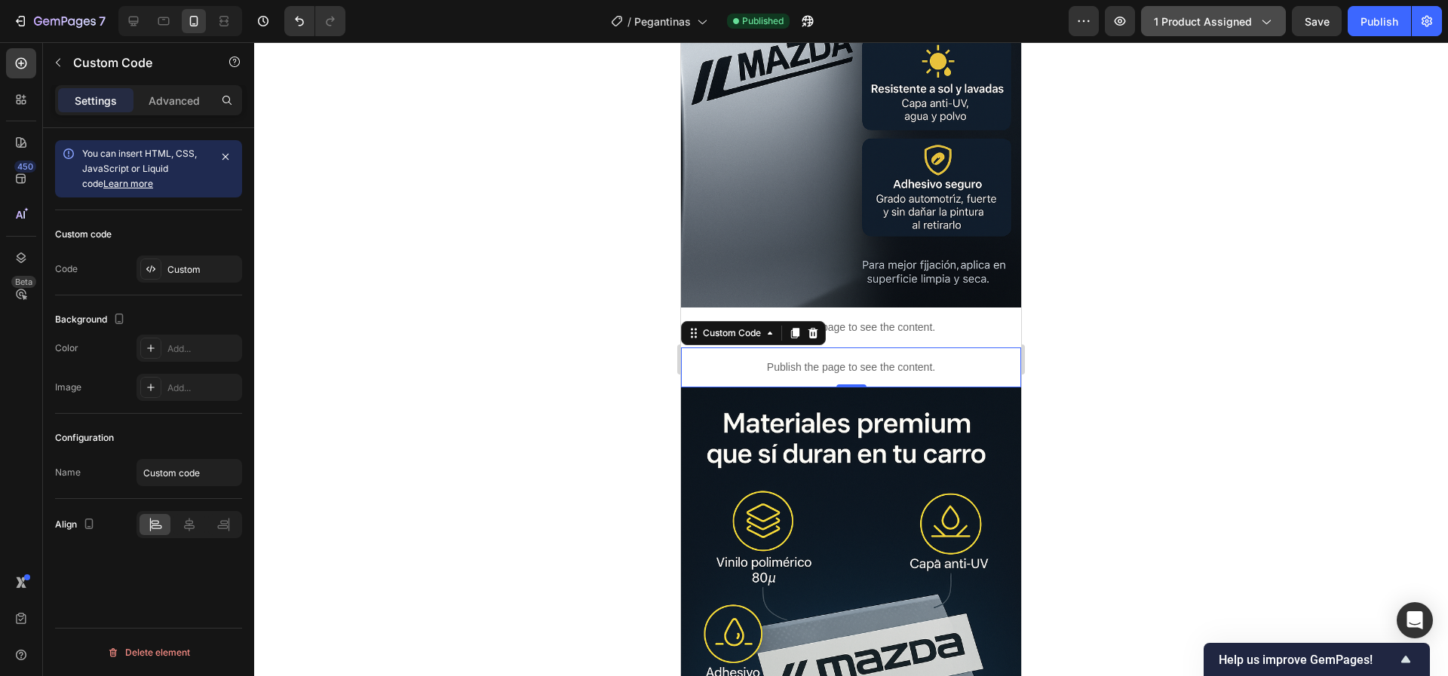
click at [1255, 23] on div "1 product assigned" at bounding box center [1213, 22] width 119 height 16
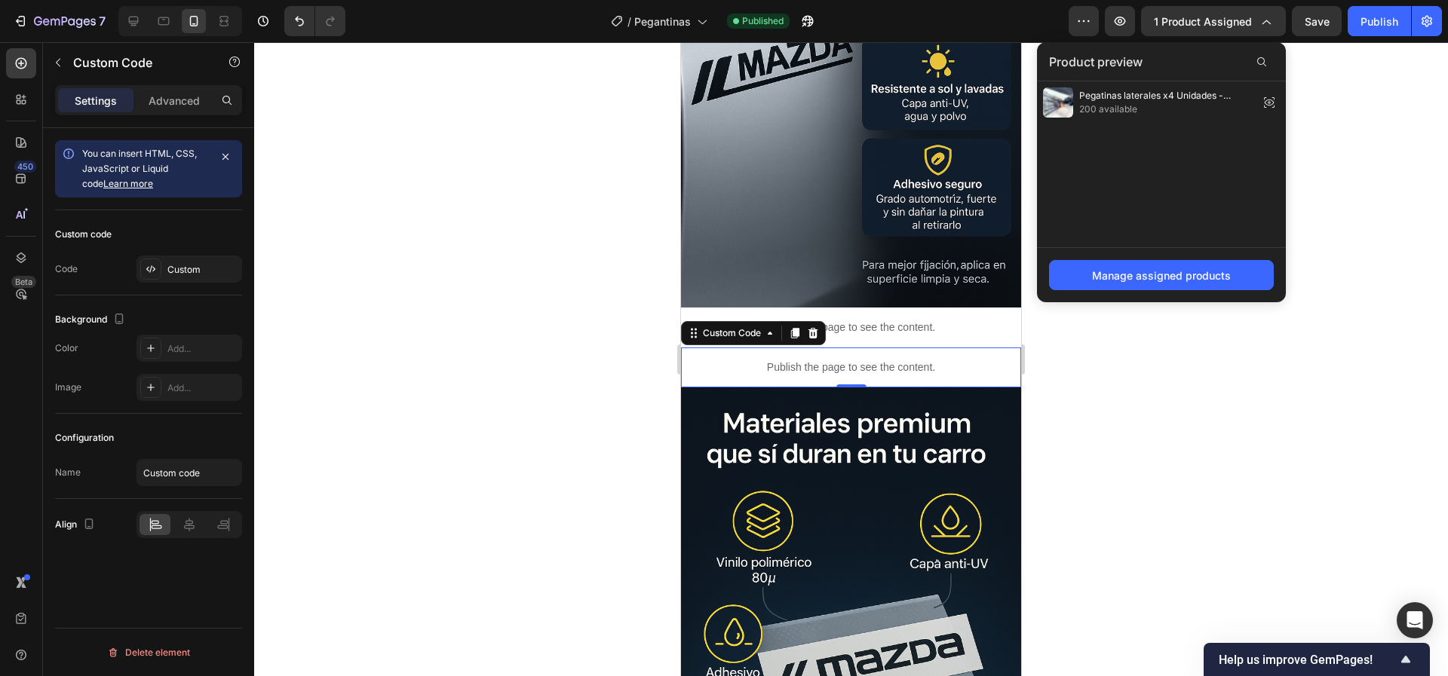
click at [1324, 148] on div at bounding box center [851, 359] width 1194 height 634
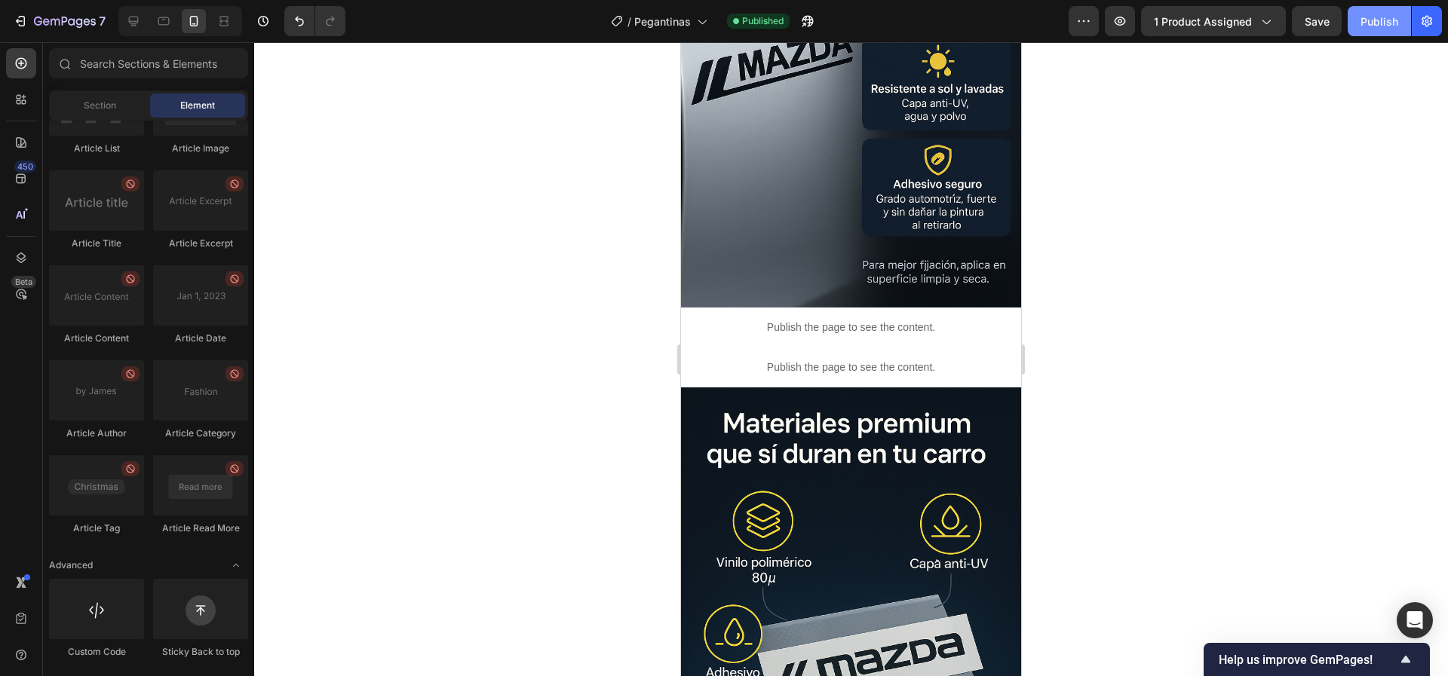
click at [1369, 24] on div "Publish" at bounding box center [1379, 22] width 38 height 16
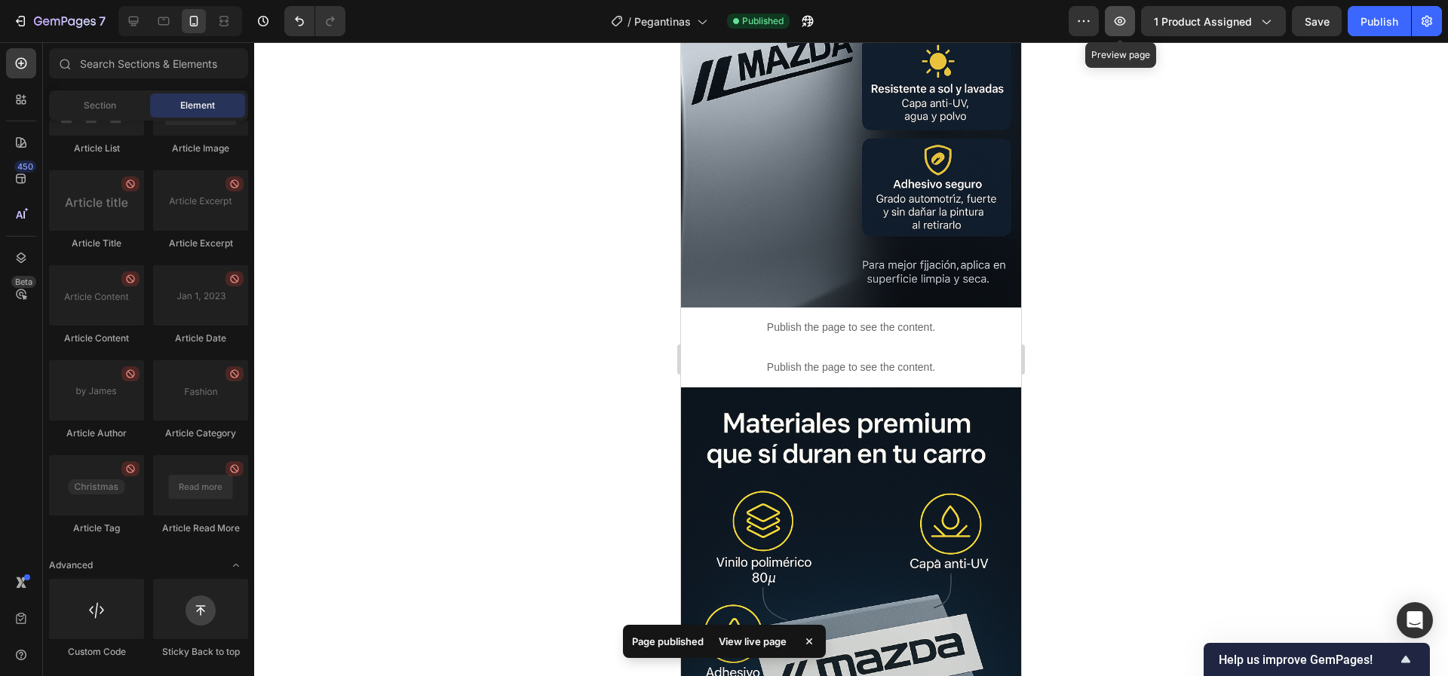
click at [1127, 26] on icon "button" at bounding box center [1119, 21] width 15 height 15
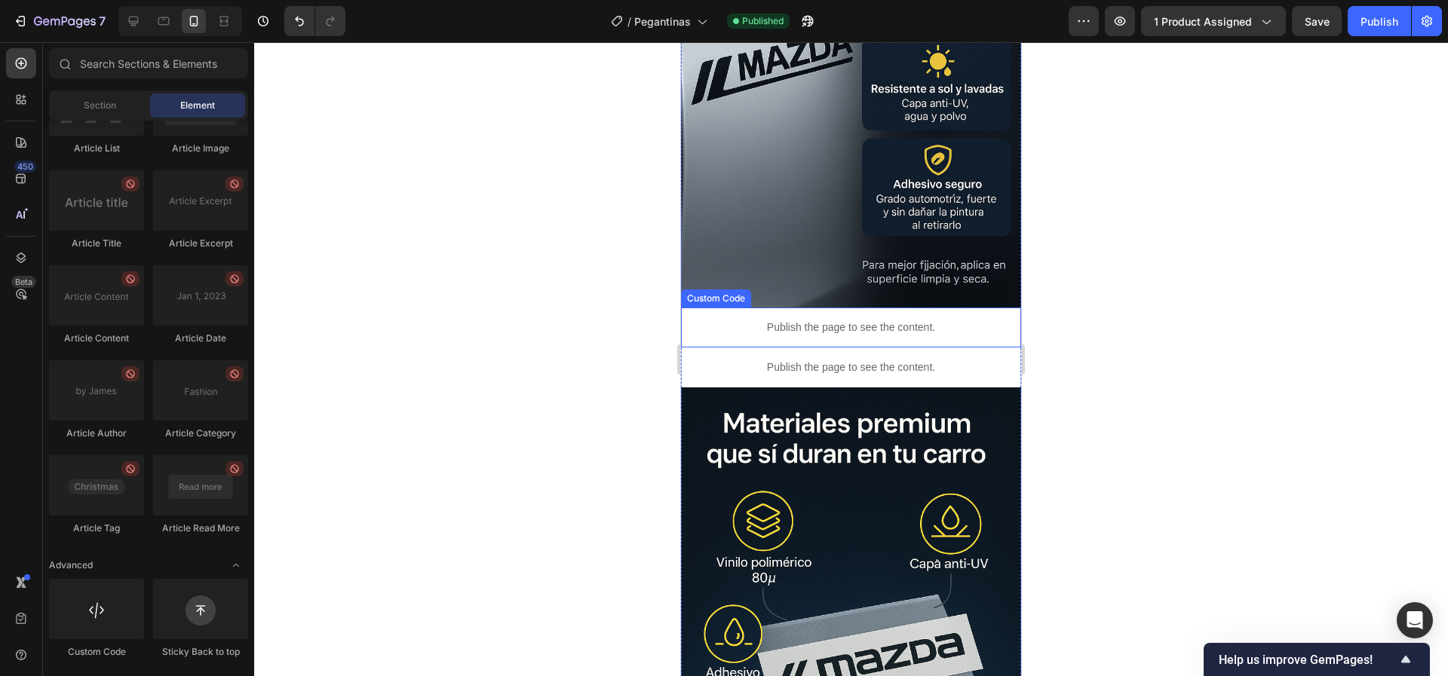
click at [826, 320] on p "Publish the page to see the content." at bounding box center [851, 328] width 340 height 16
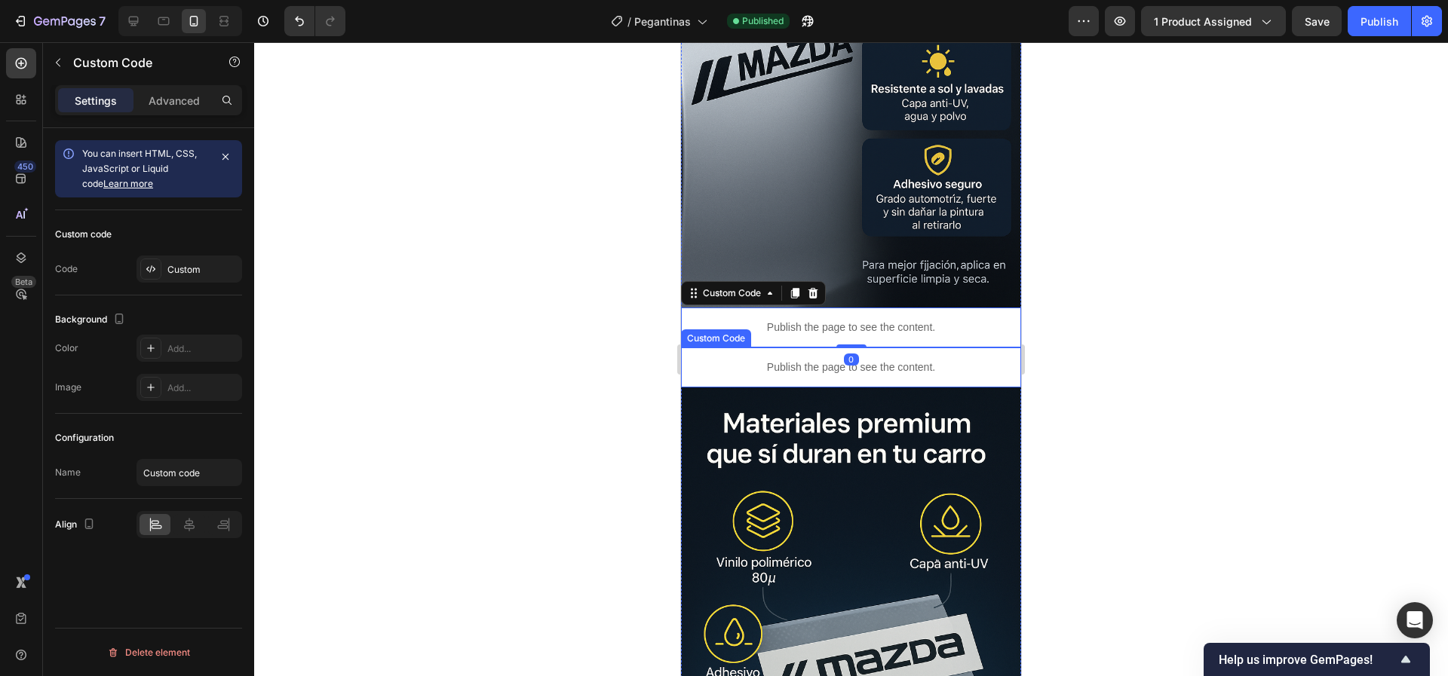
click at [863, 360] on p "Publish the page to see the content." at bounding box center [851, 368] width 340 height 16
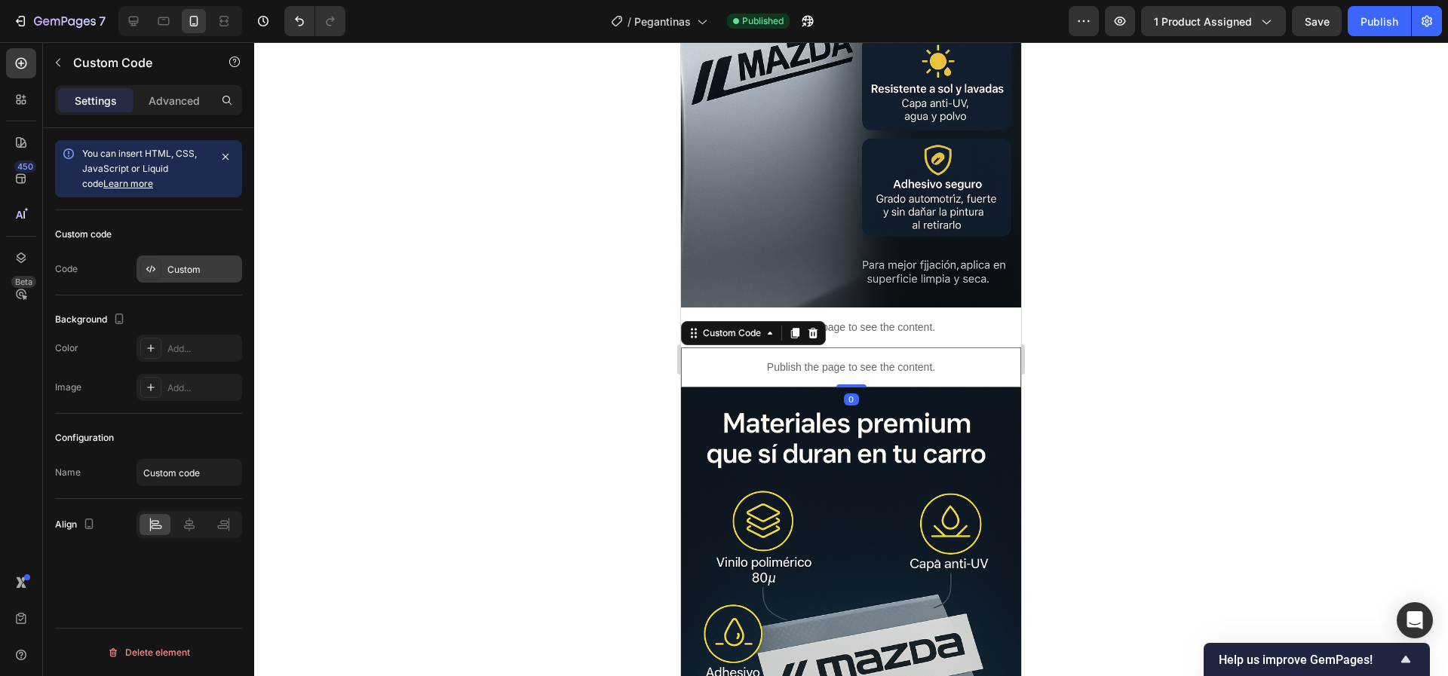
click at [214, 274] on div "Custom" at bounding box center [202, 270] width 71 height 14
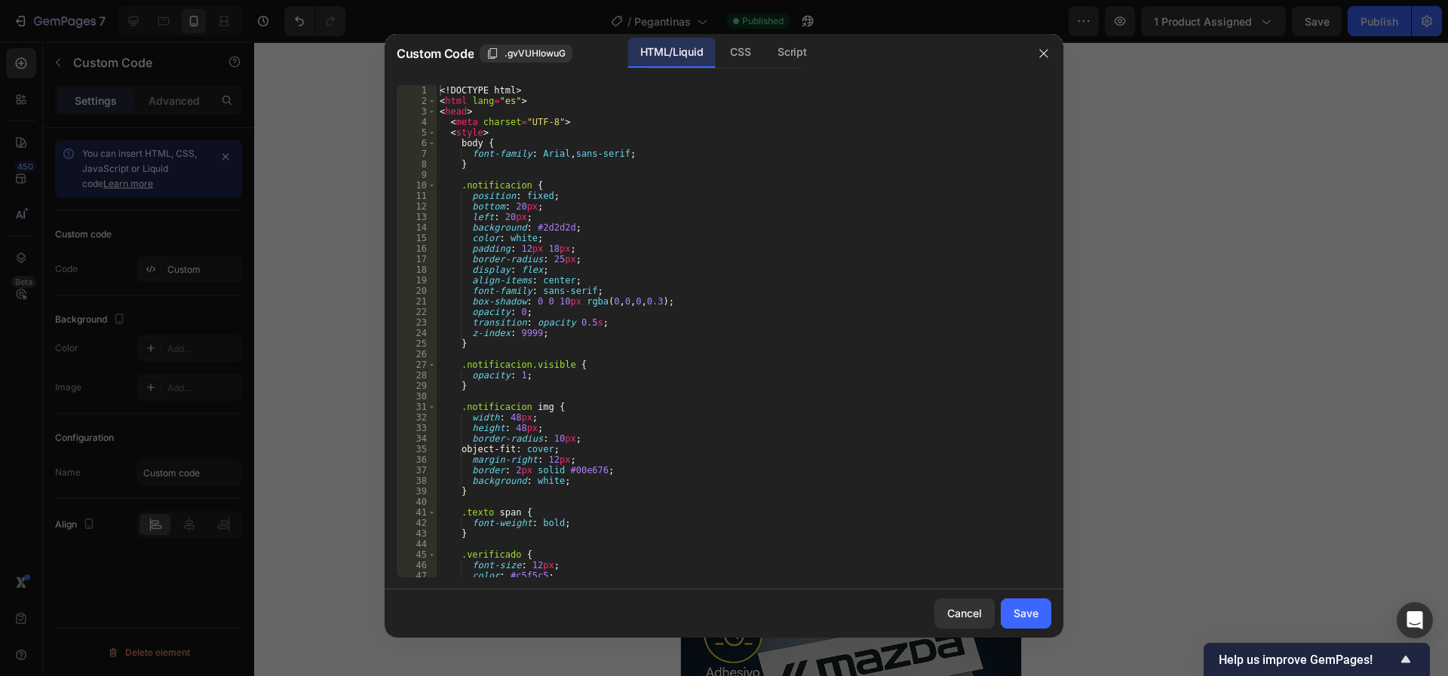
click at [1142, 221] on div at bounding box center [724, 338] width 1448 height 676
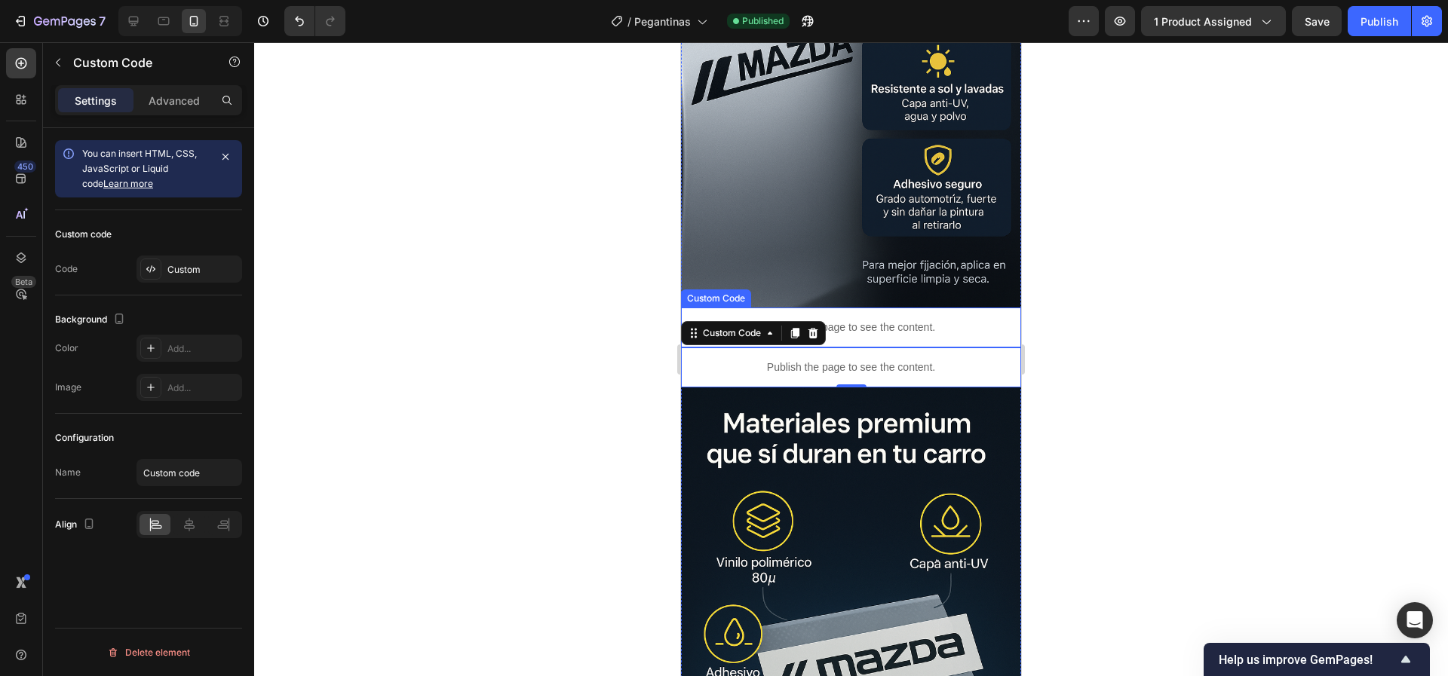
click at [933, 320] on p "Publish the page to see the content." at bounding box center [851, 328] width 340 height 16
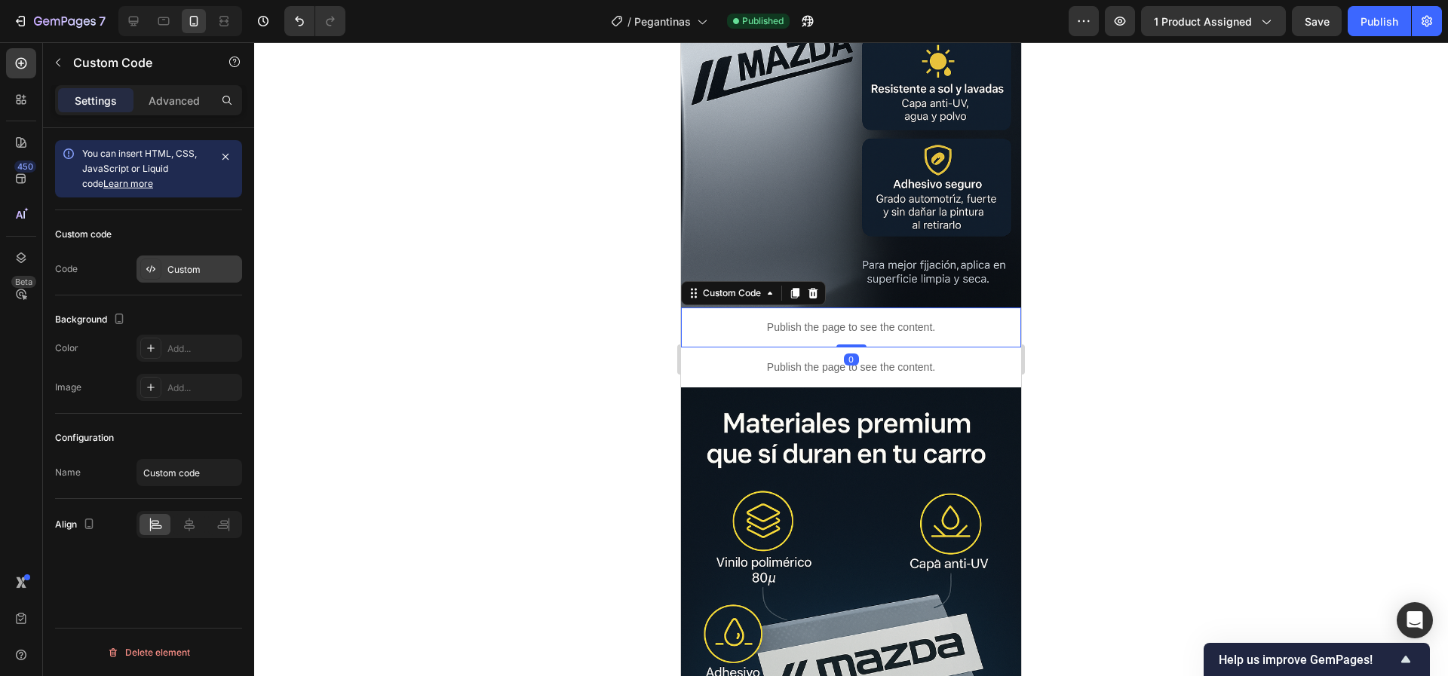
click at [178, 272] on div "Custom" at bounding box center [202, 270] width 71 height 14
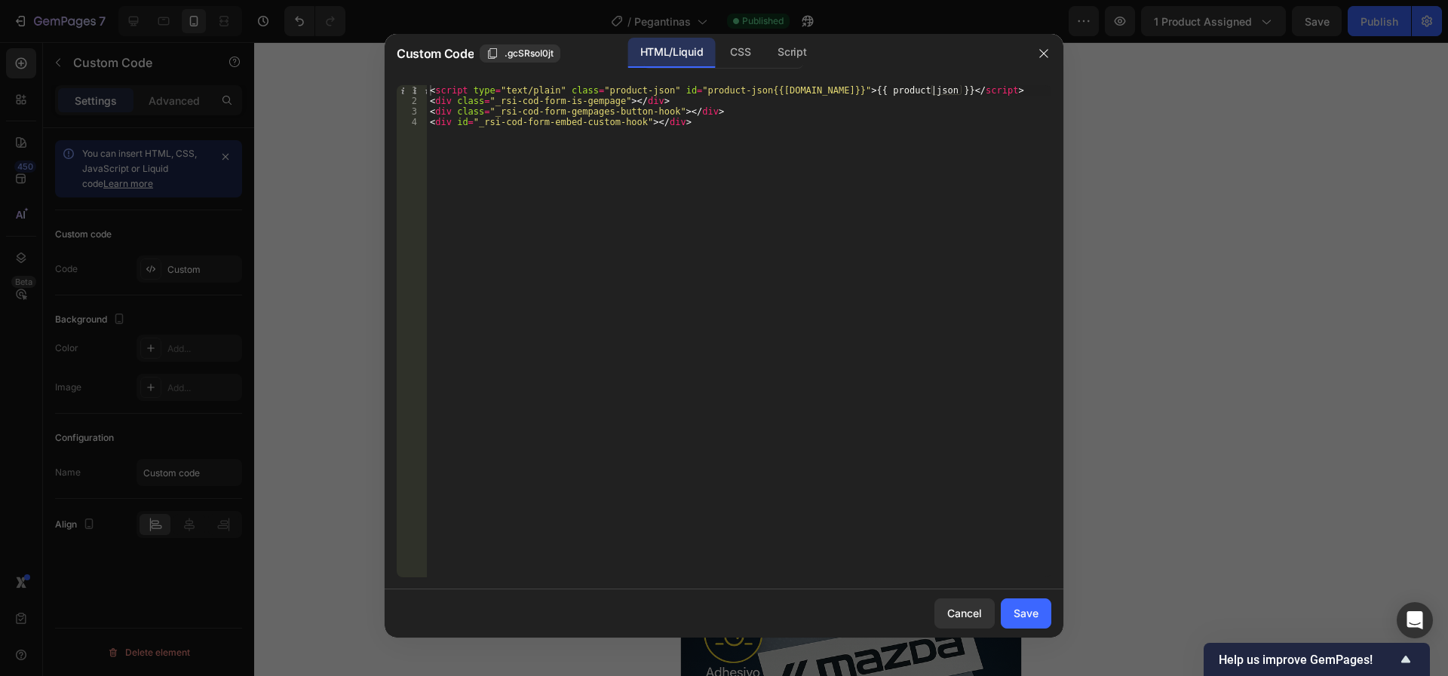
click at [1131, 271] on div at bounding box center [724, 338] width 1448 height 676
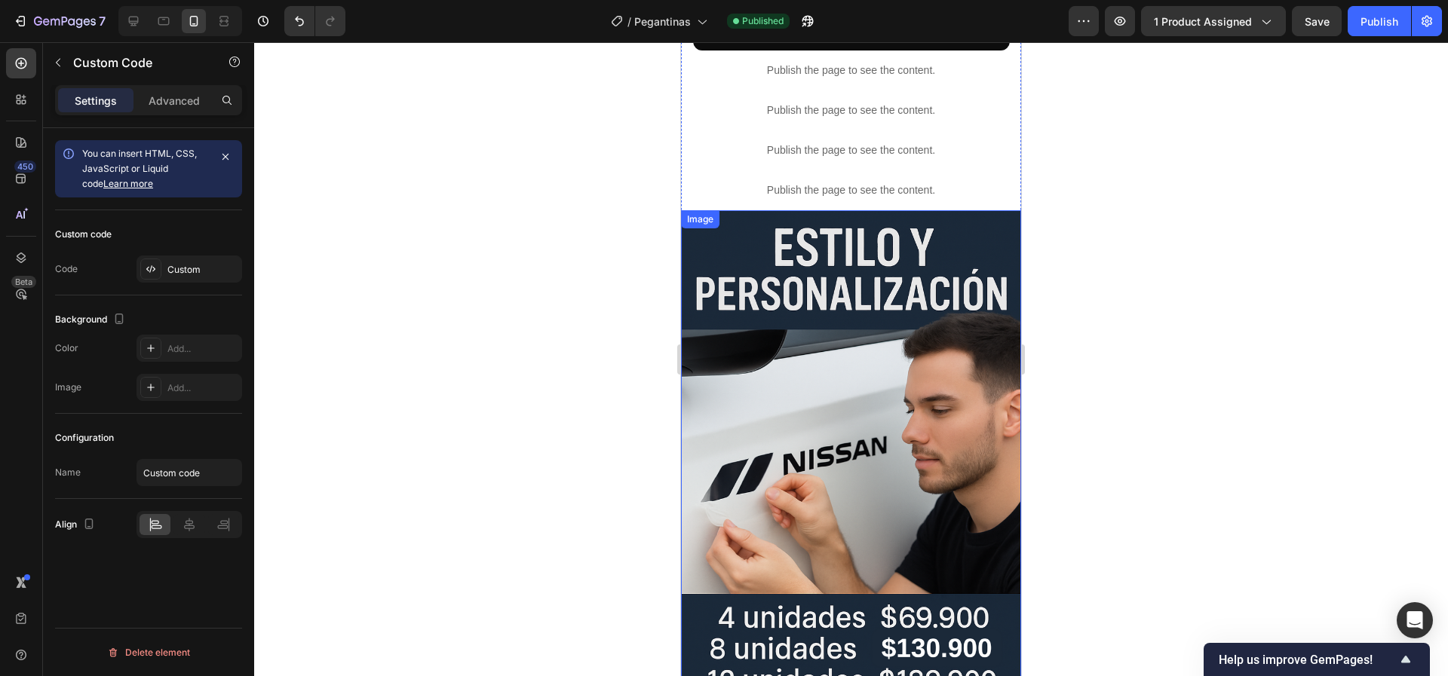
scroll to position [339, 0]
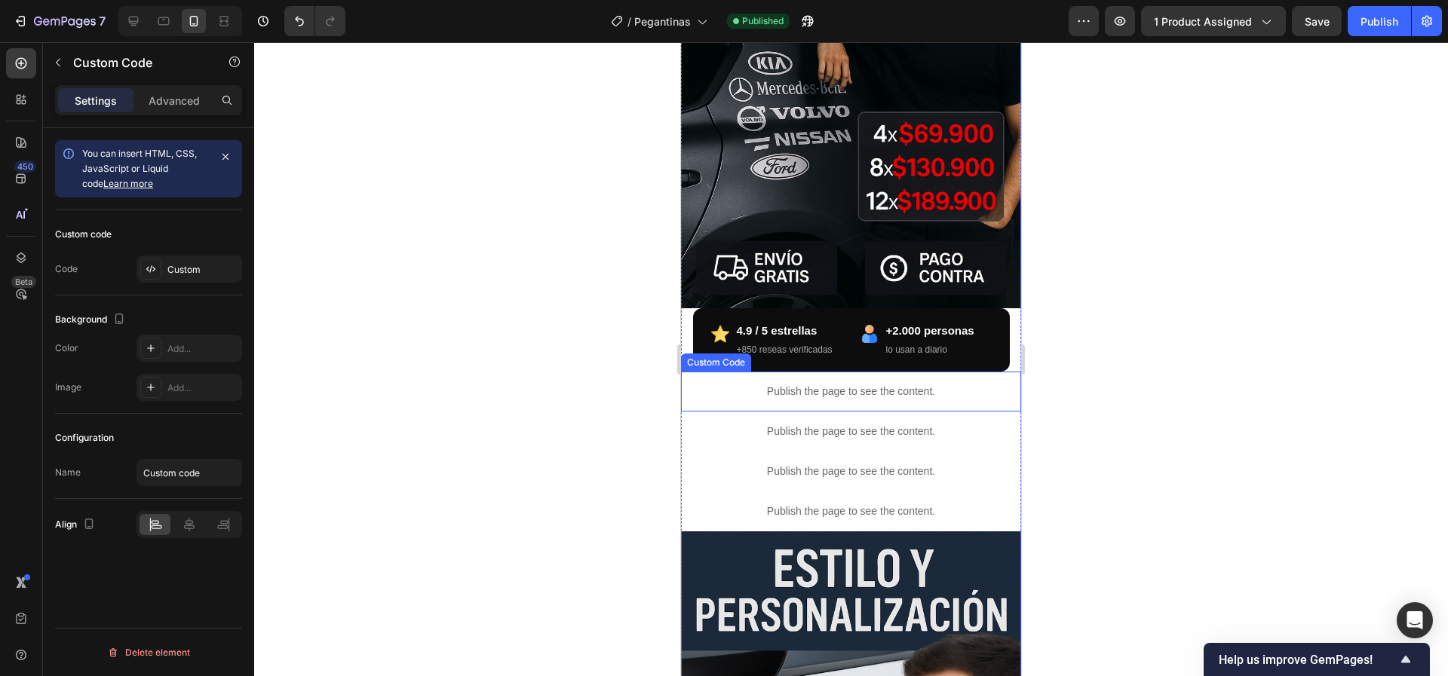
click at [875, 384] on p "Publish the page to see the content." at bounding box center [851, 392] width 340 height 16
click at [181, 263] on div "Custom" at bounding box center [202, 270] width 71 height 14
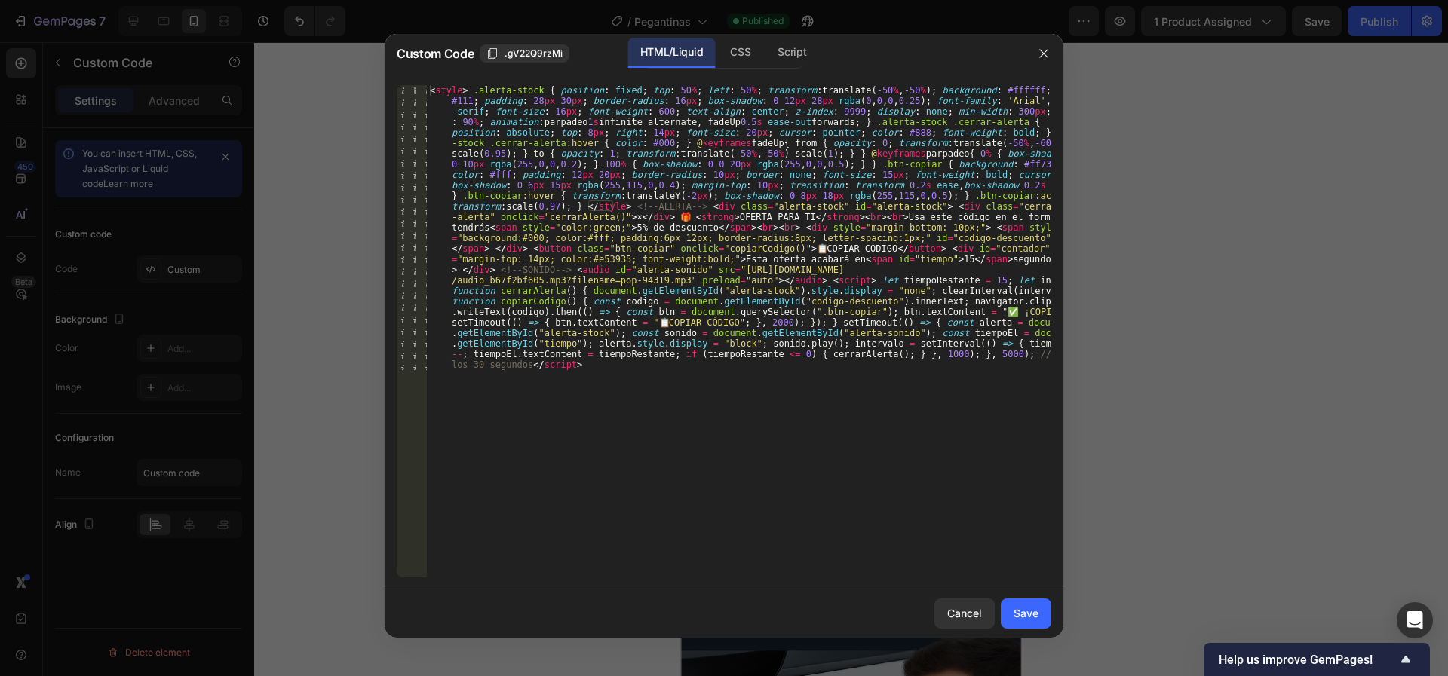
click at [1182, 267] on div at bounding box center [724, 338] width 1448 height 676
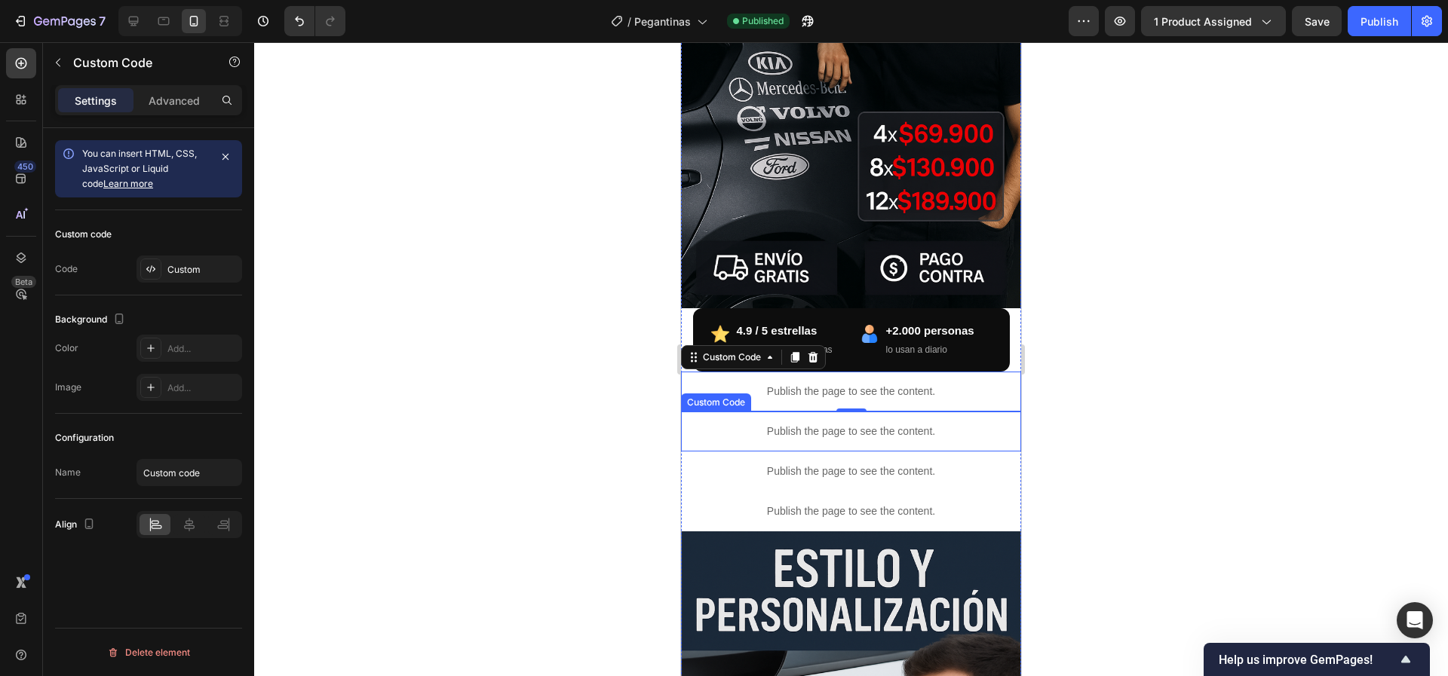
click at [845, 424] on p "Publish the page to see the content." at bounding box center [851, 432] width 340 height 16
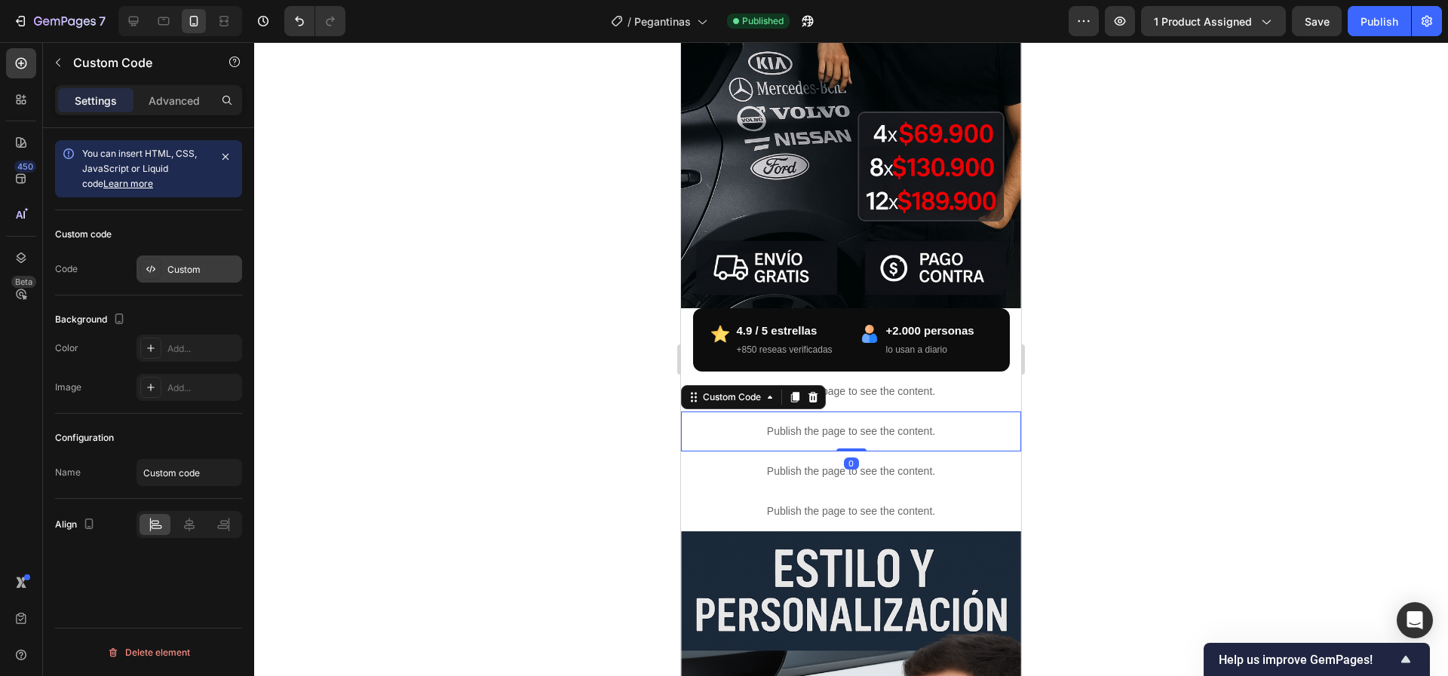
click at [200, 265] on div "Custom" at bounding box center [202, 270] width 71 height 14
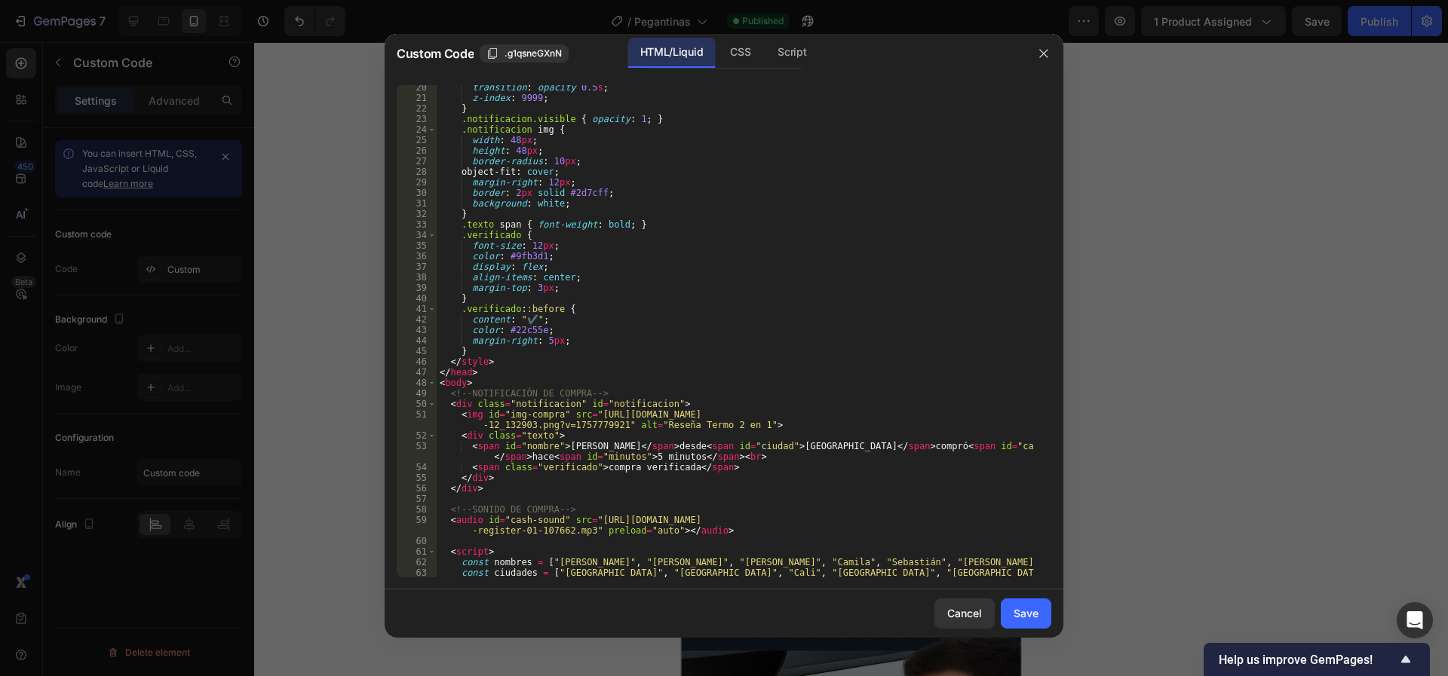
scroll to position [271, 0]
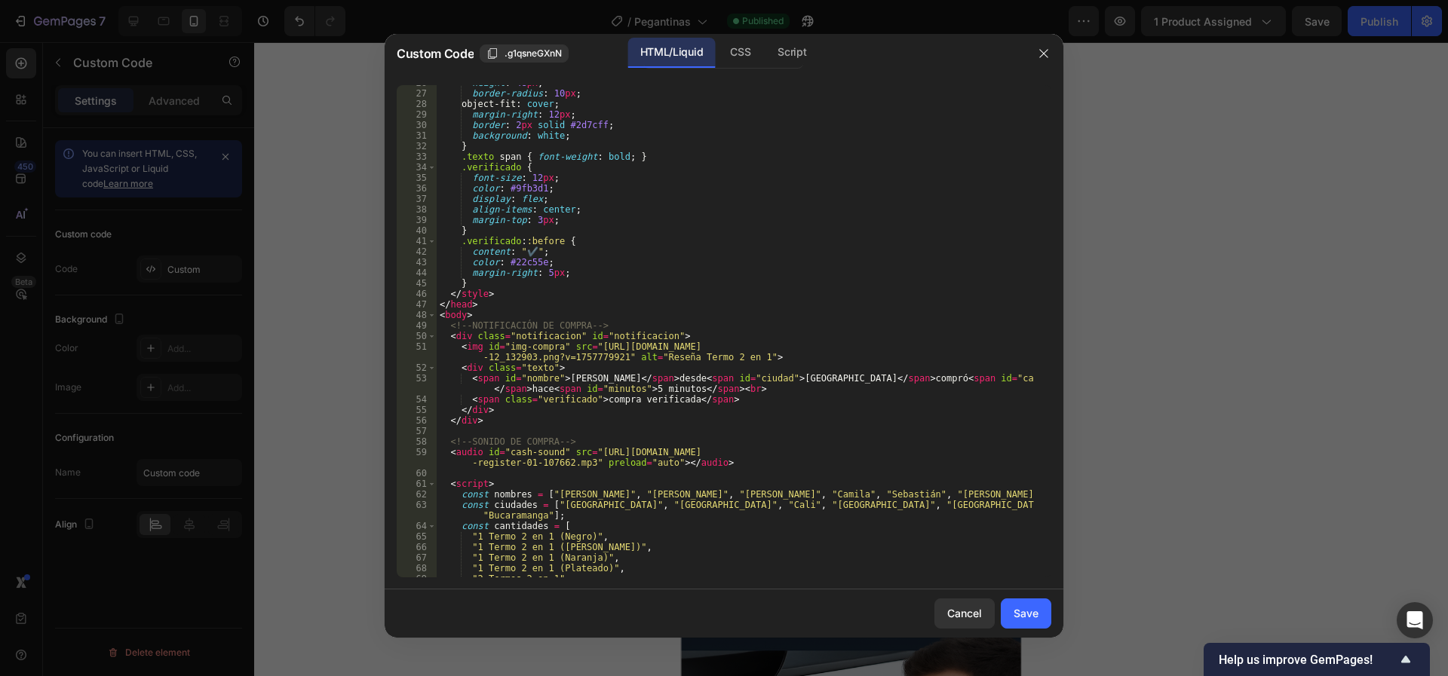
click at [1134, 152] on div at bounding box center [724, 338] width 1448 height 676
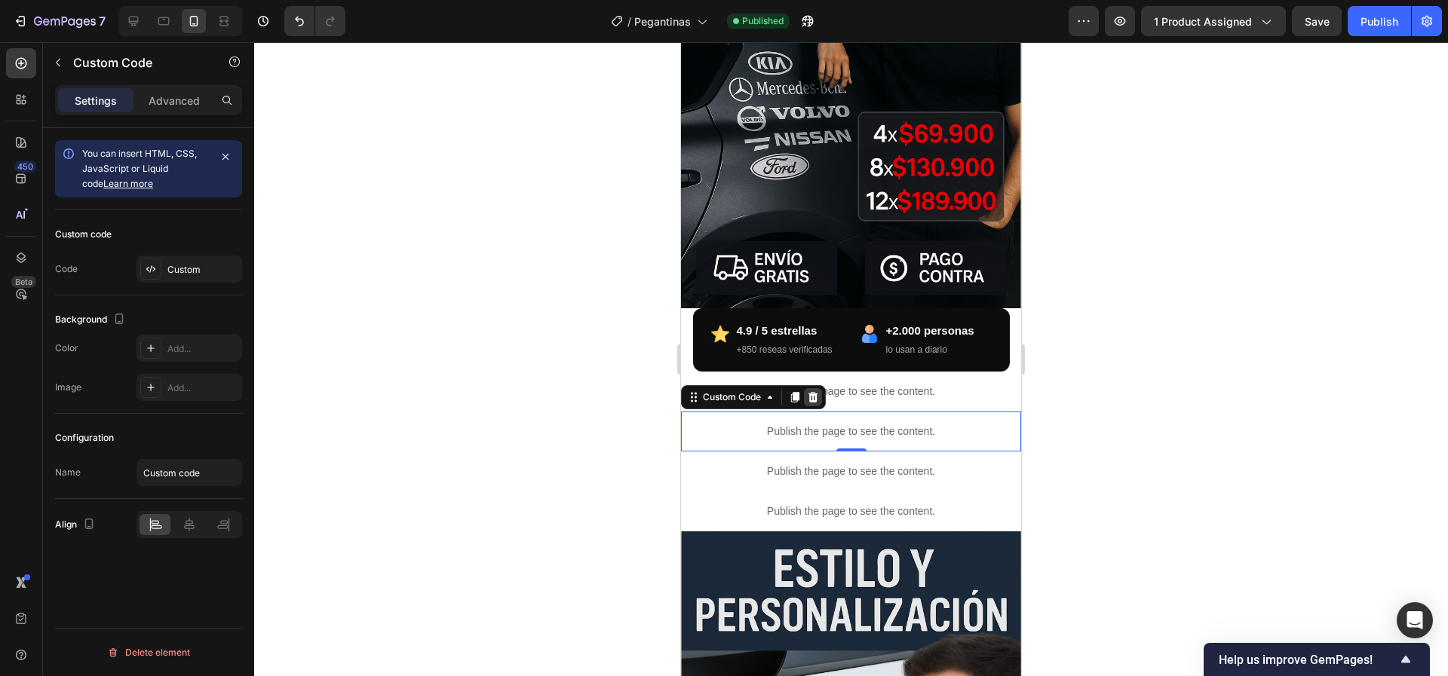
click at [813, 391] on icon at bounding box center [813, 396] width 10 height 11
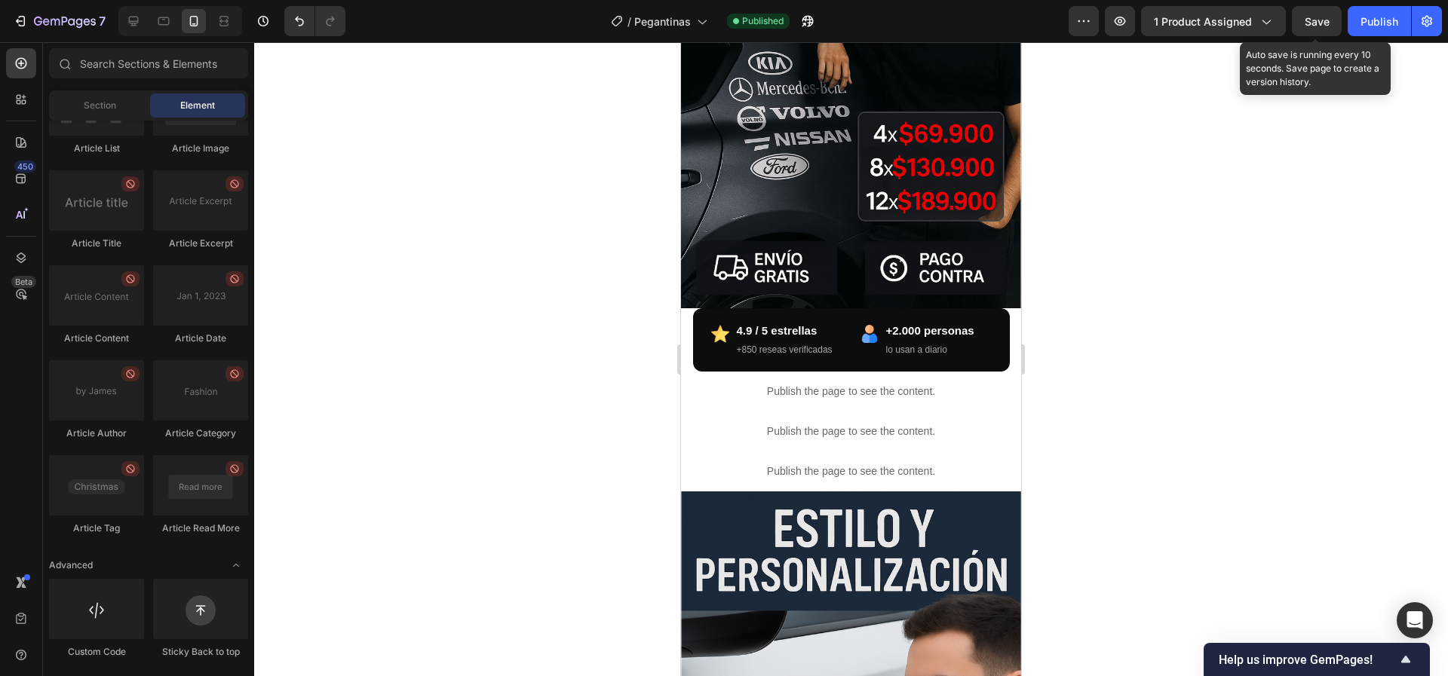
click at [1307, 18] on span "Save" at bounding box center [1316, 21] width 25 height 13
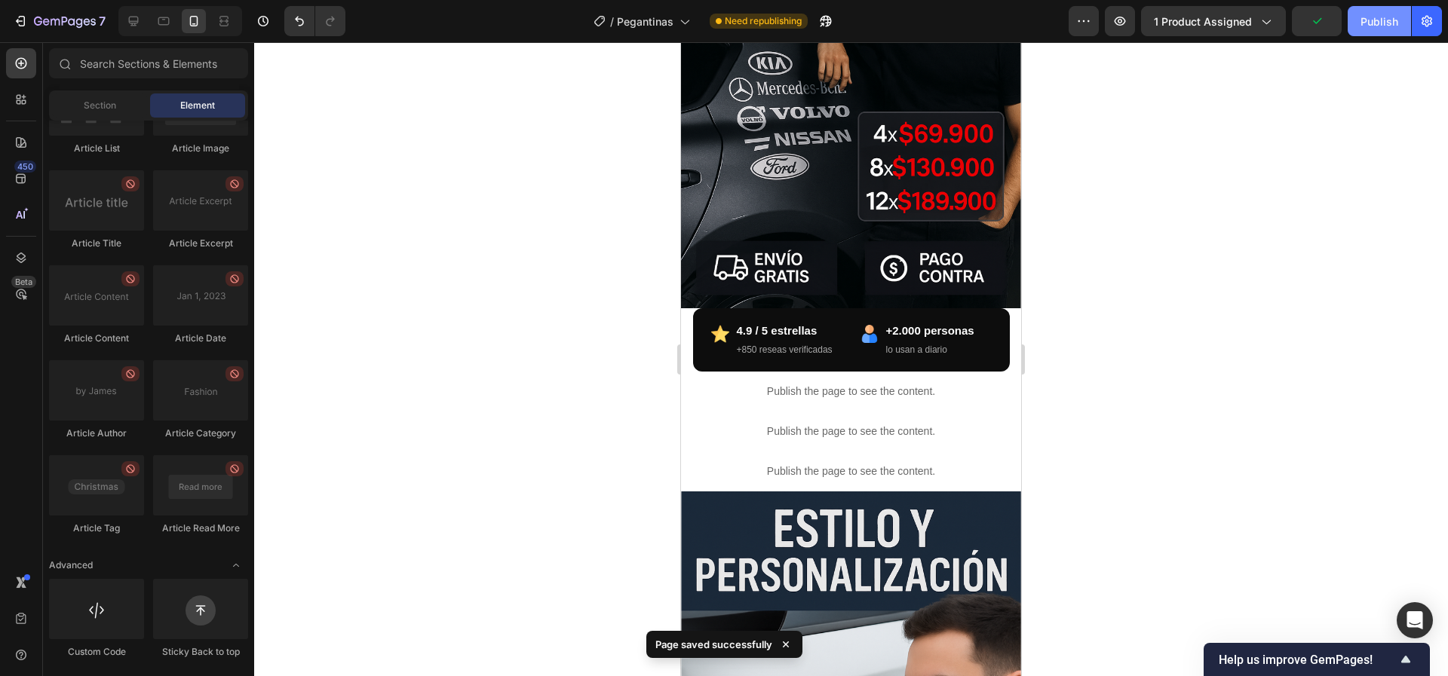
click at [1381, 20] on div "Publish" at bounding box center [1379, 22] width 38 height 16
click at [1127, 14] on icon "button" at bounding box center [1119, 21] width 15 height 15
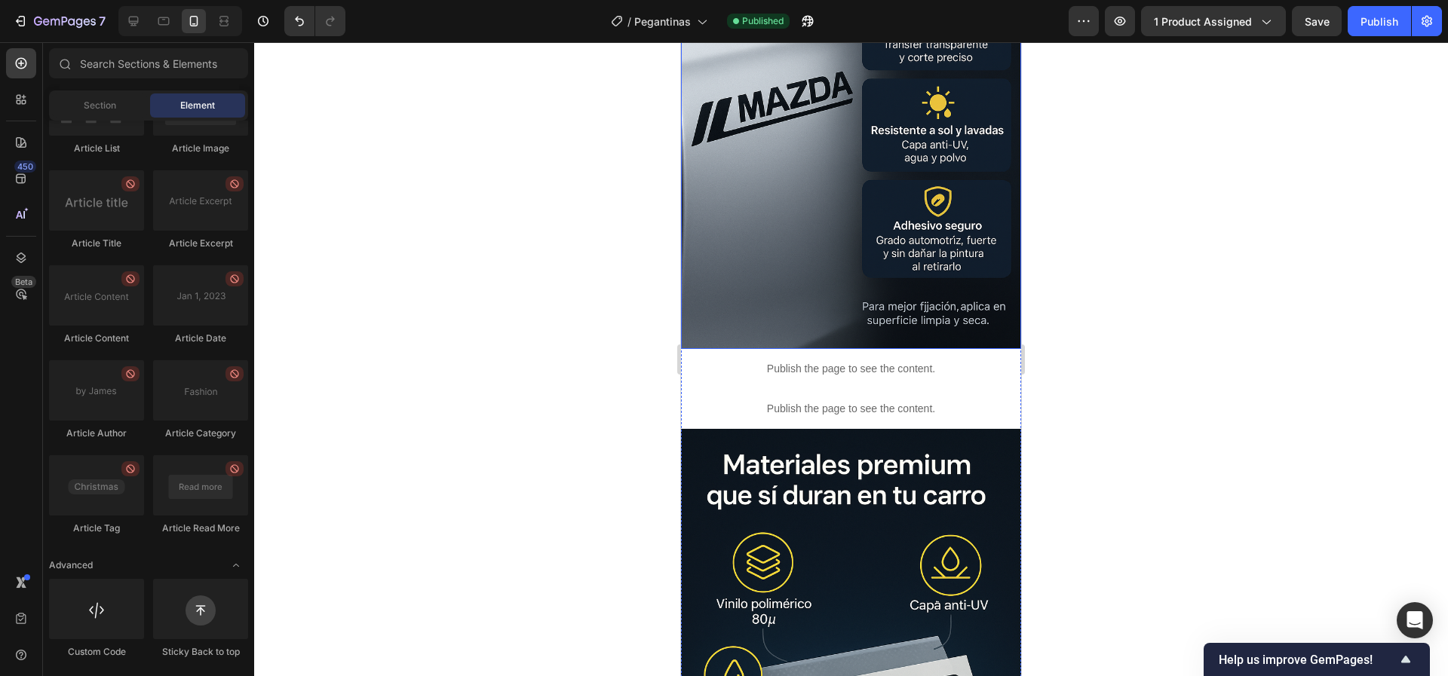
scroll to position [1583, 0]
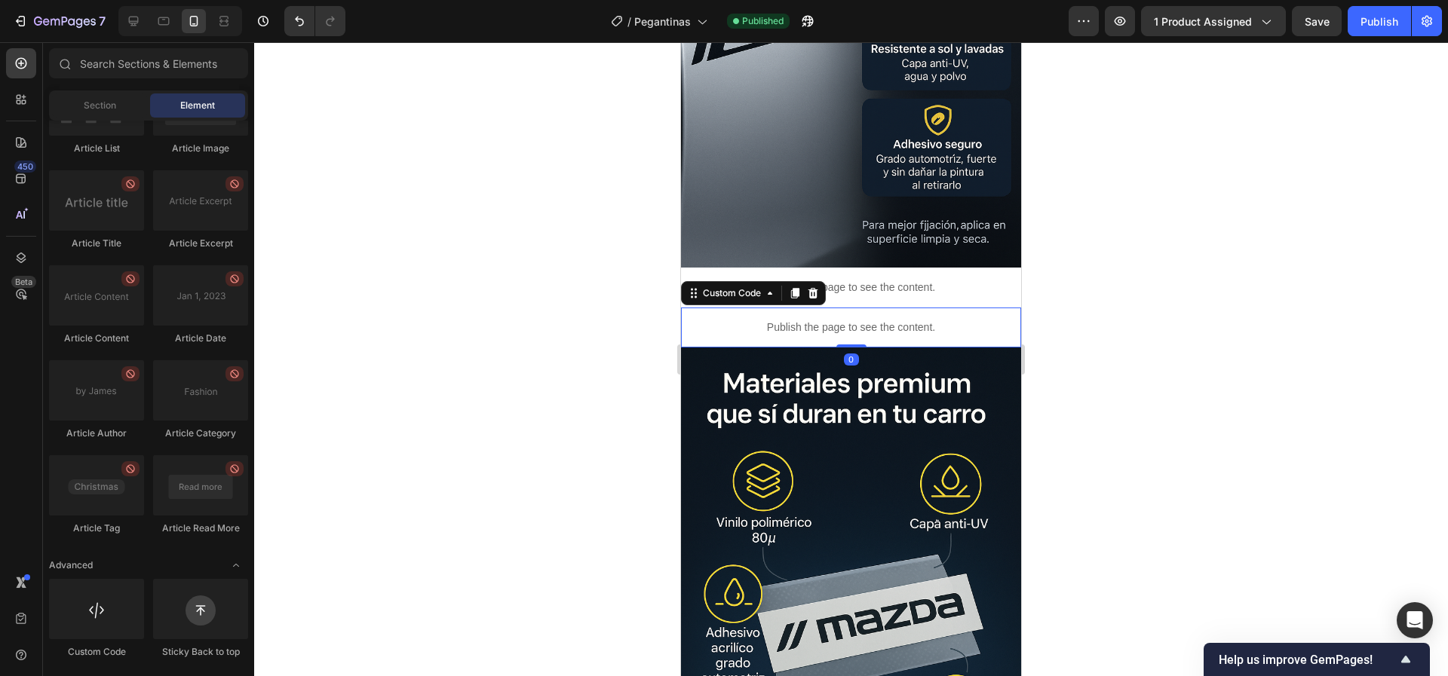
click at [810, 308] on div "Publish the page to see the content." at bounding box center [851, 328] width 340 height 40
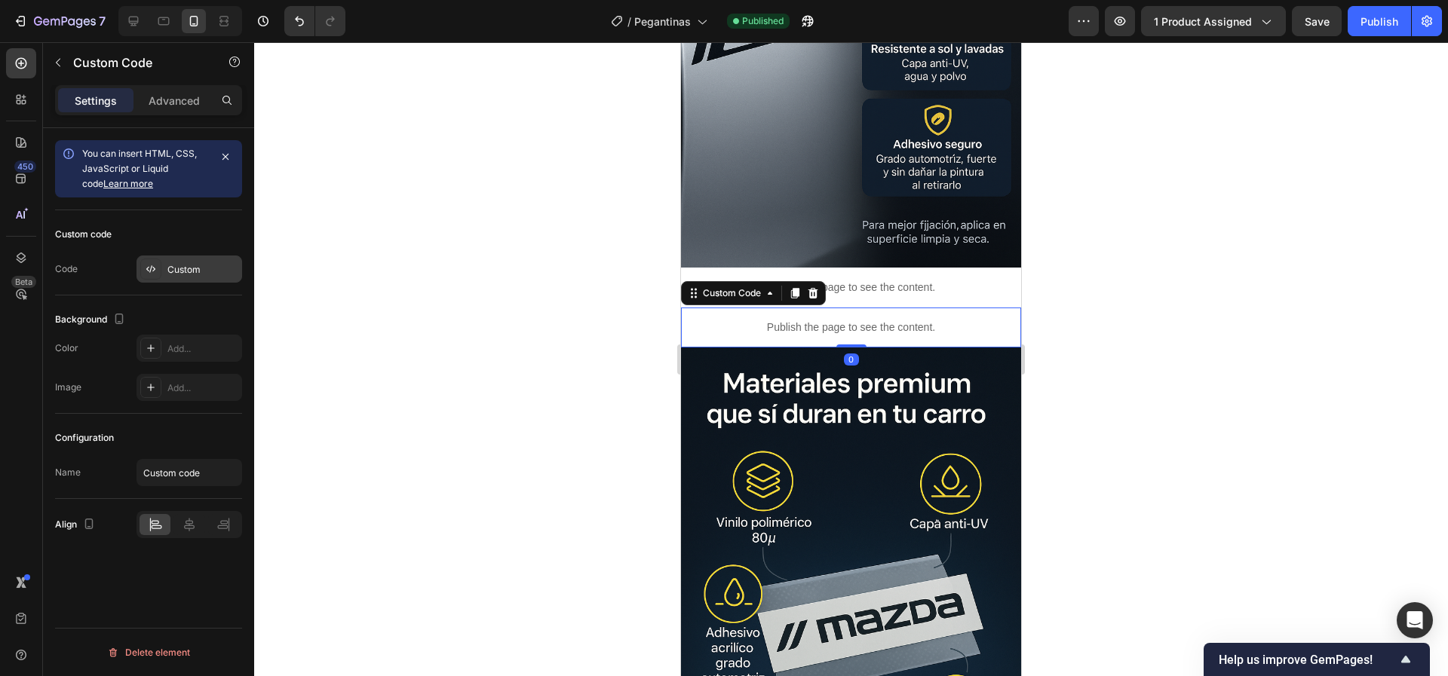
click at [198, 274] on div "Custom" at bounding box center [202, 270] width 71 height 14
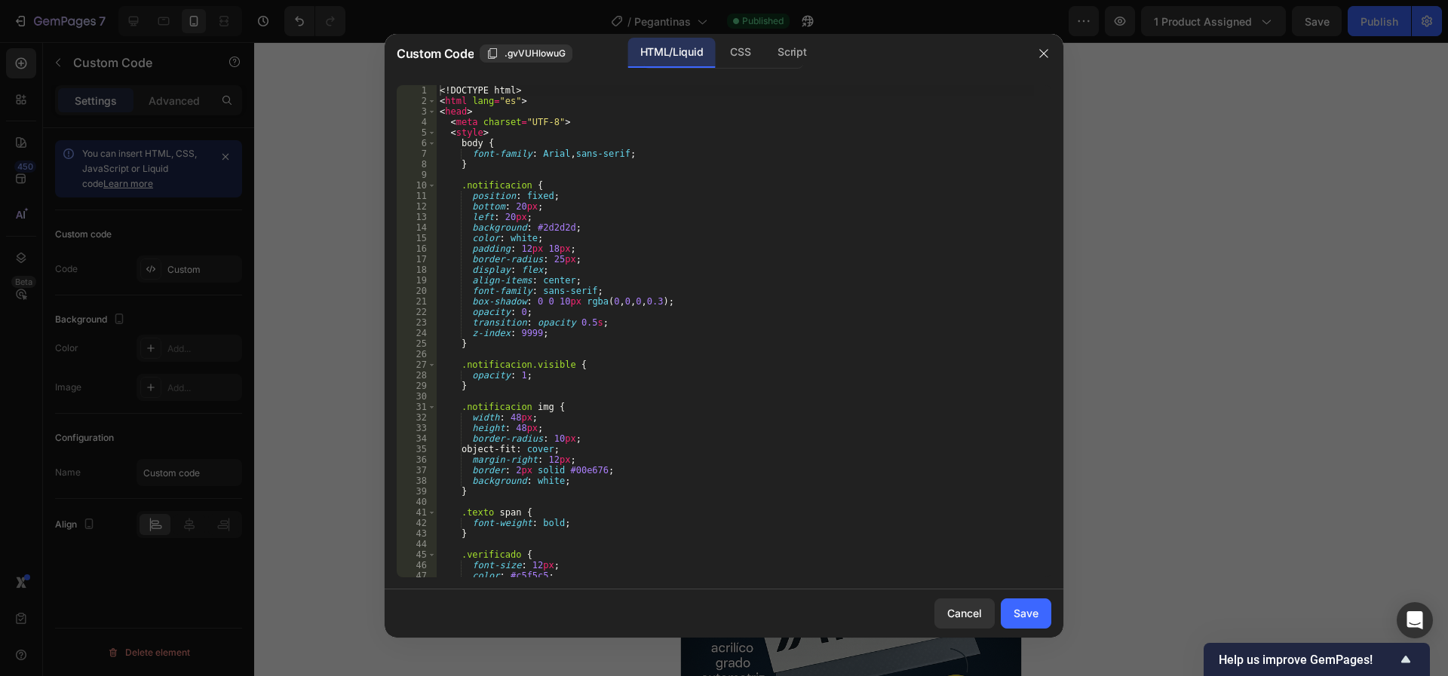
scroll to position [407, 0]
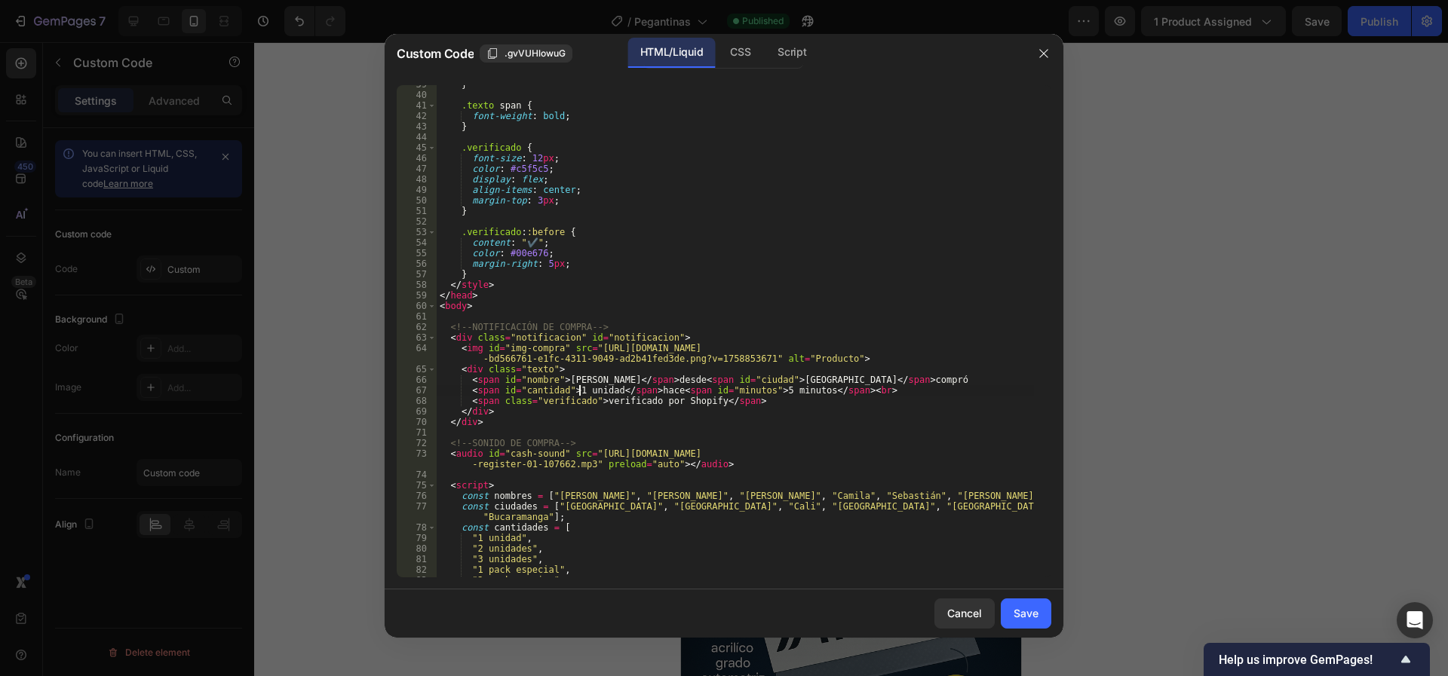
click at [577, 394] on div "} .texto span { font-weight : bold ; } .verificado { font-size : 12 px ; color …" at bounding box center [735, 335] width 597 height 513
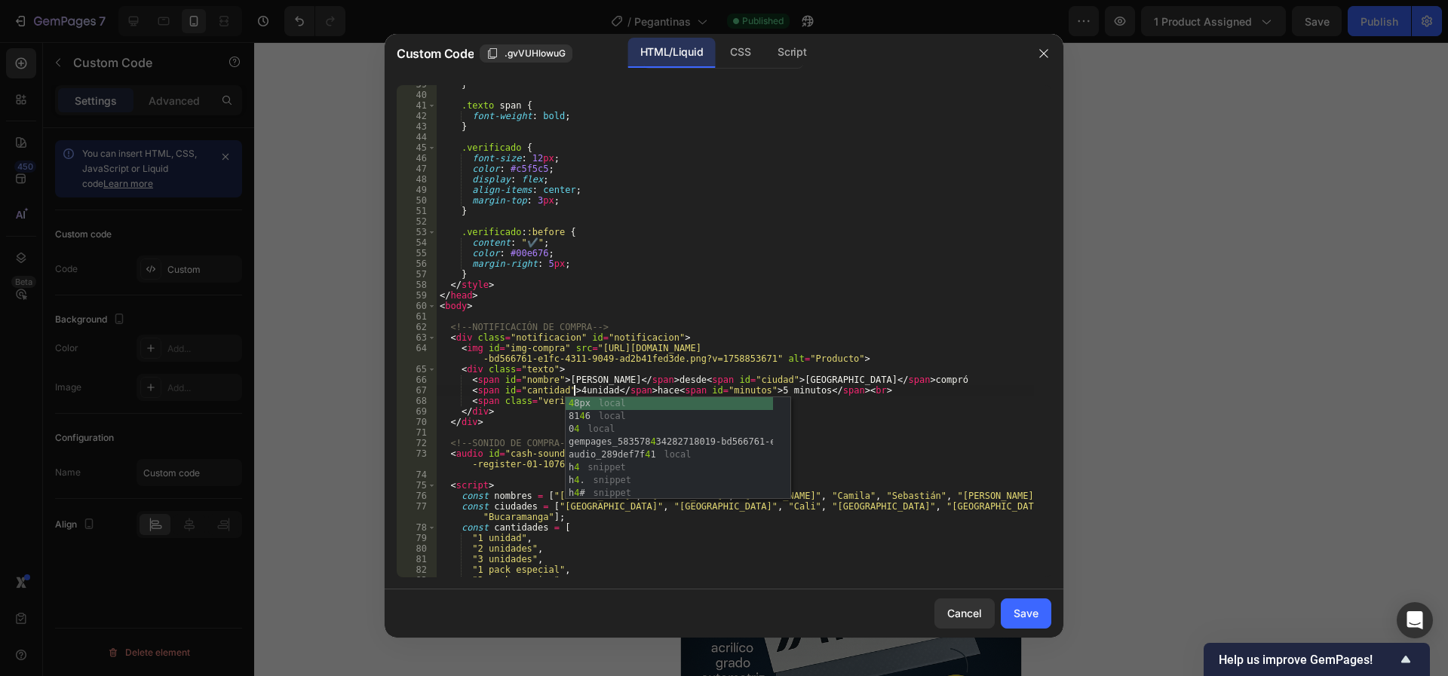
type textarea "<span id="cantidad">4 unidad</span> hace <span id="minutos">5 minutos</span><br>"
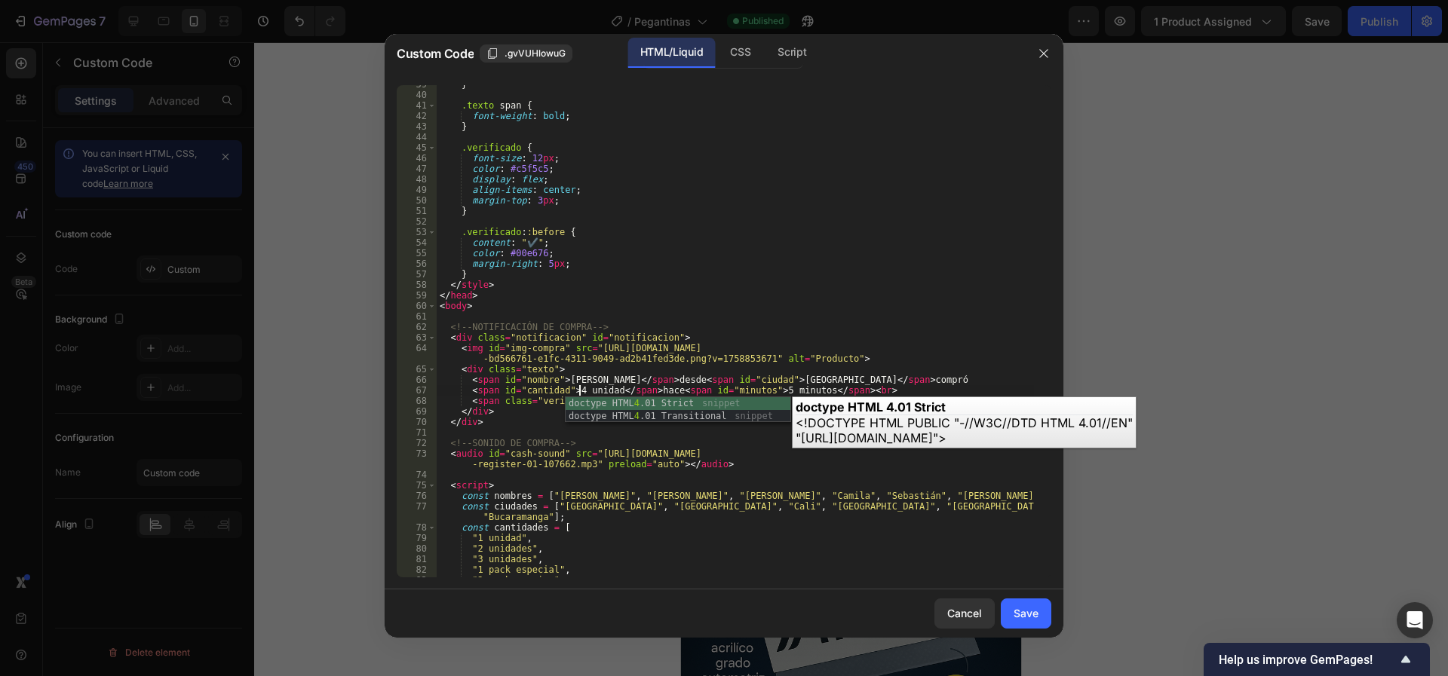
scroll to position [0, 12]
click at [676, 388] on div "} .texto span { font-weight : bold ; } .verificado { font-size : 12 px ; color …" at bounding box center [735, 335] width 597 height 513
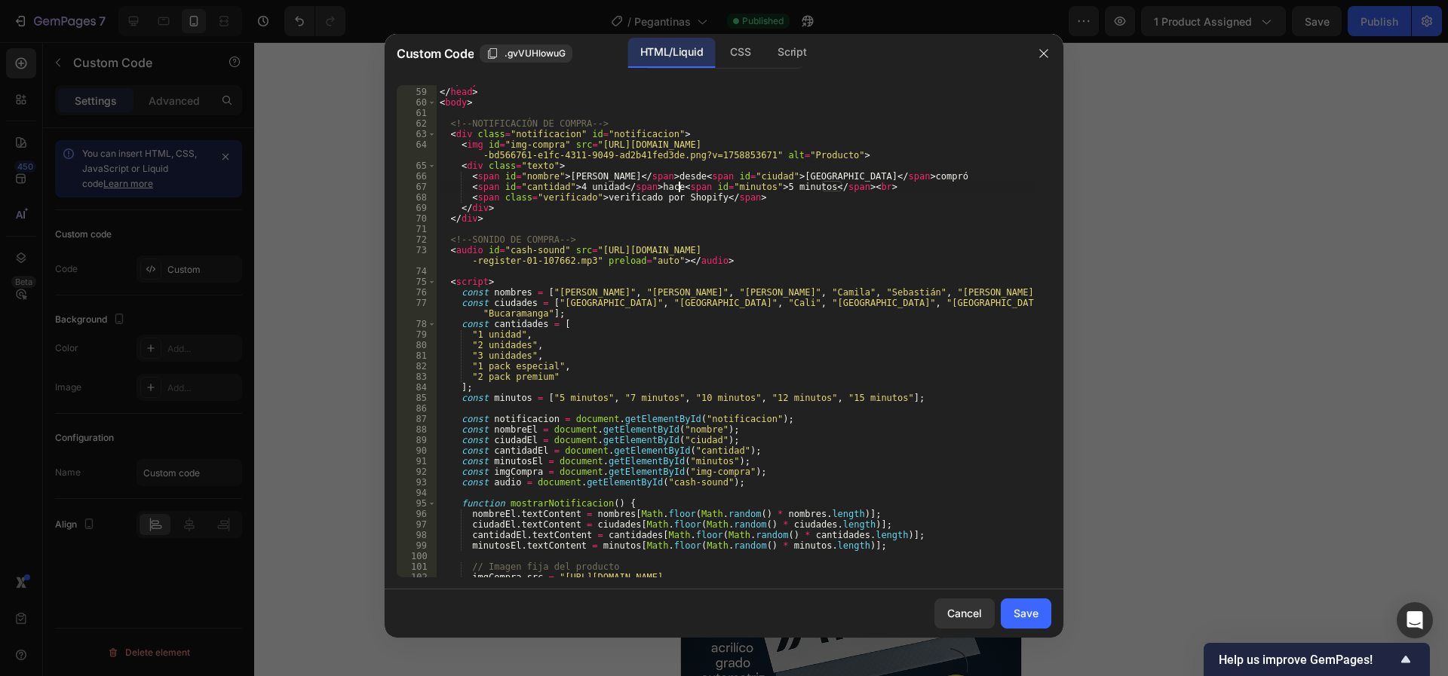
scroll to position [543, 0]
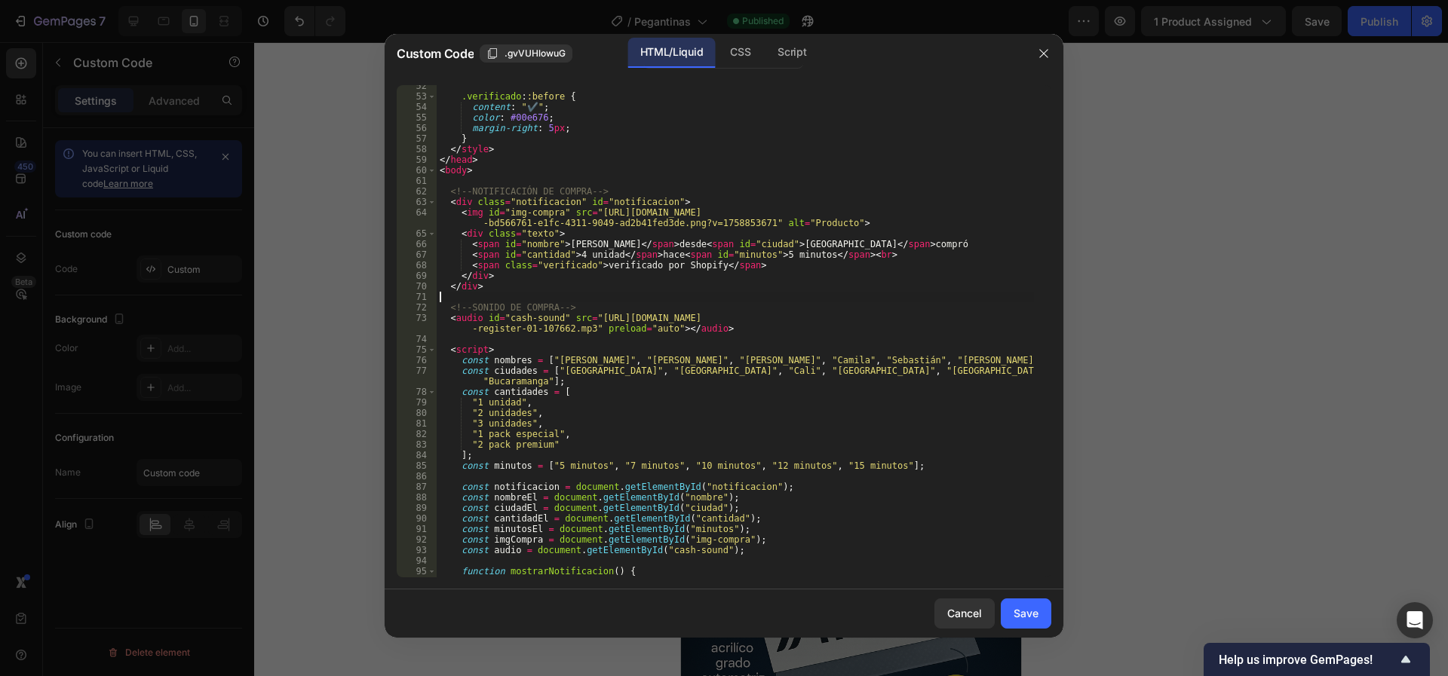
click at [594, 293] on div ".verificado : :before { content : " ✔️ " ; color : #00e676 ; margin-right : 5 p…" at bounding box center [735, 337] width 597 height 513
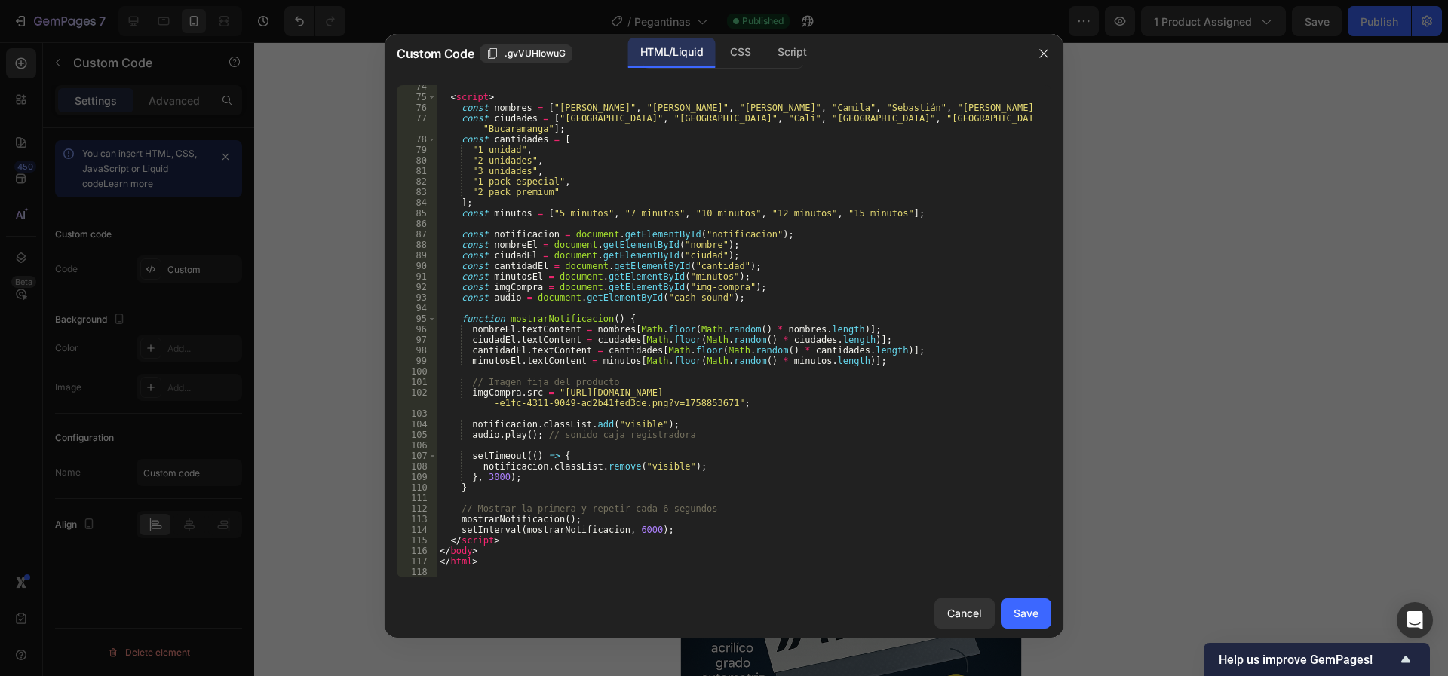
scroll to position [795, 0]
click at [1015, 621] on button "Save" at bounding box center [1026, 614] width 51 height 30
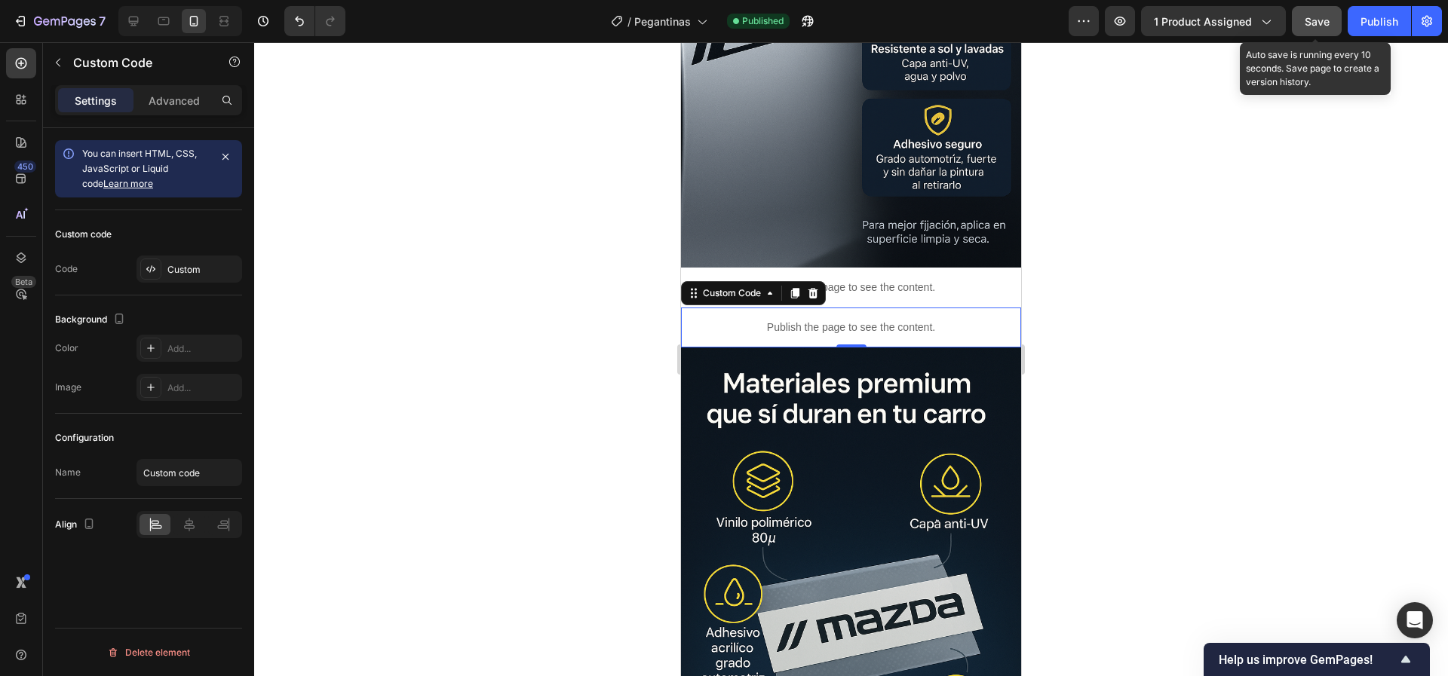
click at [1317, 32] on button "Save" at bounding box center [1317, 21] width 50 height 30
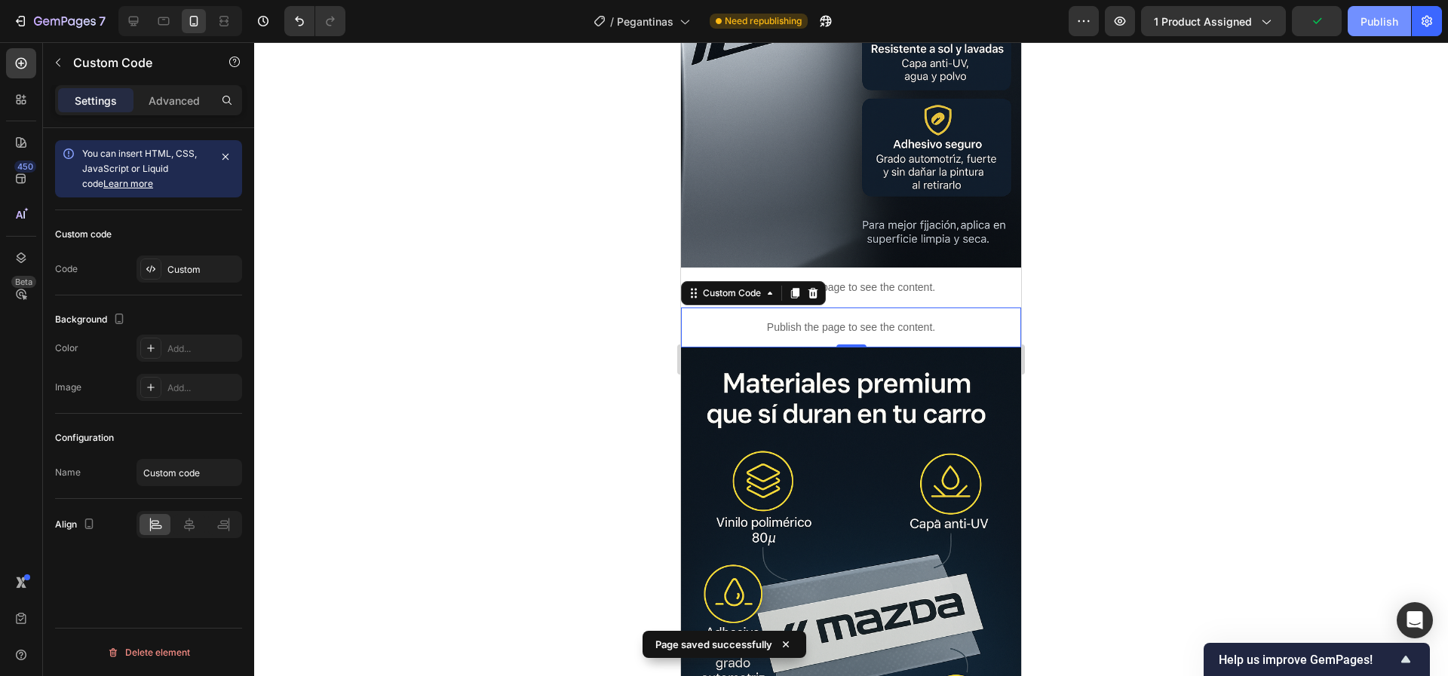
click at [1381, 30] on button "Publish" at bounding box center [1378, 21] width 63 height 30
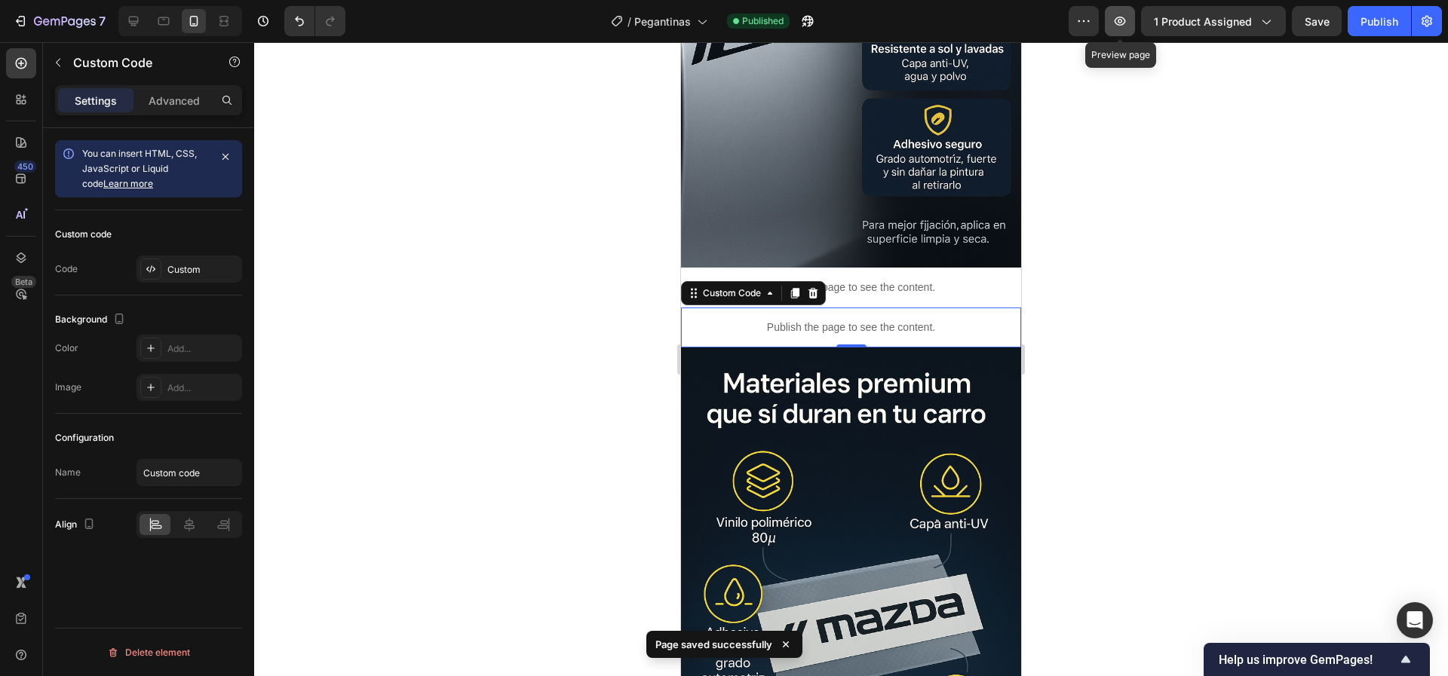
click at [1127, 23] on icon "button" at bounding box center [1119, 21] width 15 height 15
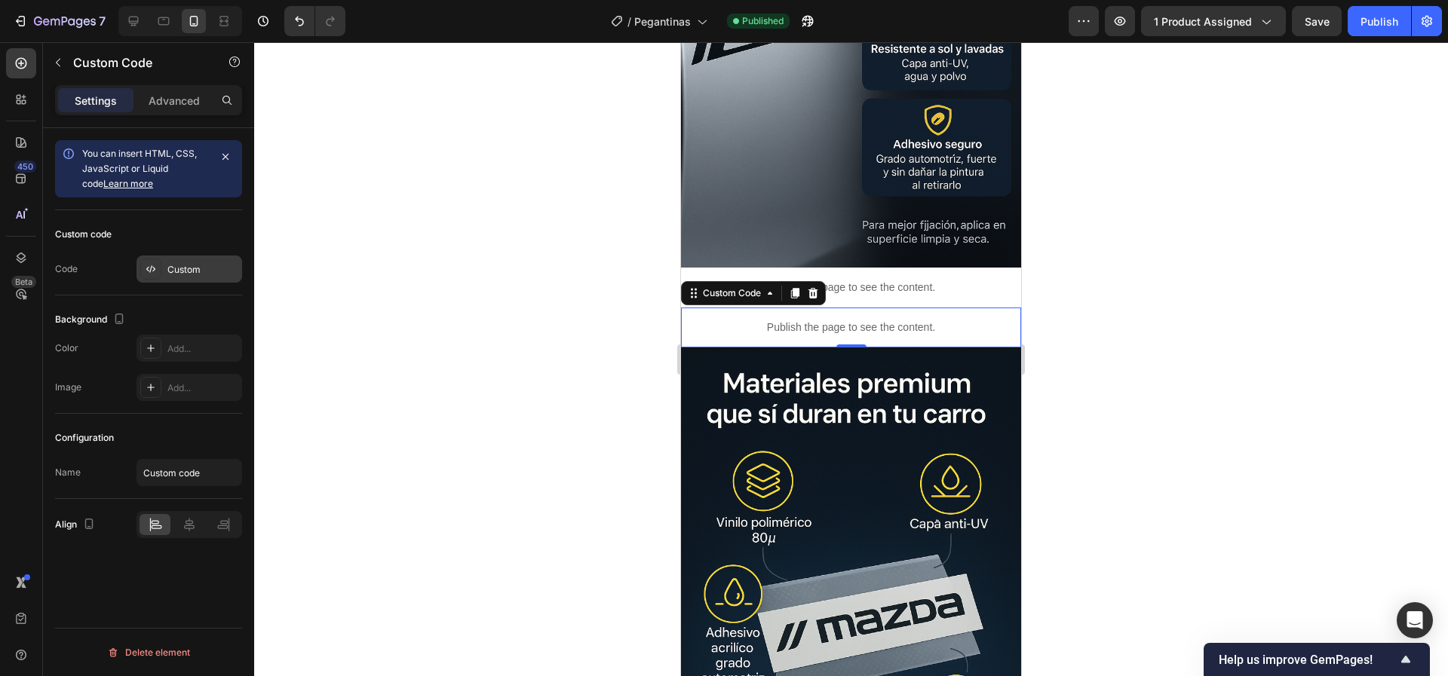
click at [172, 271] on div "Custom" at bounding box center [202, 270] width 71 height 14
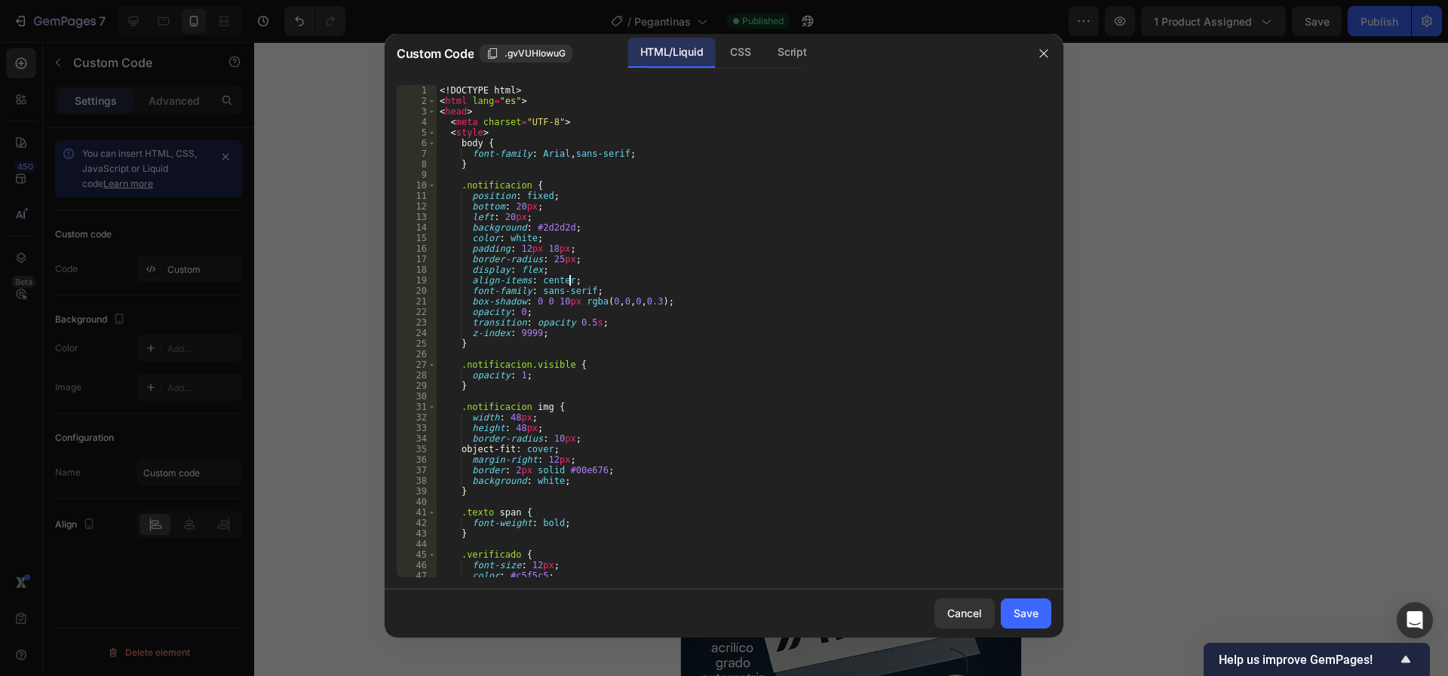
click at [633, 279] on div "<! DOCTYPE html > < html lang = "es" > < head > < meta charset = "UTF-8" > < st…" at bounding box center [735, 341] width 597 height 513
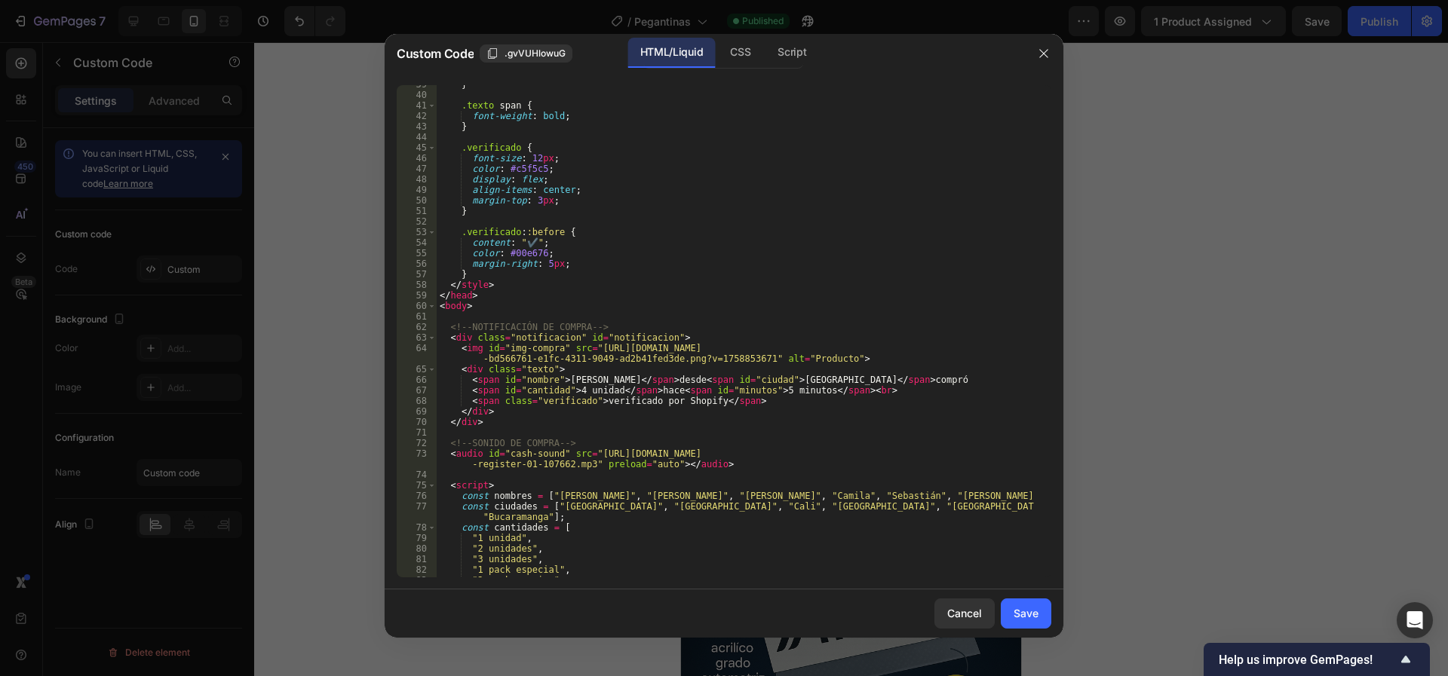
scroll to position [407, 0]
click at [578, 394] on div "} .texto span { font-weight : bold ; } .verificado { font-size : 12 px ; color …" at bounding box center [735, 335] width 597 height 513
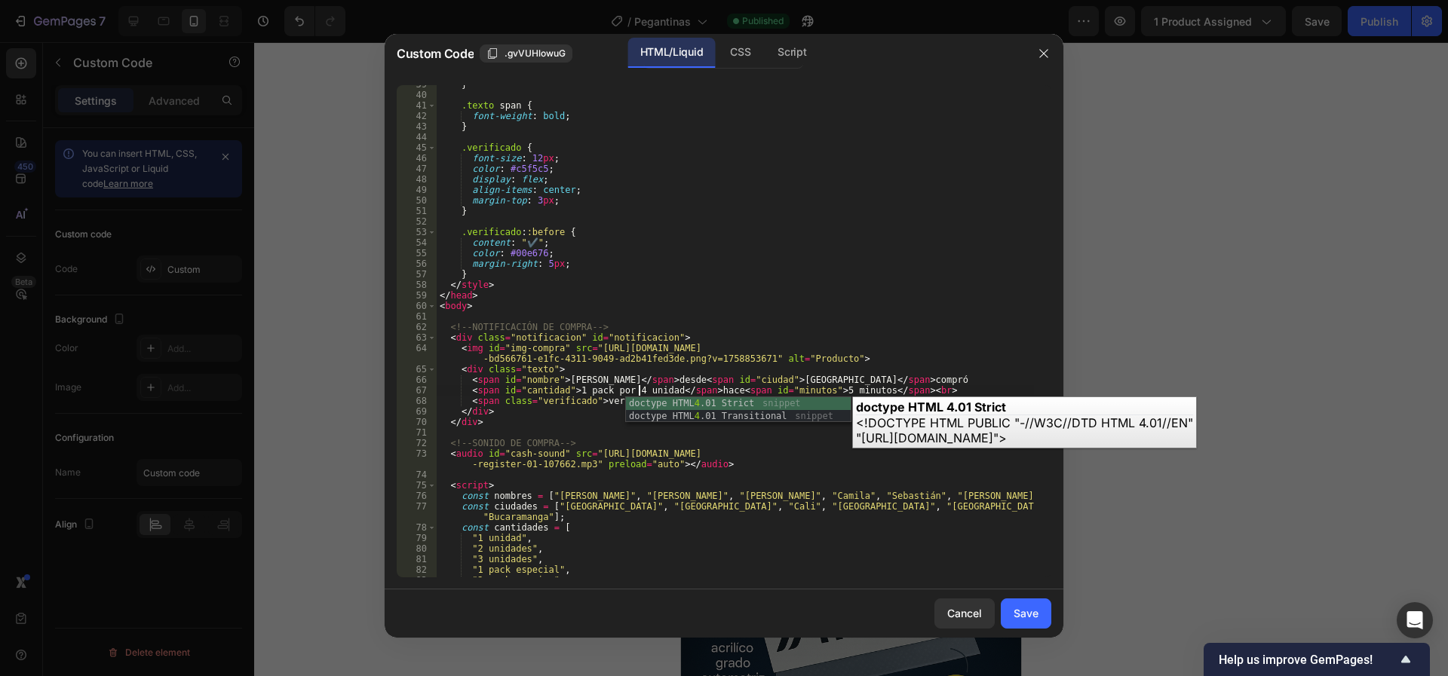
click at [666, 393] on div "} .texto span { font-weight : bold ; } .verificado { font-size : 12 px ; color …" at bounding box center [735, 335] width 597 height 513
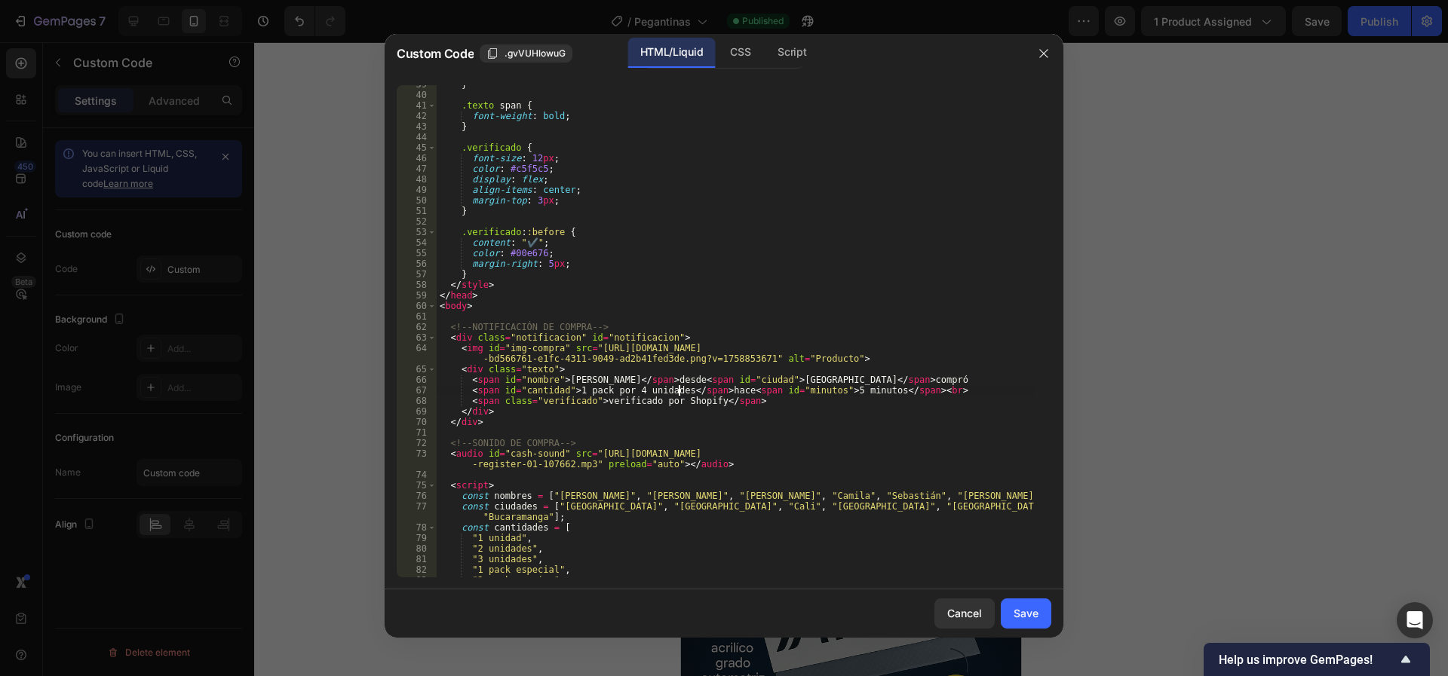
scroll to position [0, 20]
click at [753, 405] on div "} .texto span { font-weight : bold ; } .verificado { font-size : 12 px ; color …" at bounding box center [735, 335] width 597 height 513
drag, startPoint x: 573, startPoint y: 389, endPoint x: 679, endPoint y: 386, distance: 105.6
click at [679, 386] on div "} .texto span { font-weight : bold ; } .verificado { font-size : 12 px ; color …" at bounding box center [735, 335] width 597 height 513
click at [786, 454] on div "} .texto span { font-weight : bold ; } .verificado { font-size : 12 px ; color …" at bounding box center [735, 335] width 597 height 513
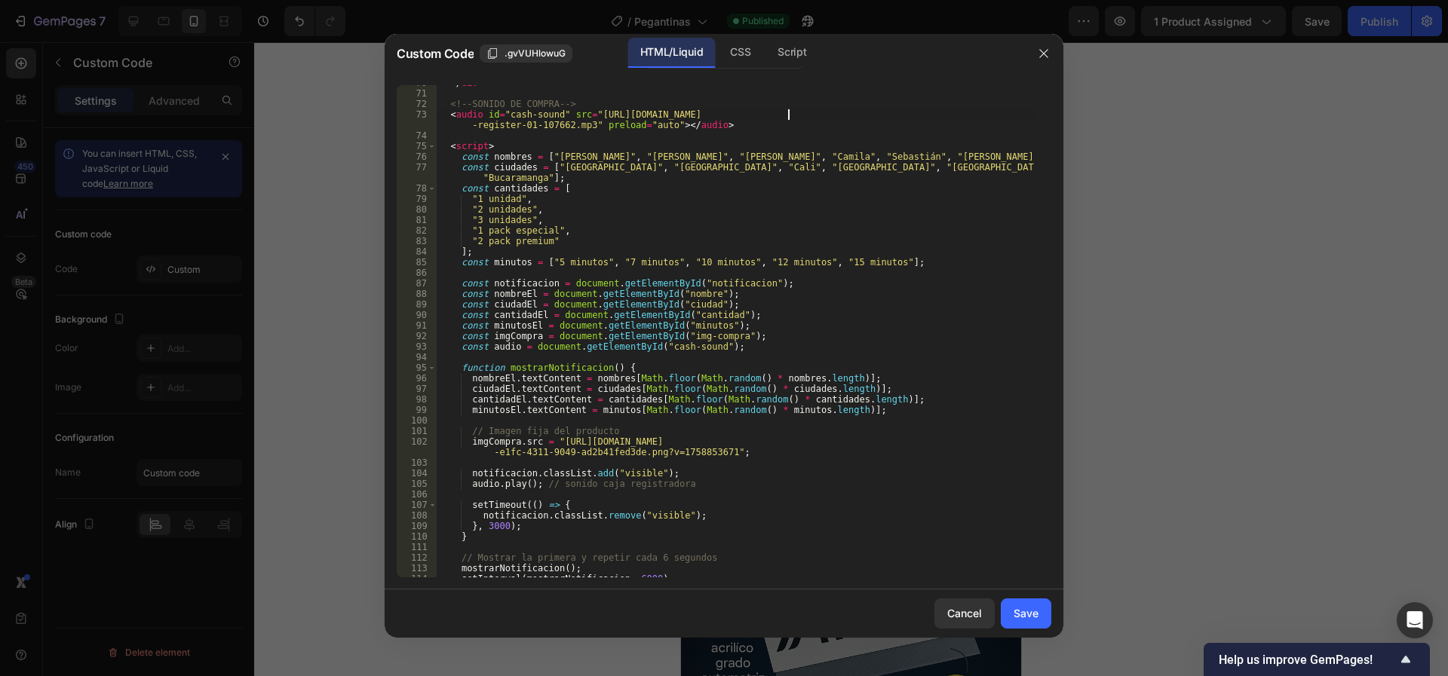
scroll to position [795, 0]
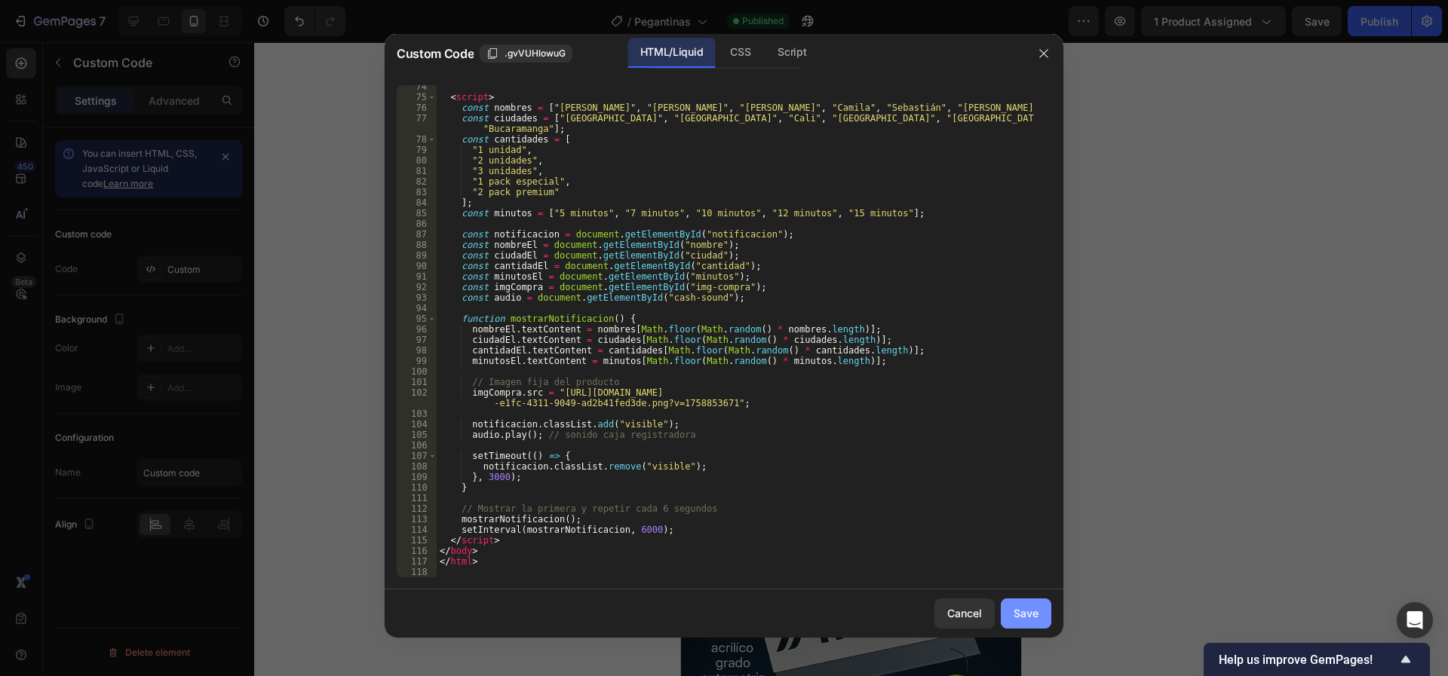
type textarea "<audio id="cash-sound" src="[URL][DOMAIN_NAME]" preload="auto"></audio>"
click at [1032, 621] on button "Save" at bounding box center [1026, 614] width 51 height 30
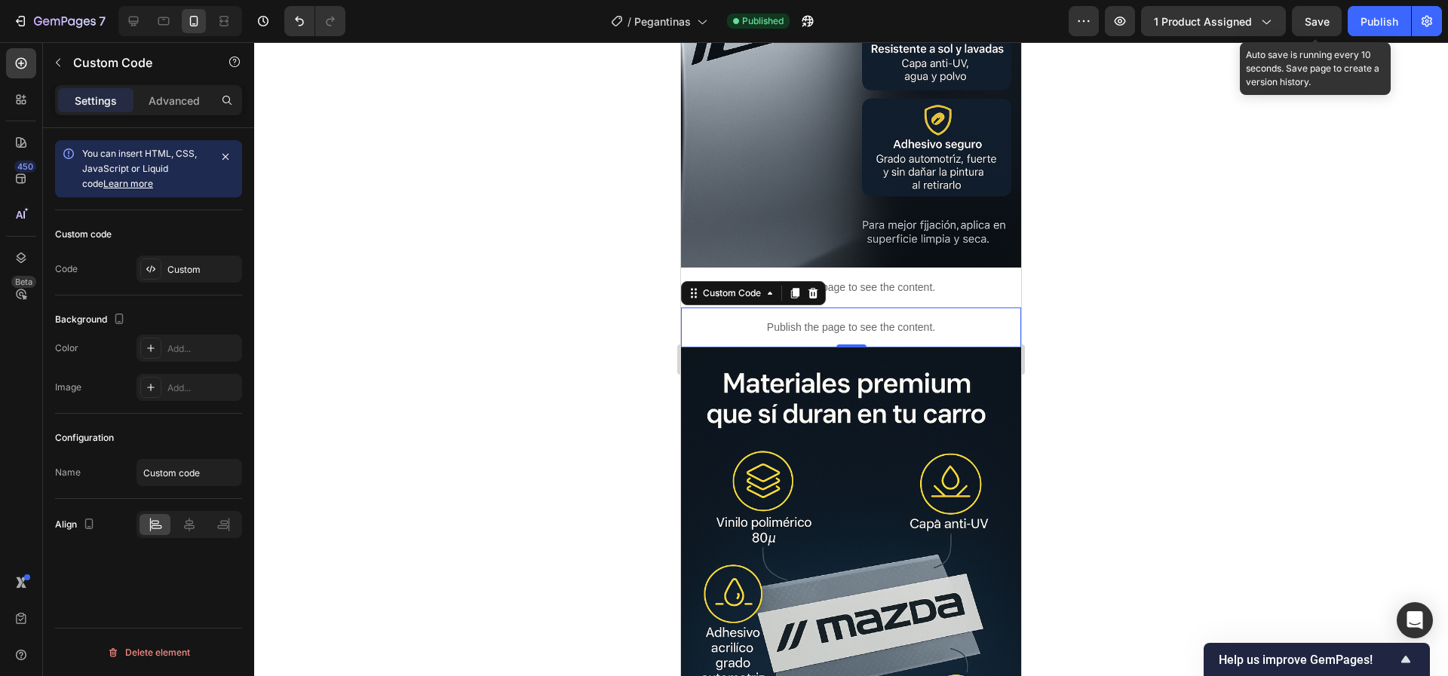
click at [1312, 23] on span "Save" at bounding box center [1316, 21] width 25 height 13
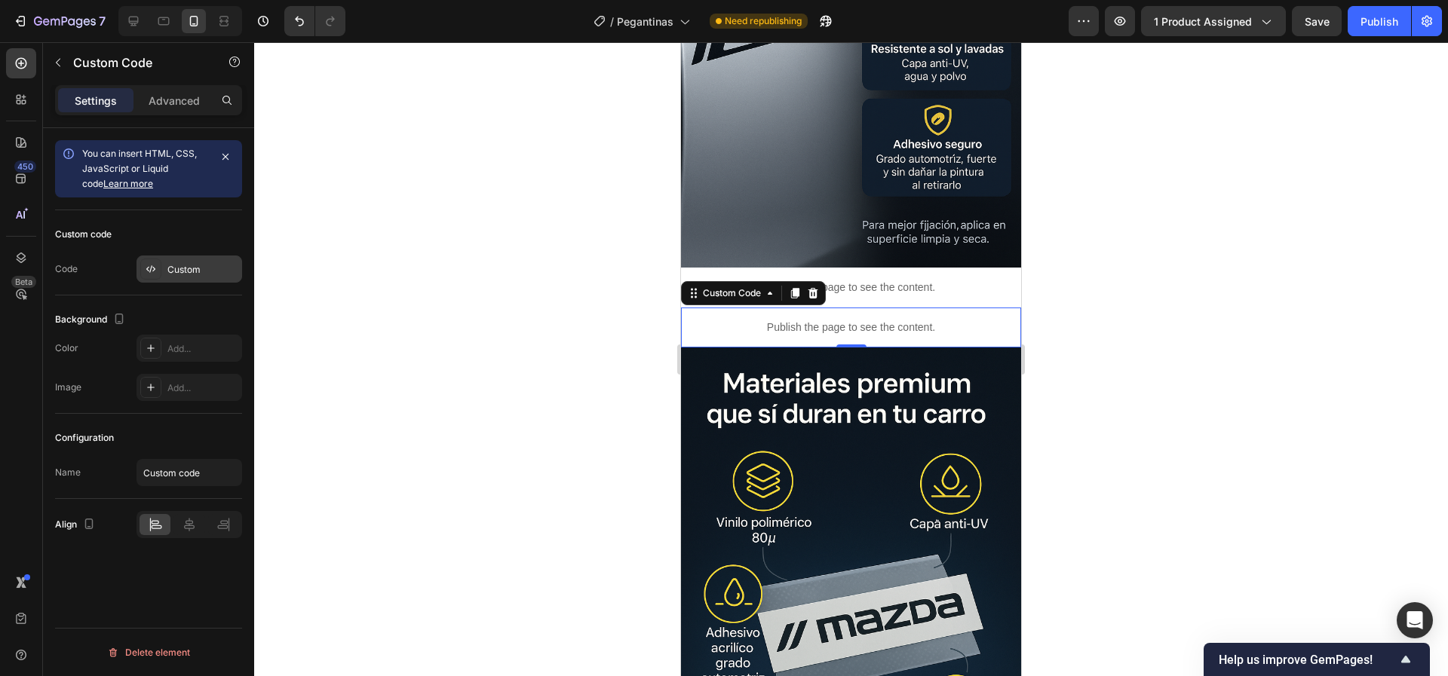
click at [226, 267] on div "Custom" at bounding box center [202, 270] width 71 height 14
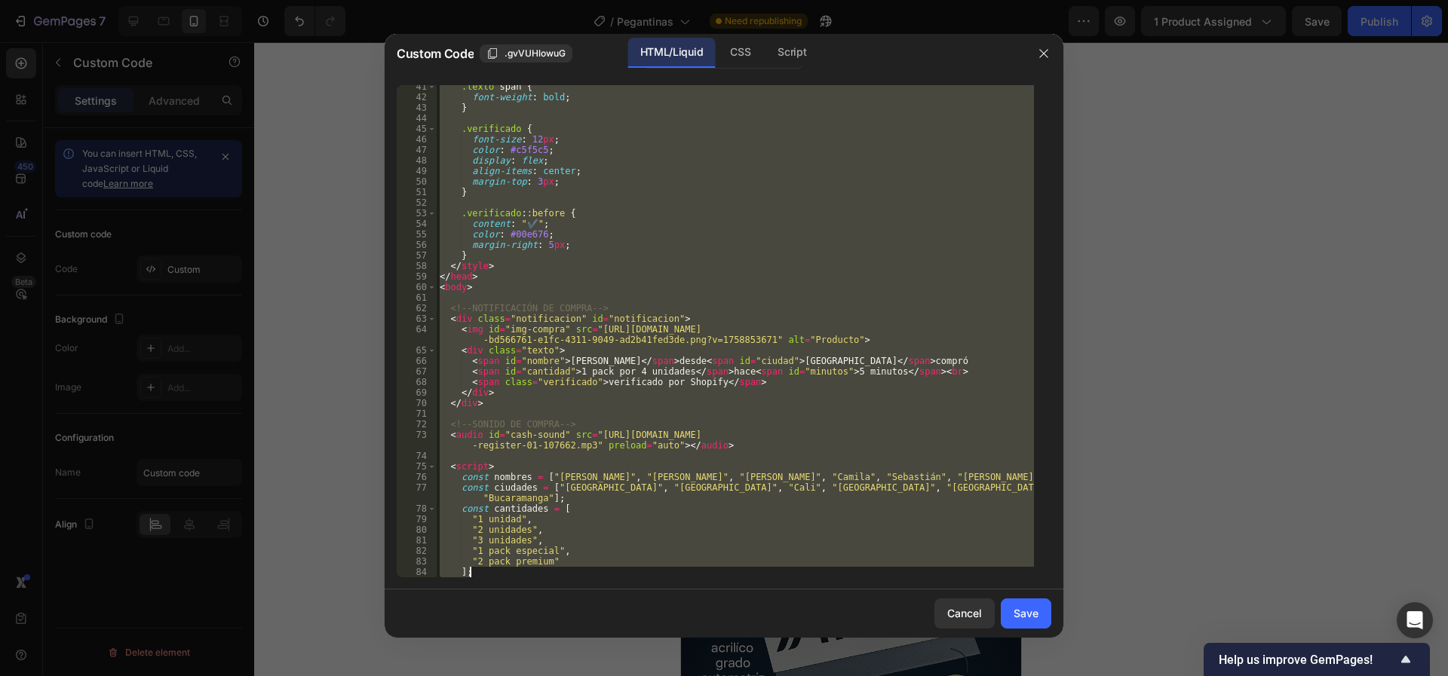
drag, startPoint x: 467, startPoint y: 112, endPoint x: 1111, endPoint y: 676, distance: 856.5
click at [1111, 0] on html "7 / Pegantinas Need republishing Preview 1 product assigned Save Publish 450 Be…" at bounding box center [724, 0] width 1448 height 0
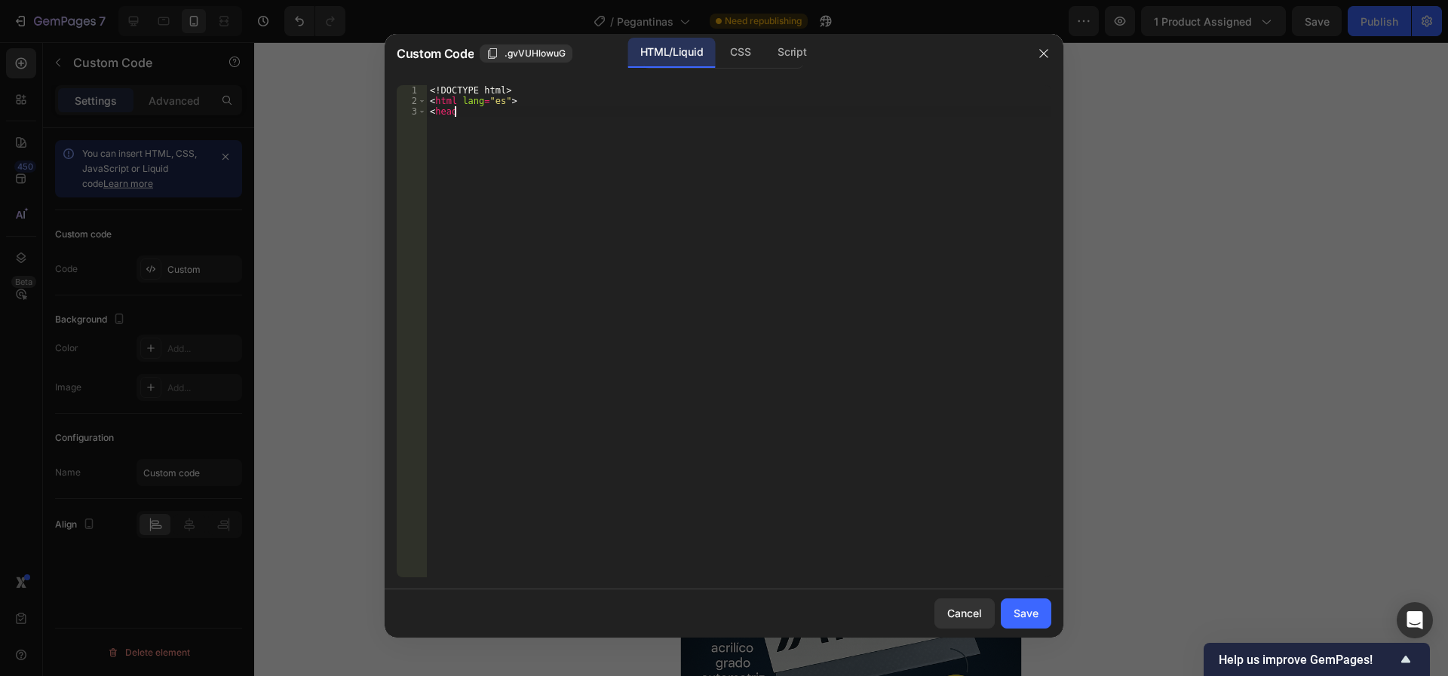
drag, startPoint x: 631, startPoint y: 192, endPoint x: 438, endPoint y: 34, distance: 249.7
click at [438, 34] on div "Custom Code .gvVUHlowuG HTML/Liquid CSS Script <head 1 2 3 <! DOCTYPE html > < …" at bounding box center [724, 336] width 679 height 604
type textarea "<!DOCTYPE html> <html lang="es">"
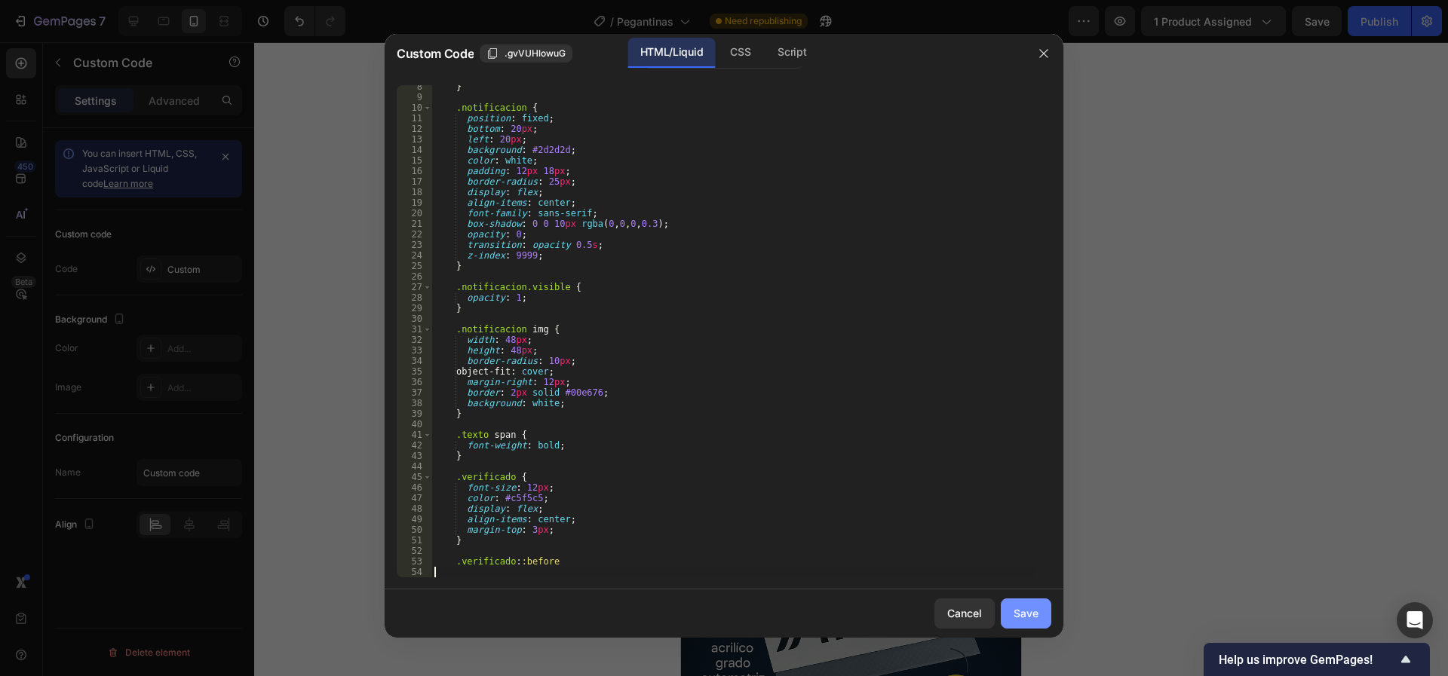
click at [1020, 616] on div "Save" at bounding box center [1025, 613] width 25 height 16
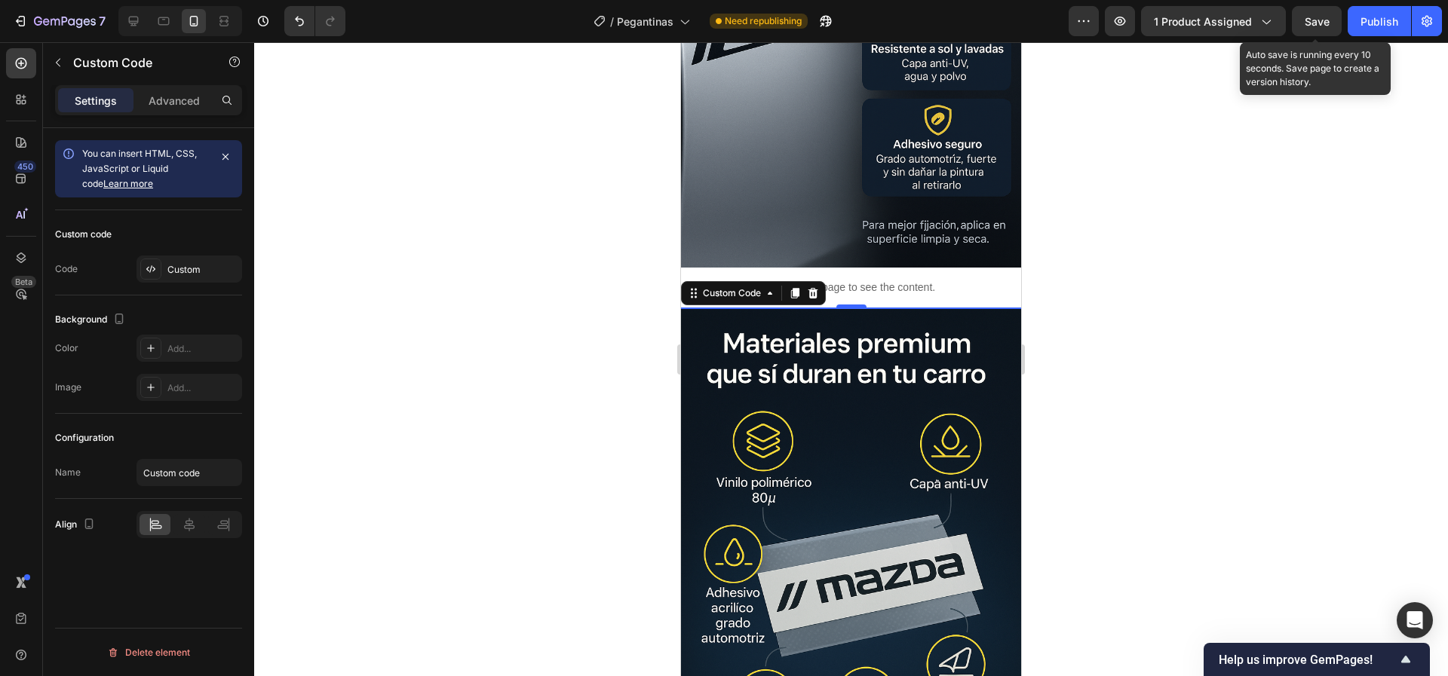
click at [1327, 23] on span "Save" at bounding box center [1316, 21] width 25 height 13
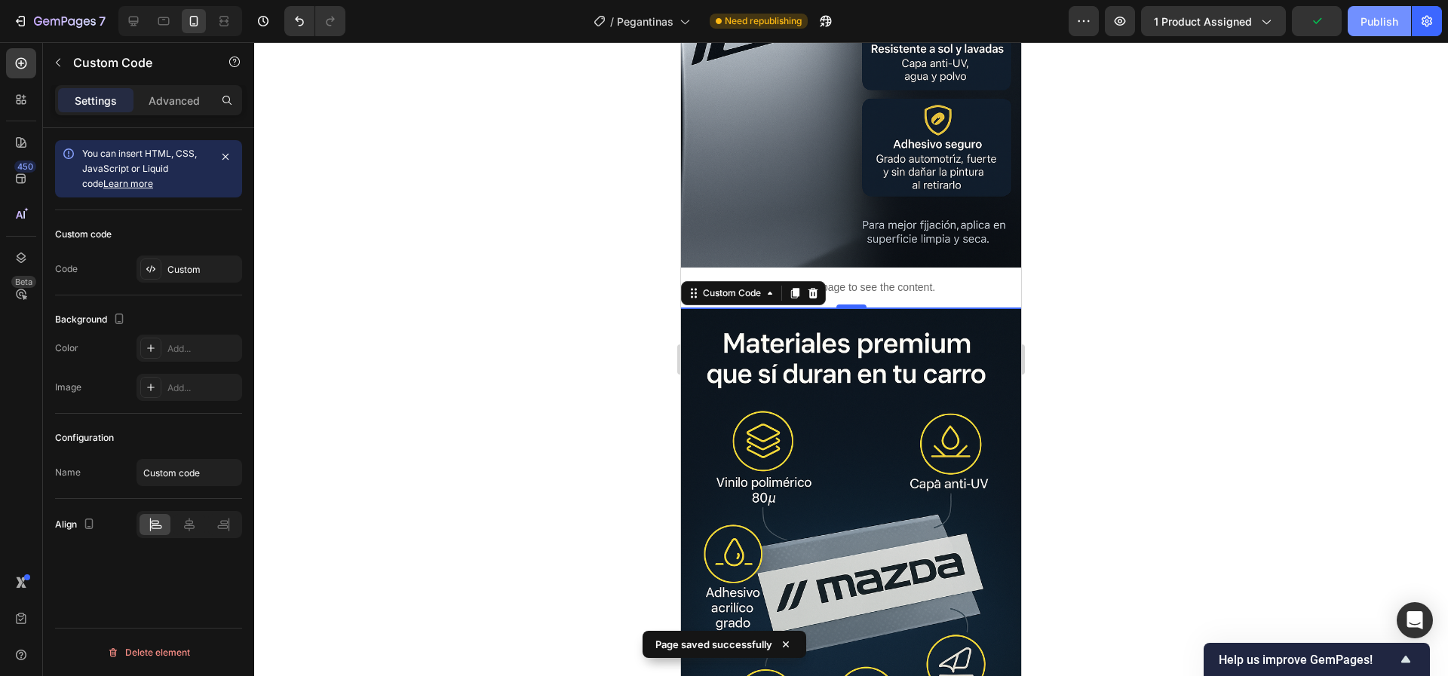
click at [1366, 18] on div "Publish" at bounding box center [1379, 22] width 38 height 16
click at [1132, 16] on button "button" at bounding box center [1120, 21] width 30 height 30
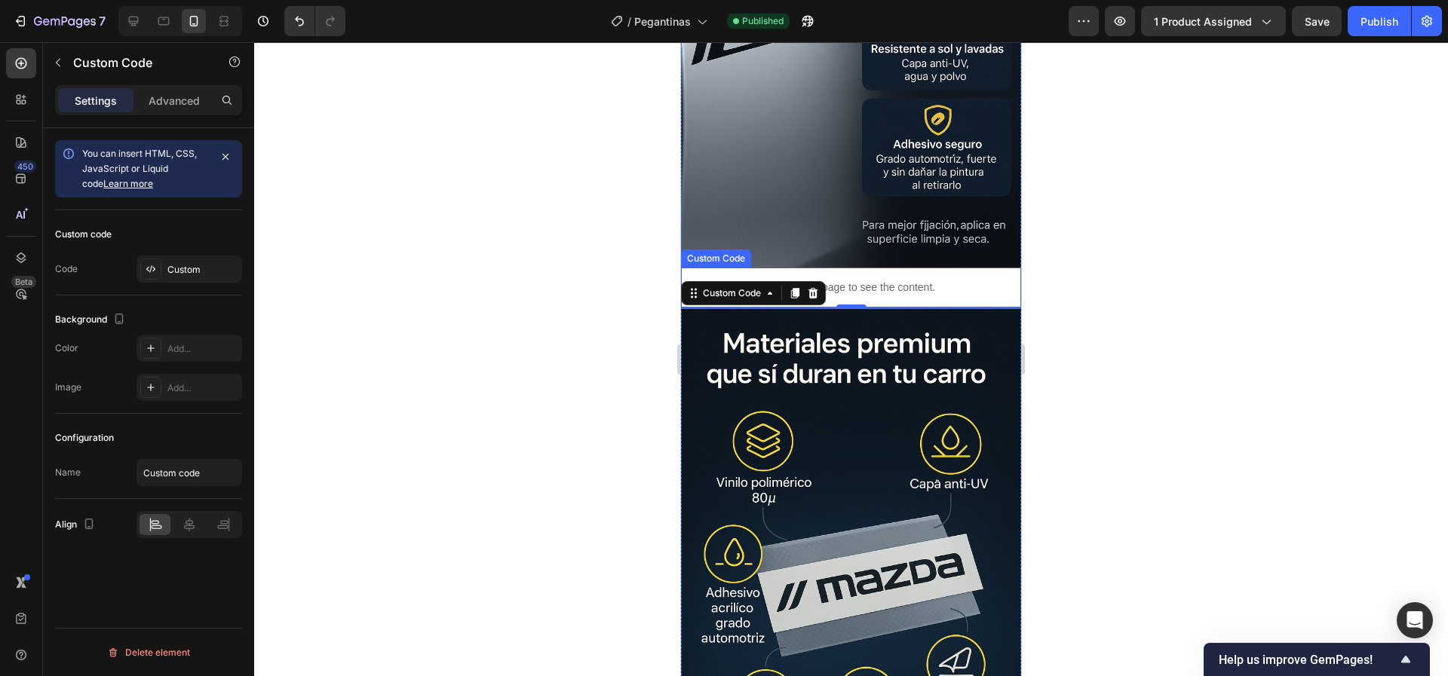
click at [894, 280] on p "Publish the page to see the content." at bounding box center [851, 288] width 340 height 16
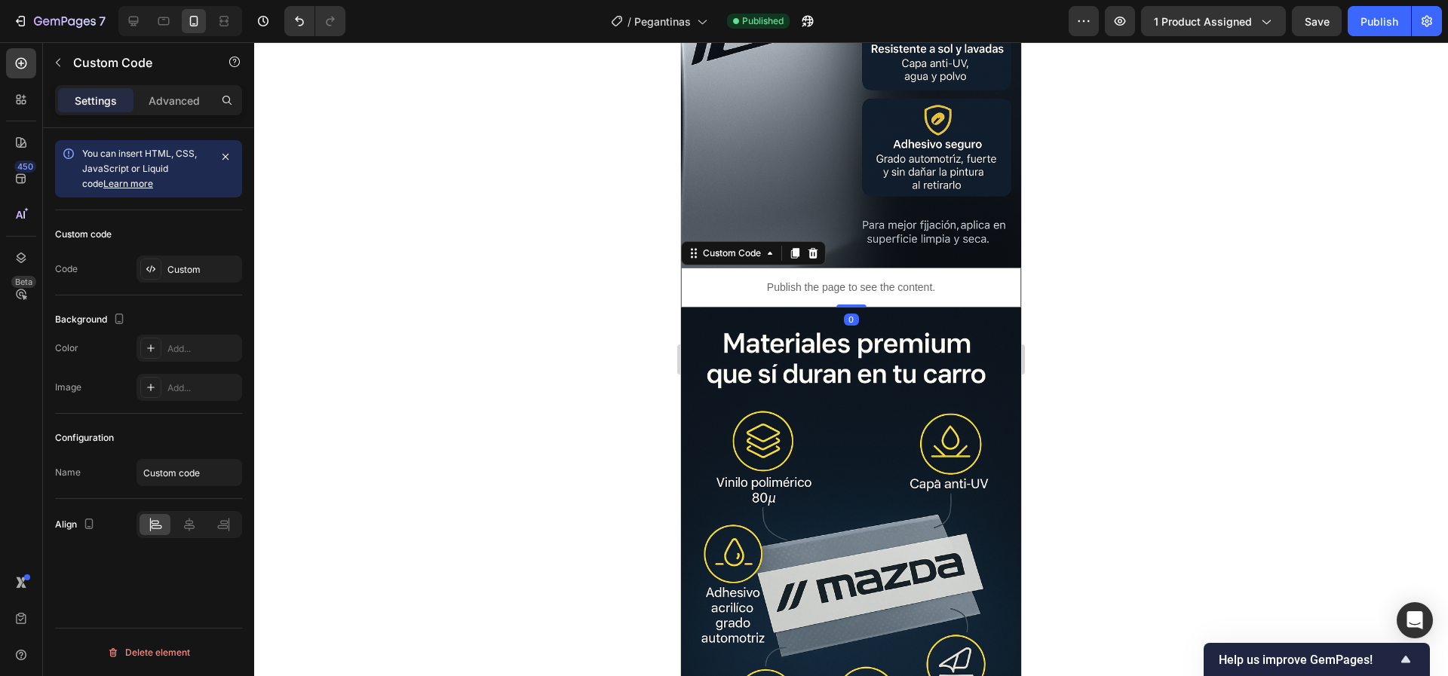
click at [177, 287] on div "Custom code Code Custom" at bounding box center [148, 252] width 187 height 85
click at [179, 282] on div "Custom" at bounding box center [189, 269] width 106 height 27
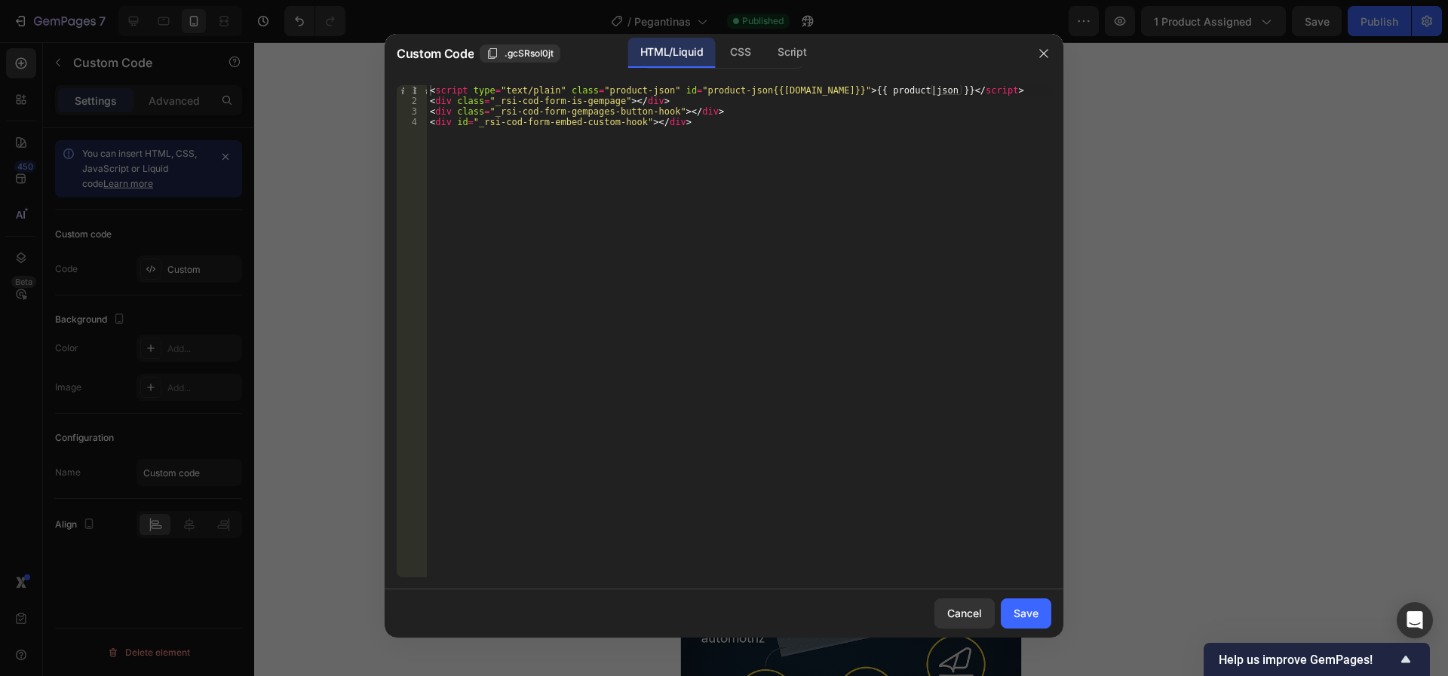
click at [1255, 229] on div at bounding box center [724, 338] width 1448 height 676
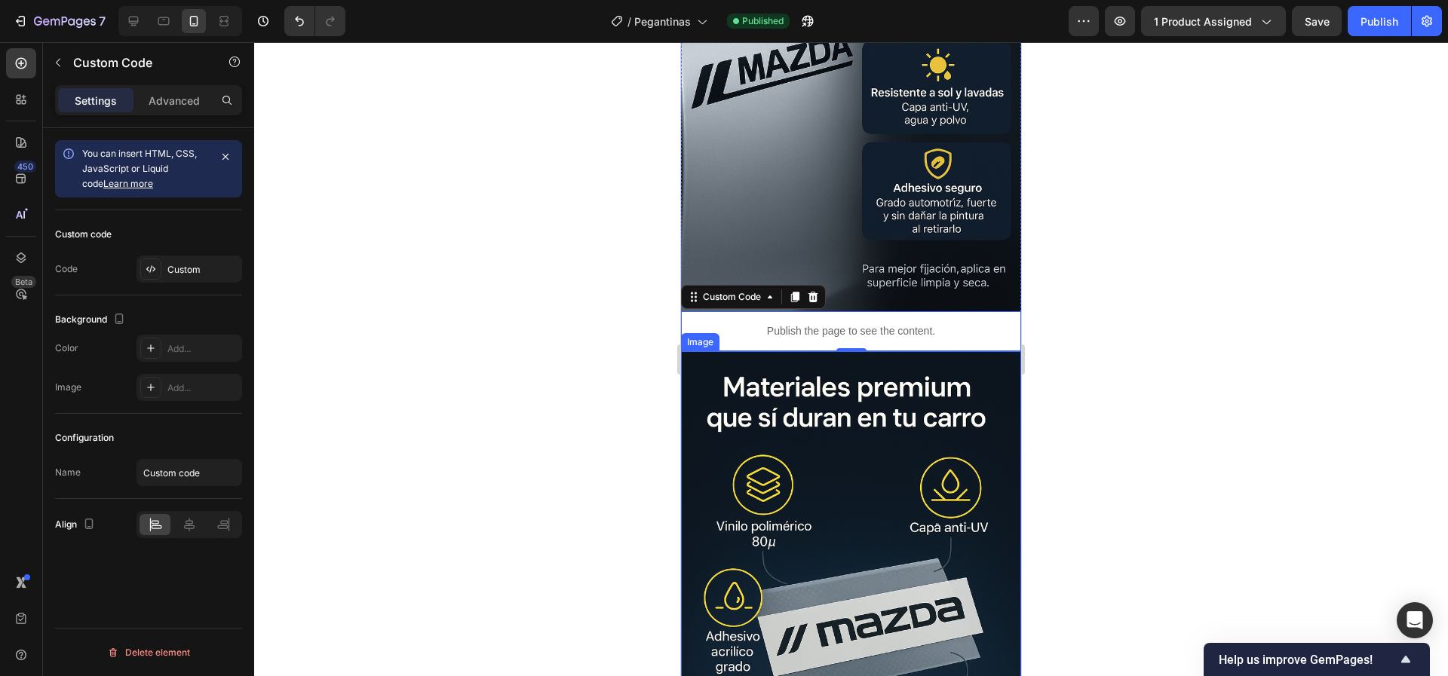
scroll to position [1583, 0]
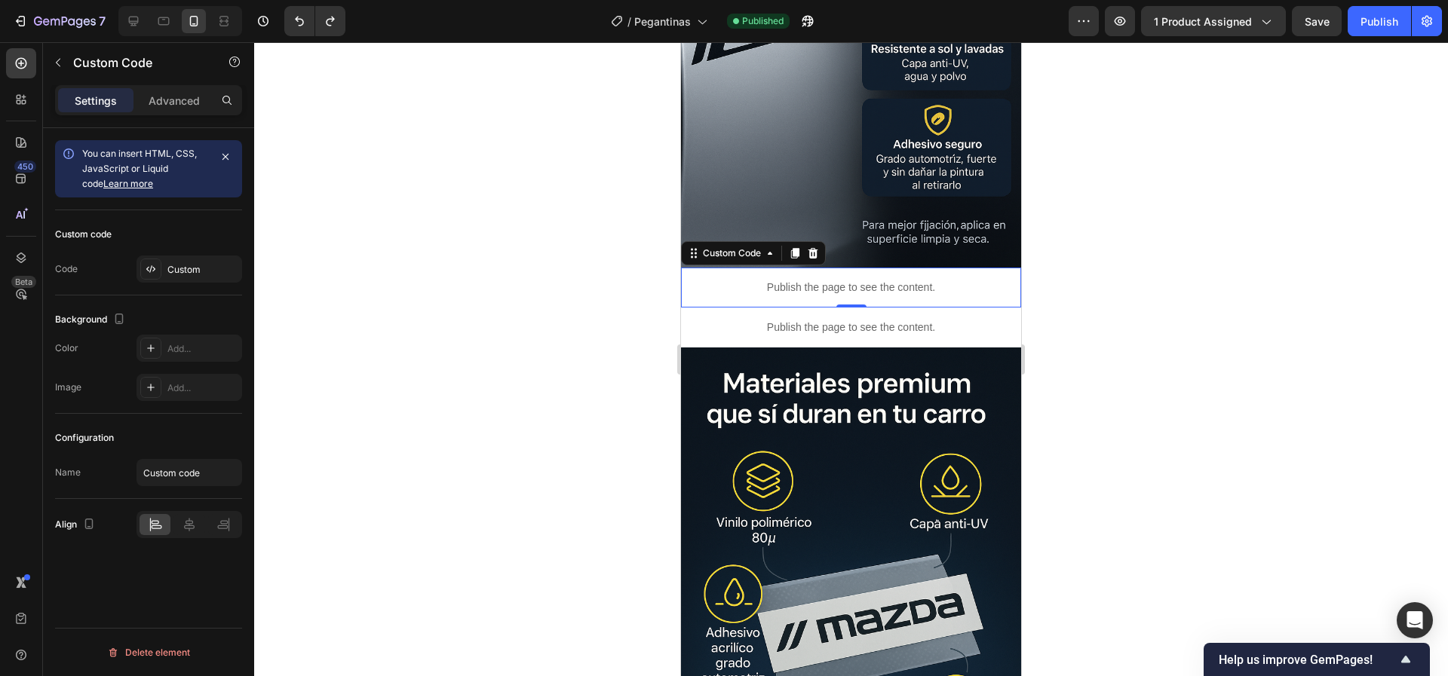
click at [1148, 233] on div at bounding box center [851, 359] width 1194 height 634
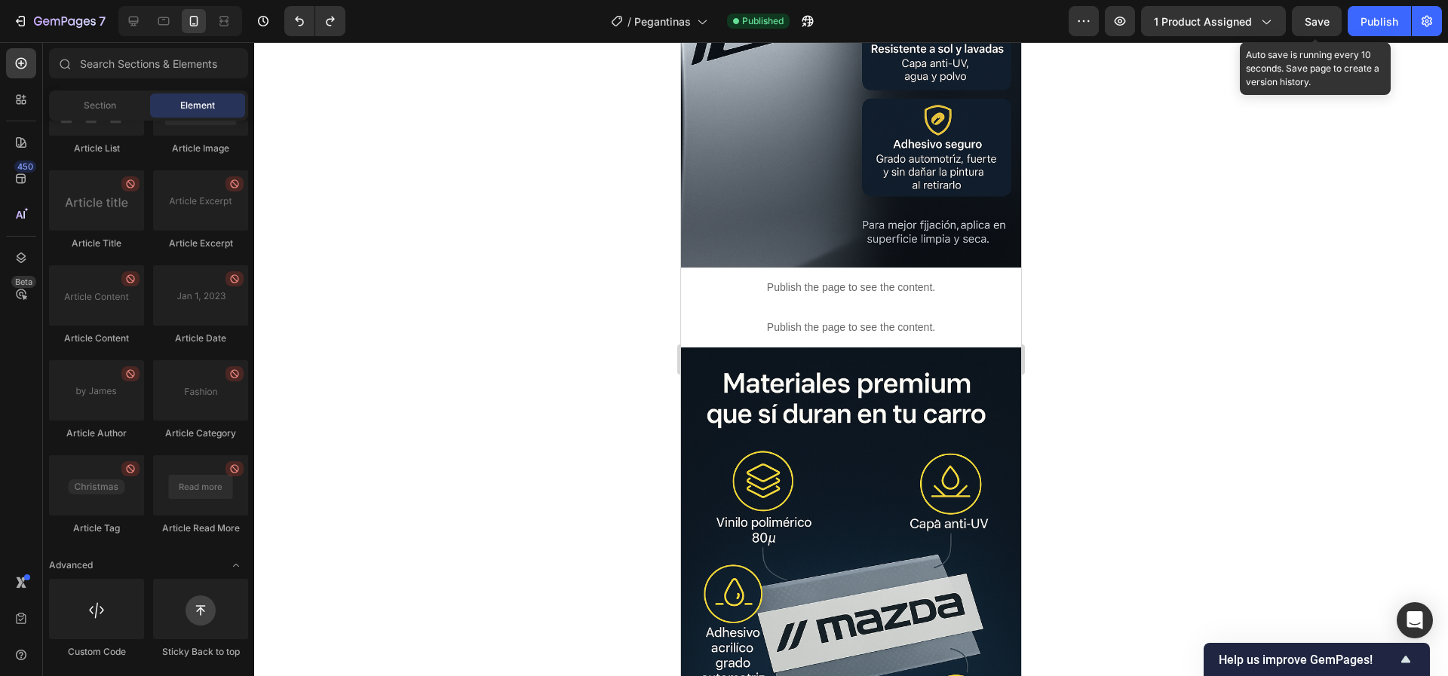
click at [1311, 23] on span "Save" at bounding box center [1316, 21] width 25 height 13
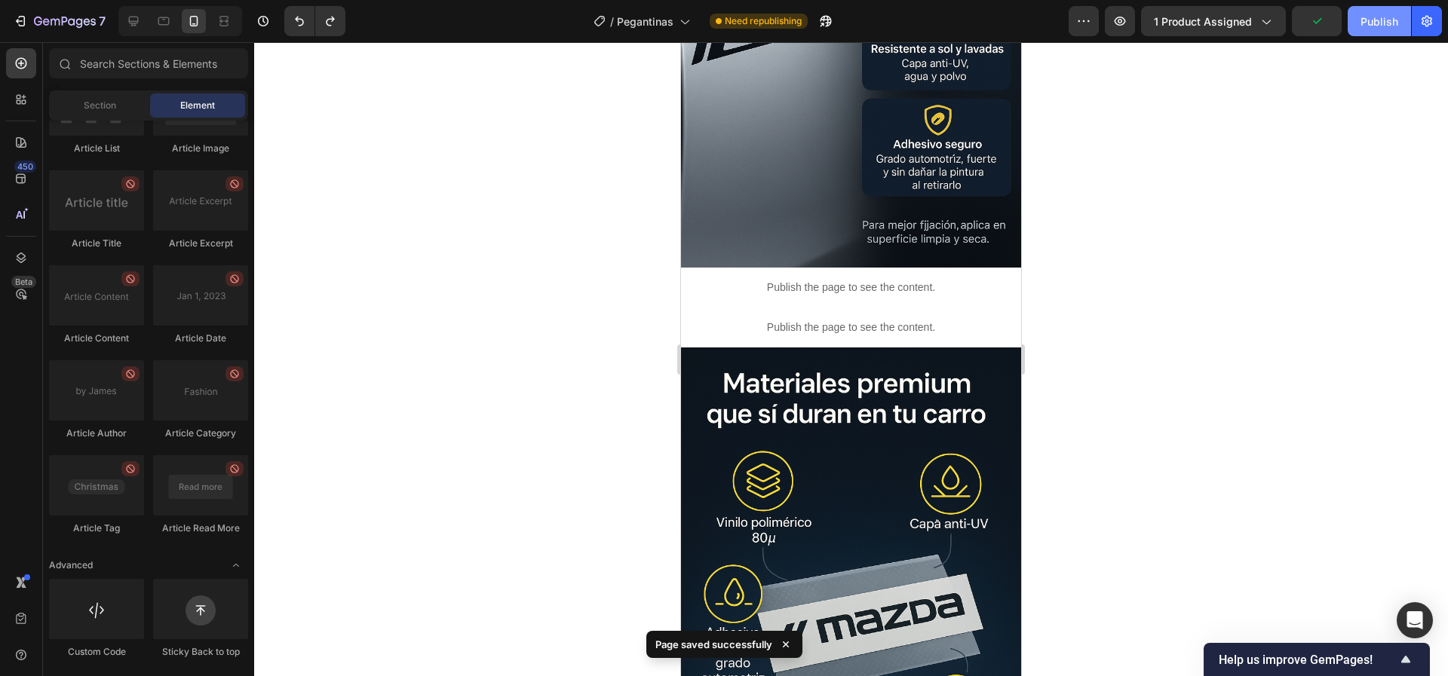
click at [1383, 14] on div "Publish" at bounding box center [1379, 22] width 38 height 16
click at [777, 26] on span "Need republishing" at bounding box center [763, 21] width 77 height 14
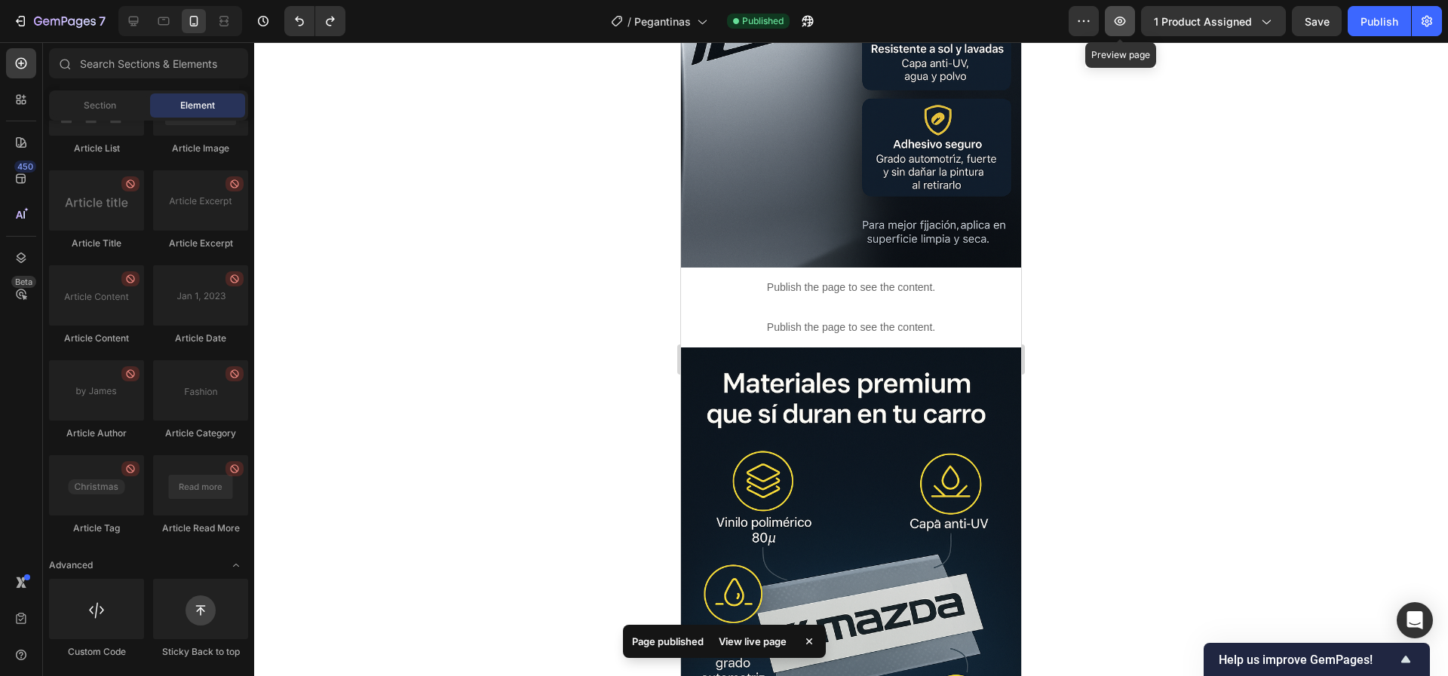
click at [1122, 25] on icon "button" at bounding box center [1119, 21] width 11 height 9
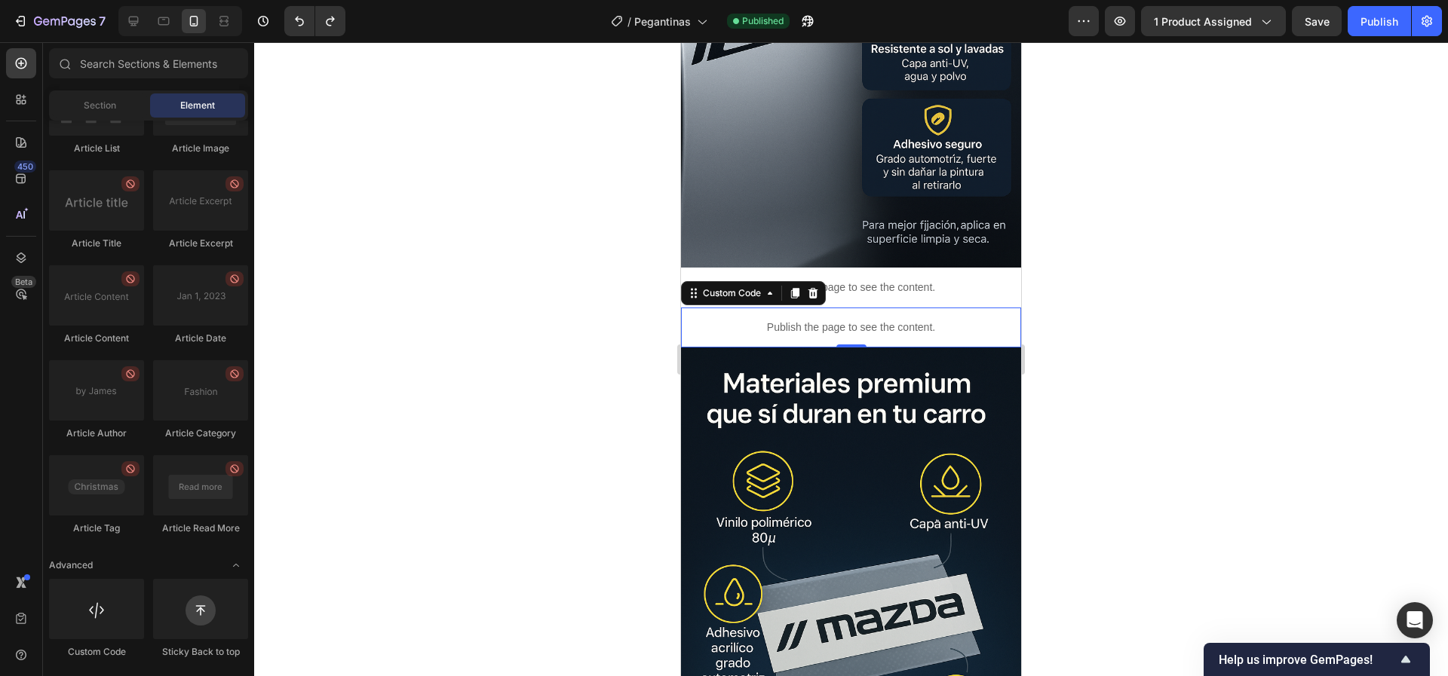
click at [821, 320] on p "Publish the page to see the content." at bounding box center [851, 328] width 340 height 16
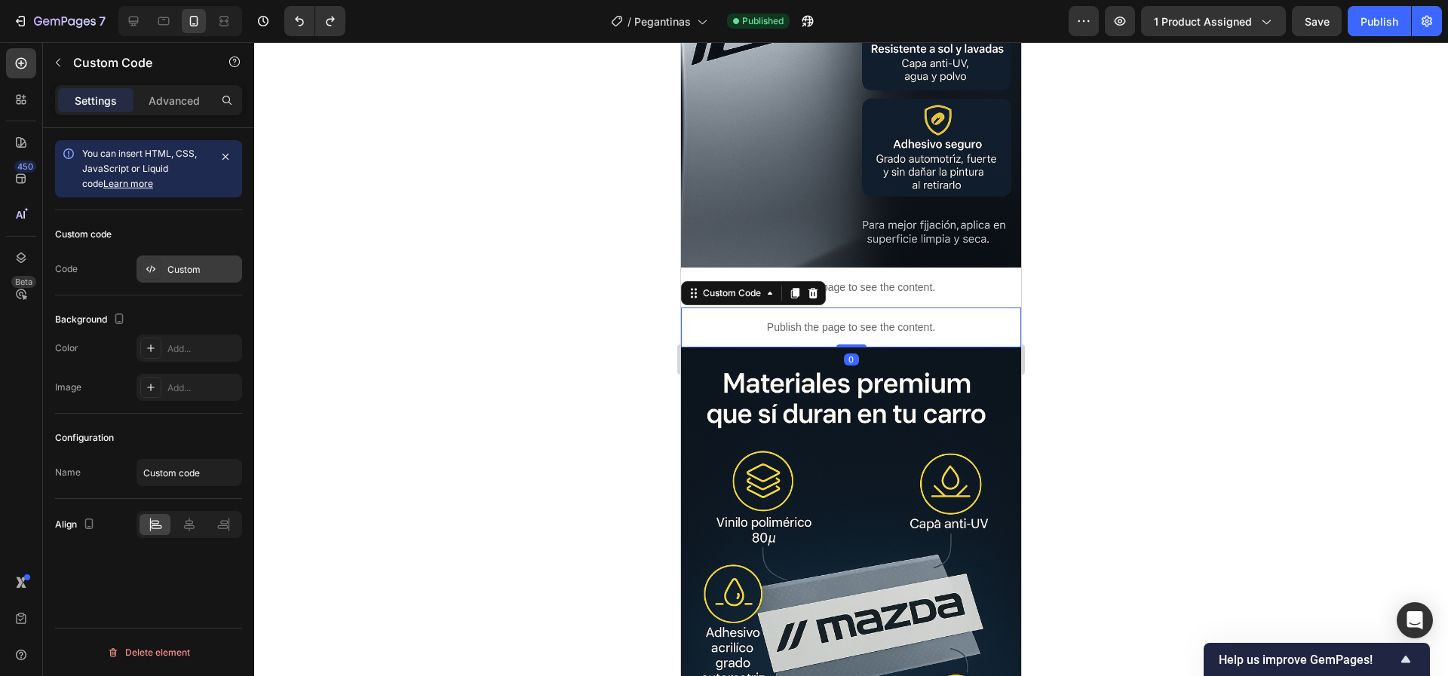
click at [192, 265] on div "Custom" at bounding box center [202, 270] width 71 height 14
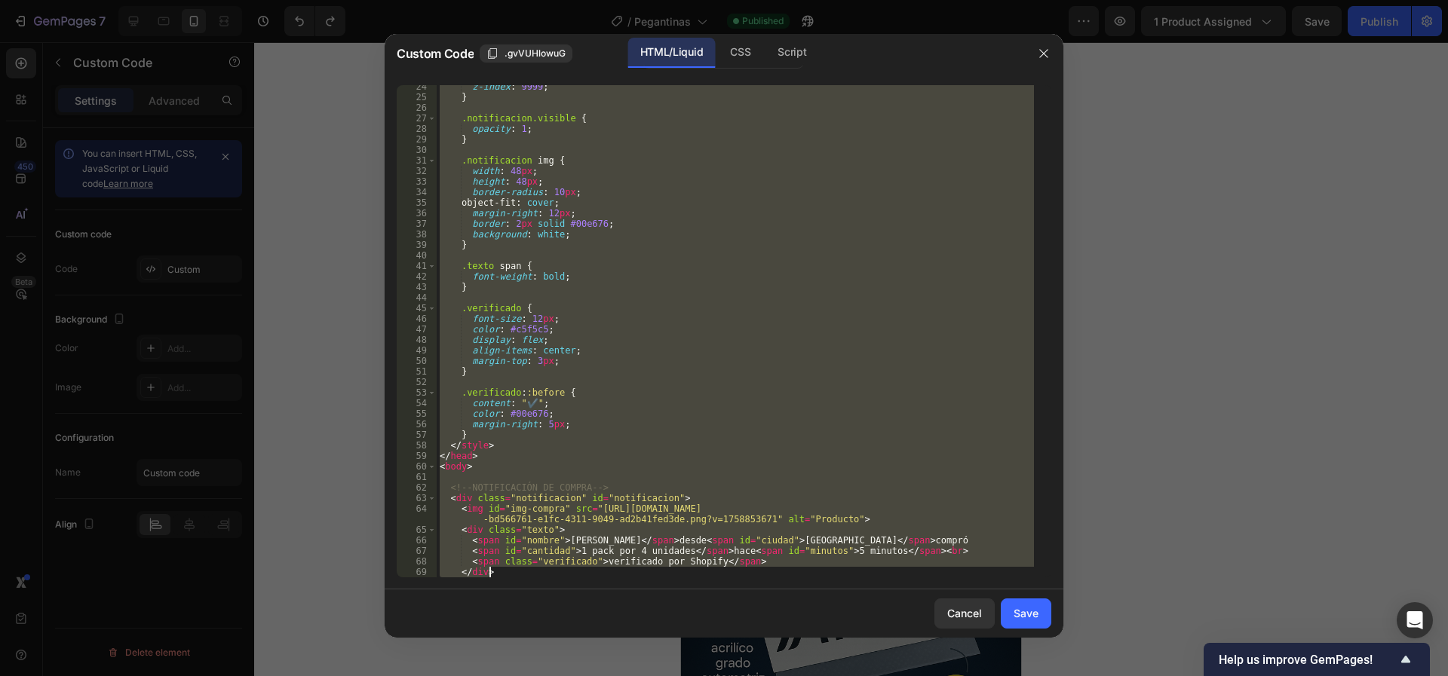
scroll to position [795, 0]
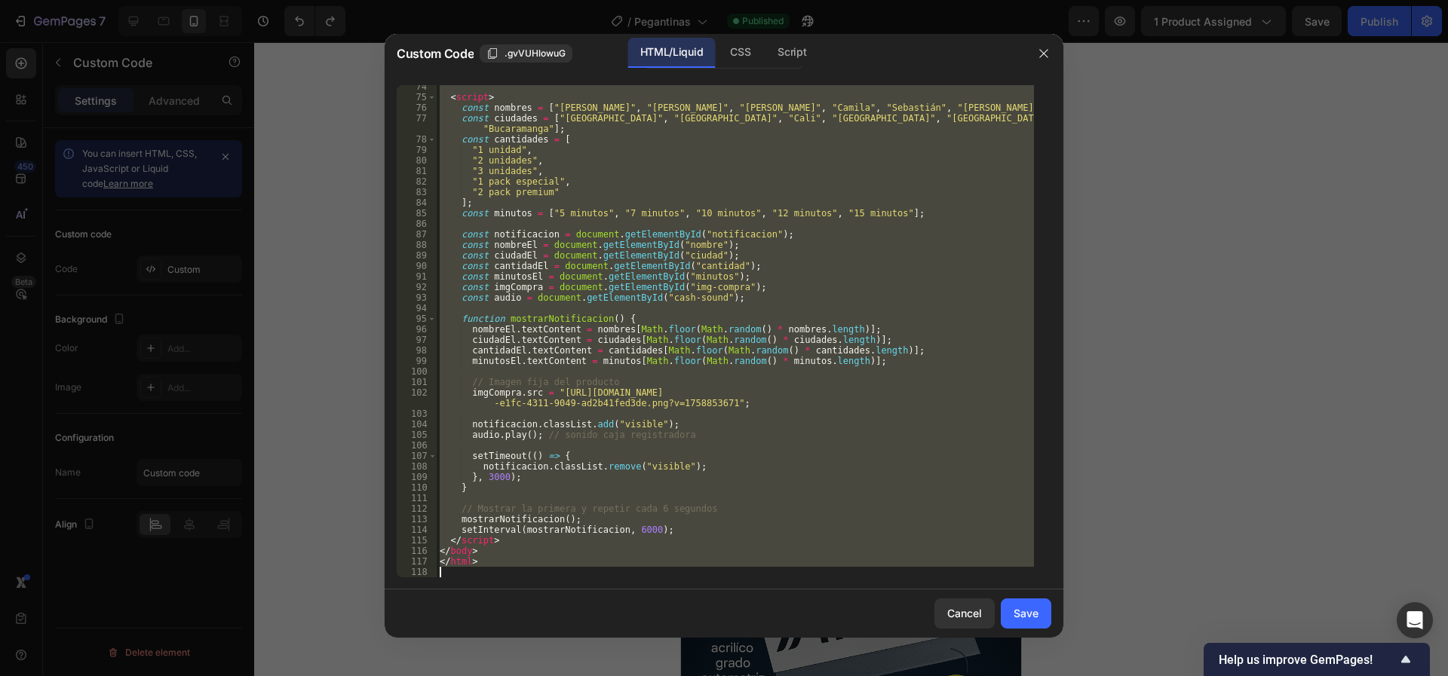
drag, startPoint x: 480, startPoint y: 118, endPoint x: 867, endPoint y: 676, distance: 678.9
click at [867, 0] on html "7 / Pegantinas Published Preview 1 product assigned Save Publish 450 Beta Secti…" at bounding box center [724, 0] width 1448 height 0
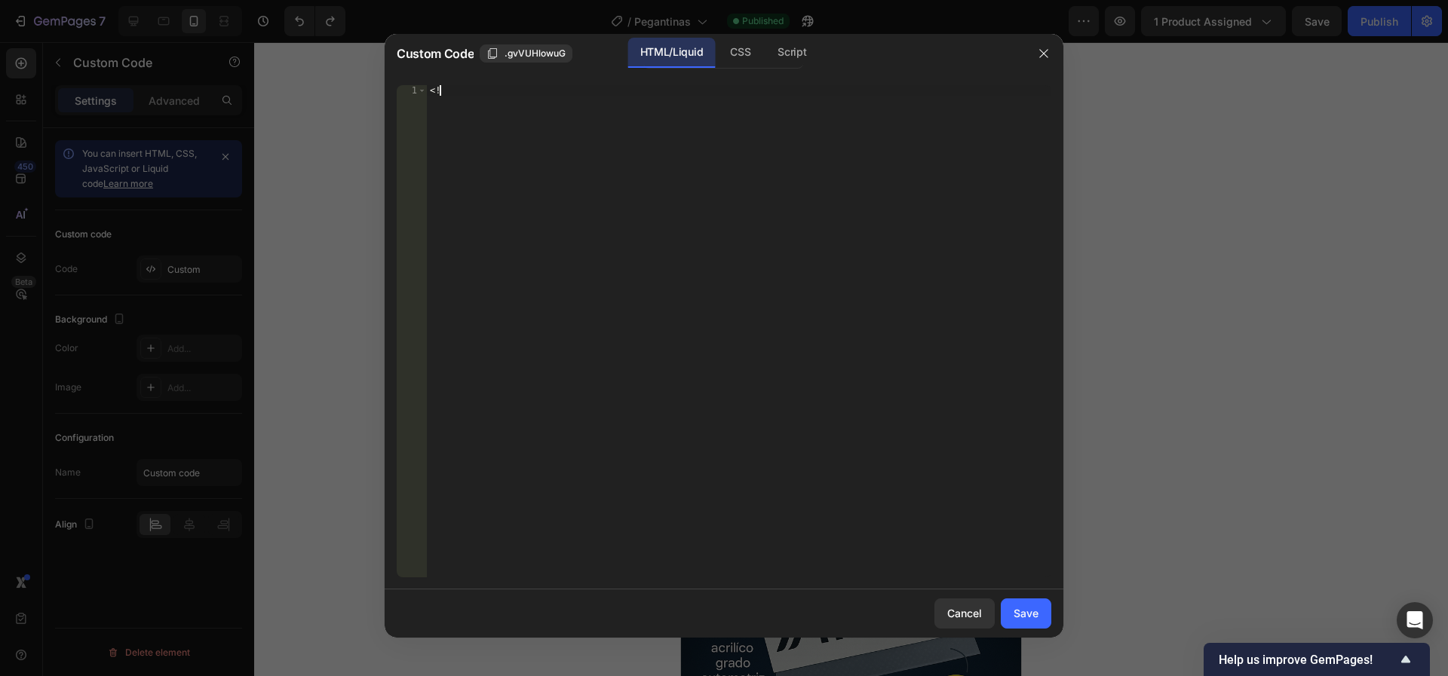
type textarea "<"
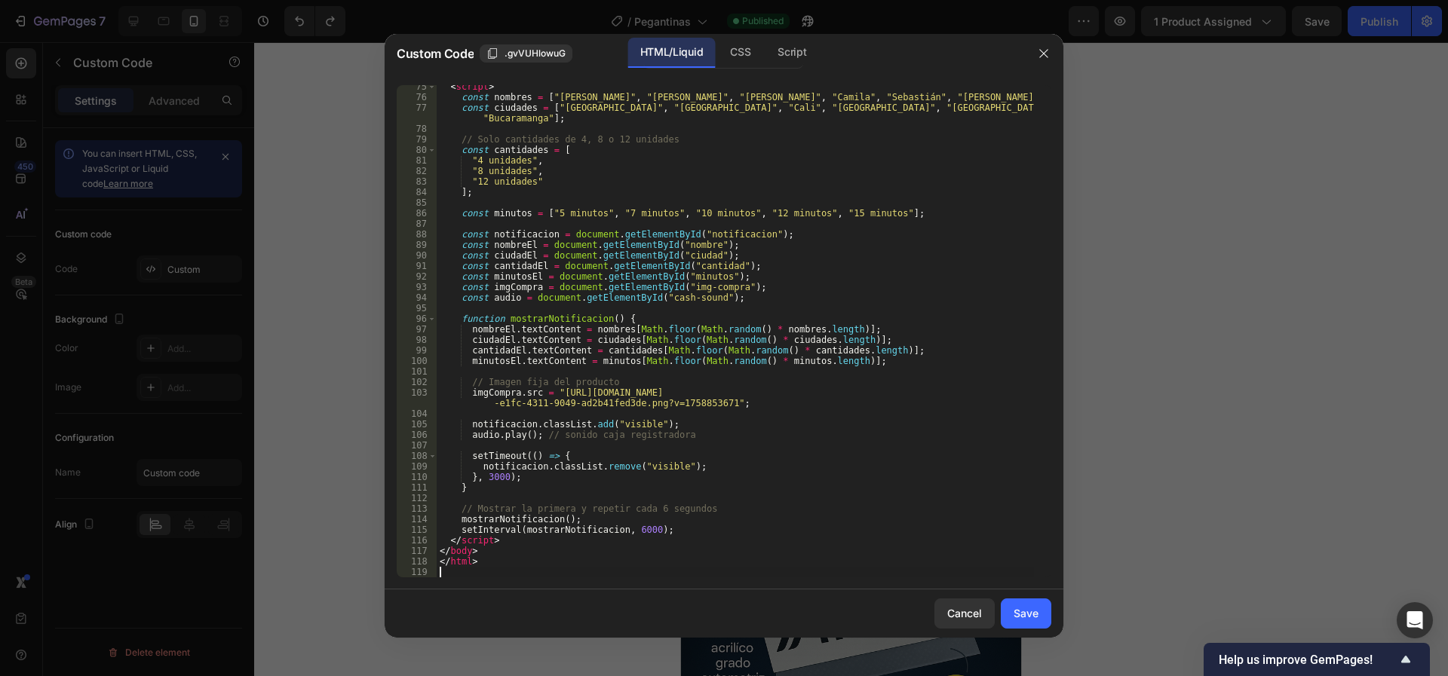
scroll to position [806, 0]
click at [1028, 618] on div "Save" at bounding box center [1025, 613] width 25 height 16
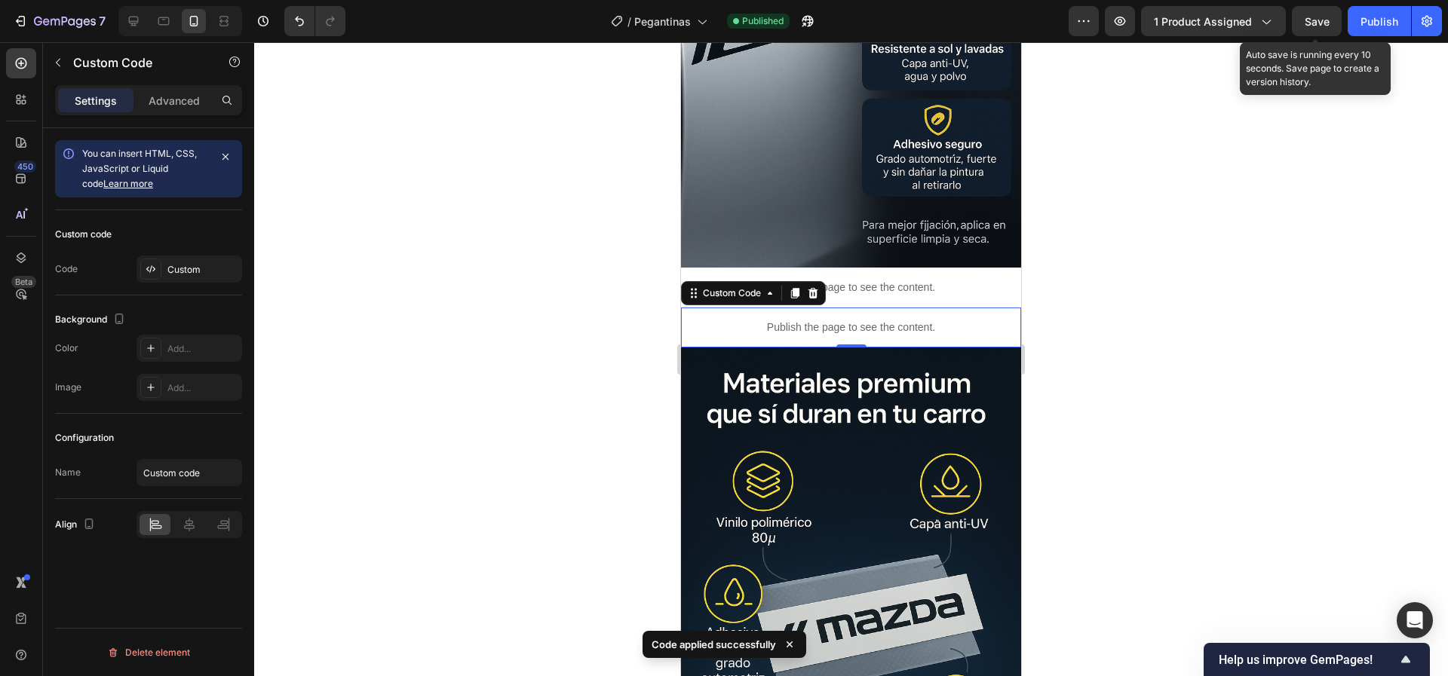
click at [1319, 19] on span "Save" at bounding box center [1316, 21] width 25 height 13
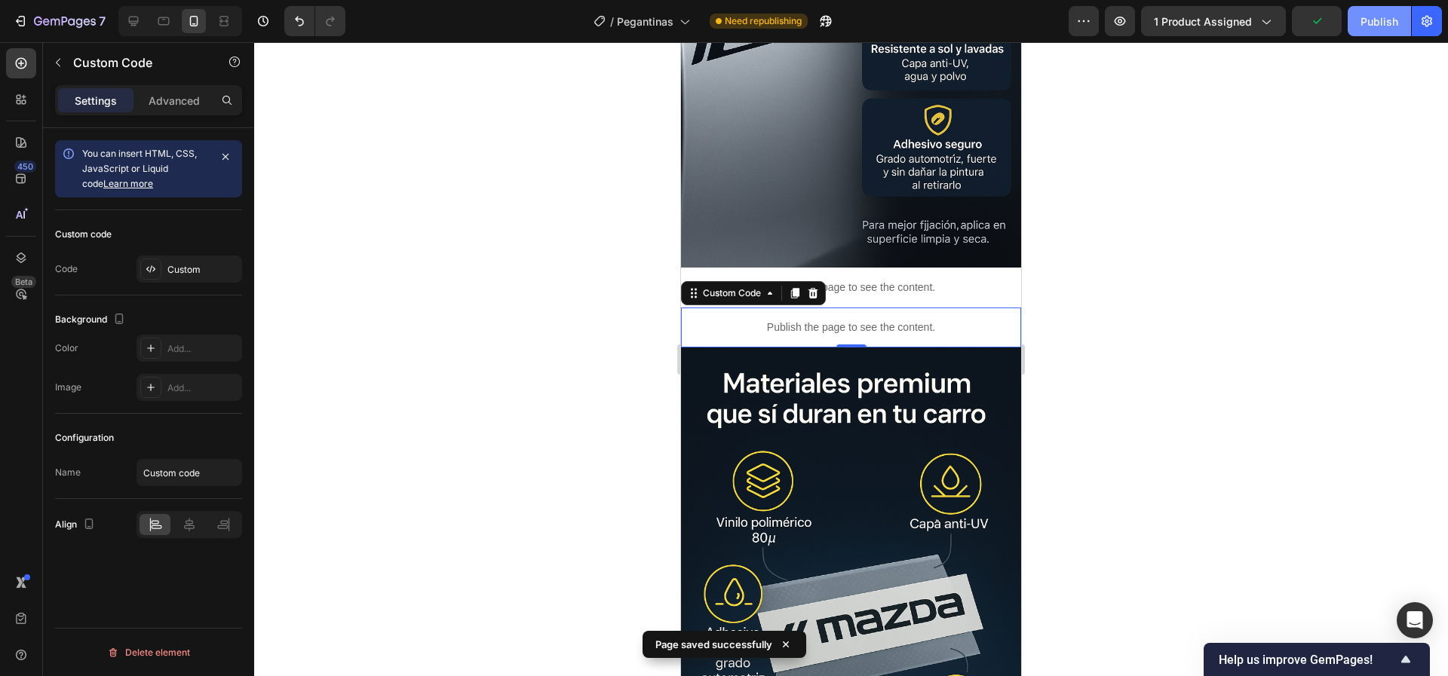
click at [1372, 29] on button "Publish" at bounding box center [1378, 21] width 63 height 30
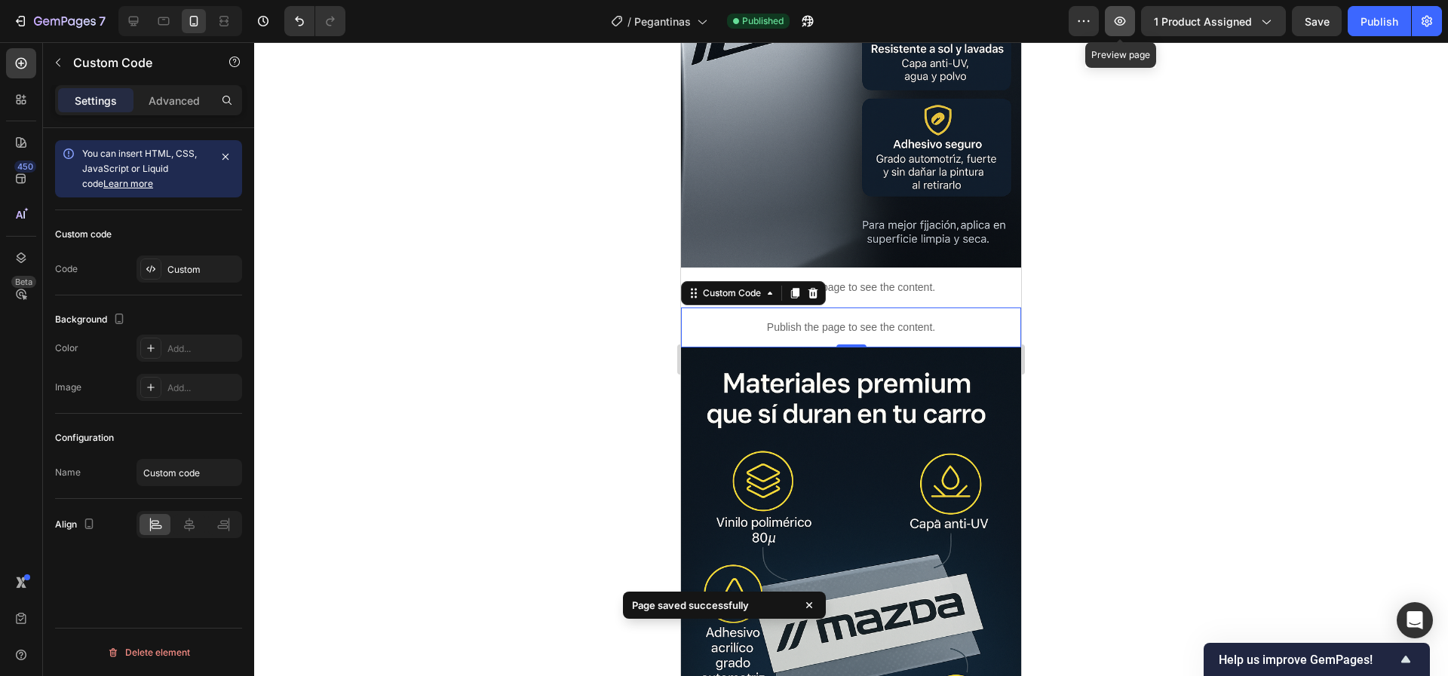
click at [1122, 19] on icon "button" at bounding box center [1119, 21] width 5 height 5
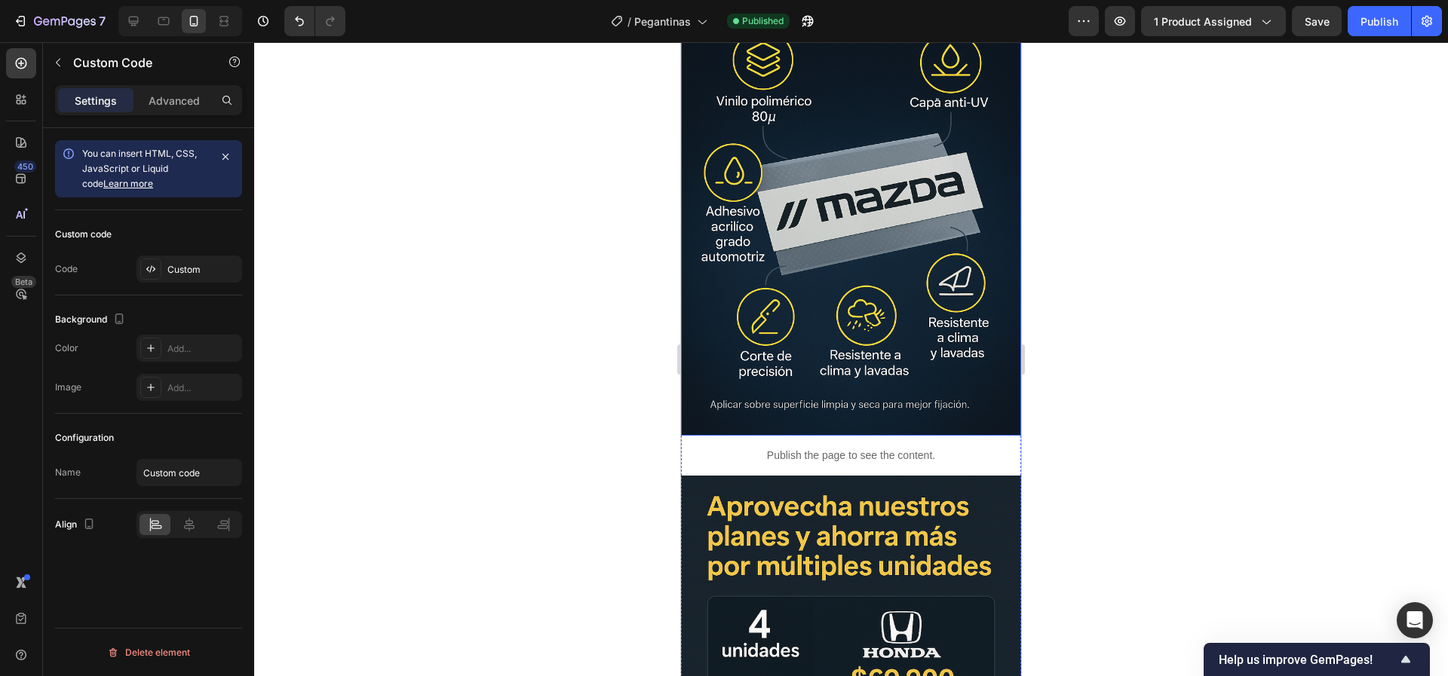
scroll to position [2036, 0]
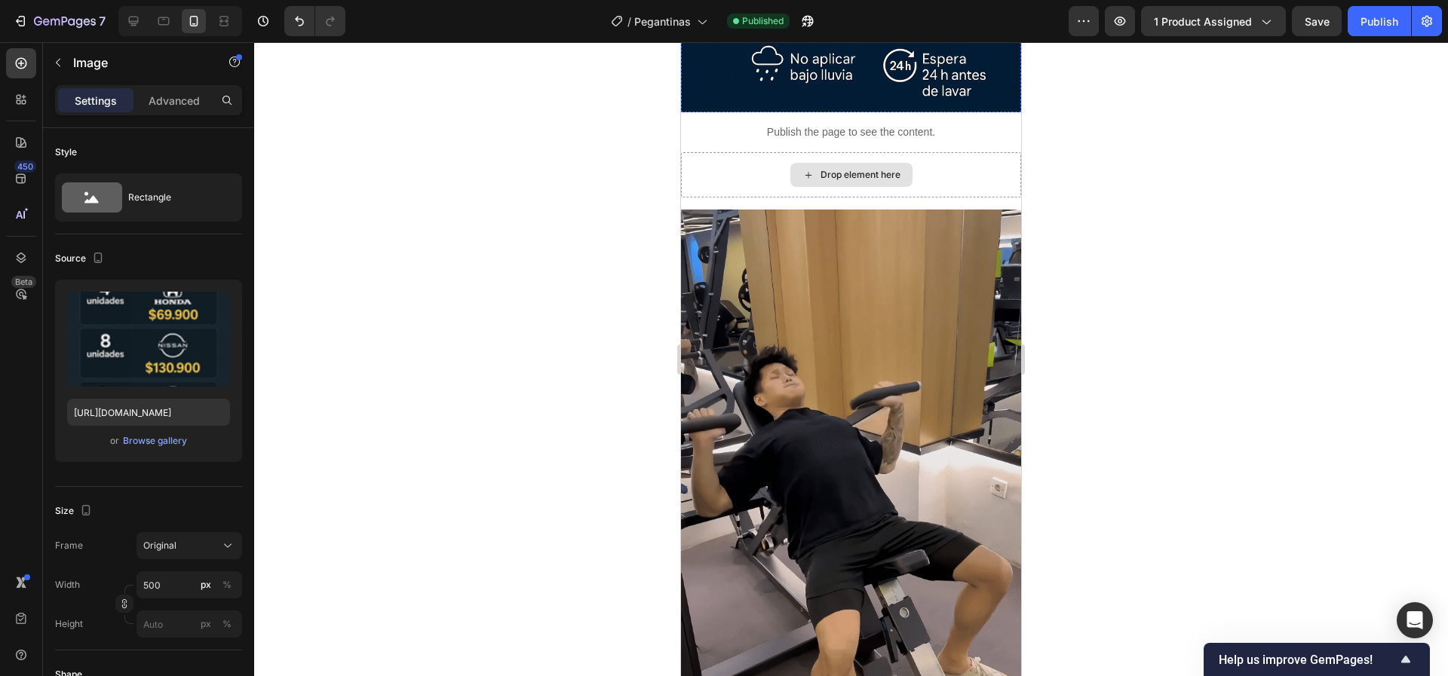
scroll to position [3506, 0]
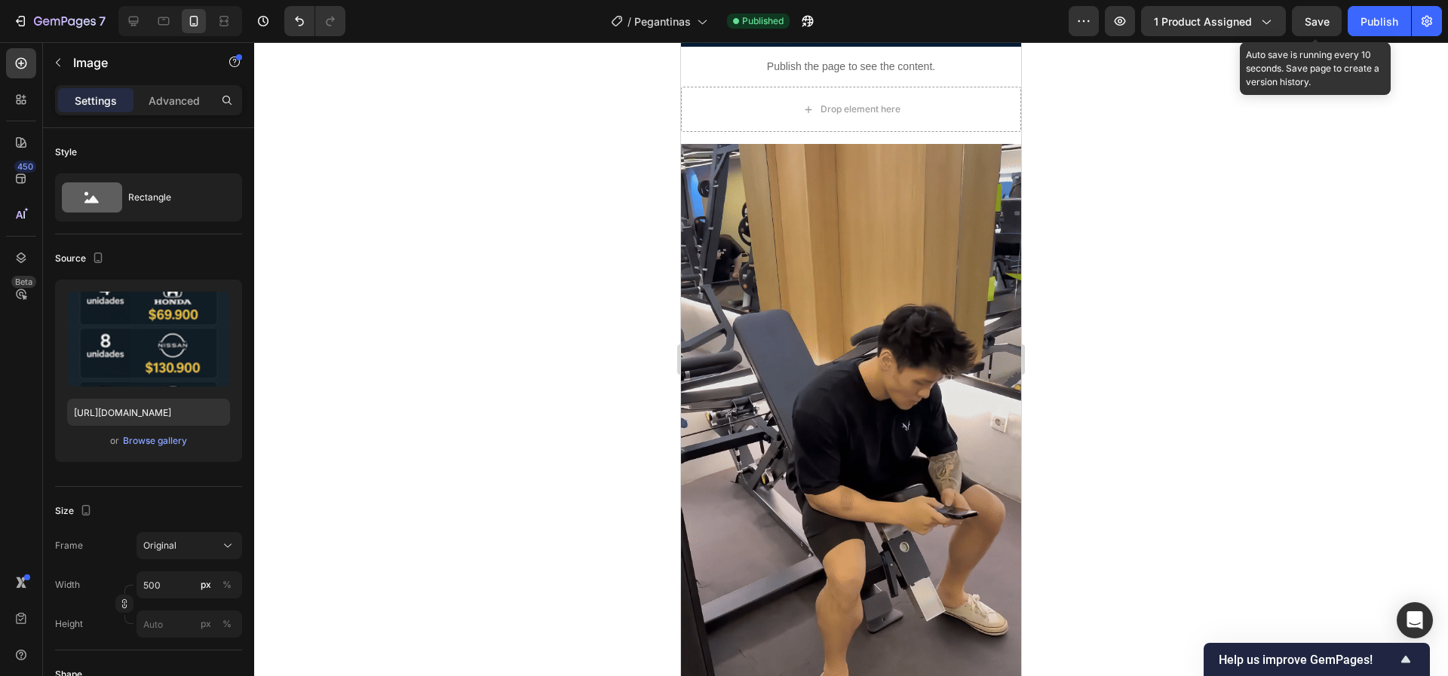
click at [1325, 16] on span "Save" at bounding box center [1316, 21] width 25 height 13
